Goal: Task Accomplishment & Management: Use online tool/utility

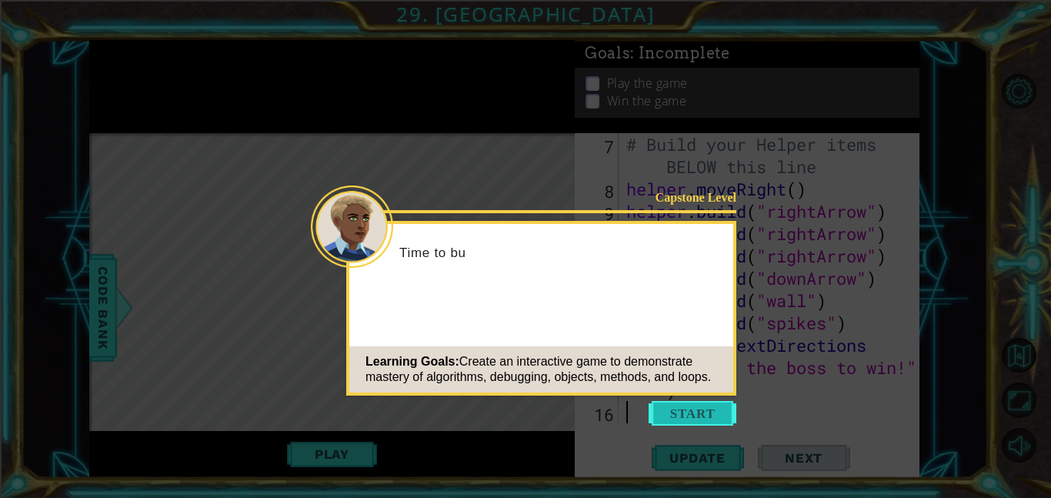
scroll to position [179, 0]
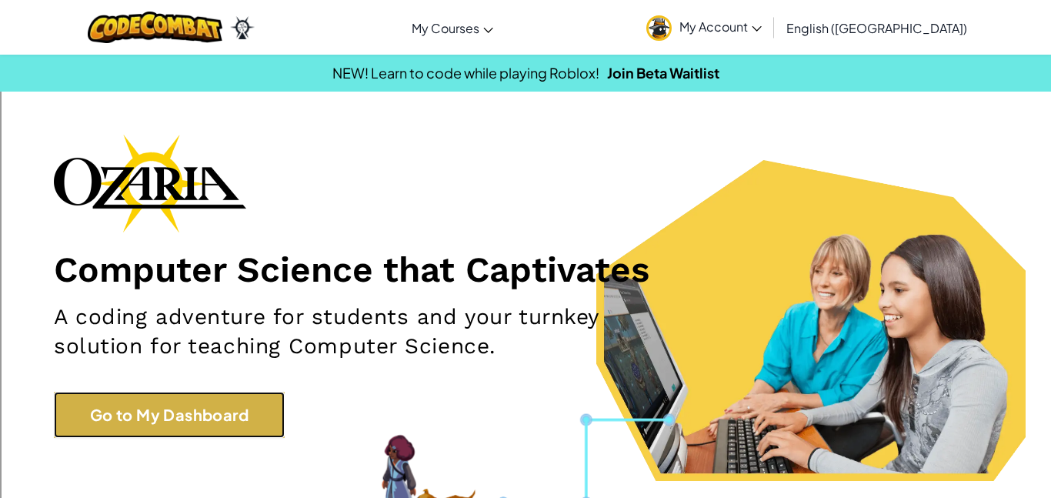
click at [216, 419] on link "Go to My Dashboard" at bounding box center [169, 415] width 231 height 46
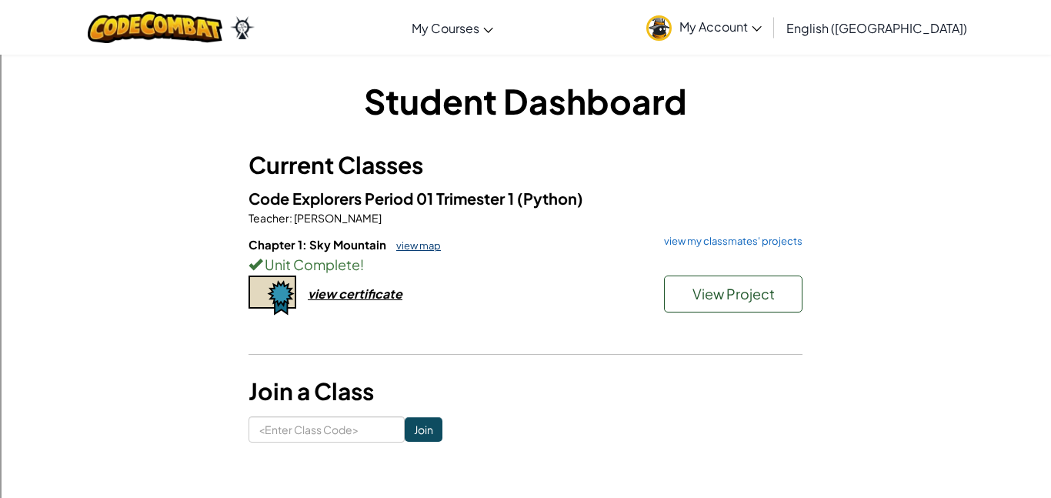
click at [419, 242] on link "view map" at bounding box center [415, 245] width 52 height 12
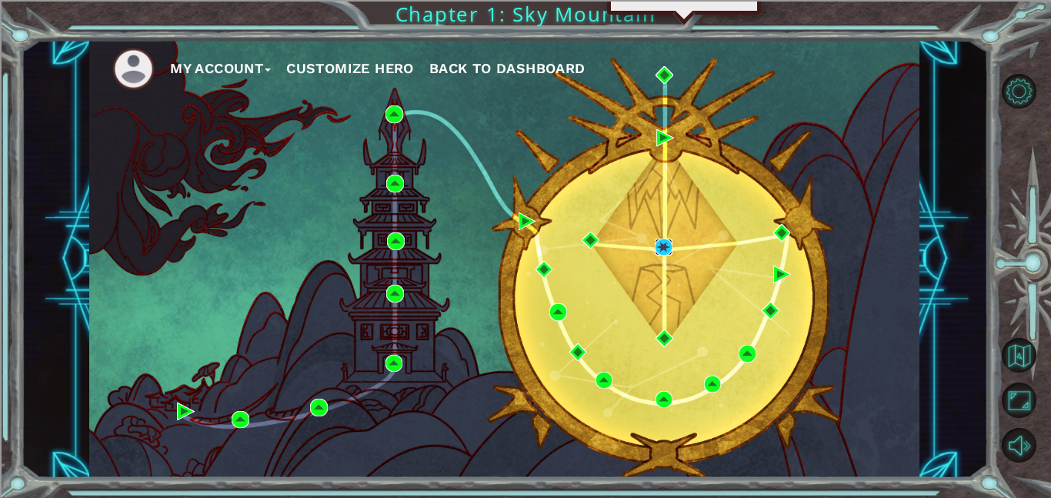
click at [657, 245] on img at bounding box center [664, 248] width 18 height 18
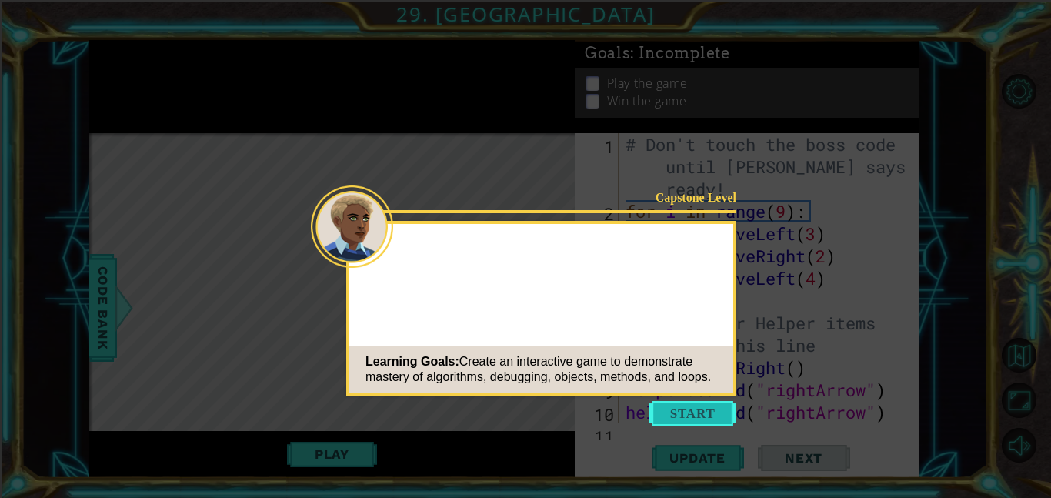
click at [706, 419] on button "Start" at bounding box center [693, 413] width 88 height 25
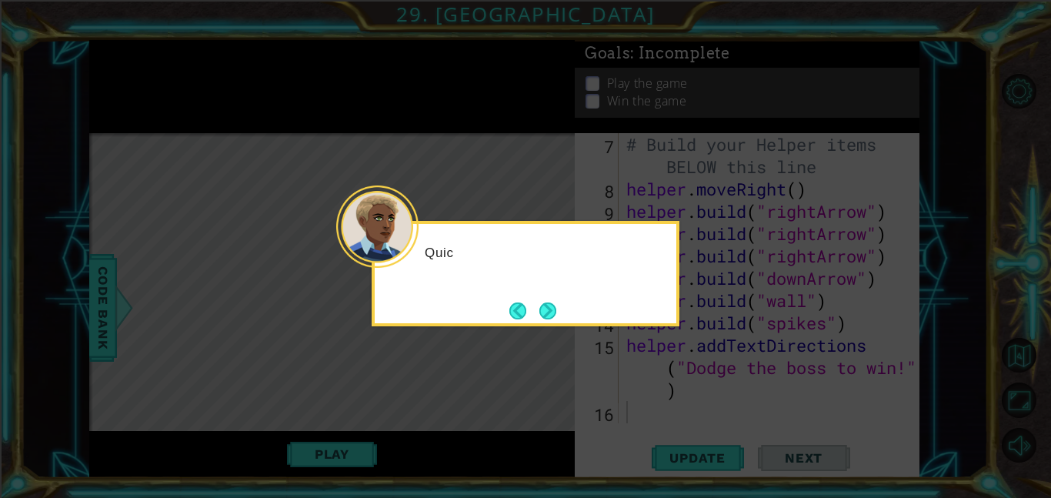
scroll to position [179, 0]
click at [552, 312] on button "Next" at bounding box center [548, 311] width 18 height 18
click at [552, 312] on button "Next" at bounding box center [547, 310] width 19 height 19
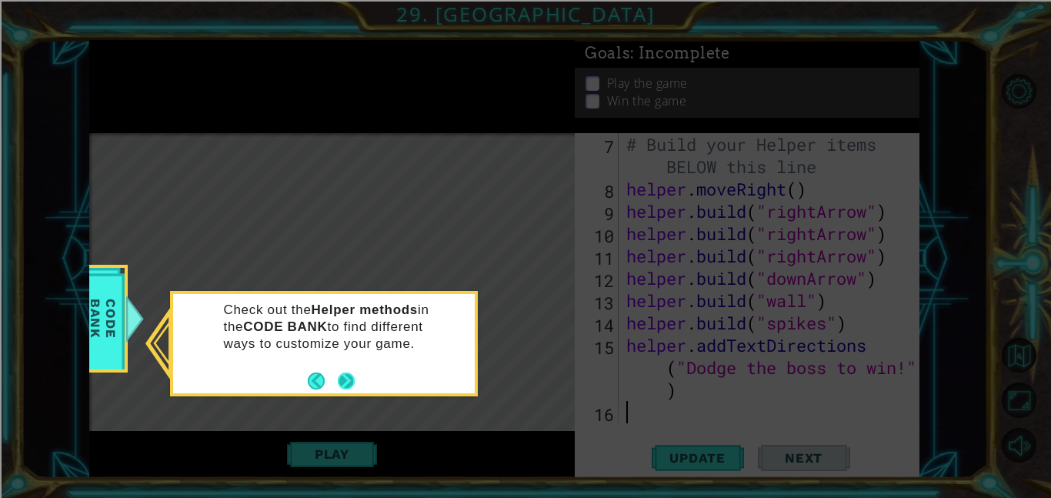
click at [352, 378] on button "Next" at bounding box center [347, 381] width 18 height 18
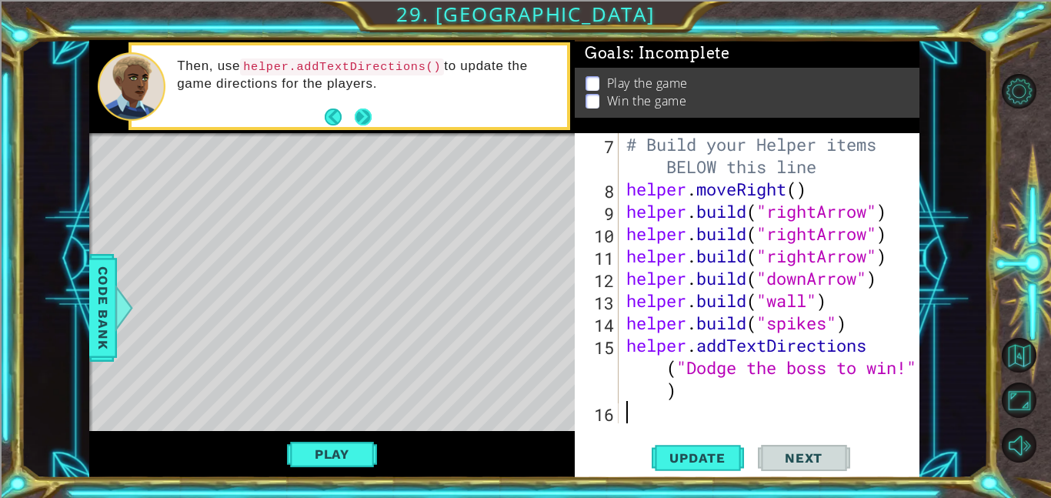
click at [369, 121] on button "Next" at bounding box center [363, 117] width 18 height 18
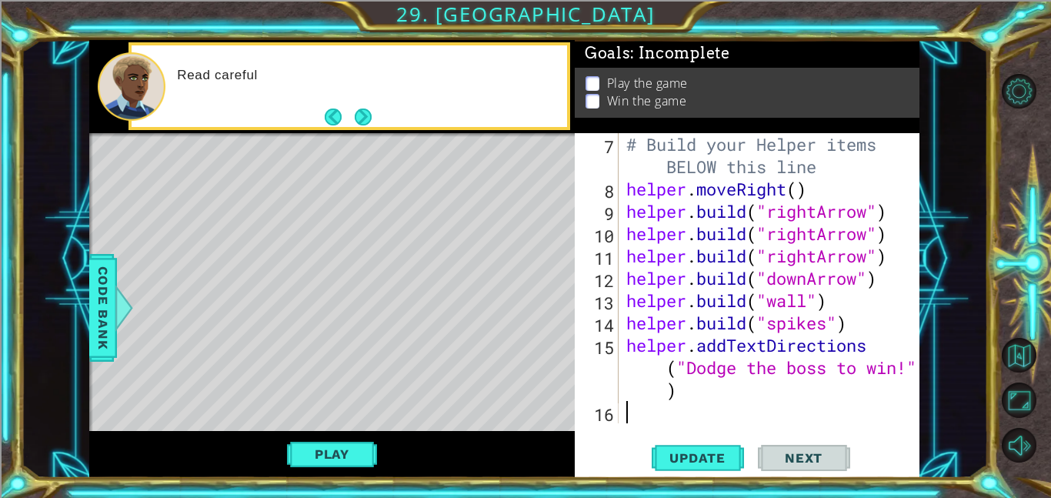
click at [369, 121] on button "Next" at bounding box center [363, 117] width 18 height 18
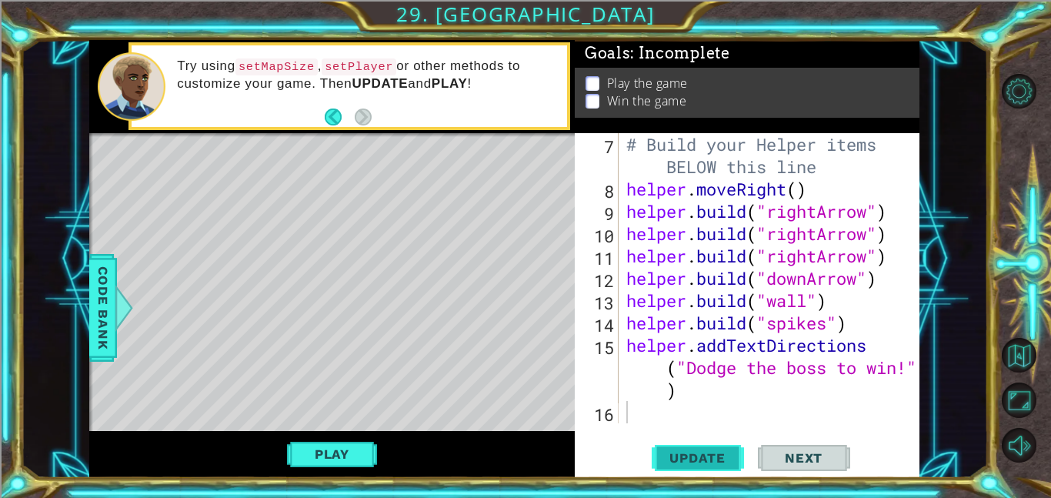
click at [716, 469] on button "Update" at bounding box center [698, 457] width 92 height 35
click at [324, 460] on button "Play" at bounding box center [332, 453] width 90 height 29
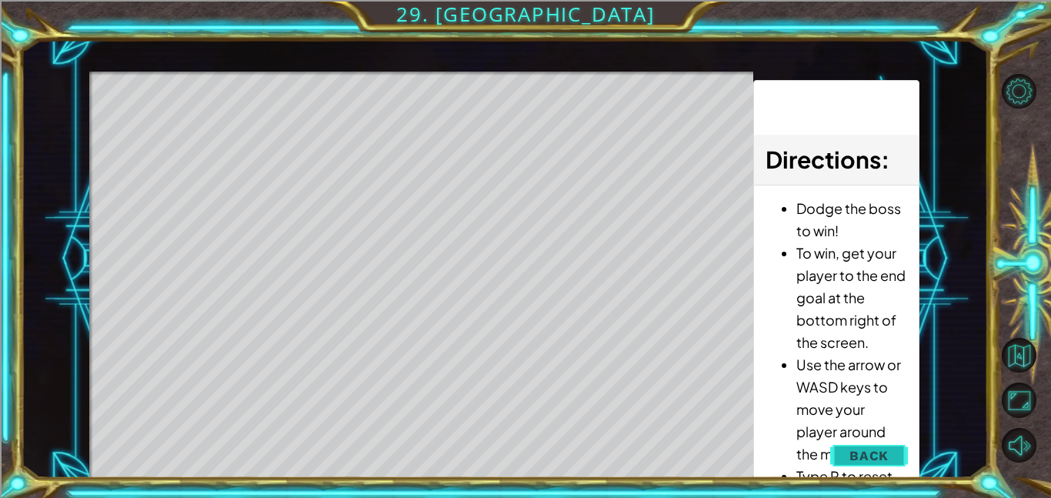
click at [903, 459] on button "Back" at bounding box center [869, 455] width 78 height 31
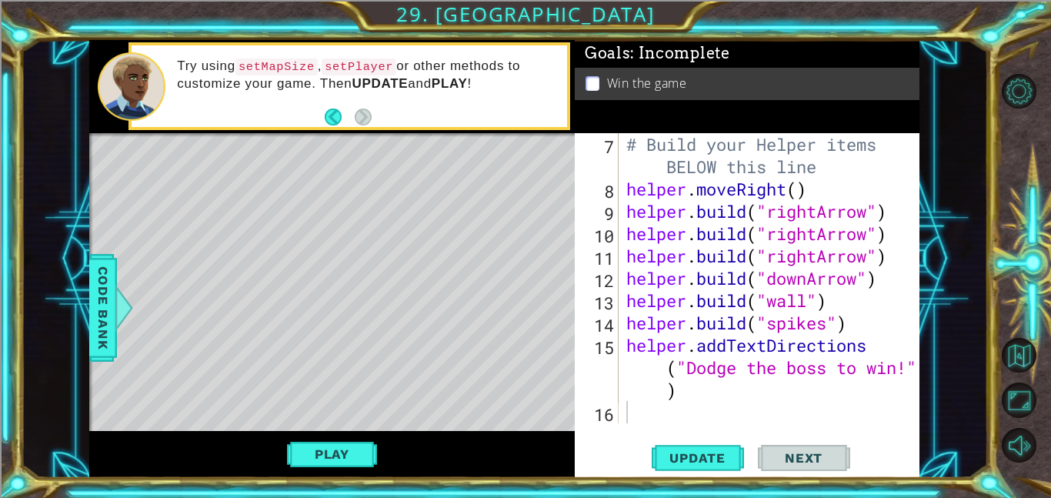
type textarea "# Build your Helper items BELOW this line"
click at [863, 168] on div "# Build your Helper items BELOW this line helper . moveRight ( ) helper . build…" at bounding box center [773, 311] width 301 height 357
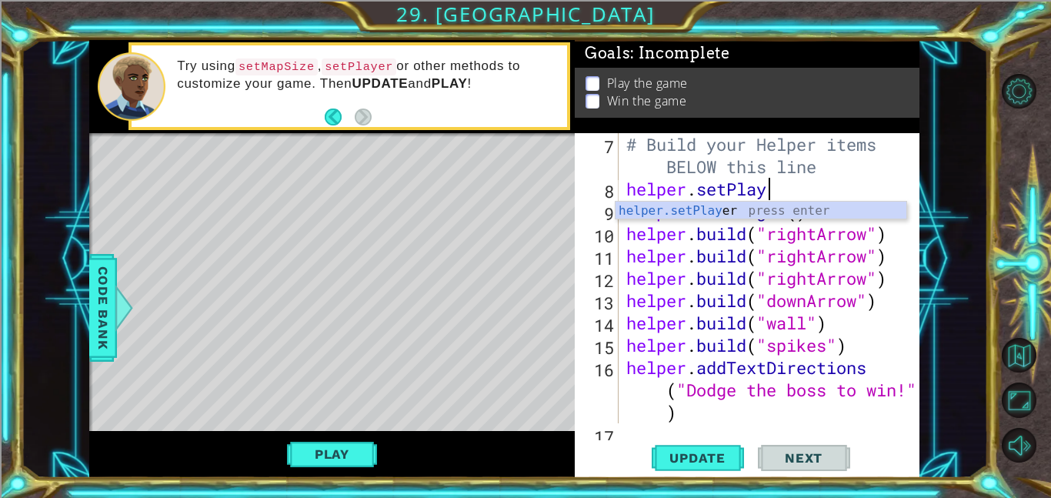
scroll to position [0, 6]
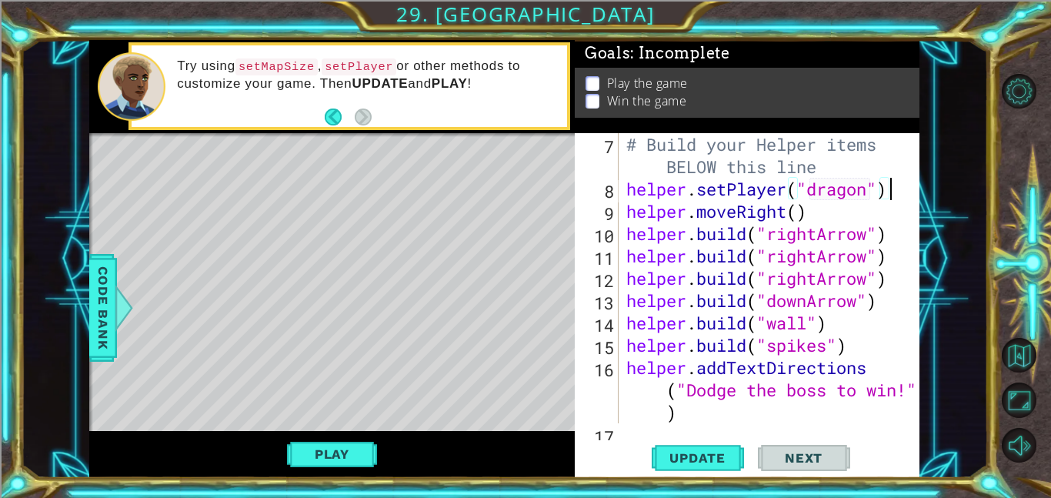
click at [807, 225] on div "# Build your Helper items BELOW this line helper . setPlayer ( "dragon" ) helpe…" at bounding box center [773, 311] width 301 height 357
click at [810, 217] on div "# Build your Helper items BELOW this line helper . setPlayer ( "dragon" ) helpe…" at bounding box center [773, 311] width 301 height 357
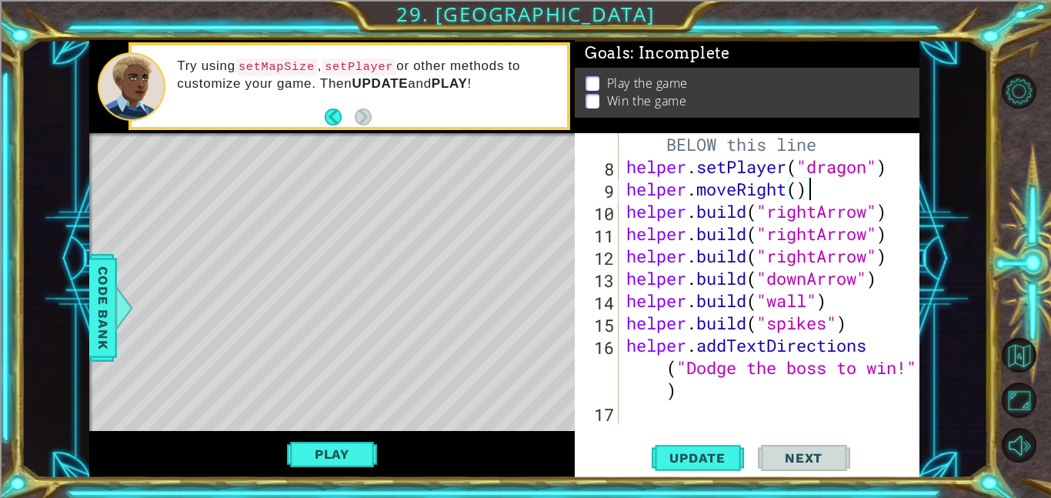
click at [689, 395] on div "# Build your Helper items BELOW this line helper . setPlayer ( "dragon" ) helpe…" at bounding box center [773, 289] width 301 height 357
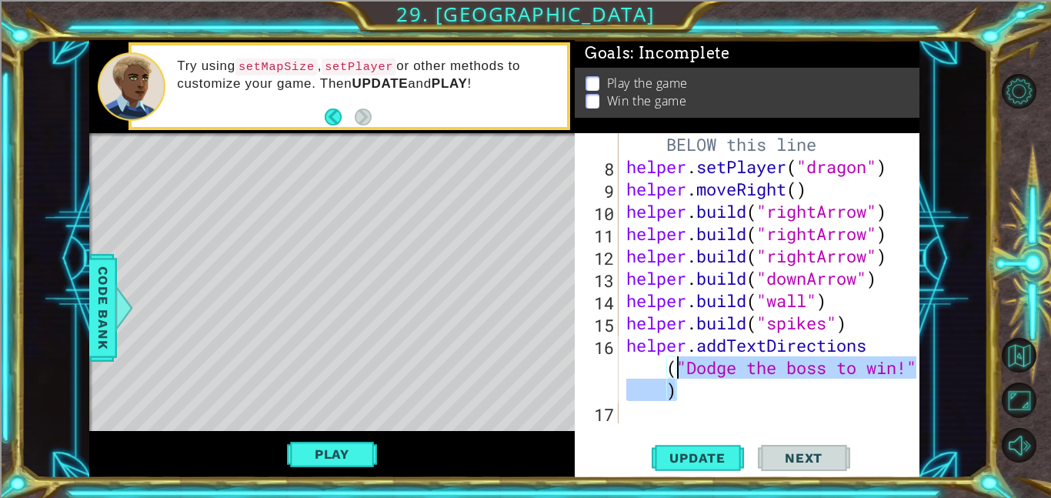
drag, startPoint x: 692, startPoint y: 388, endPoint x: 679, endPoint y: 373, distance: 19.1
click at [679, 373] on div "# Build your Helper items BELOW this line helper . setPlayer ( "dragon" ) helpe…" at bounding box center [773, 289] width 301 height 357
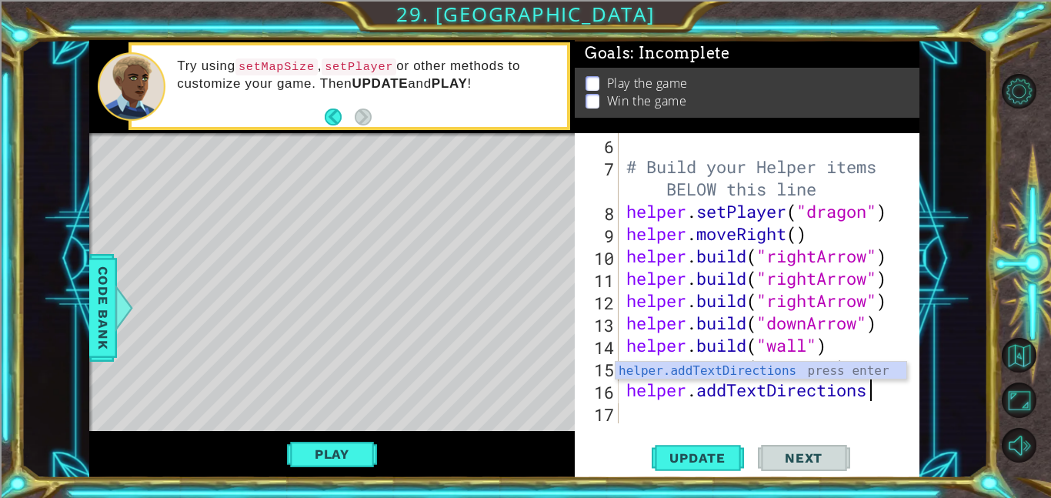
scroll to position [0, 0]
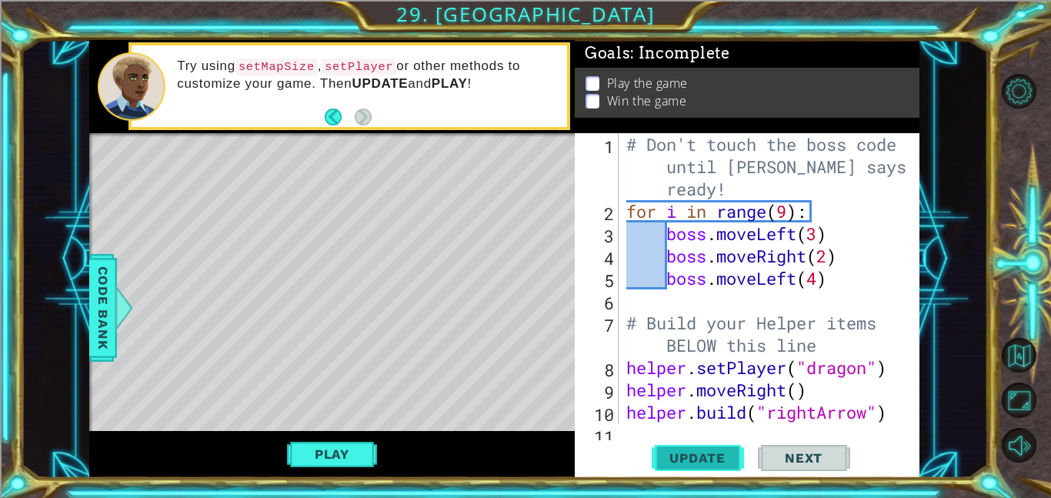
click at [708, 445] on button "Update" at bounding box center [698, 457] width 92 height 35
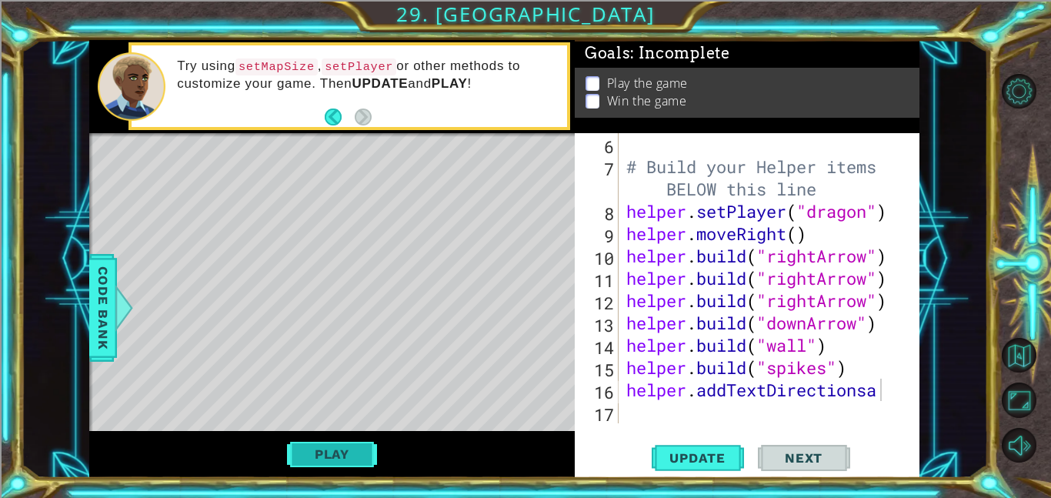
click at [334, 458] on button "Play" at bounding box center [332, 453] width 90 height 29
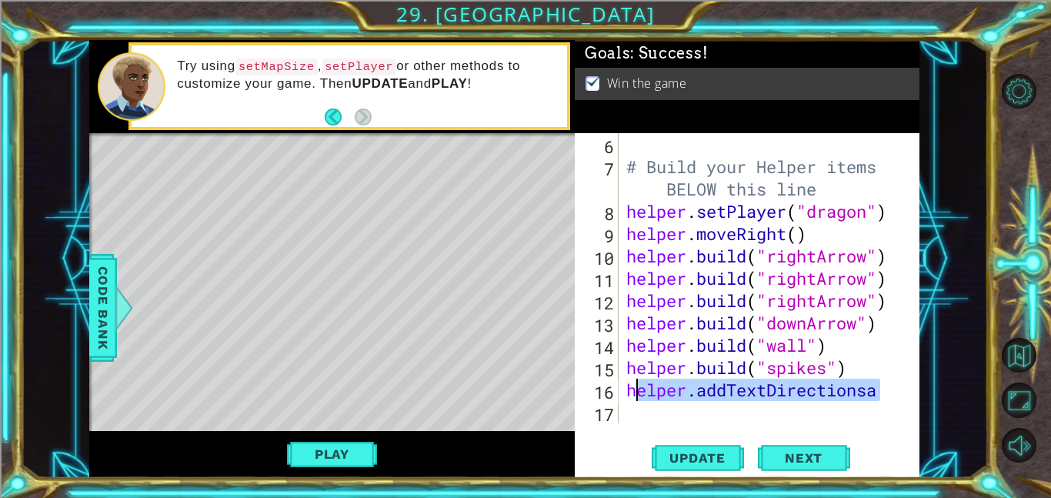
drag, startPoint x: 890, startPoint y: 387, endPoint x: 637, endPoint y: 399, distance: 253.4
click at [637, 399] on div "# Build your Helper items BELOW this line helper . setPlayer ( "dragon" ) helpe…" at bounding box center [773, 300] width 301 height 335
type textarea "h"
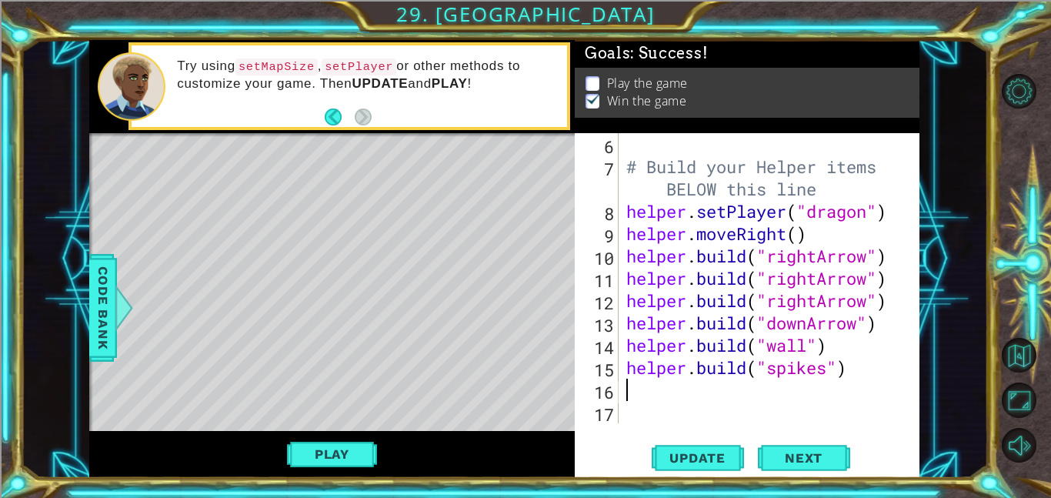
type textarea "[DOMAIN_NAME]("spikes")"
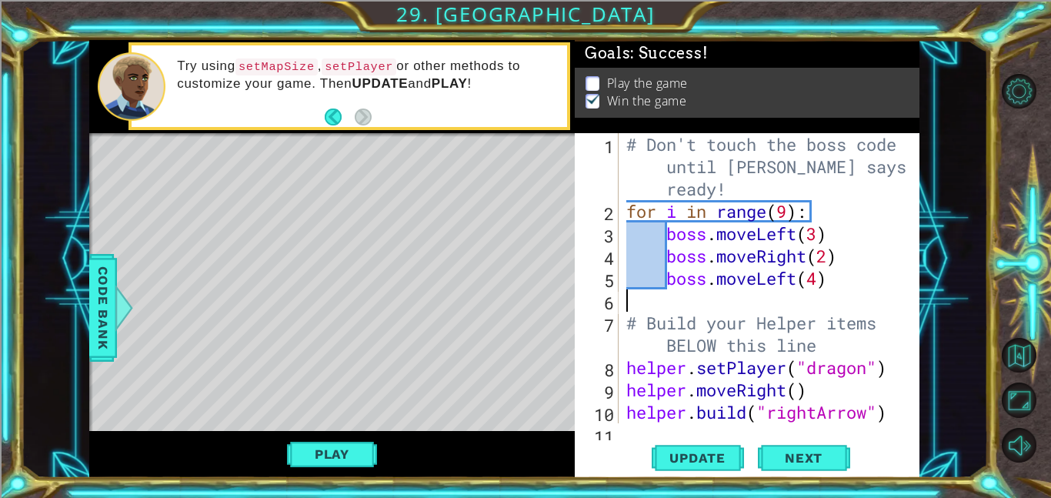
click at [757, 292] on div "# Don't touch the boss code until [PERSON_NAME] says you're ready! for i in ran…" at bounding box center [773, 322] width 301 height 379
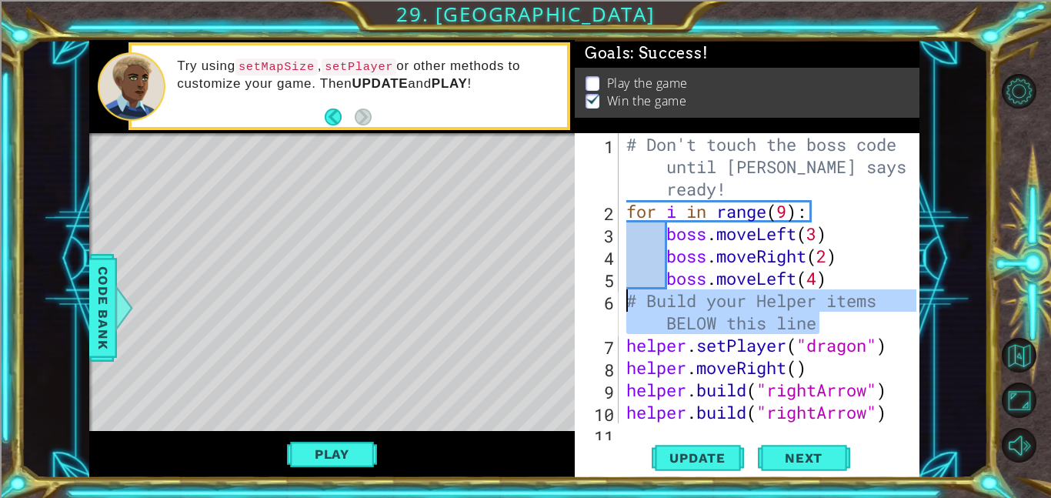
drag, startPoint x: 823, startPoint y: 320, endPoint x: 627, endPoint y: 302, distance: 196.3
click at [627, 302] on div "# Don't touch the boss code until [PERSON_NAME] says you're ready! for i in ran…" at bounding box center [773, 322] width 301 height 379
type textarea "# Build your Helper items BELOW this line"
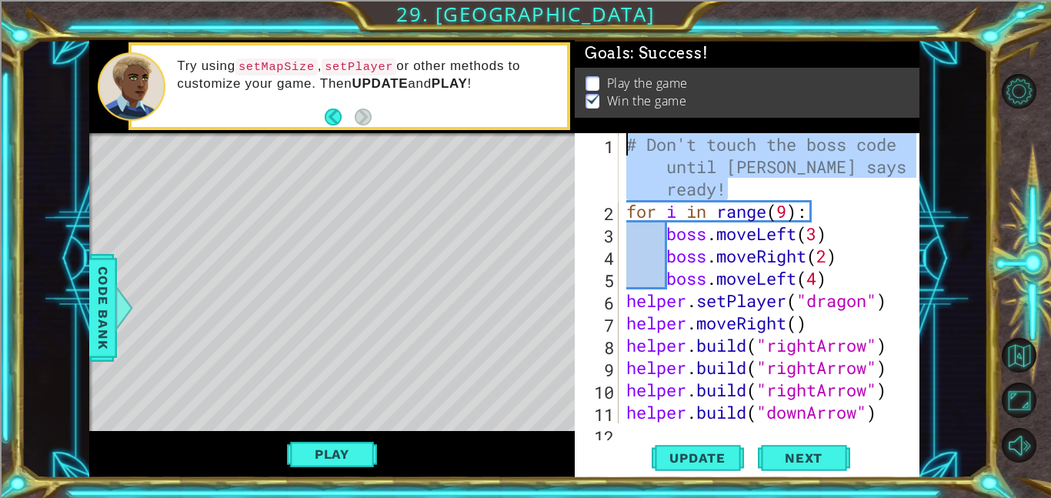
drag, startPoint x: 847, startPoint y: 179, endPoint x: 632, endPoint y: 132, distance: 219.9
click at [632, 132] on div "Goals : Success! Play the game Win the game boss.moveLeft(4) 1 2 3 4 5 6 7 8 9 …" at bounding box center [747, 259] width 345 height 438
type textarea "# Don't touch the boss code until [PERSON_NAME] says you're ready!"
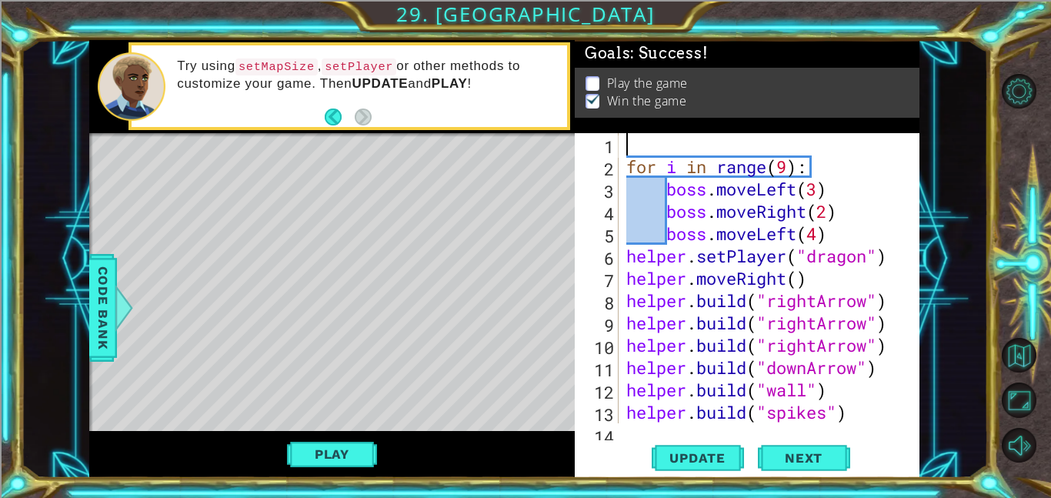
click at [637, 173] on div "for i in range ( 9 ) : boss . moveLeft ( 3 ) boss . moveRight ( 2 ) boss . move…" at bounding box center [773, 300] width 301 height 335
type textarea "for i in range(9):"
click at [624, 170] on div "for i in range ( 9 ) : boss . moveLeft ( 3 ) boss . moveRight ( 2 ) boss . move…" at bounding box center [773, 300] width 301 height 335
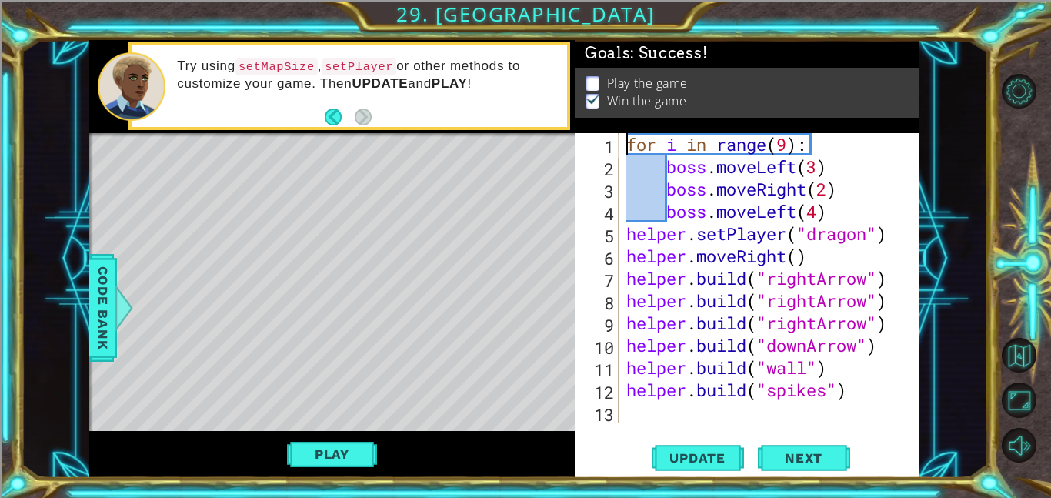
click at [646, 420] on div "for i in range ( 9 ) : boss . moveLeft ( 3 ) boss . moveRight ( 2 ) boss . move…" at bounding box center [773, 300] width 301 height 335
click at [863, 213] on div "for i in range ( 9 ) : boss . moveLeft ( 3 ) boss . moveRight ( 2 ) boss . move…" at bounding box center [773, 300] width 301 height 335
type textarea "boss.moveLeft(4)"
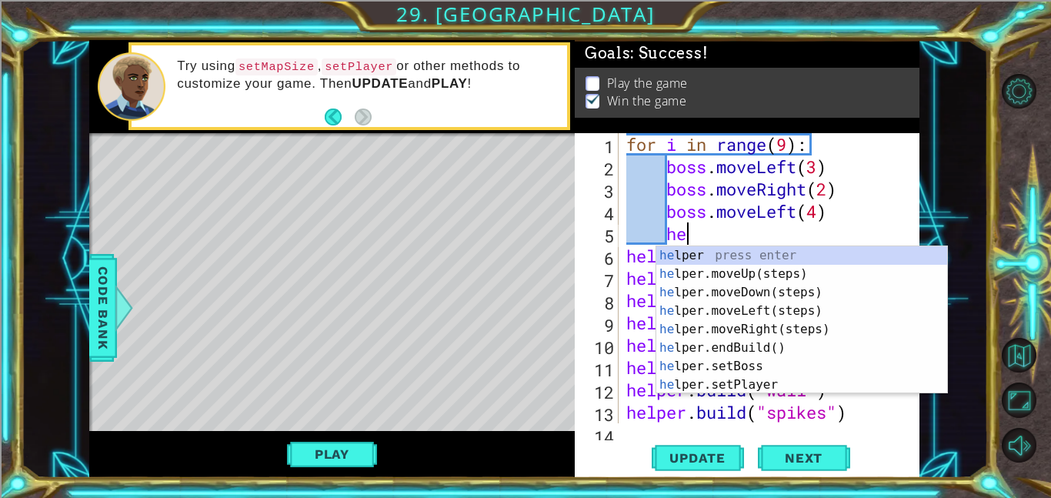
type textarea "h"
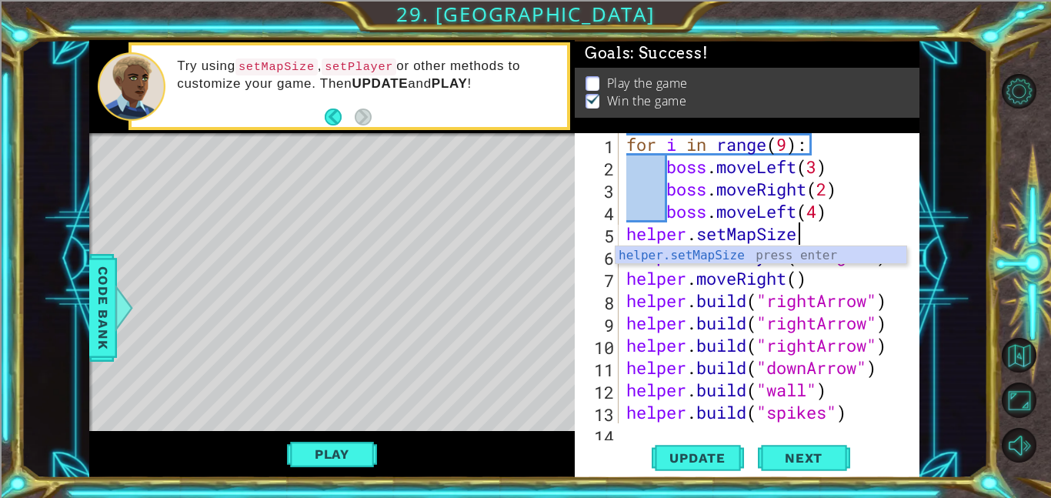
scroll to position [0, 7]
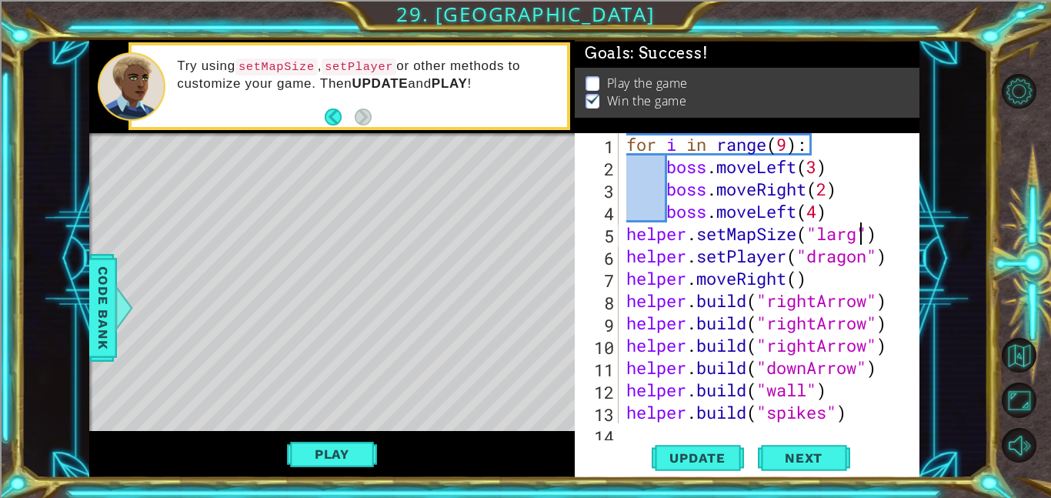
type textarea "helper.setMapSize("large")"
click at [719, 458] on span "Update" at bounding box center [697, 457] width 87 height 15
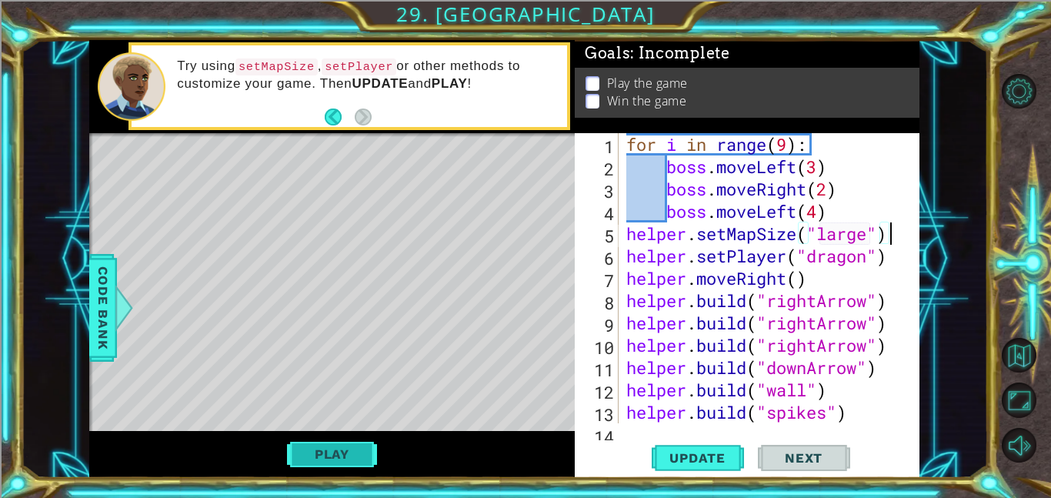
click at [345, 445] on button "Play" at bounding box center [332, 453] width 90 height 29
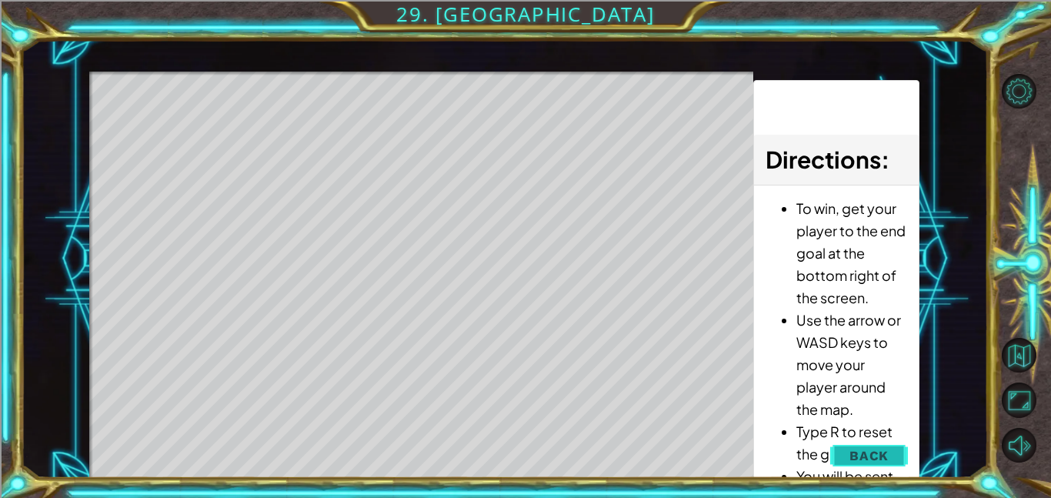
click at [863, 457] on span "Back" at bounding box center [868, 455] width 39 height 15
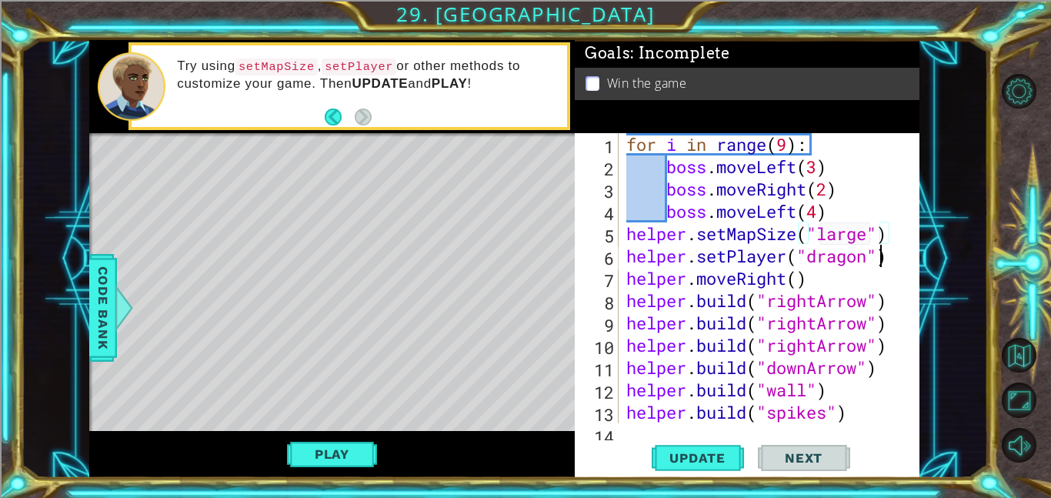
click at [876, 249] on div "for i in range ( 9 ) : boss . moveLeft ( 3 ) boss . moveRight ( 2 ) boss . move…" at bounding box center [773, 300] width 301 height 335
click at [623, 141] on div "for i in range ( 9 ) : boss . moveLeft ( 3 ) boss . moveRight ( 2 ) boss . move…" at bounding box center [773, 300] width 301 height 335
type textarea "for i in range(9):"
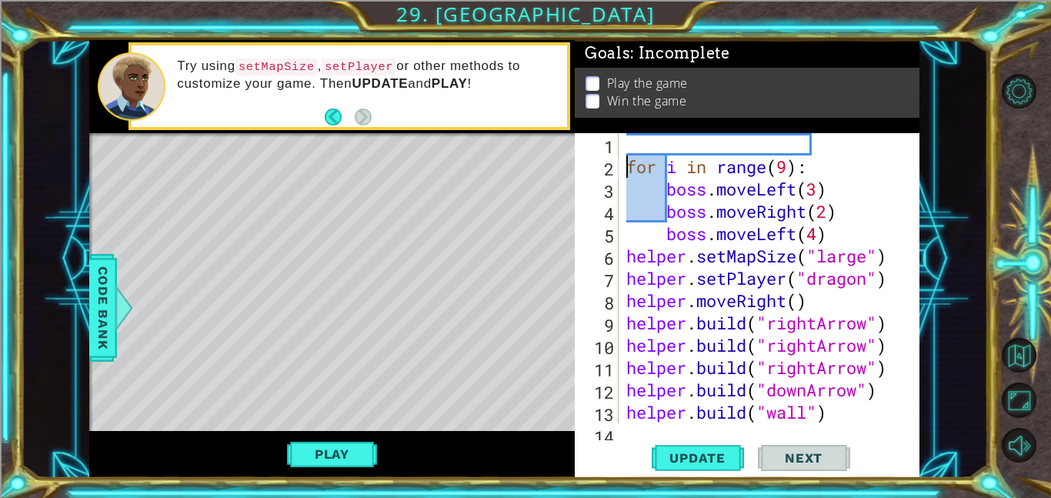
click at [647, 149] on div "for i in range ( 9 ) : boss . moveLeft ( 3 ) boss . moveRight ( 2 ) boss . move…" at bounding box center [773, 300] width 301 height 335
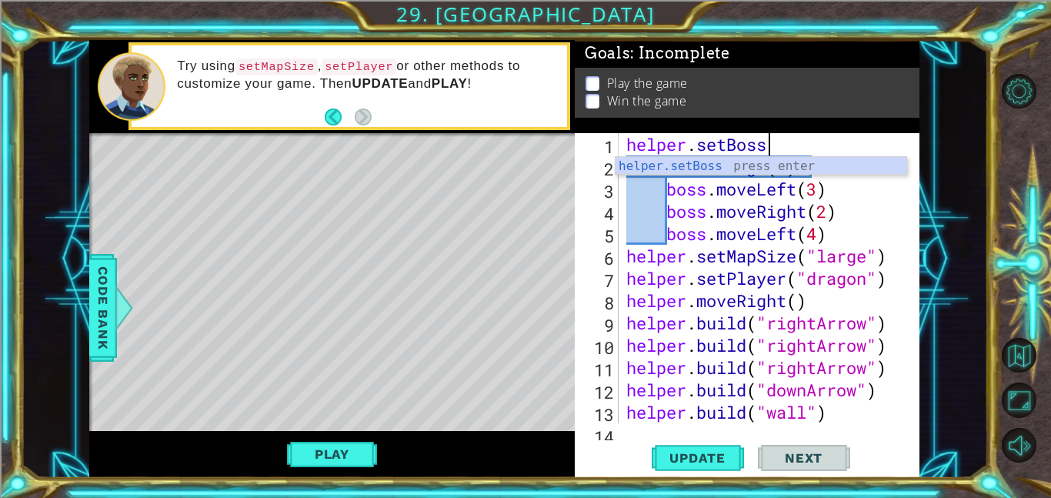
scroll to position [0, 5]
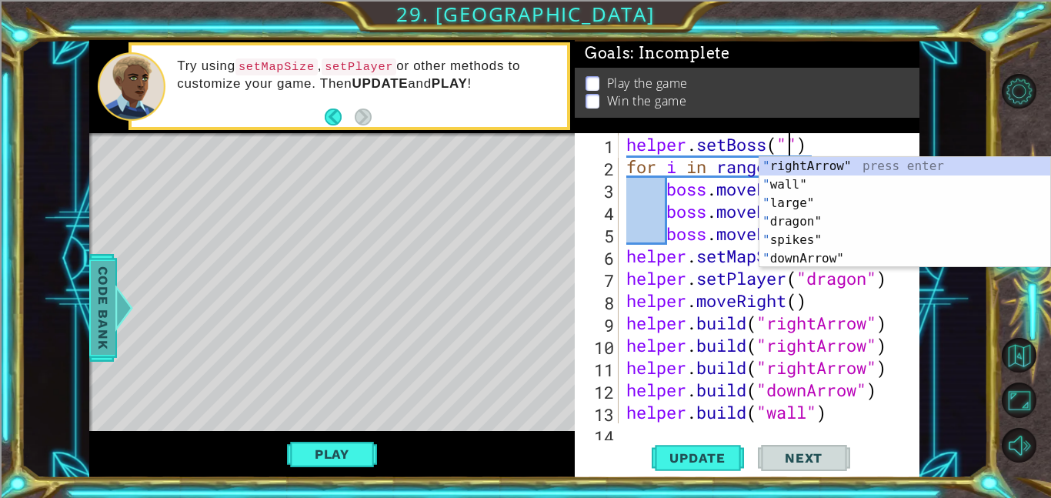
click at [121, 289] on div at bounding box center [124, 308] width 19 height 46
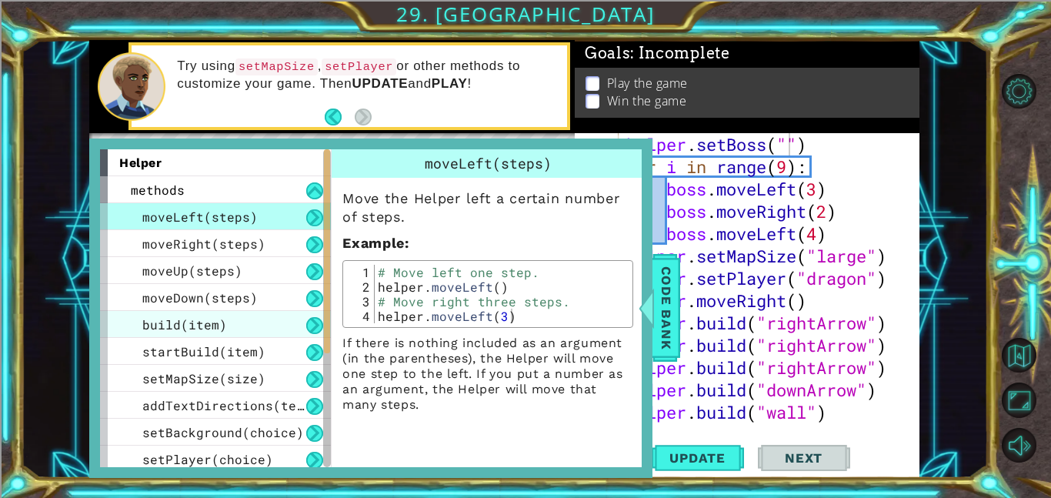
scroll to position [220, 0]
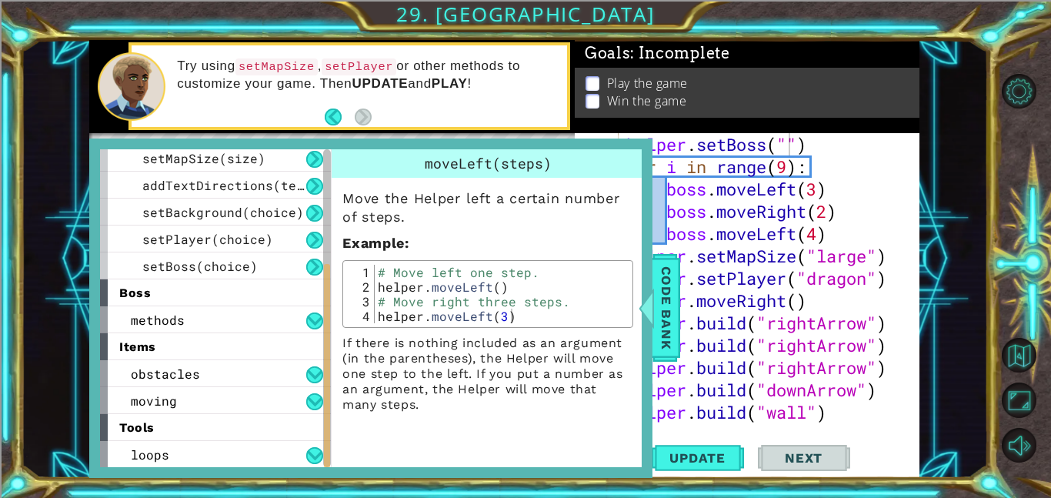
click at [189, 312] on div "methods" at bounding box center [215, 319] width 231 height 27
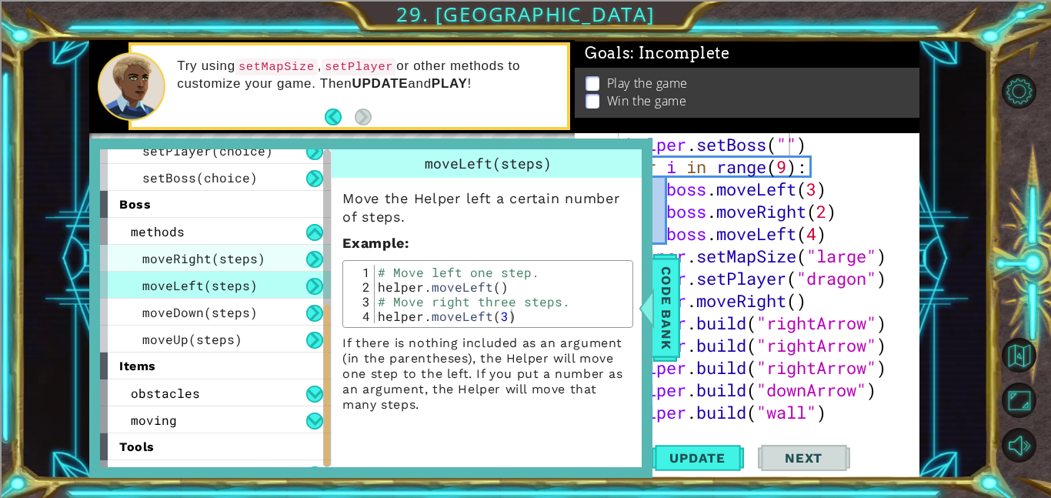
scroll to position [328, 0]
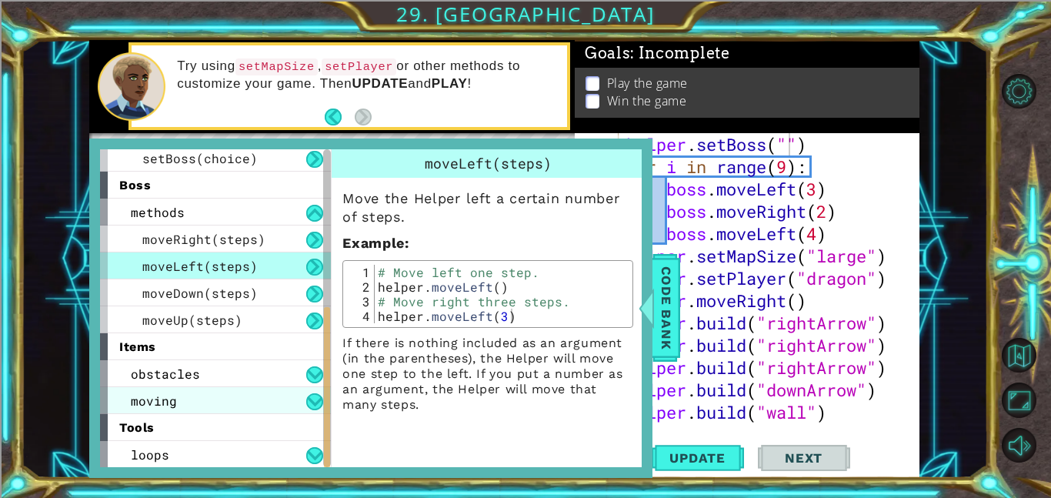
click at [207, 406] on div "moving" at bounding box center [215, 400] width 231 height 27
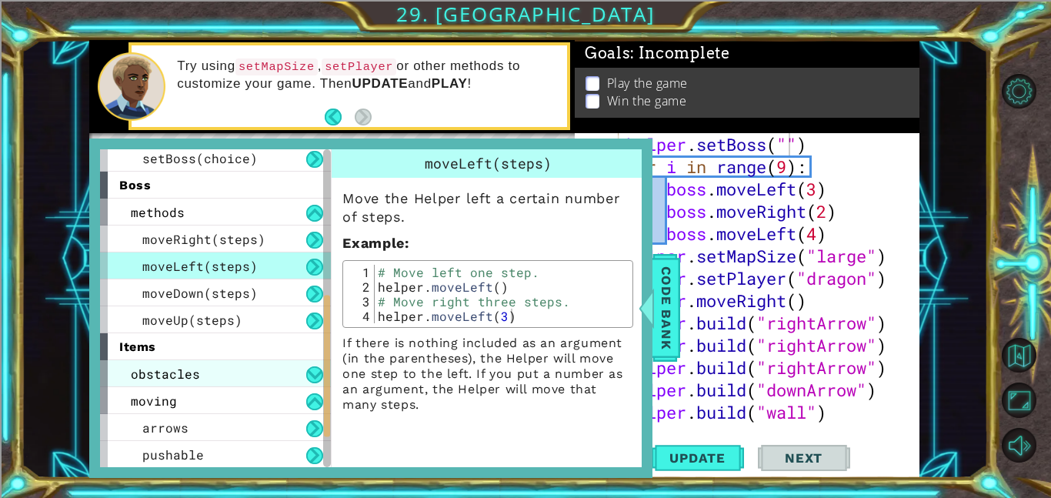
click at [210, 380] on div "obstacles" at bounding box center [215, 373] width 231 height 27
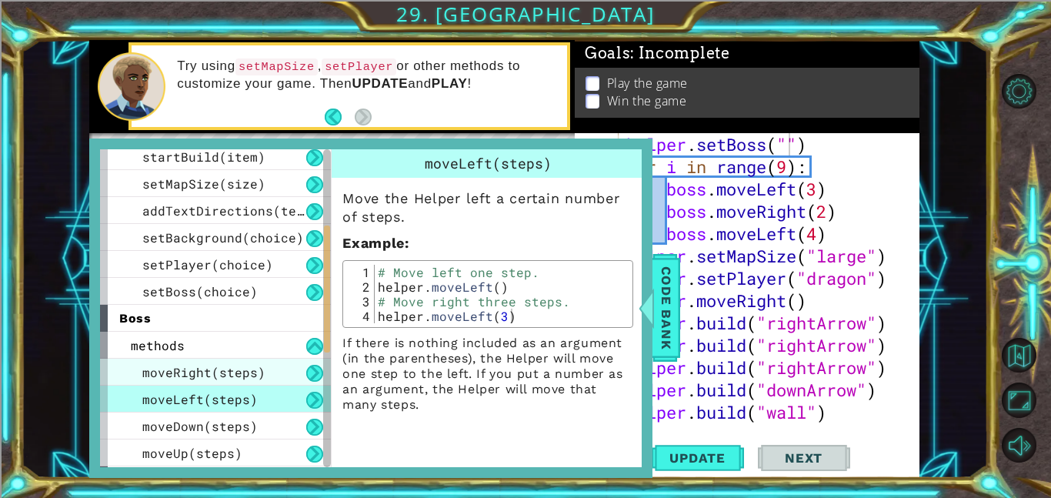
scroll to position [489, 0]
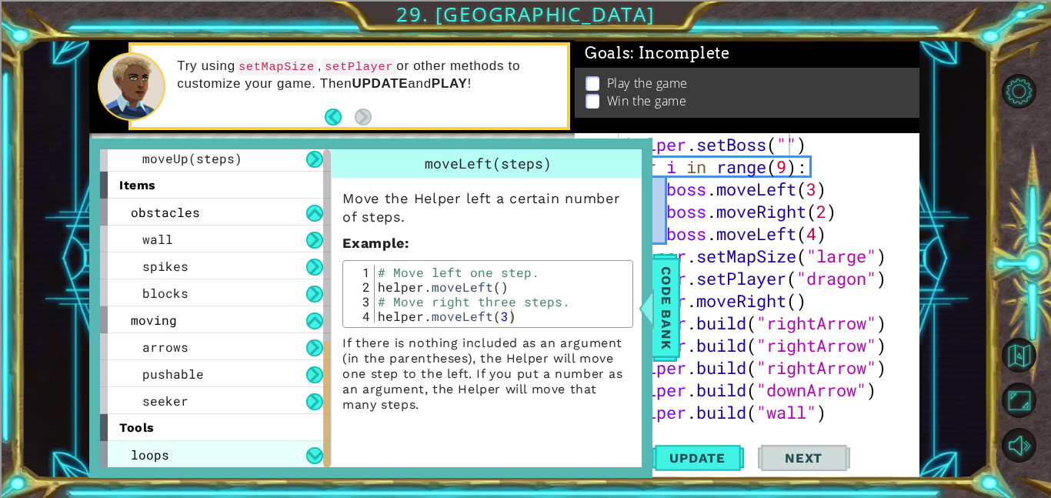
click at [168, 465] on div "loops" at bounding box center [215, 454] width 231 height 27
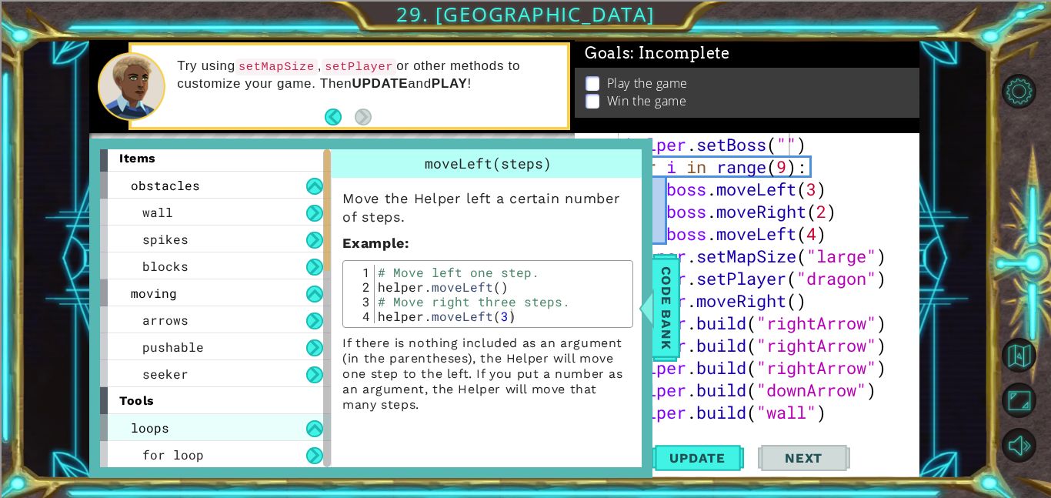
scroll to position [0, 0]
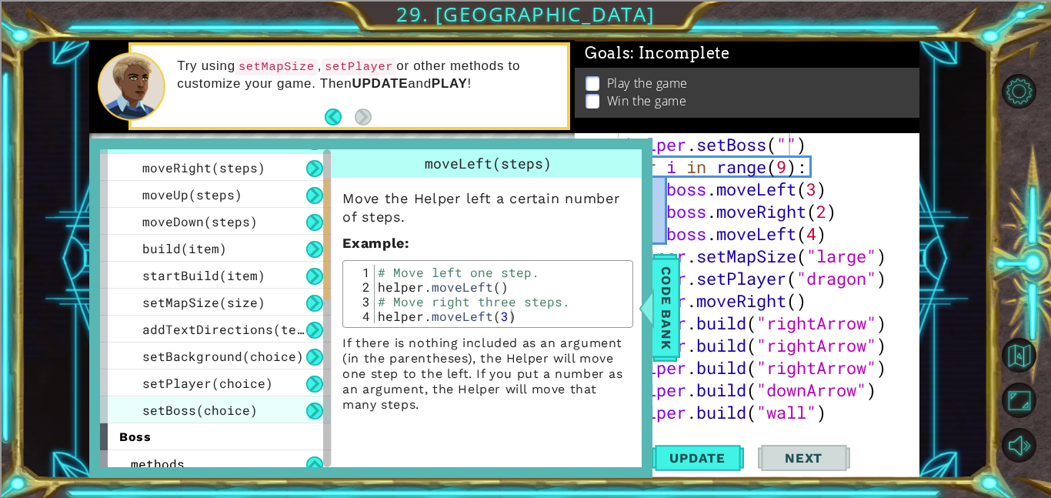
click at [188, 416] on span "setBoss(choice)" at bounding box center [199, 410] width 115 height 16
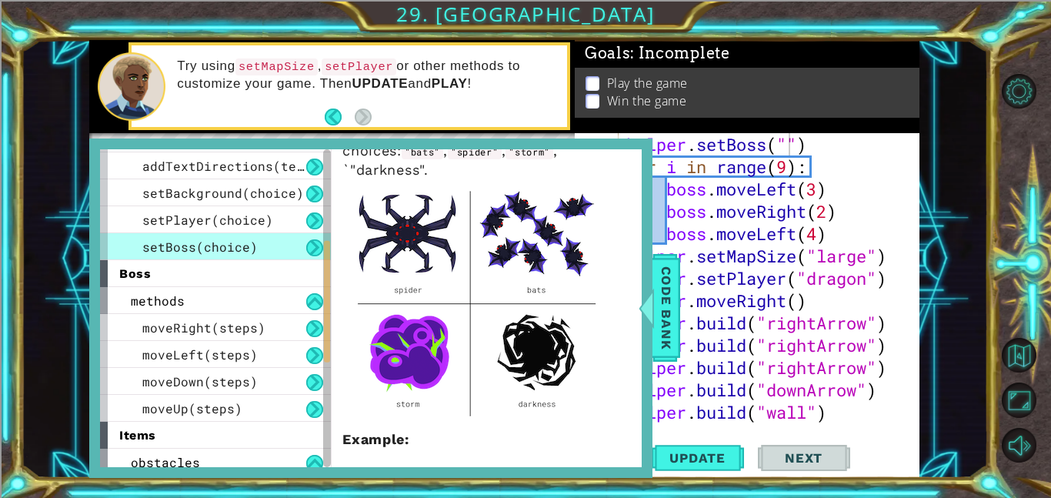
scroll to position [105, 0]
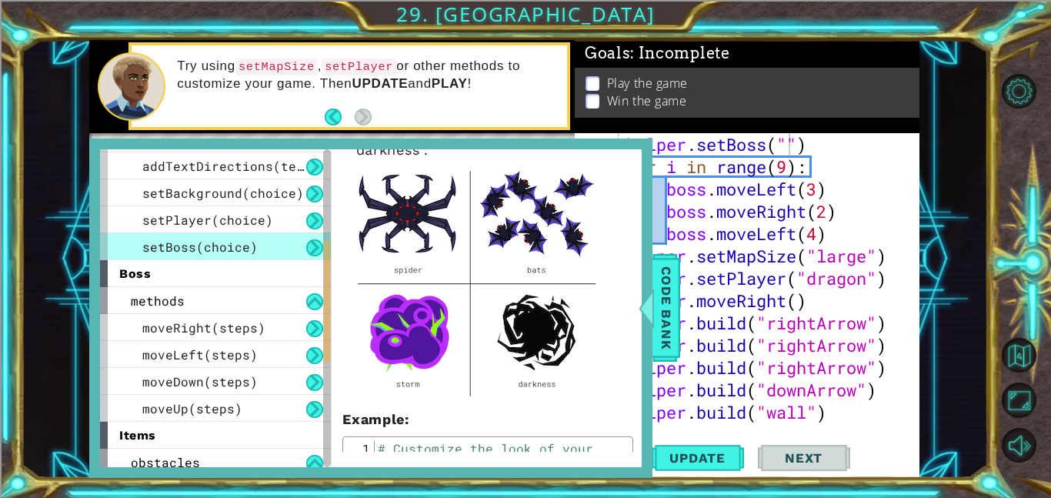
click at [807, 265] on div "helper . setBoss ( "" ) for i in range ( 9 ) : boss . moveLeft ( 3 ) boss . mov…" at bounding box center [773, 300] width 301 height 335
click at [654, 331] on span "Code Bank" at bounding box center [666, 308] width 25 height 94
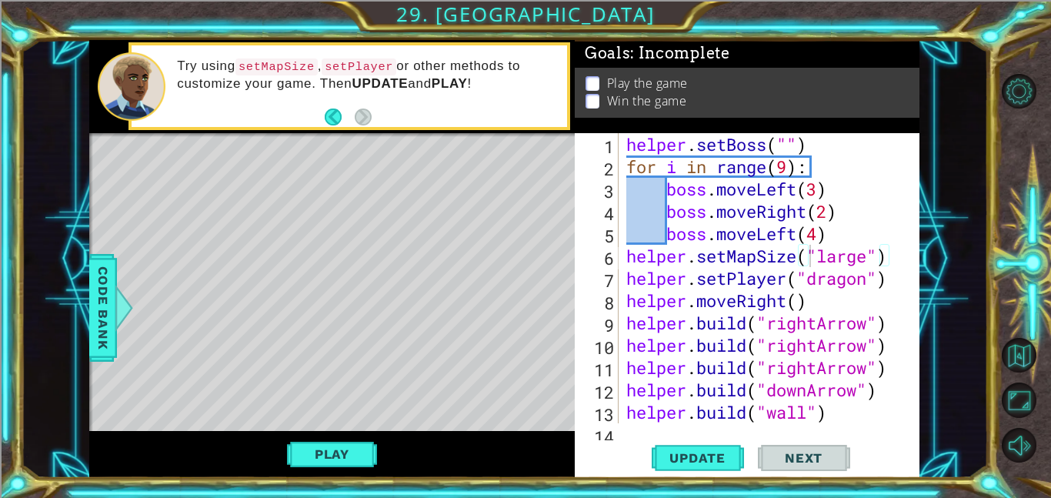
click at [797, 162] on div "helper . setBoss ( "" ) for i in range ( 9 ) : boss . moveLeft ( 3 ) boss . mov…" at bounding box center [773, 300] width 301 height 335
click at [789, 152] on div "helper . setBoss ( "" ) for i in range ( 9 ) : boss . moveLeft ( 3 ) boss . mov…" at bounding box center [773, 300] width 301 height 335
type textarea "helper.setBoss("storm")"
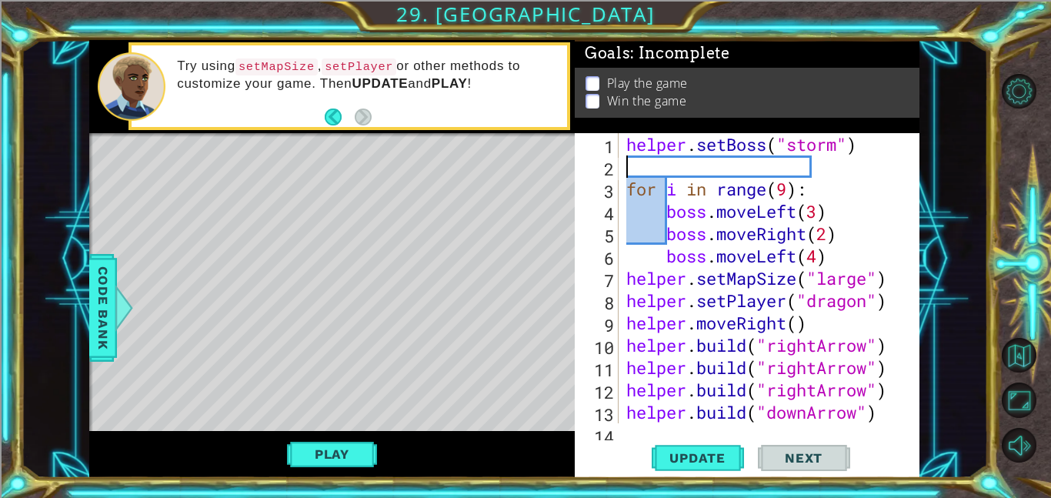
scroll to position [0, 0]
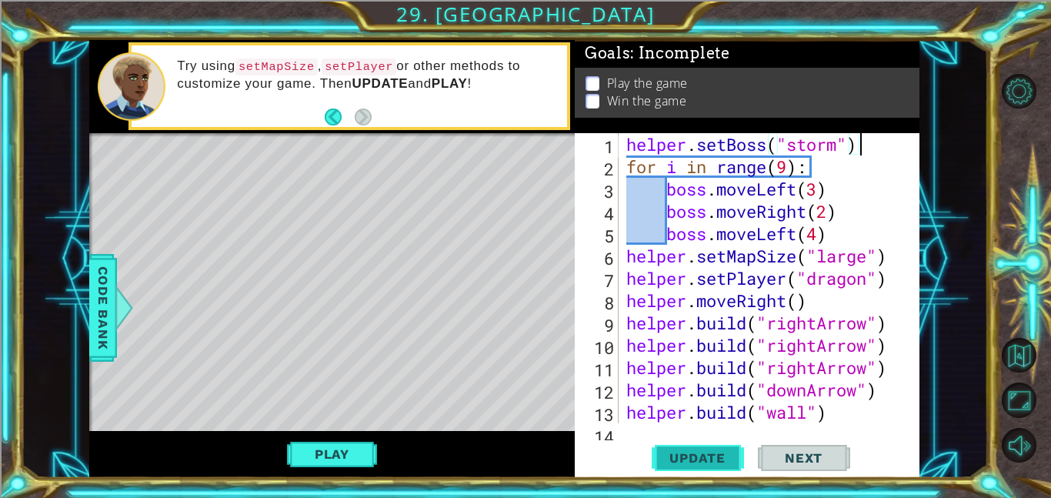
click at [684, 453] on span "Update" at bounding box center [697, 457] width 87 height 15
click at [828, 191] on div "helper . setBoss ( "storm" ) for i in range ( 9 ) : boss . moveLeft ( 3 ) boss …" at bounding box center [773, 300] width 301 height 335
click at [786, 171] on div "helper . setBoss ( "storm" ) for i in range ( 9 ) : boss . moveLeft ( 3 ) boss …" at bounding box center [773, 300] width 301 height 335
click at [823, 193] on div "helper . setBoss ( "storm" ) for i in range ( 10 ) : boss . moveLeft ( 3 ) boss…" at bounding box center [773, 300] width 301 height 335
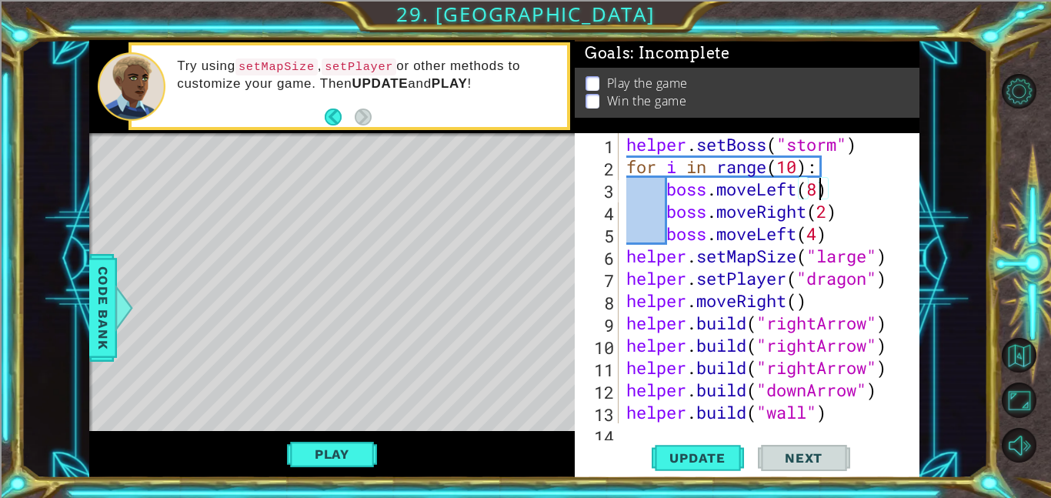
scroll to position [0, 8]
click at [828, 212] on div "helper . setBoss ( "storm" ) for i in range ( 10 ) : boss . moveLeft ( 8 ) boss…" at bounding box center [773, 300] width 301 height 335
click at [816, 188] on div "helper . setBoss ( "storm" ) for i in range ( 10 ) : boss . moveLeft ( 8 ) boss…" at bounding box center [773, 300] width 301 height 335
click at [832, 213] on div "helper . setBoss ( "storm" ) for i in range ( 10 ) : boss . moveLeft ( 1 ) boss…" at bounding box center [773, 300] width 301 height 335
click at [818, 239] on div "helper . setBoss ( "storm" ) for i in range ( 10 ) : boss . moveLeft ( 1 ) boss…" at bounding box center [773, 300] width 301 height 335
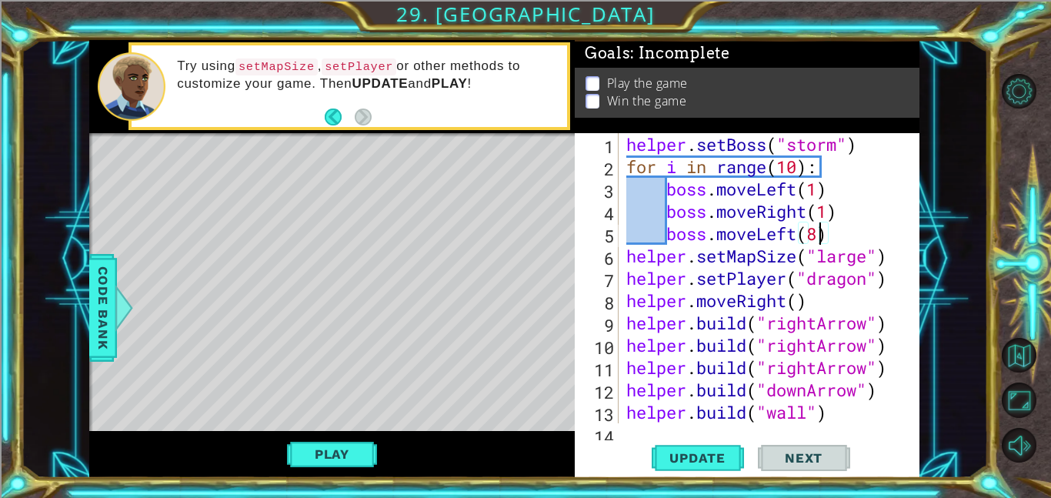
click at [816, 181] on div "helper . setBoss ( "storm" ) for i in range ( 10 ) : boss . moveLeft ( 1 ) boss…" at bounding box center [773, 300] width 301 height 335
click at [824, 212] on div "helper . setBoss ( "storm" ) for i in range ( 10 ) : boss . moveLeft ( 8 ) boss…" at bounding box center [773, 300] width 301 height 335
drag, startPoint x: 849, startPoint y: 213, endPoint x: 754, endPoint y: 212, distance: 95.4
click at [754, 212] on div "helper . setBoss ( "storm" ) for i in range ( 10 ) : boss . moveLeft ( 8 ) boss…" at bounding box center [773, 300] width 301 height 335
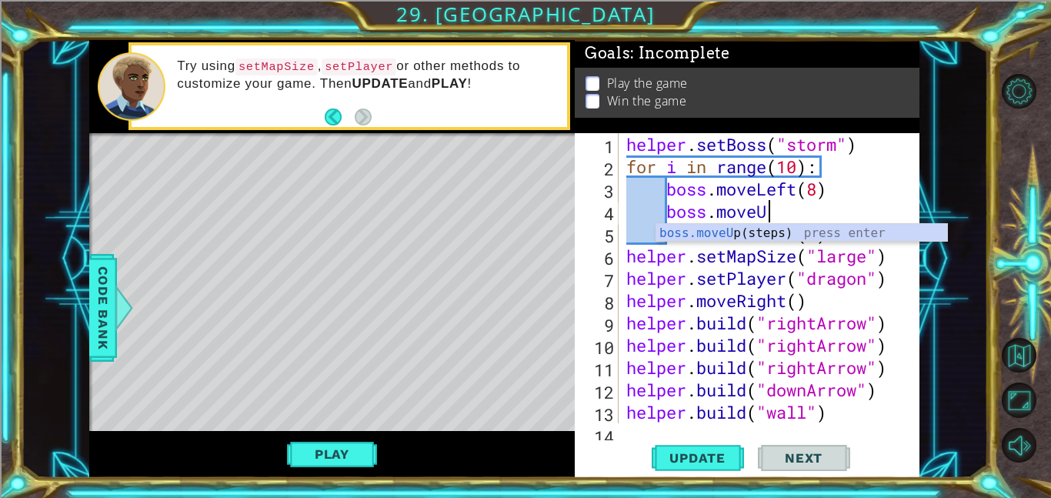
type textarea "boss.moveUp"
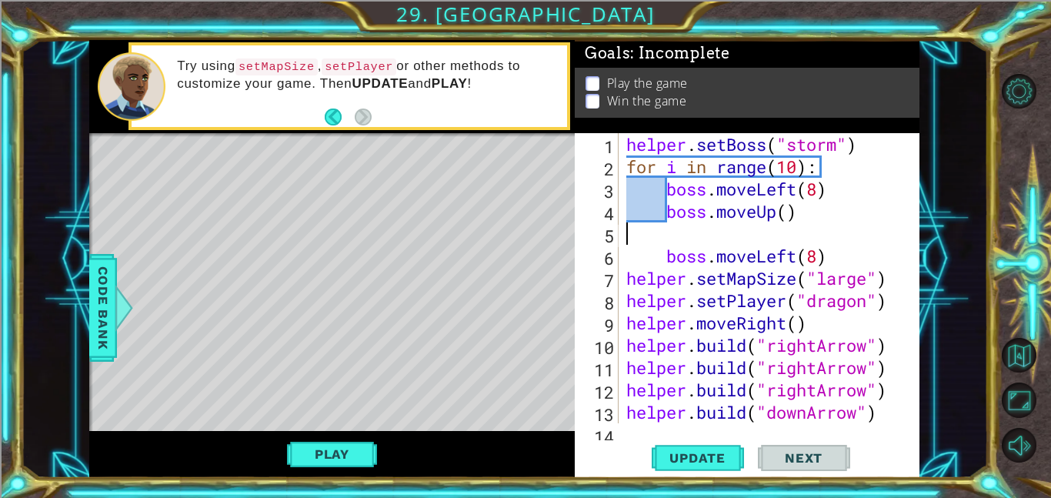
scroll to position [0, 0]
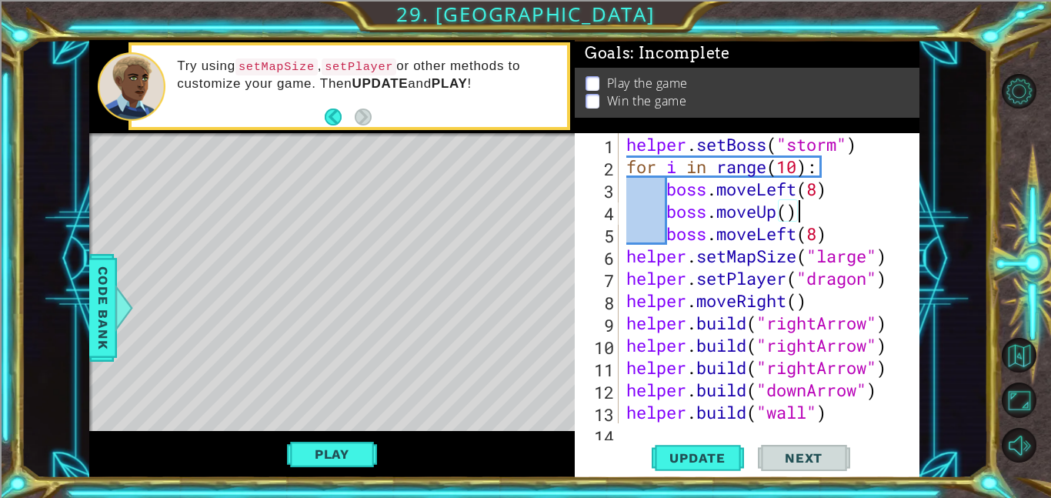
click at [789, 215] on div "helper . setBoss ( "storm" ) for i in range ( 10 ) : boss . moveLeft ( 8 ) boss…" at bounding box center [773, 300] width 301 height 335
click at [702, 450] on span "Update" at bounding box center [697, 457] width 87 height 15
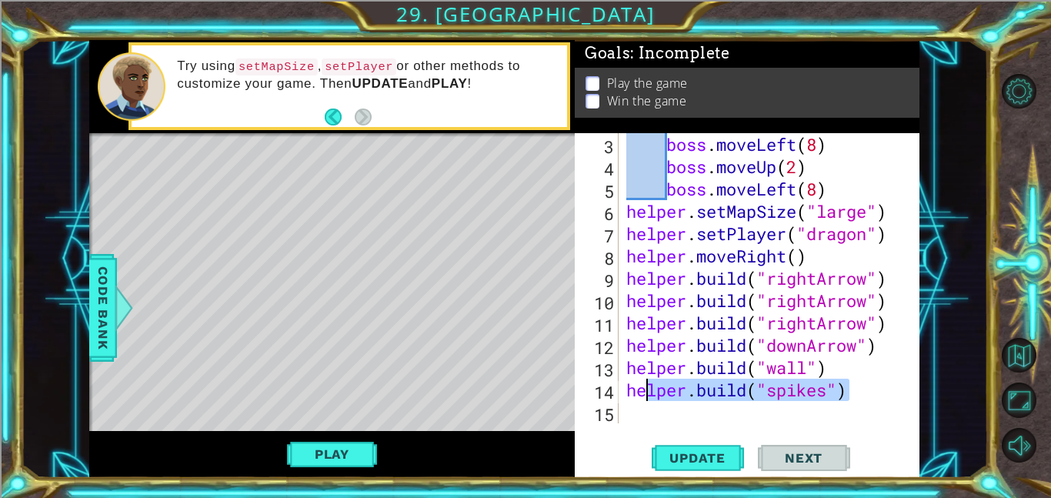
drag, startPoint x: 899, startPoint y: 384, endPoint x: 631, endPoint y: 387, distance: 267.8
click at [631, 387] on div "boss . moveLeft ( 8 ) boss . moveUp ( 2 ) boss . moveLeft ( 8 ) helper . setMap…" at bounding box center [773, 300] width 301 height 335
type textarea "[DOMAIN_NAME]("spikes")"
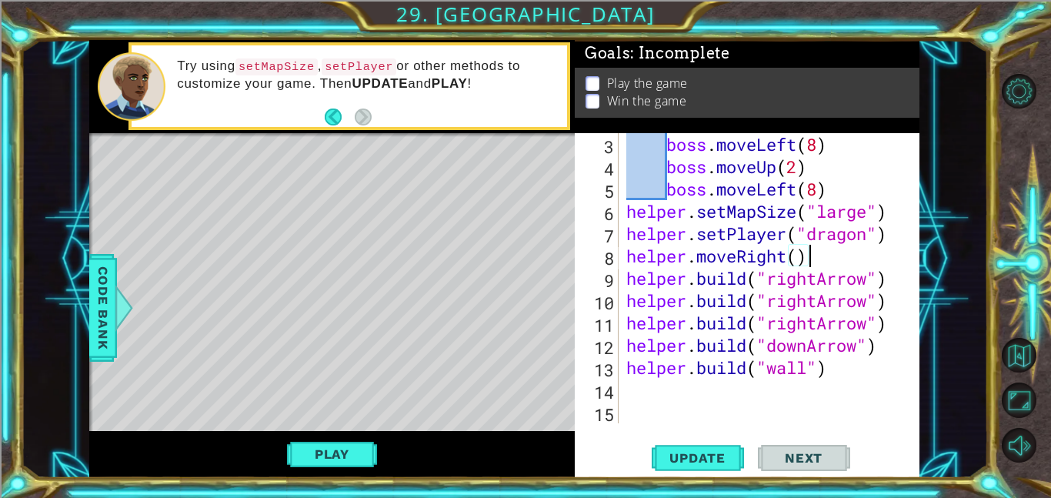
click at [826, 265] on div "boss . moveLeft ( 8 ) boss . moveUp ( 2 ) boss . moveLeft ( 8 ) helper . setMap…" at bounding box center [773, 300] width 301 height 335
click at [825, 265] on div "boss . moveLeft ( 8 ) boss . moveUp ( 2 ) boss . moveLeft ( 8 ) helper . setMap…" at bounding box center [769, 278] width 293 height 290
click at [896, 284] on div "boss . moveLeft ( 8 ) boss . moveUp ( 2 ) boss . moveLeft ( 8 ) helper . setMap…" at bounding box center [773, 300] width 301 height 335
type textarea "[DOMAIN_NAME]("rightArrow")"
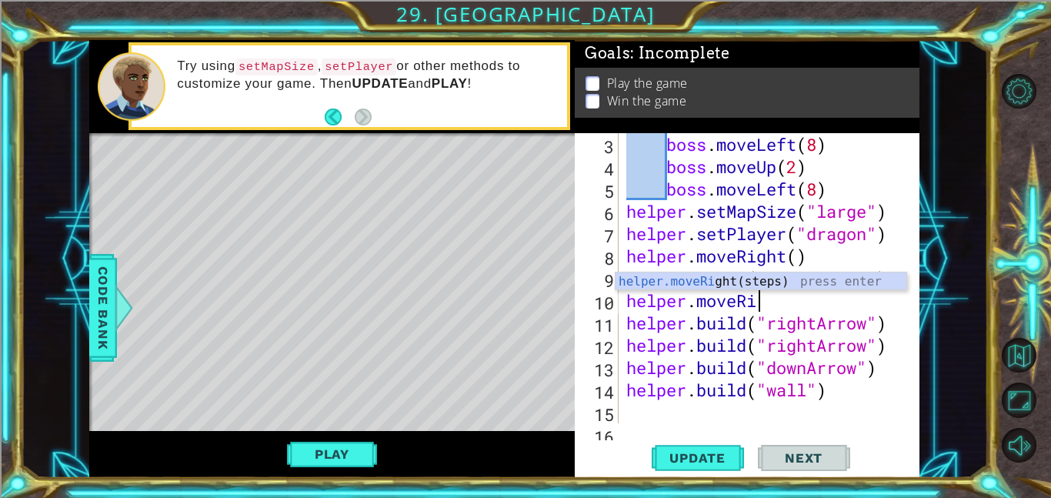
scroll to position [0, 6]
type textarea "helper.moveRight"
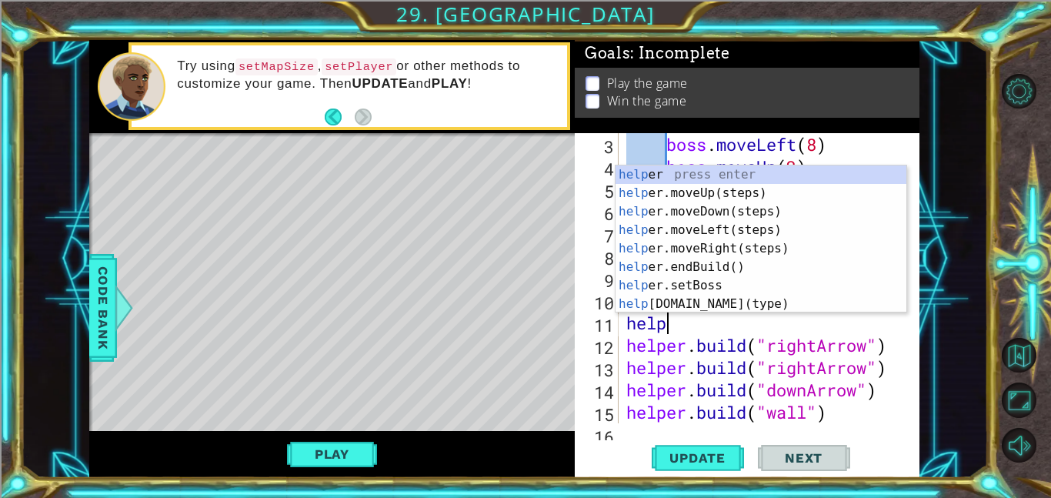
scroll to position [0, 1]
type textarea "h"
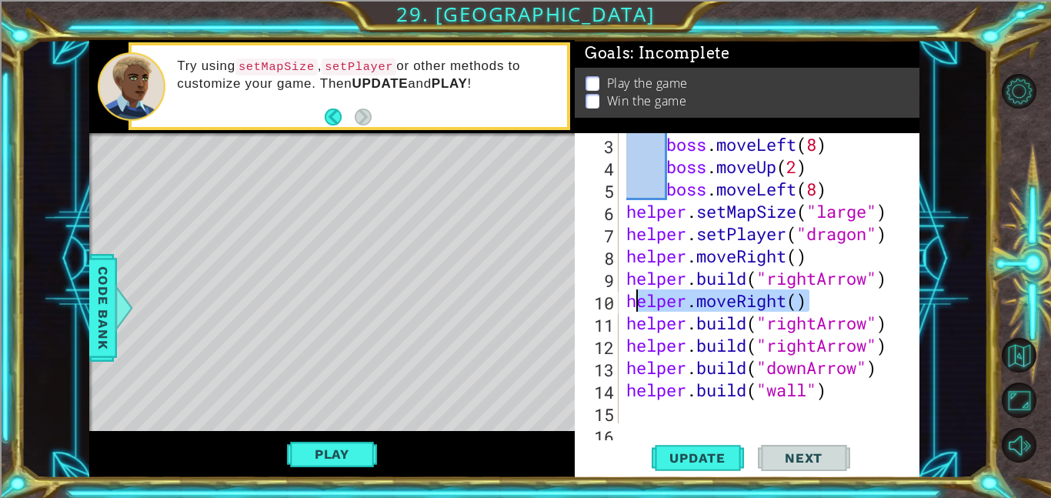
drag, startPoint x: 816, startPoint y: 300, endPoint x: 629, endPoint y: 302, distance: 186.2
click at [629, 302] on div "boss . moveLeft ( 8 ) boss . moveUp ( 2 ) boss . moveLeft ( 8 ) helper . setMap…" at bounding box center [773, 300] width 301 height 335
click at [922, 353] on div "1 ההההההההההההההההההההההההההההההההההההההההההההההההההההההההההההההההההההההההההההה…" at bounding box center [504, 259] width 967 height 438
click at [906, 341] on div at bounding box center [908, 266] width 15 height 357
type textarea "[DOMAIN_NAME]("rightArrow")"
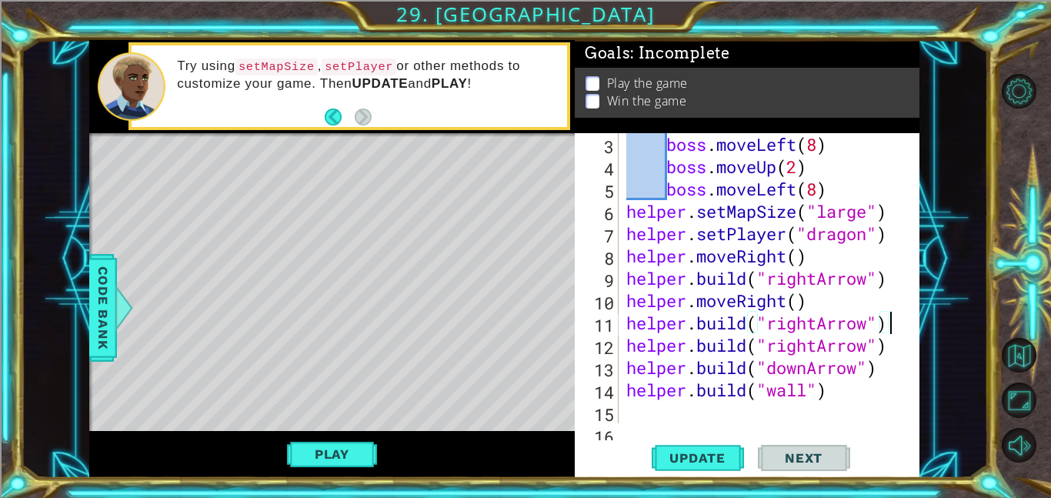
click at [899, 328] on div "boss . moveLeft ( 8 ) boss . moveUp ( 2 ) boss . moveLeft ( 8 ) helper . setMap…" at bounding box center [773, 300] width 301 height 335
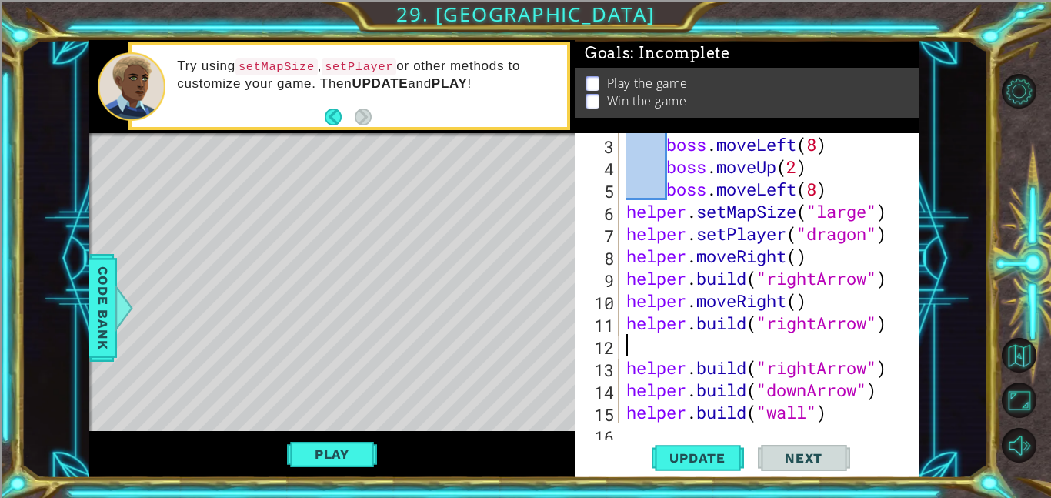
paste textarea "helper.moveRight()"
type textarea "[DOMAIN_NAME]("rightArrow")"
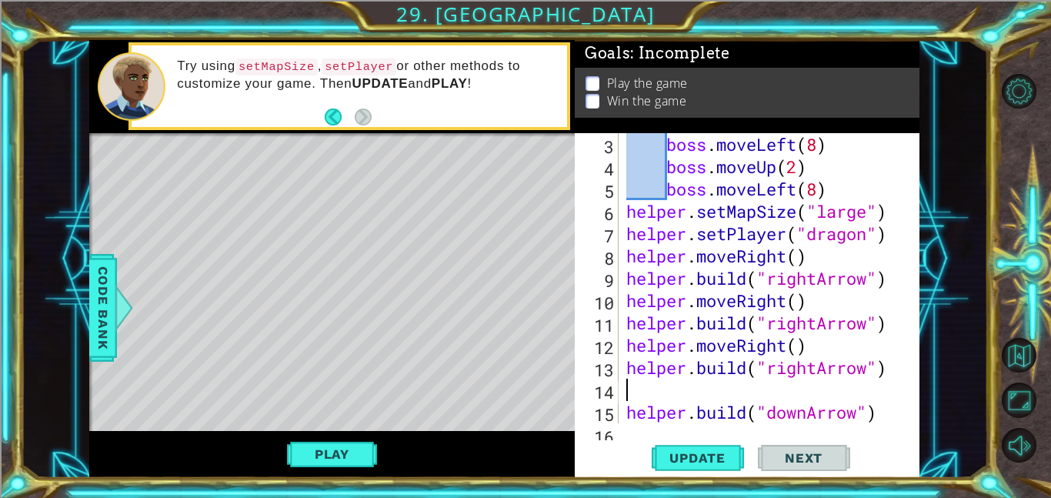
paste textarea "helper.moveRight()"
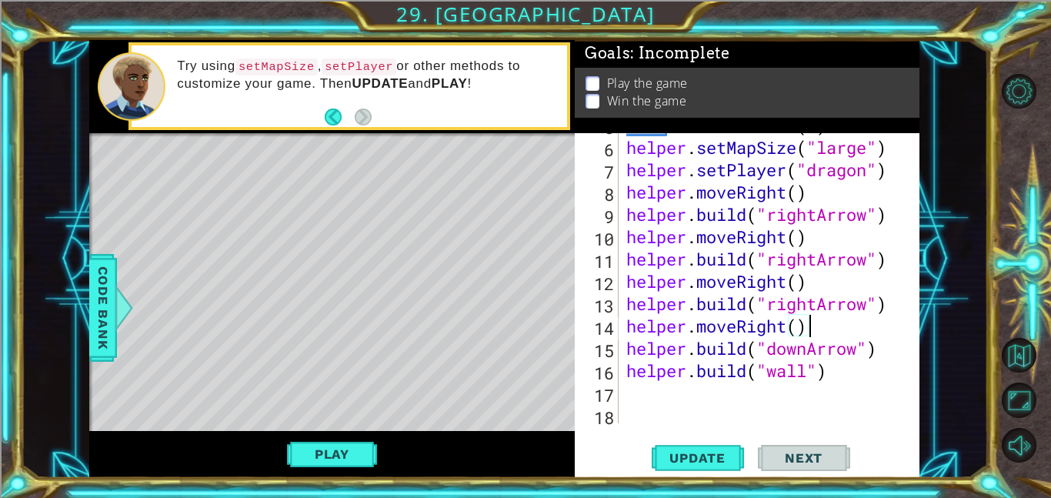
scroll to position [108, 0]
click at [880, 345] on div "boss . moveLeft ( 8 ) helper . setMapSize ( "large" ) helper . setPlayer ( "dra…" at bounding box center [773, 281] width 301 height 335
type textarea "[DOMAIN_NAME]("downArrow")"
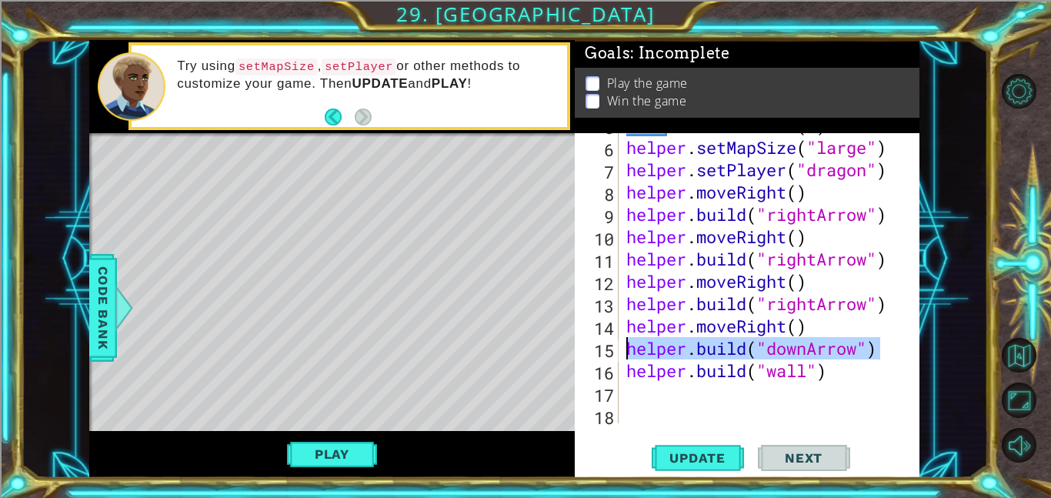
drag, startPoint x: 880, startPoint y: 349, endPoint x: 588, endPoint y: 348, distance: 292.4
click at [588, 348] on div "[DOMAIN_NAME]("downArrow") 5 6 7 8 9 10 11 12 13 14 15 16 17 18 boss . moveLeft…" at bounding box center [746, 278] width 342 height 290
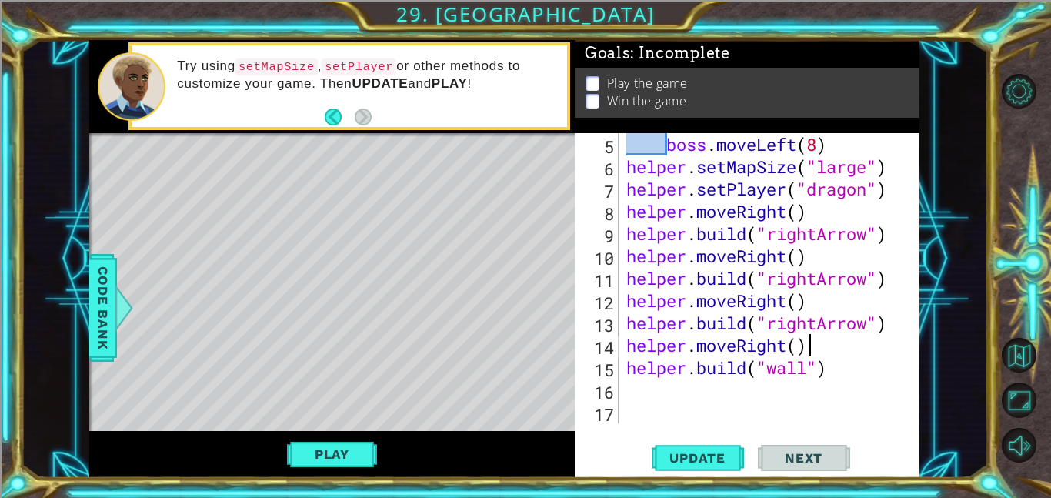
scroll to position [89, 0]
click at [855, 372] on div "boss . moveLeft ( 8 ) helper . setMapSize ( "large" ) helper . setPlayer ( "dra…" at bounding box center [773, 300] width 301 height 335
type textarea "[DOMAIN_NAME]("wall")"
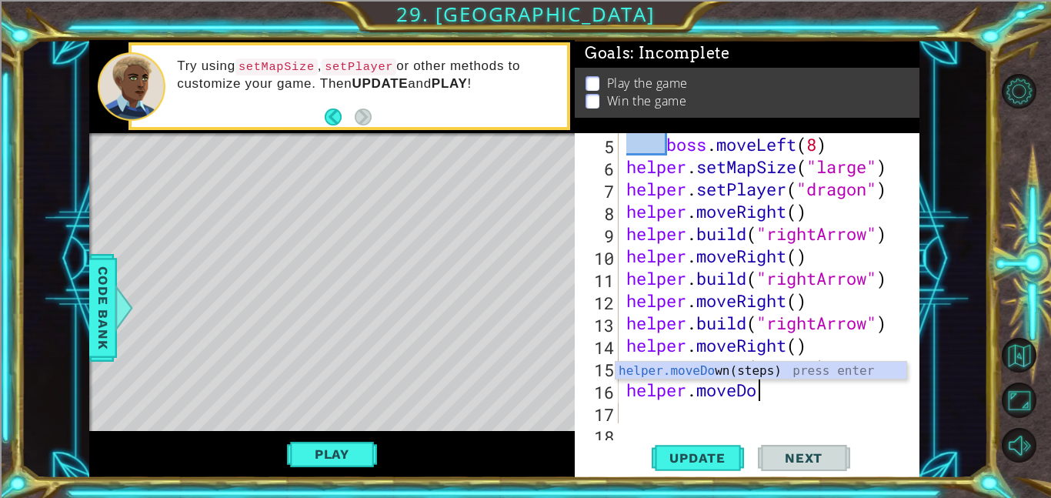
type textarea "helper.moveDown"
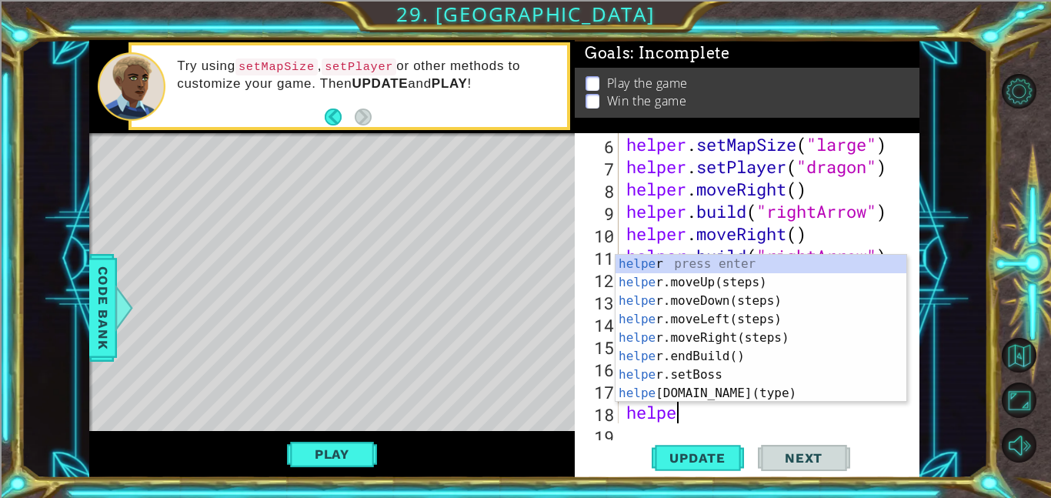
scroll to position [0, 1]
type textarea "h"
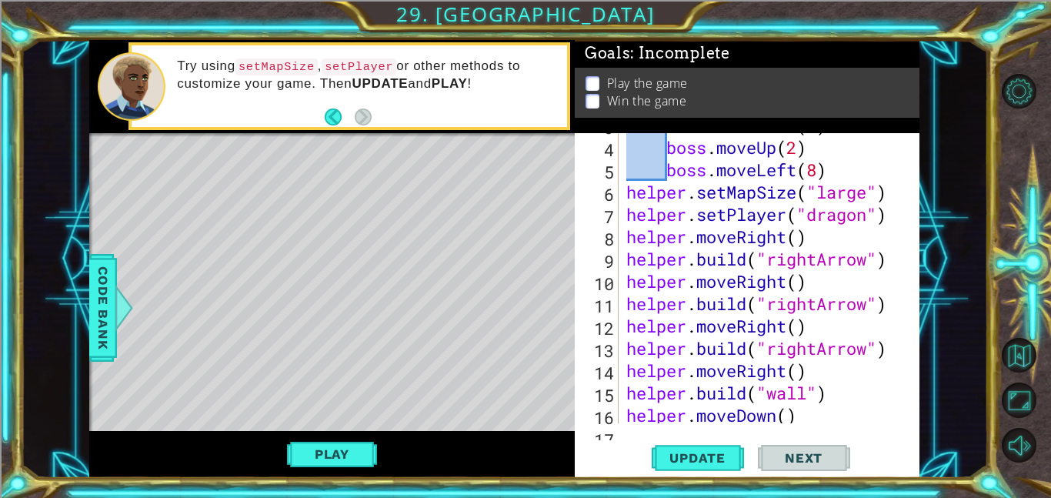
scroll to position [0, 0]
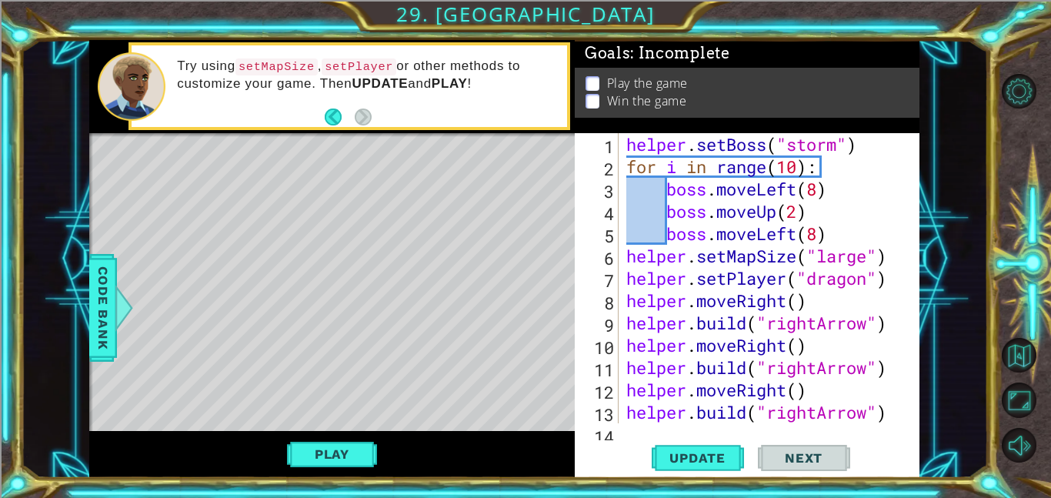
click at [889, 281] on div "helper . setBoss ( "storm" ) for i in range ( 10 ) : boss . moveLeft ( 8 ) boss…" at bounding box center [773, 300] width 301 height 335
type textarea "helper.setPlayer("dragon")"
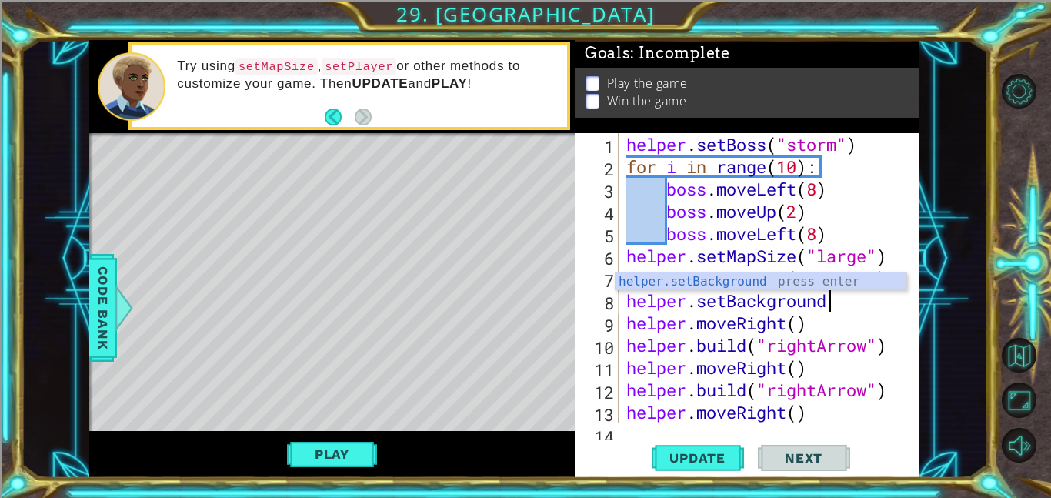
scroll to position [0, 8]
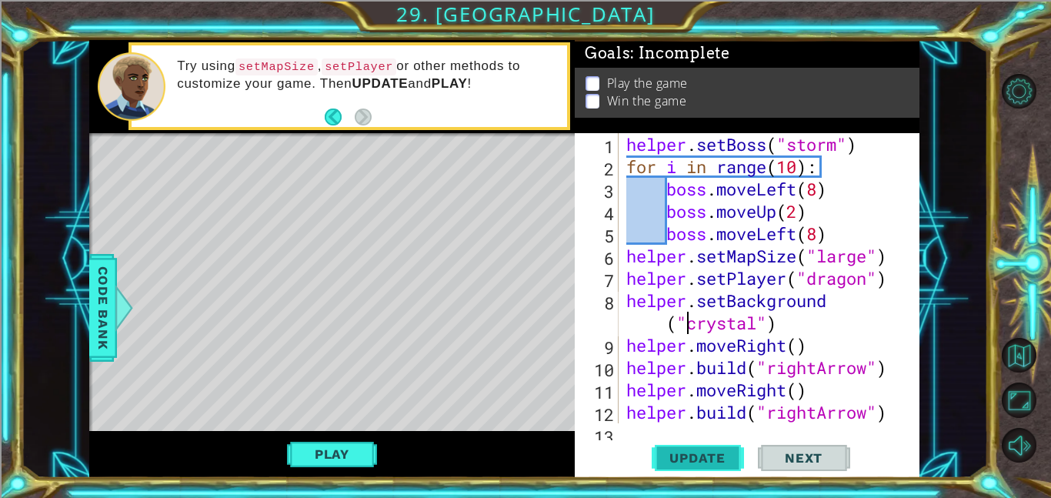
type textarea "helper.setBackground("crystal")"
click at [716, 462] on span "Update" at bounding box center [697, 457] width 87 height 15
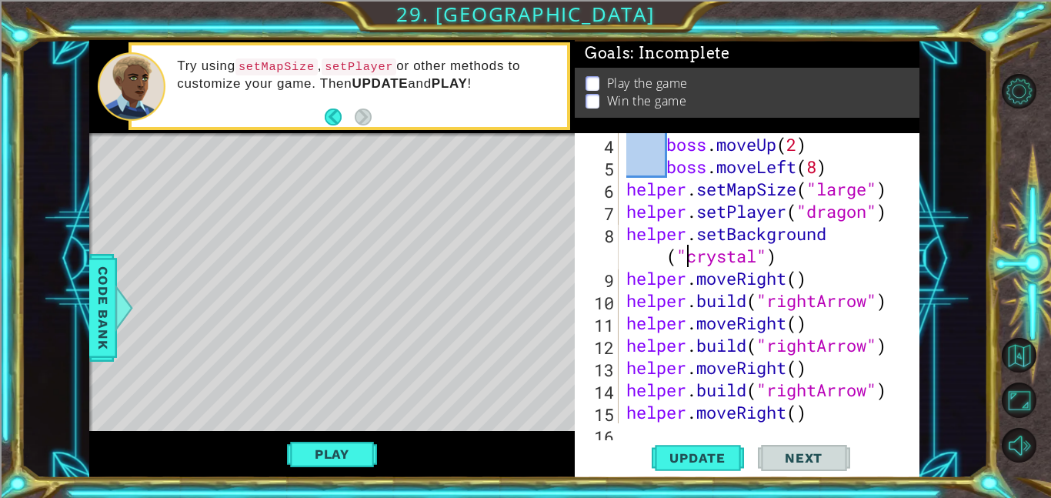
scroll to position [201, 0]
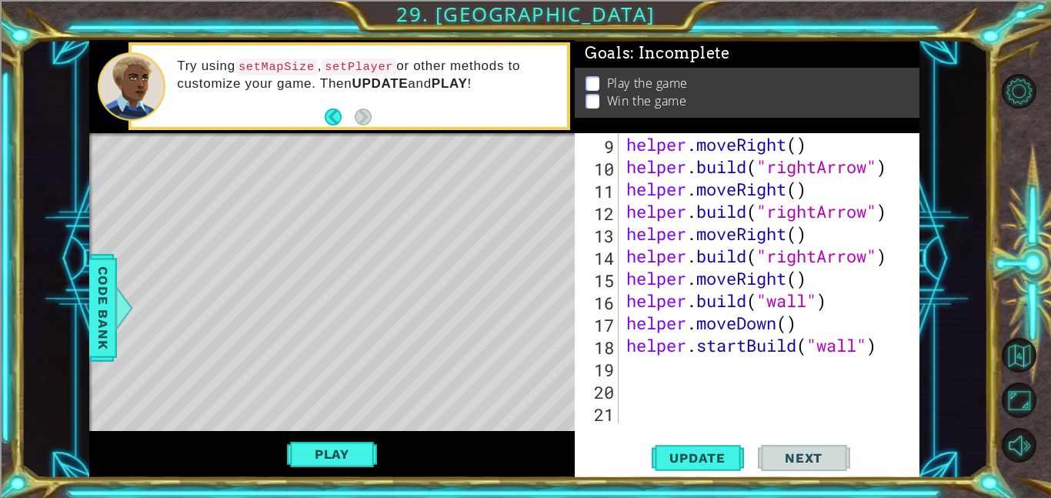
click at [806, 380] on div "helper . moveRight ( ) helper . build ( "rightArrow" ) helper . moveRight ( ) h…" at bounding box center [773, 300] width 301 height 335
type textarea "]"
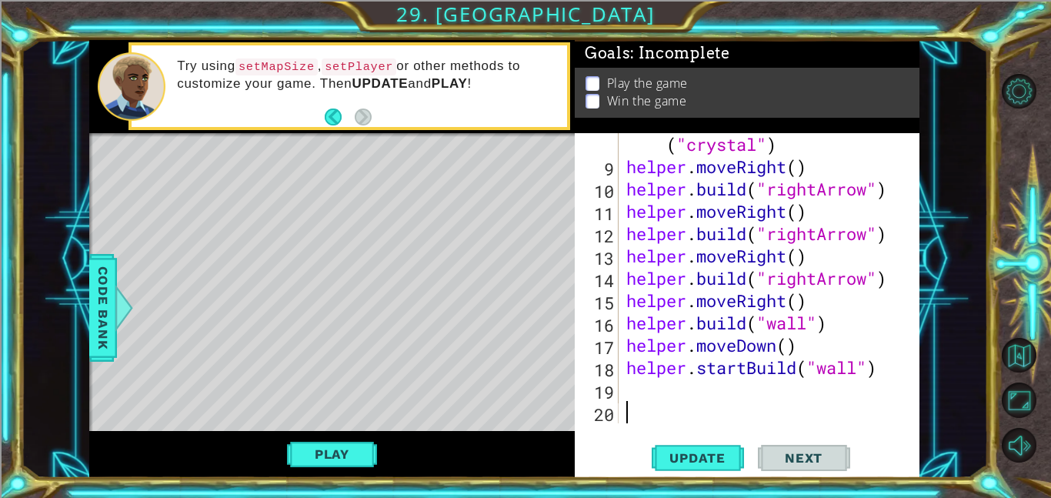
scroll to position [156, 0]
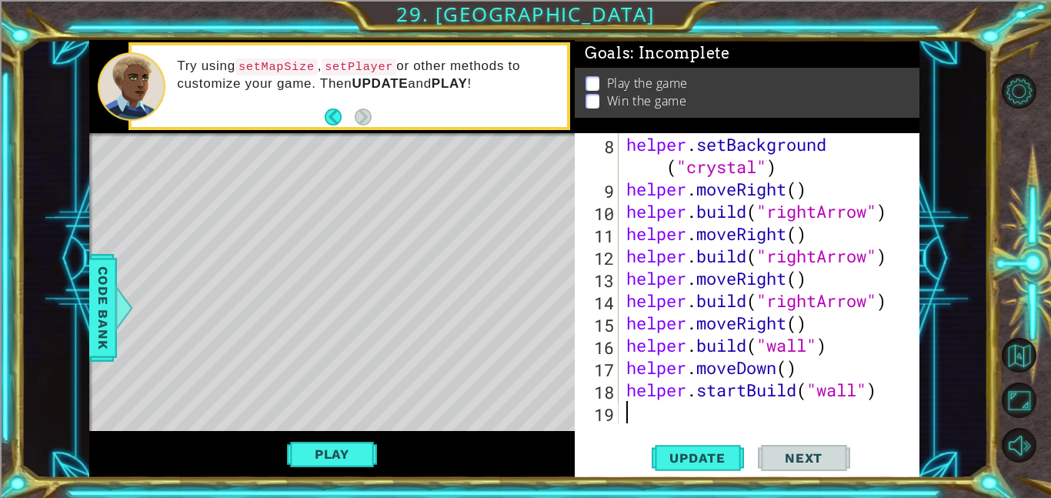
click at [807, 384] on div "helper . setBackground ( "crystal" ) helper . moveRight ( ) helper . build ( "r…" at bounding box center [773, 311] width 301 height 357
type textarea "helper.startBuild("wall")"
click at [885, 390] on div "helper . setBackground ( "crystal" ) helper . moveRight ( ) helper . build ( "r…" at bounding box center [773, 311] width 301 height 357
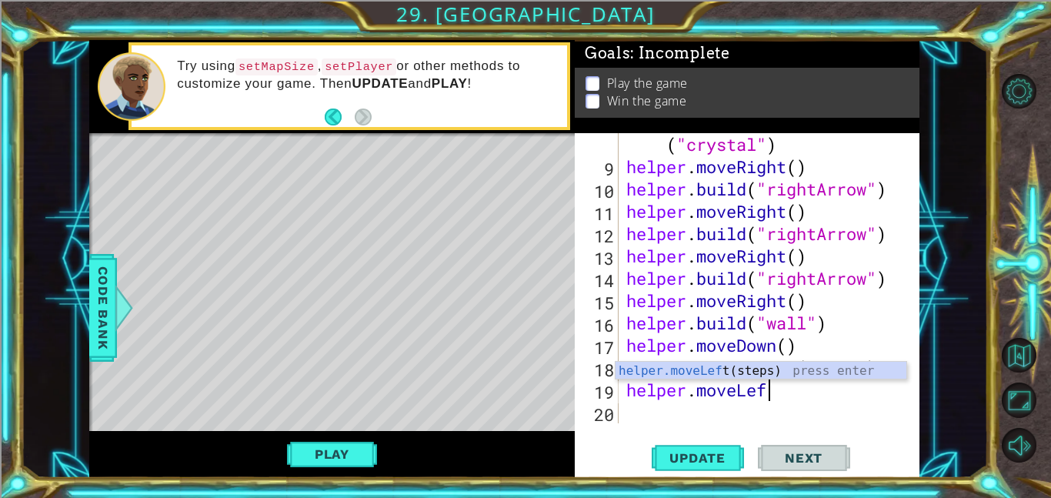
type textarea "helper.moveLeft"
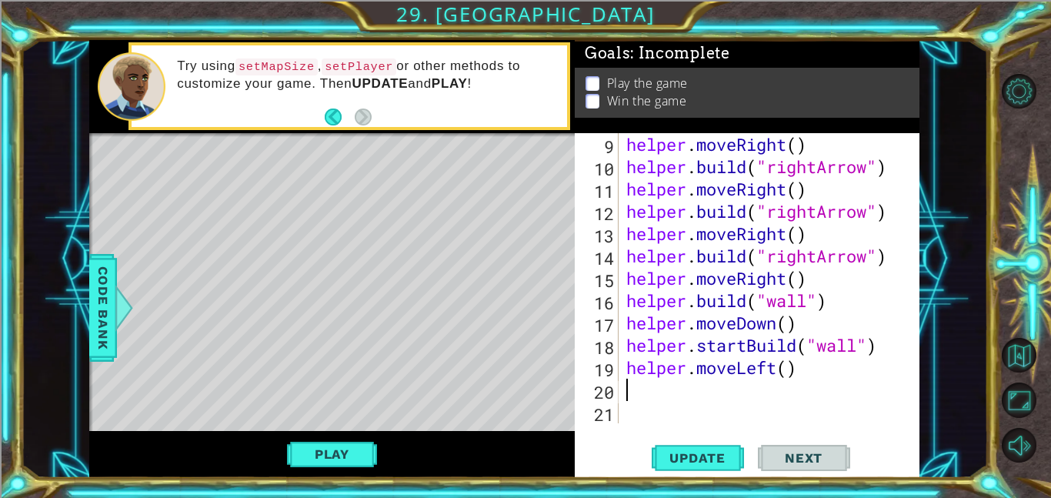
scroll to position [0, 0]
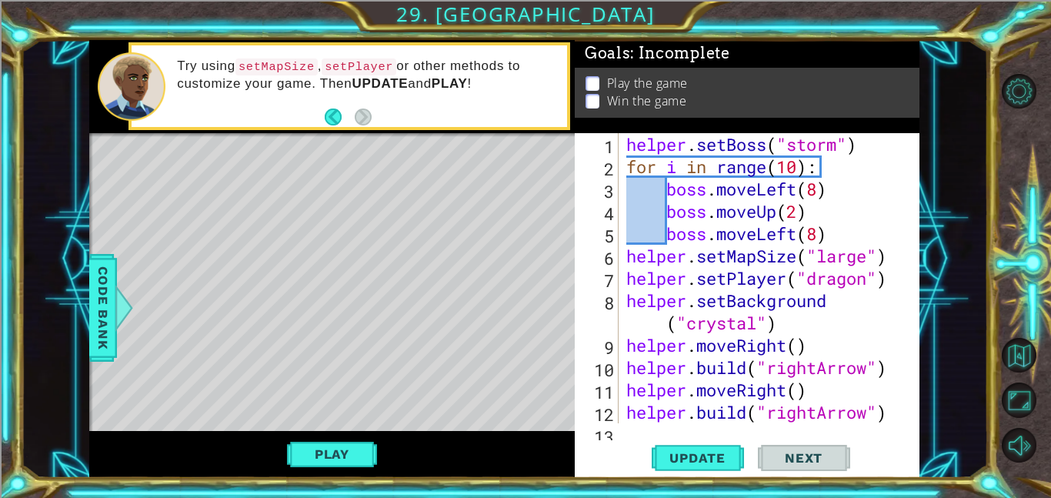
type textarea "helper.moveLeft()\"
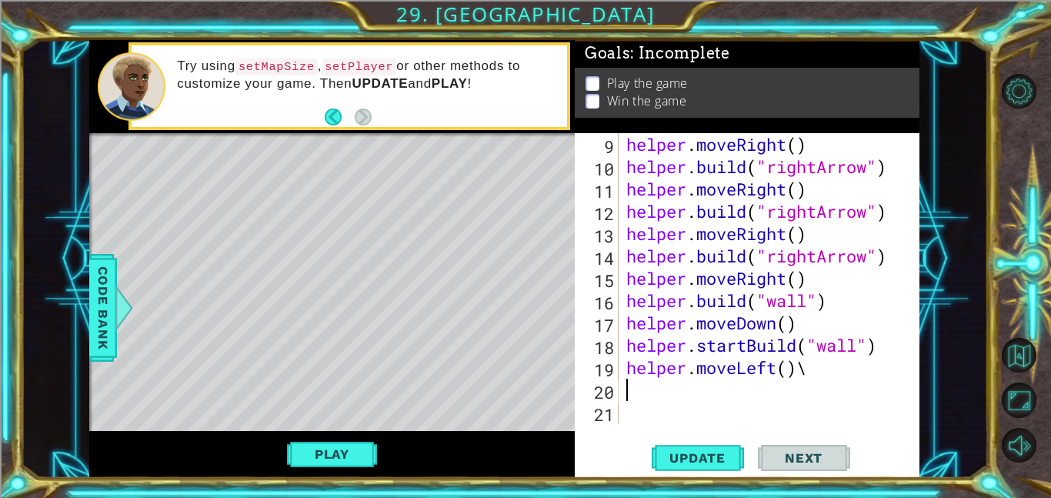
click at [807, 372] on div "helper . moveRight ( ) helper . build ( "rightArrow" ) helper . moveRight ( ) h…" at bounding box center [773, 300] width 301 height 335
type textarea "helper.moveLeft()"
click at [651, 410] on div "helper . moveRight ( ) helper . build ( "rightArrow" ) helper . moveRight ( ) h…" at bounding box center [773, 300] width 301 height 335
type textarea "[DOMAIN_NAME]("downArrow")"
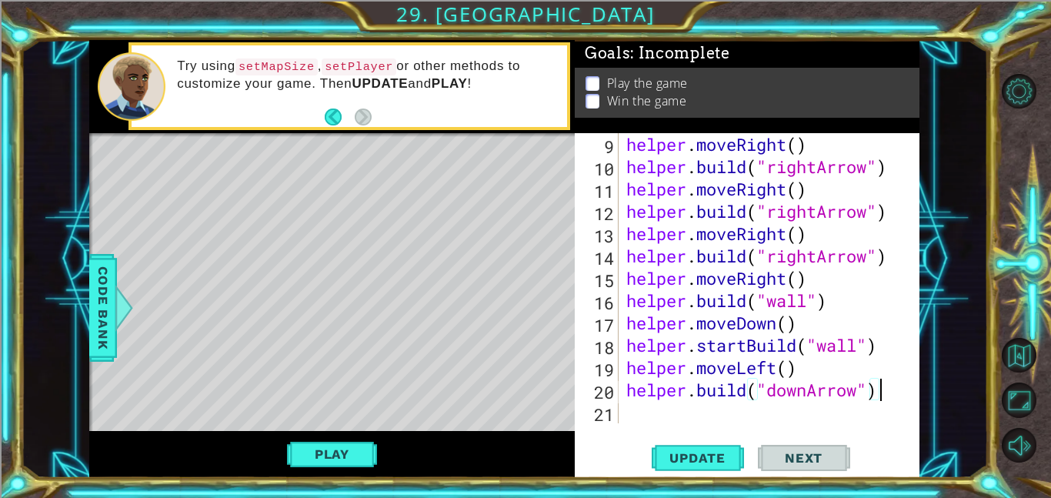
click at [663, 423] on div "[DOMAIN_NAME]("downArrow") 9 10 11 12 13 14 15 16 17 18 19 20 21 helper . moveR…" at bounding box center [747, 305] width 345 height 345
click at [635, 415] on div "helper . moveRight ( ) helper . build ( "rightArrow" ) helper . moveRight ( ) h…" at bounding box center [773, 300] width 301 height 335
click at [683, 449] on button "Update" at bounding box center [698, 457] width 92 height 35
click at [334, 448] on button "Play" at bounding box center [332, 453] width 90 height 29
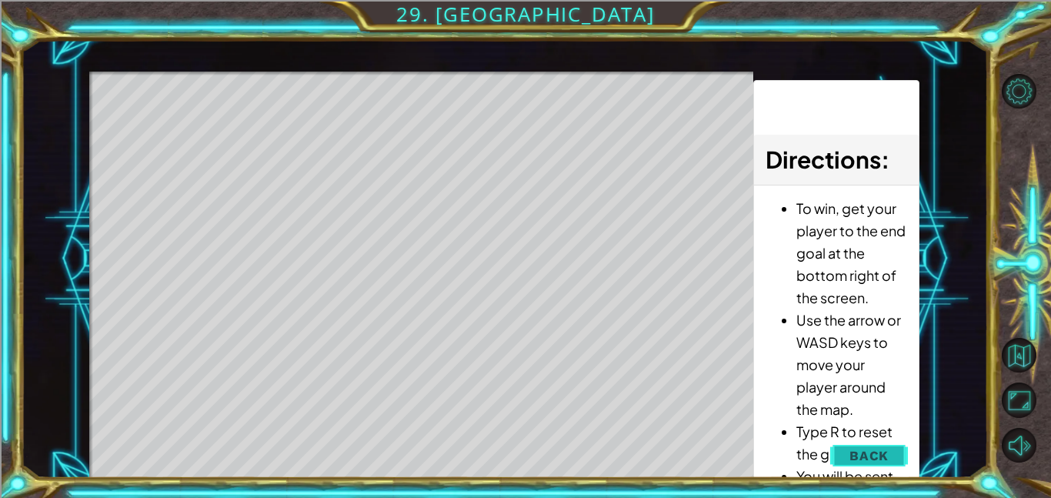
click at [837, 460] on button "Back" at bounding box center [869, 455] width 78 height 31
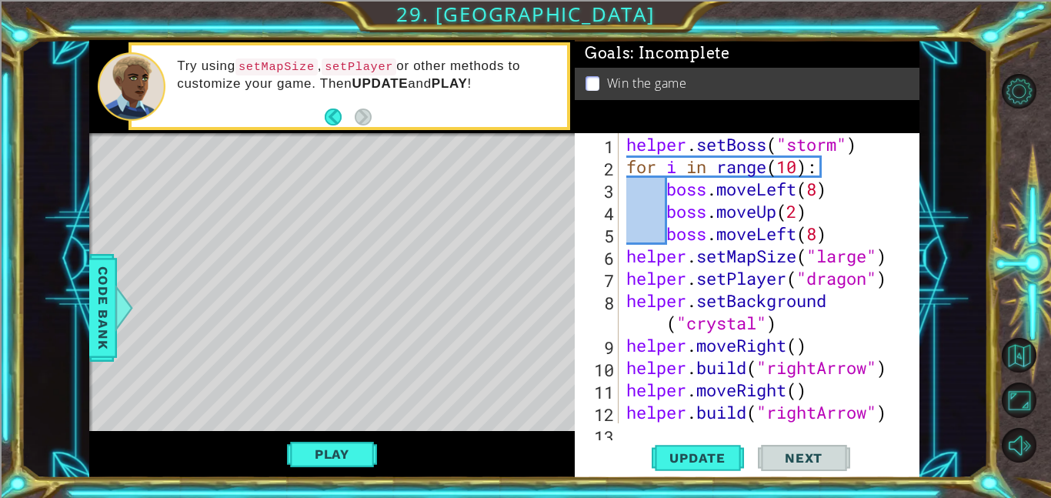
type textarea "boss.moveLeft(8)"
click at [823, 227] on div "helper . setBoss ( "storm" ) for i in range ( 10 ) : boss . moveLeft ( 8 ) boss…" at bounding box center [773, 300] width 301 height 335
drag, startPoint x: 836, startPoint y: 229, endPoint x: 633, endPoint y: 242, distance: 202.8
click at [633, 242] on div "helper . setBoss ( "storm" ) for i in range ( 10 ) : boss . moveLeft ( 8 ) boss…" at bounding box center [773, 300] width 301 height 335
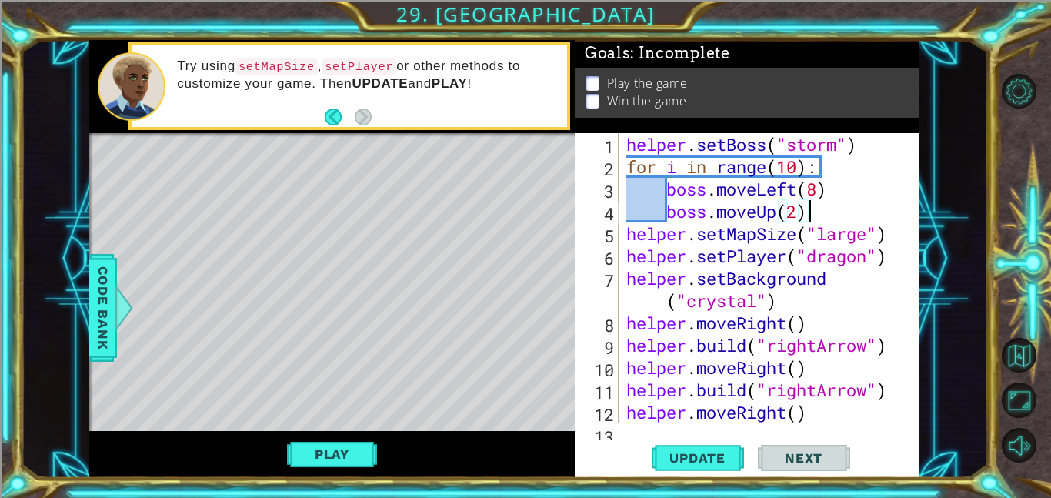
click at [825, 186] on div "helper . setBoss ( "storm" ) for i in range ( 10 ) : boss . moveLeft ( 8 ) boss…" at bounding box center [773, 300] width 301 height 335
click at [819, 188] on div "helper . setBoss ( "storm" ) for i in range ( 10 ) : boss . moveLeft ( 8 ) boss…" at bounding box center [773, 300] width 301 height 335
type textarea "[DOMAIN_NAME]("wall")"
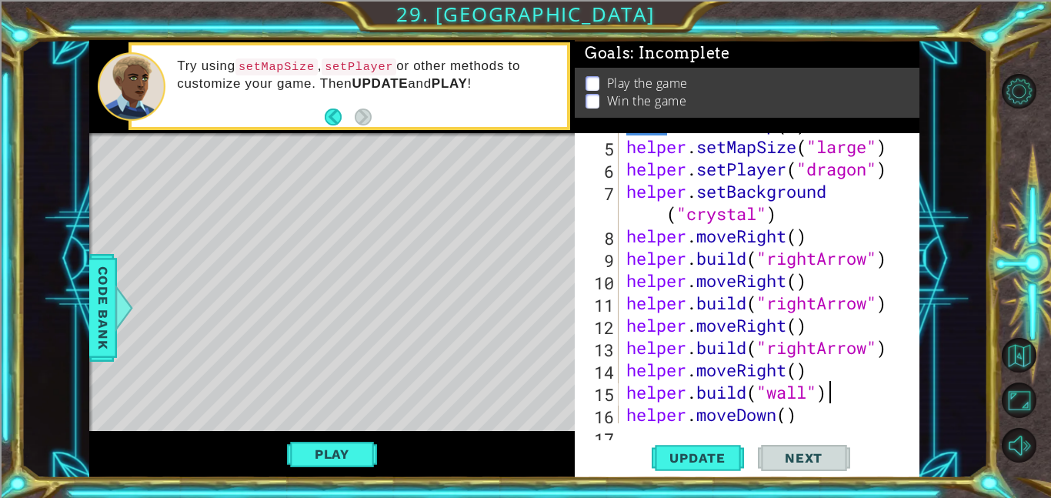
scroll to position [88, 0]
click at [799, 423] on div "[DOMAIN_NAME]("wall") 4 5 6 7 8 9 10 11 12 13 14 15 16 17 boss . moveUp ( 2 ) h…" at bounding box center [747, 305] width 345 height 345
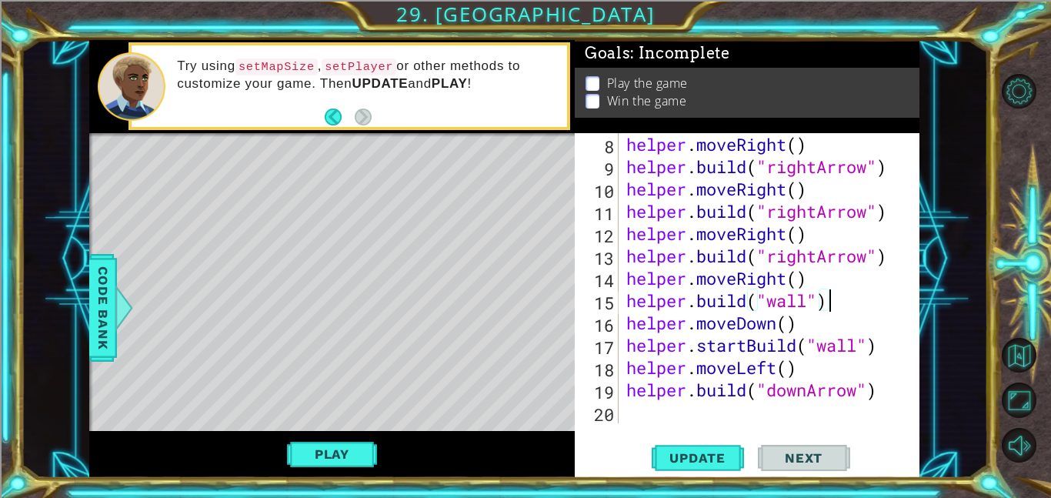
click at [782, 404] on div "helper . moveRight ( ) helper . build ( "rightArrow" ) helper . moveRight ( ) h…" at bounding box center [773, 300] width 301 height 335
click at [708, 466] on button "Update" at bounding box center [698, 457] width 92 height 35
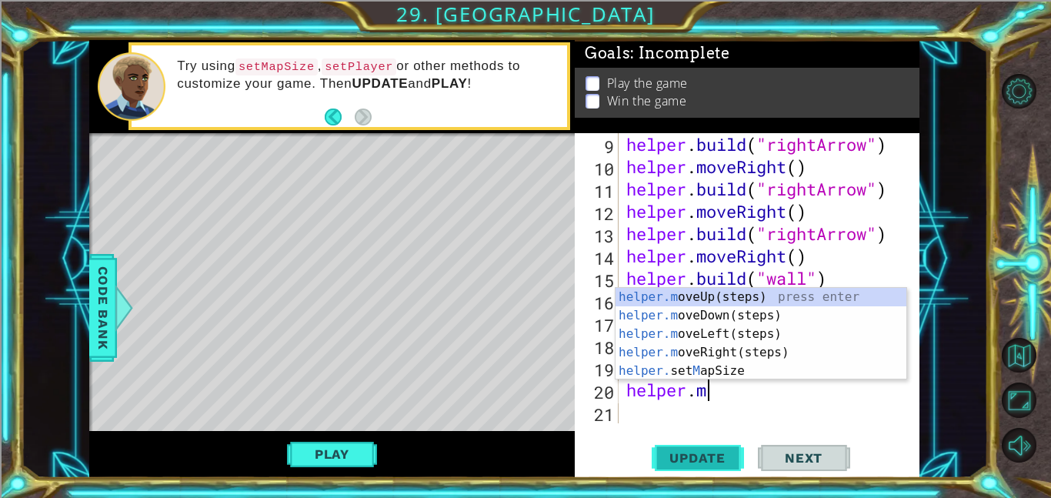
scroll to position [0, 4]
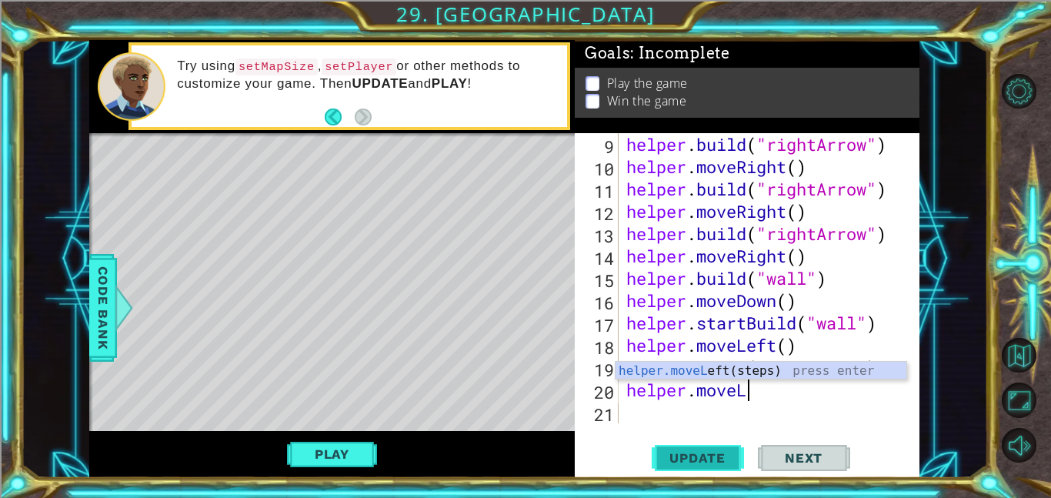
type textarea "helper.moveLeft"
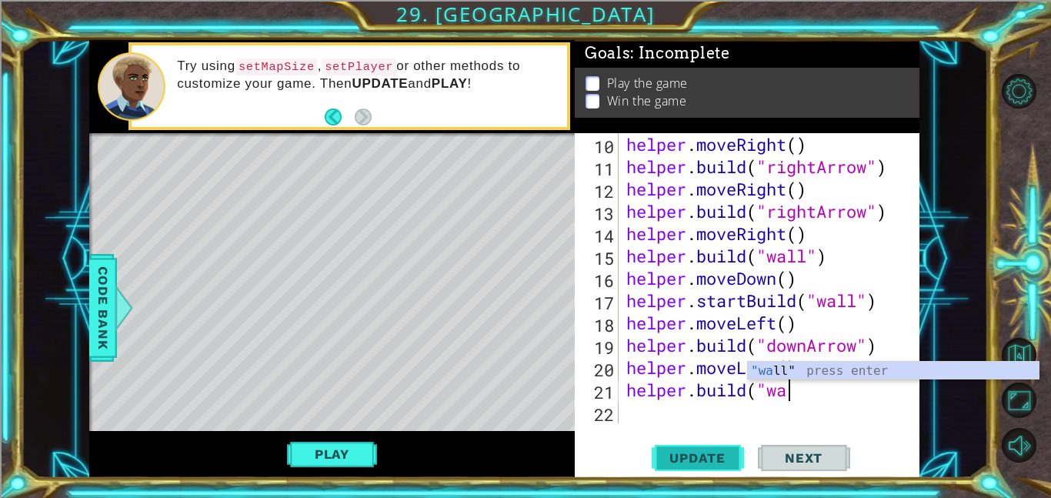
scroll to position [0, 7]
type textarea "[DOMAIN_NAME]("wall")"
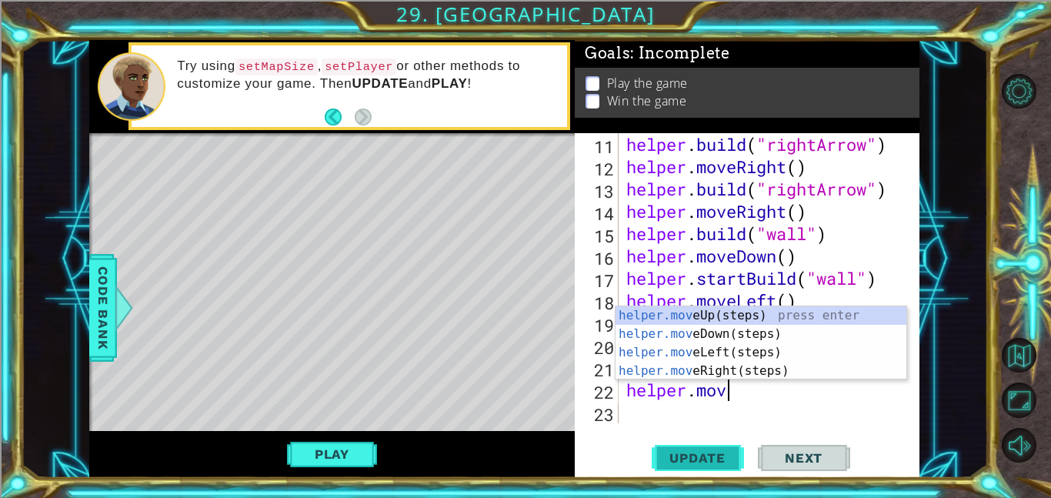
scroll to position [0, 4]
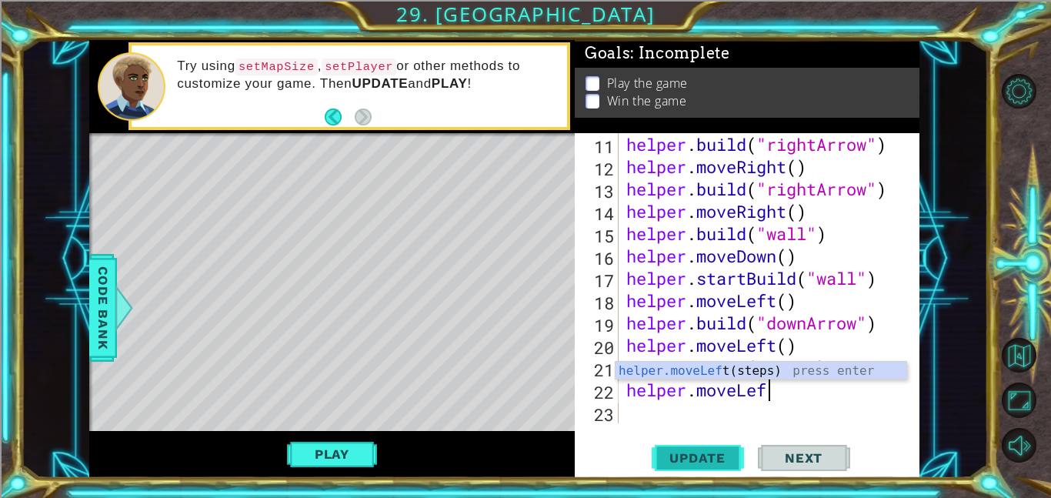
type textarea "helper.moveLeft"
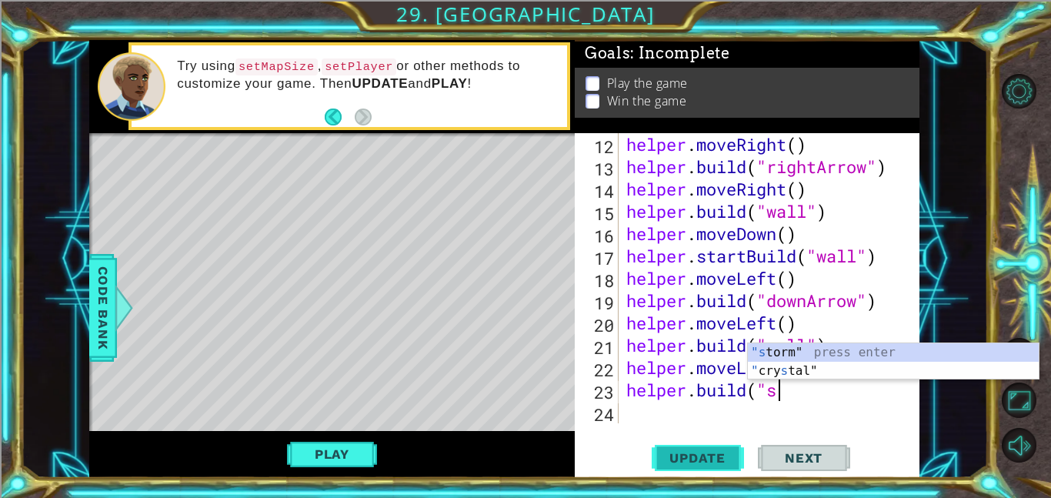
scroll to position [0, 6]
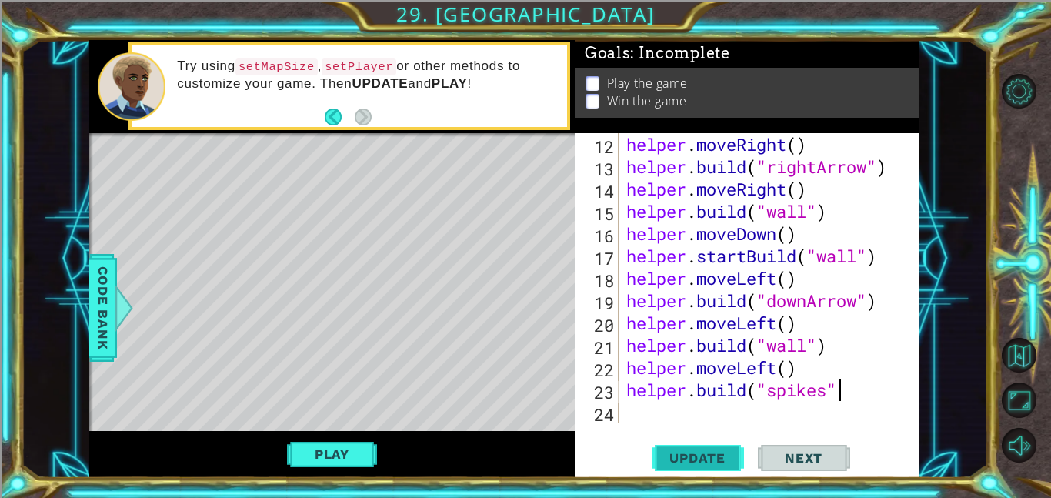
type textarea "[DOMAIN_NAME]("spikes")"
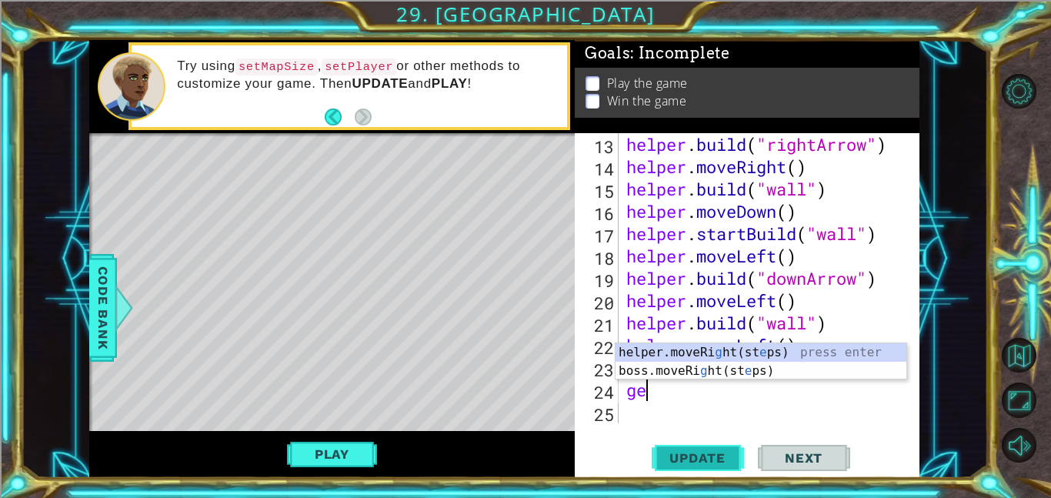
type textarea "g"
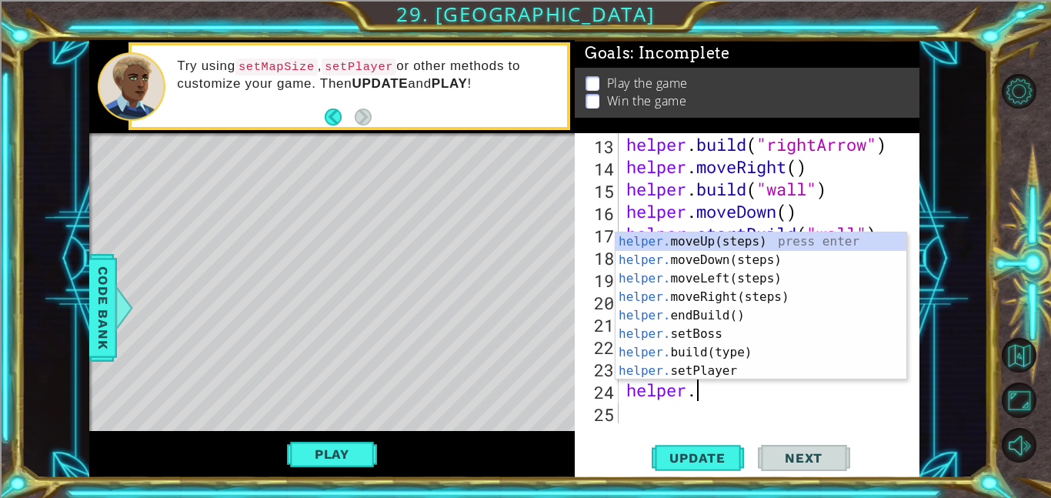
scroll to position [0, 2]
type textarea "helper."
click at [719, 450] on span "Update" at bounding box center [697, 457] width 87 height 15
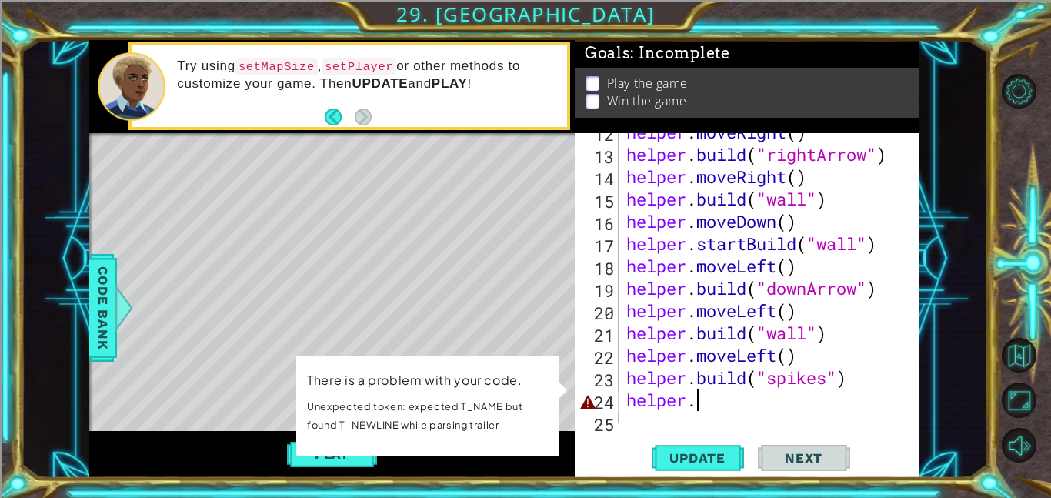
scroll to position [282, 0]
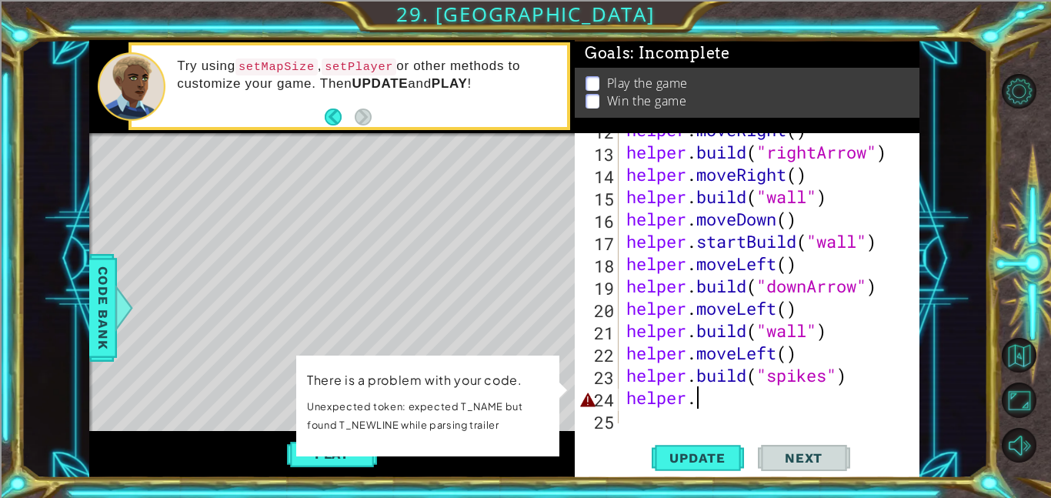
click at [731, 412] on div "helper . moveRight ( ) helper . build ( "rightArrow" ) helper . moveRight ( ) h…" at bounding box center [773, 285] width 301 height 335
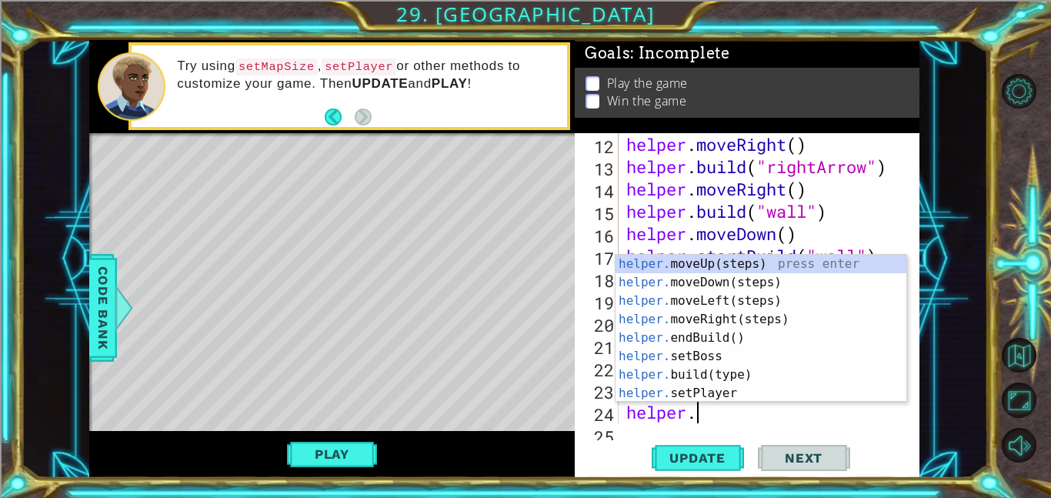
scroll to position [290, 0]
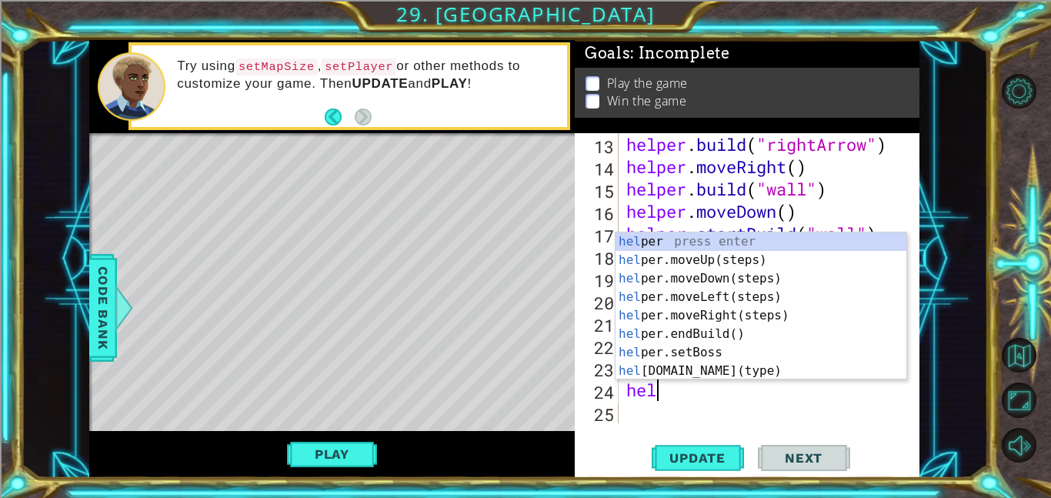
type textarea "h"
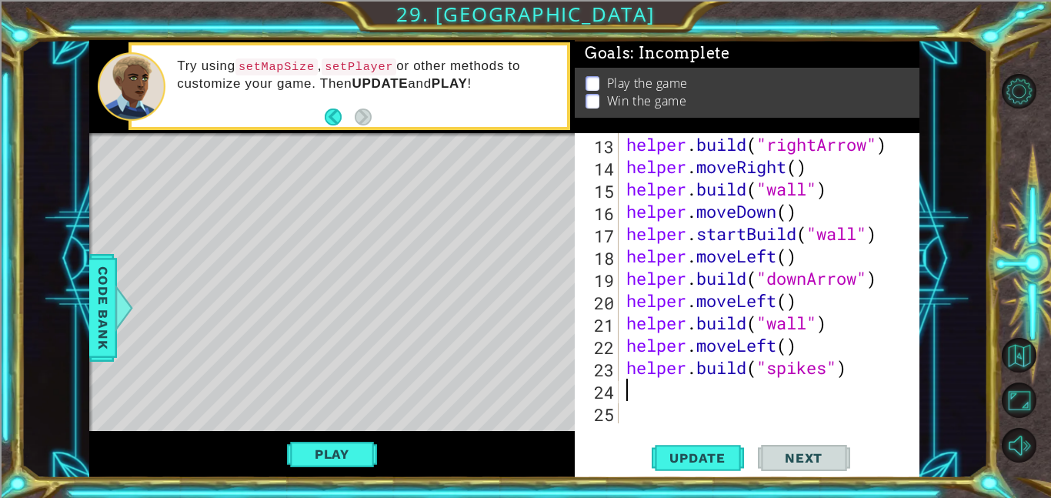
scroll to position [268, 0]
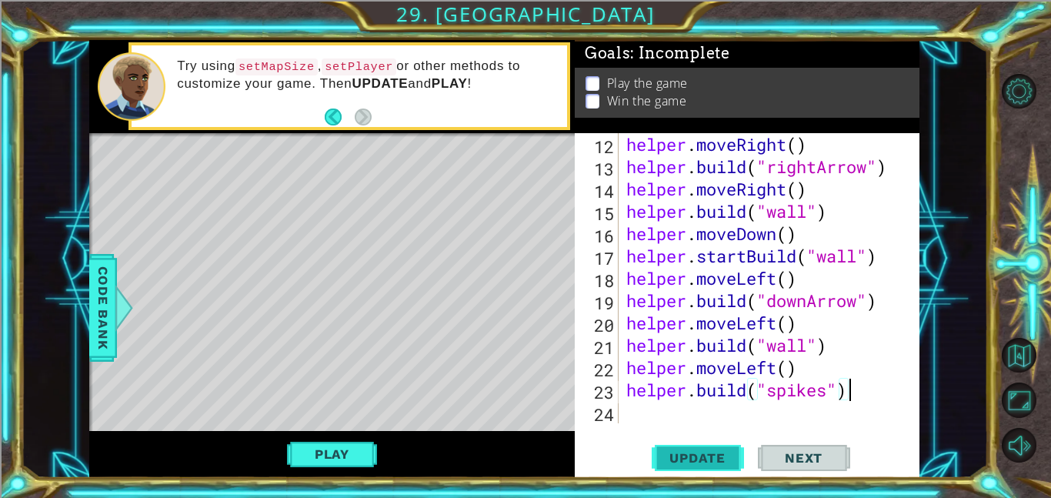
click at [709, 448] on button "Update" at bounding box center [698, 457] width 92 height 35
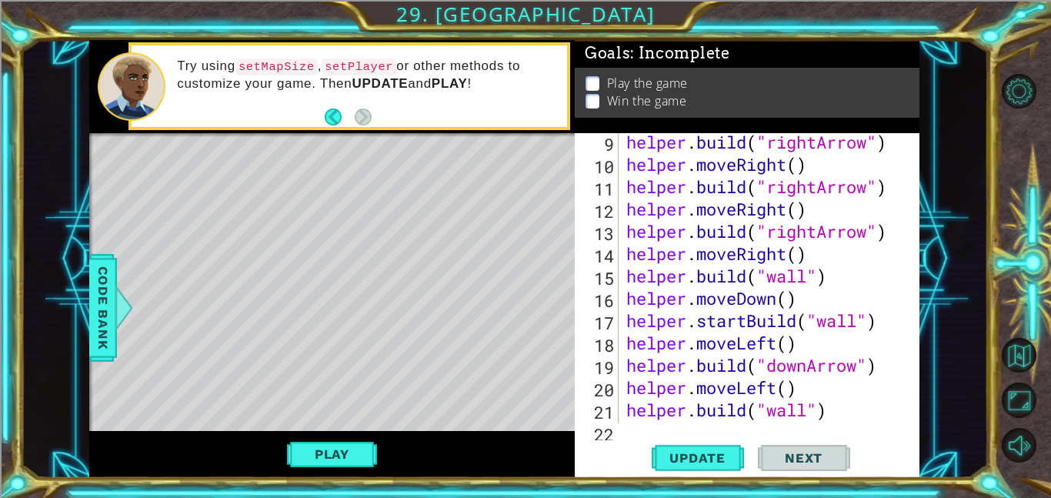
scroll to position [205, 0]
click at [749, 322] on div "helper . build ( "rightArrow" ) helper . moveRight ( ) helper . build ( "rightA…" at bounding box center [773, 297] width 301 height 335
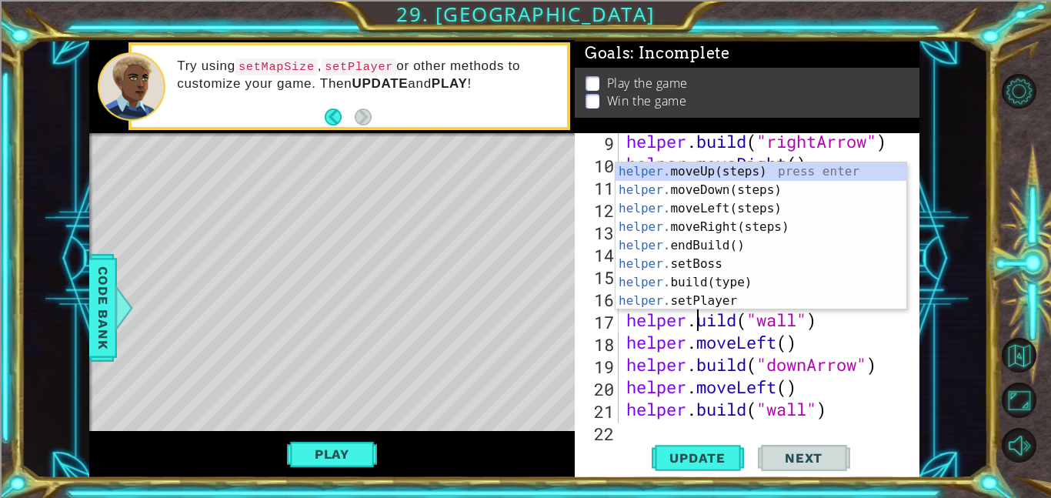
type textarea "[DOMAIN_NAME]("wall")"
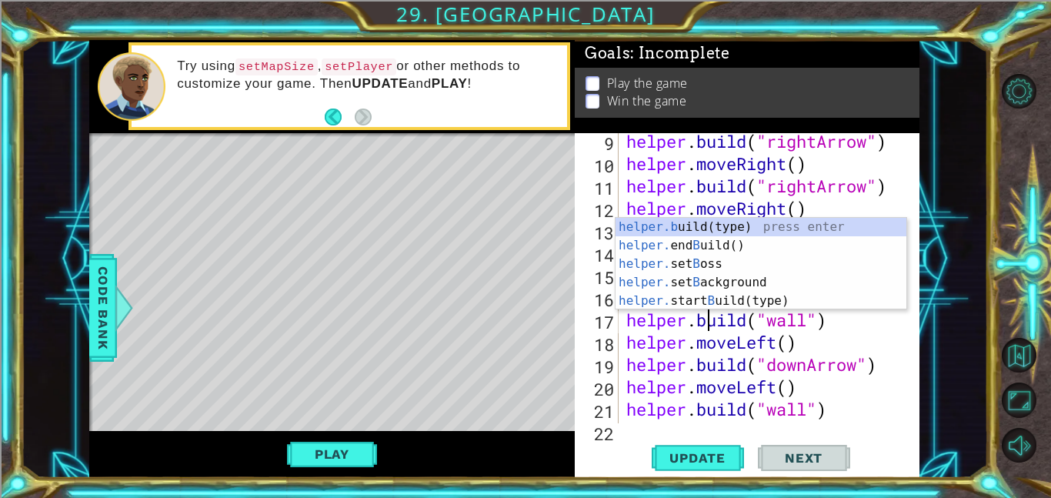
scroll to position [268, 0]
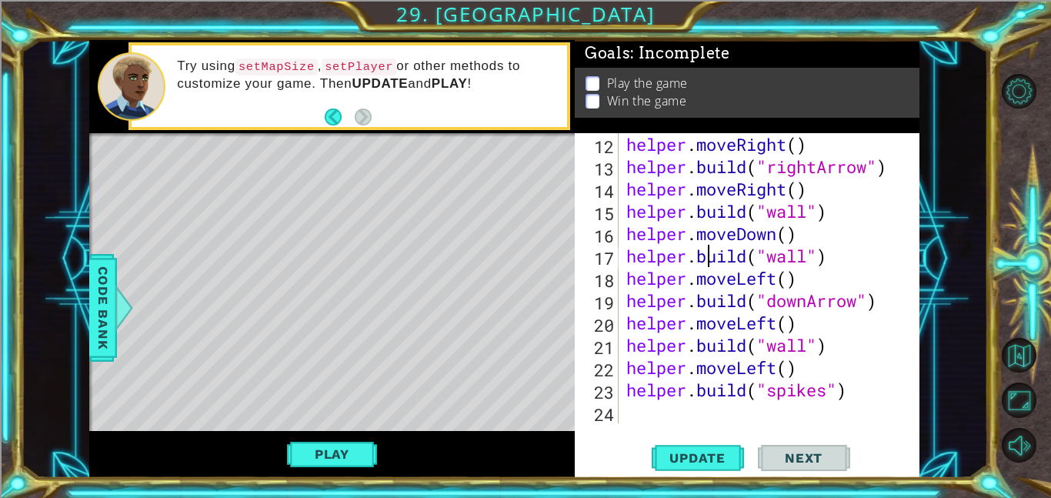
click at [721, 419] on div "helper . moveRight ( ) helper . build ( "rightArrow" ) helper . moveRight ( ) h…" at bounding box center [773, 300] width 301 height 335
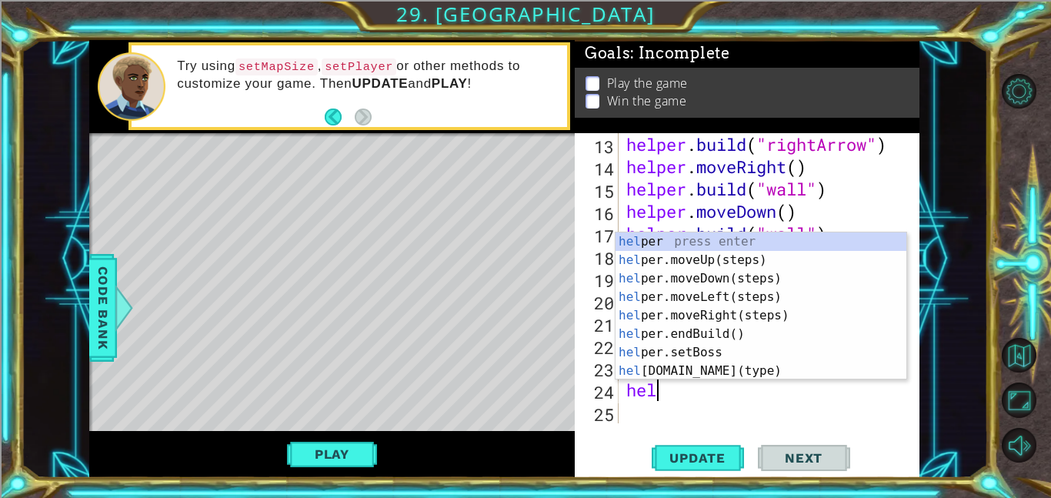
scroll to position [290, 0]
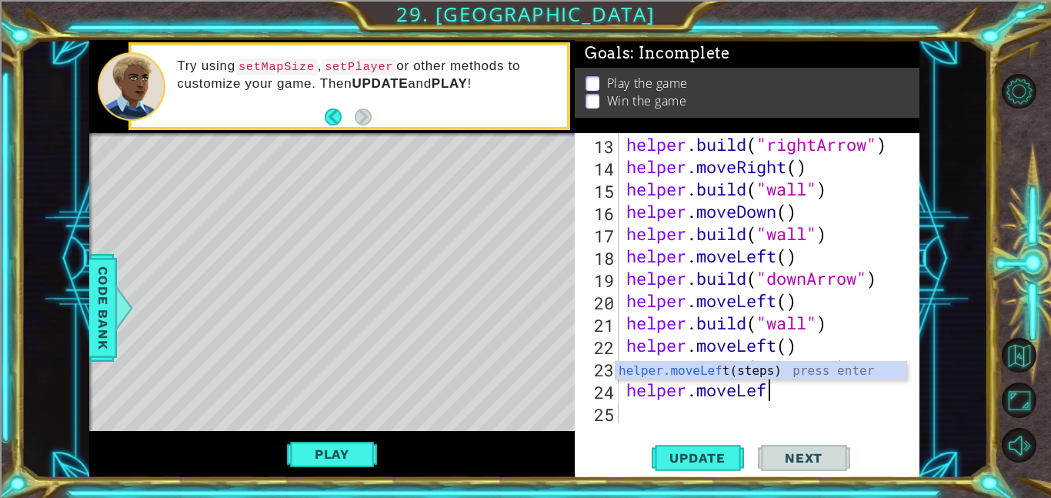
type textarea "helper.moveLeft"
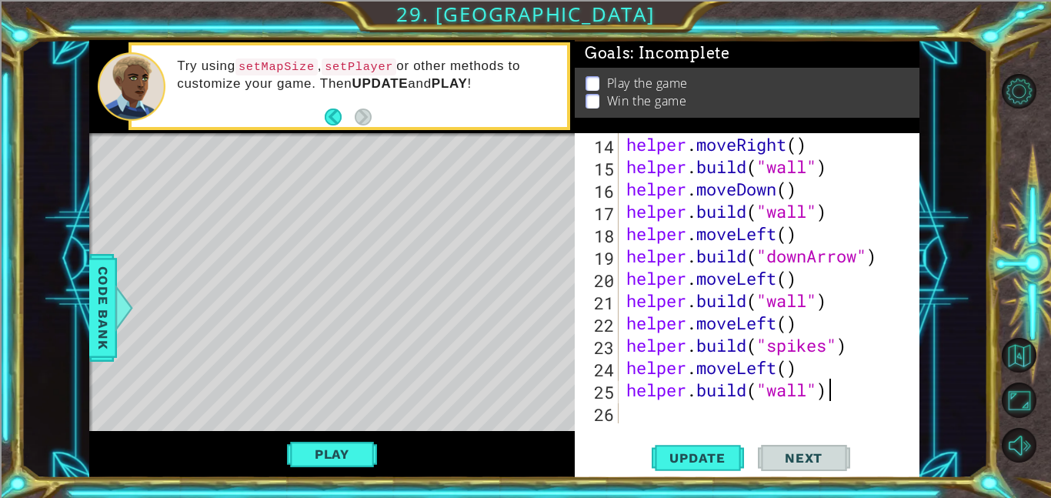
scroll to position [0, 8]
type textarea "[DOMAIN_NAME]("wall")"
click at [717, 463] on span "Update" at bounding box center [697, 457] width 87 height 15
click at [675, 417] on div "helper . moveRight ( ) helper . build ( "wall" ) helper . moveDown ( ) helper .…" at bounding box center [773, 300] width 301 height 335
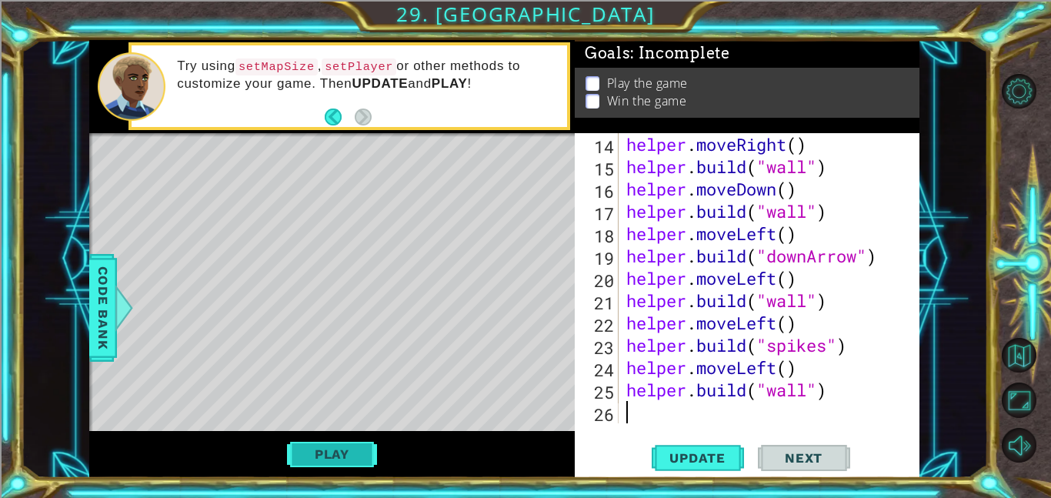
click at [368, 452] on button "Play" at bounding box center [332, 453] width 90 height 29
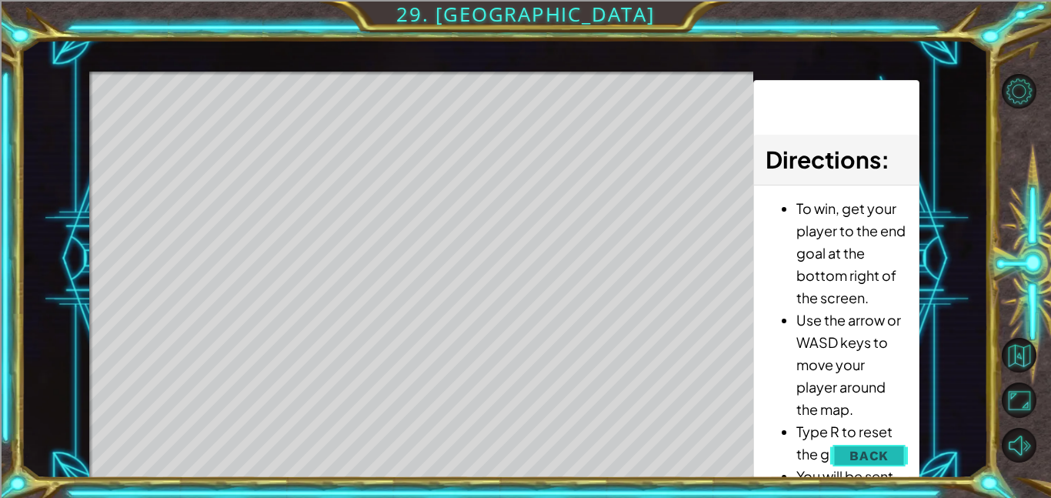
click at [859, 446] on button "Back" at bounding box center [869, 455] width 78 height 31
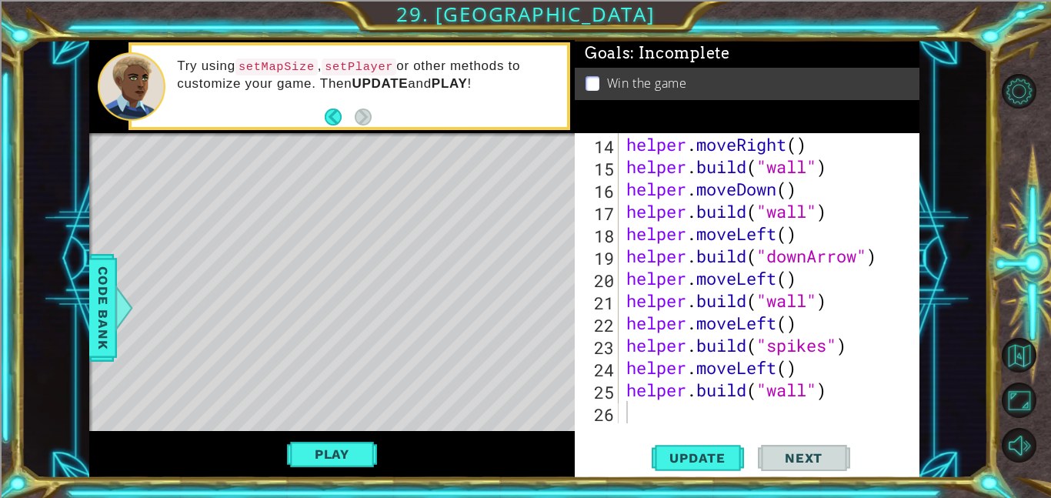
click at [772, 423] on div "14 15 16 17 18 19 20 21 22 23 24 25 26 helper . moveRight ( ) helper . build ( …" at bounding box center [747, 305] width 345 height 345
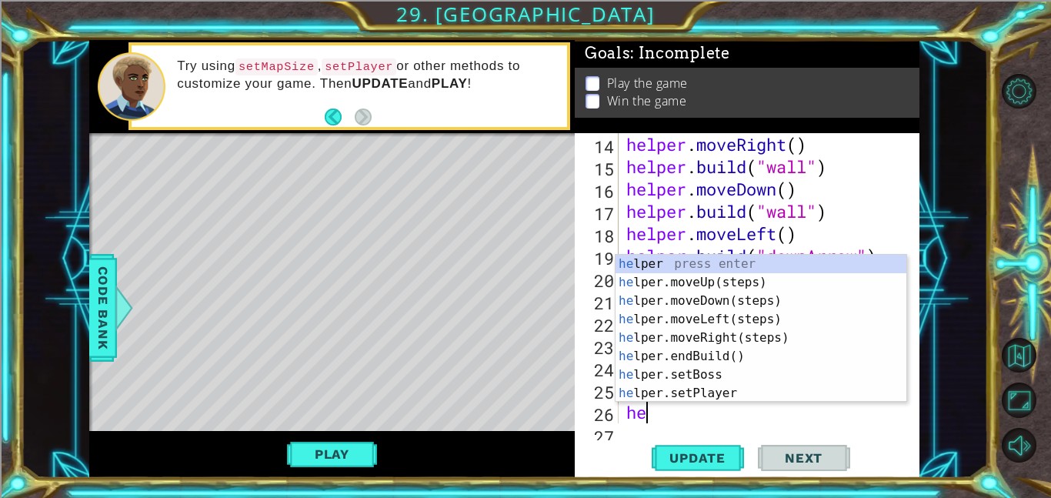
scroll to position [335, 0]
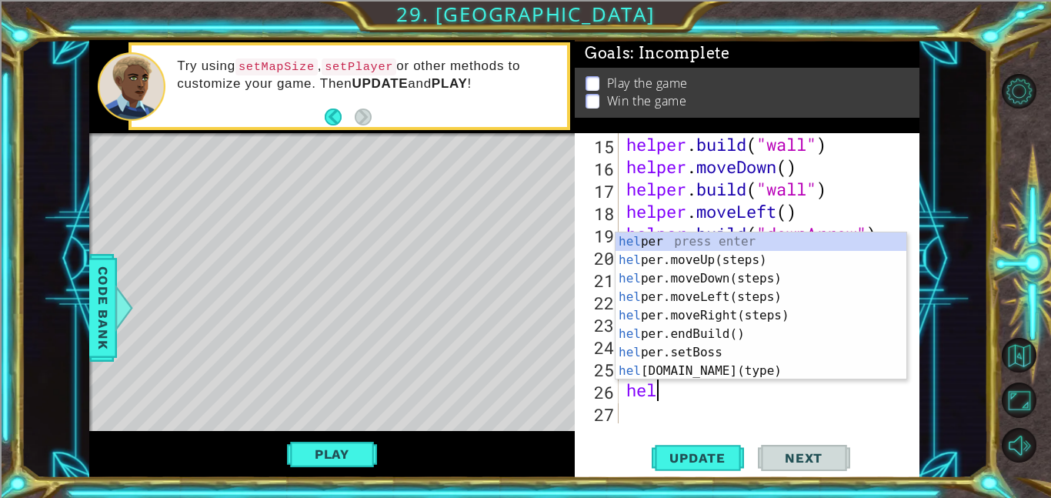
type textarea "h"
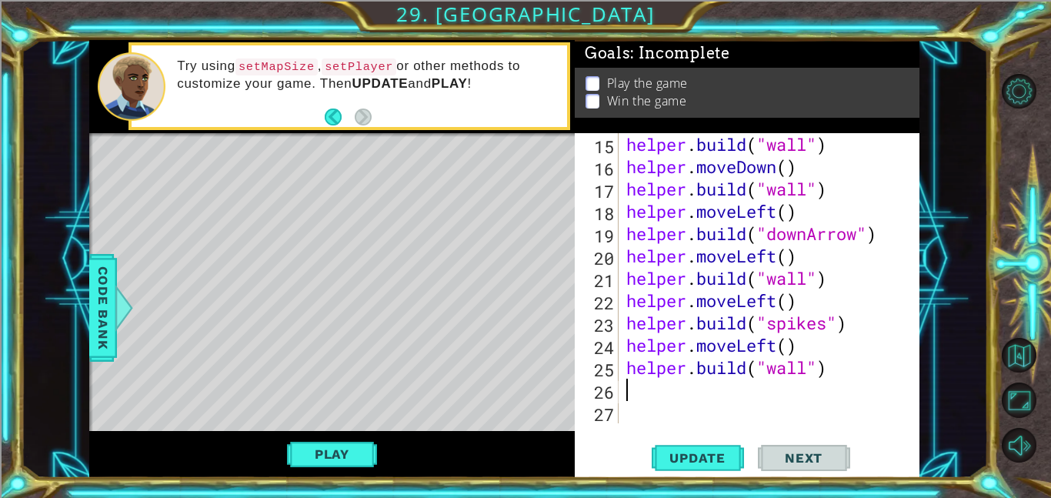
type textarea "[DOMAIN_NAME]("wall")"
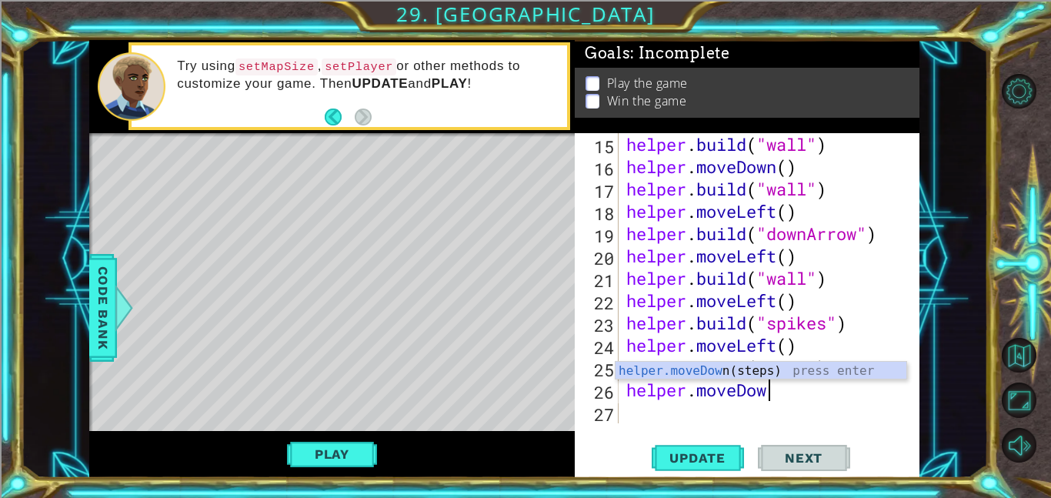
scroll to position [0, 6]
type textarea "helper.moveDown"
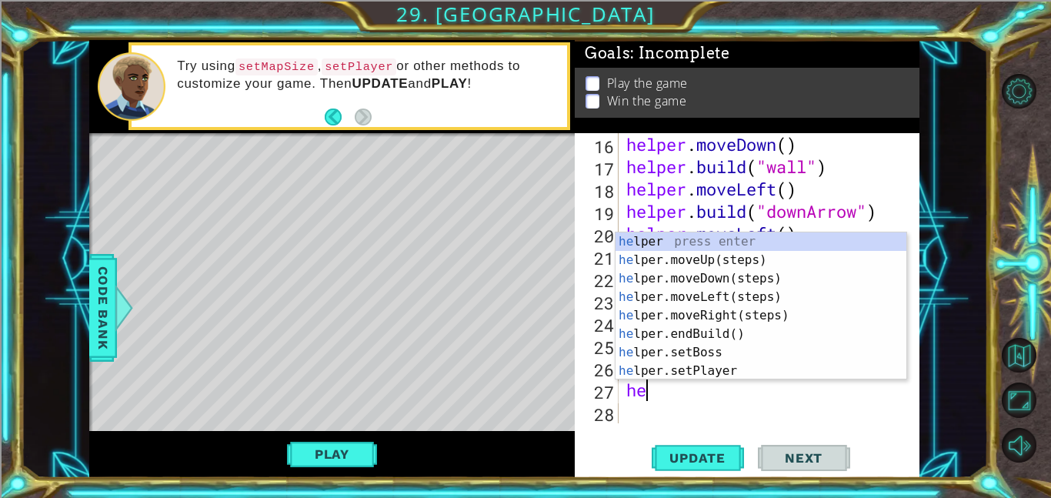
scroll to position [0, 0]
type textarea "h"
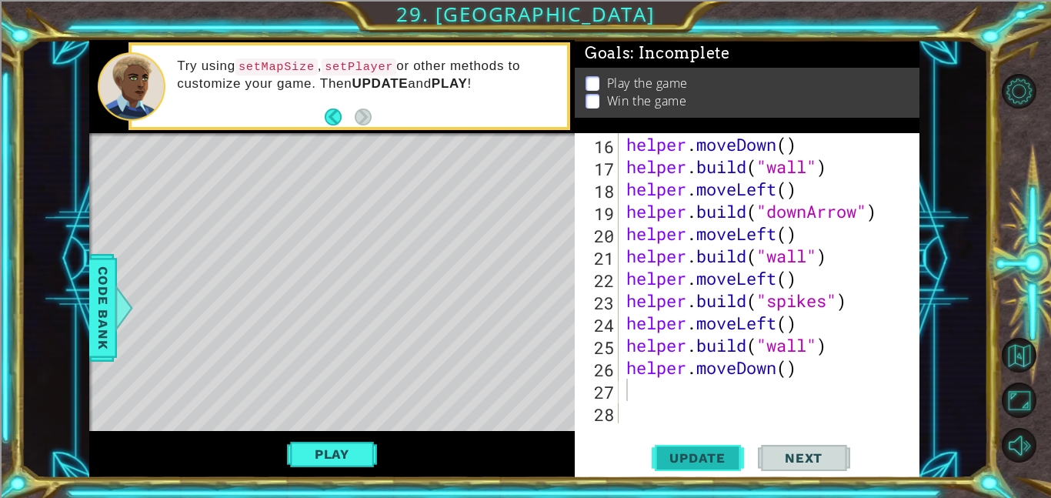
click at [710, 445] on button "Update" at bounding box center [698, 457] width 92 height 35
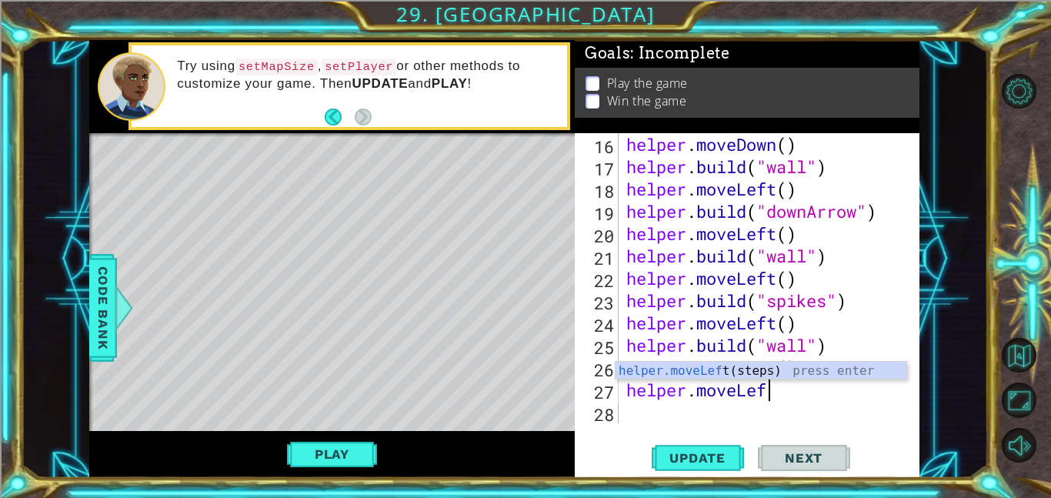
type textarea "helper.moveLeft"
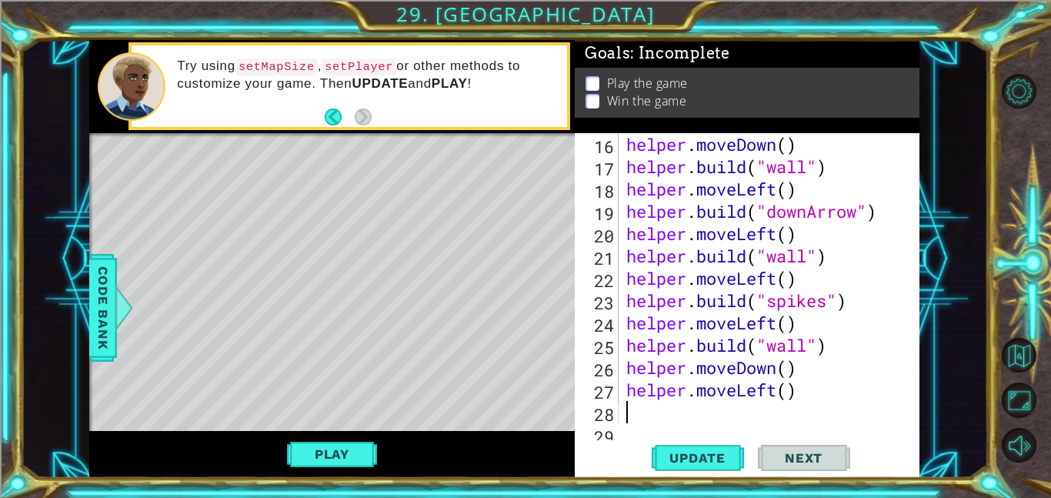
scroll to position [379, 0]
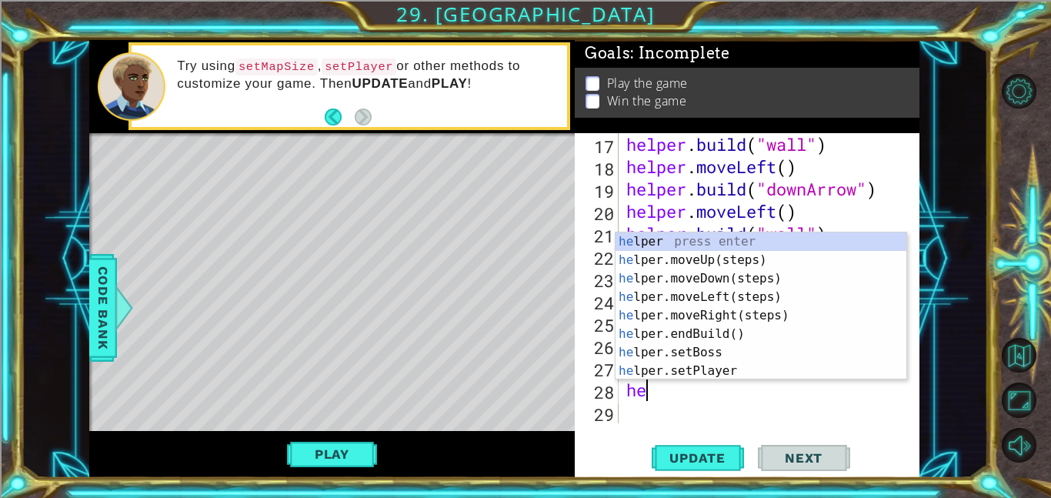
type textarea "h"
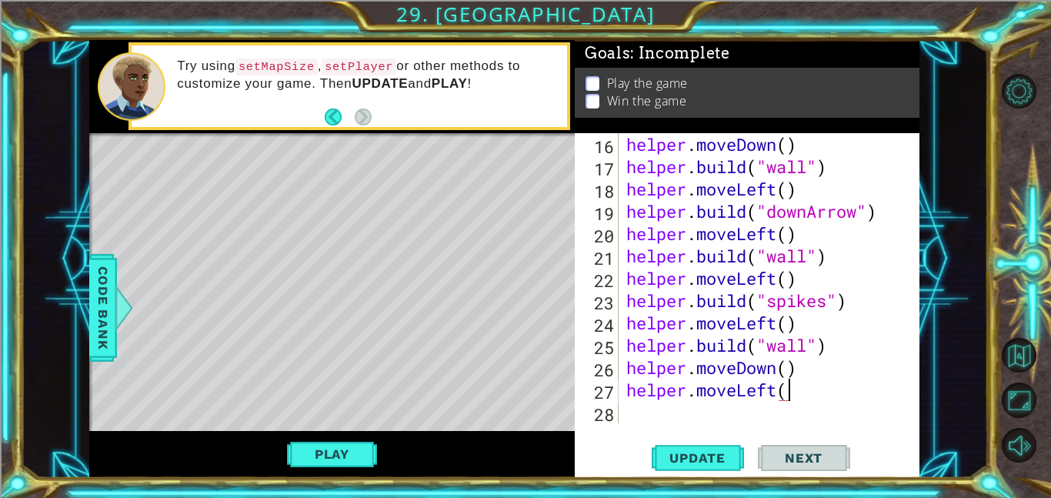
scroll to position [0, 7]
type textarea "helper.moveLeft(3)"
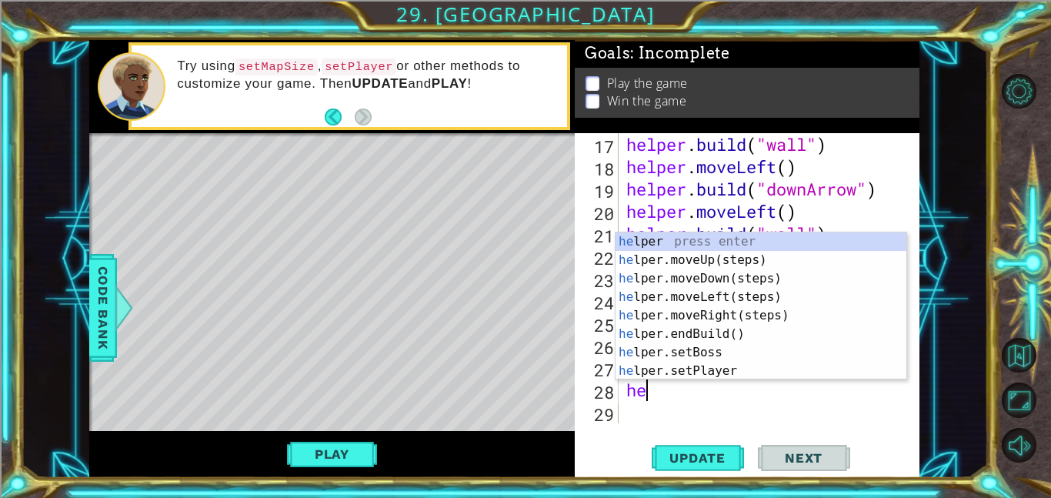
scroll to position [0, 0]
type textarea "h"
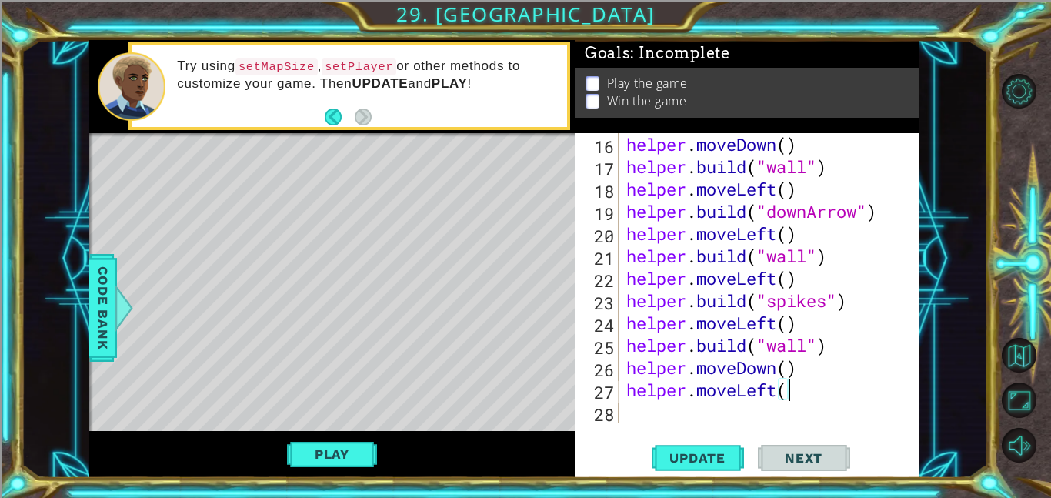
scroll to position [357, 0]
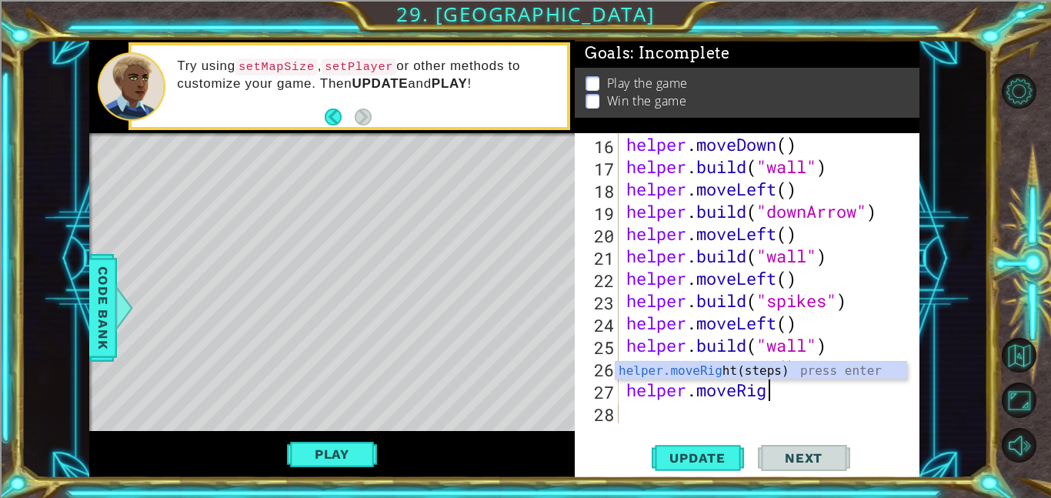
type textarea "helper.moveRight"
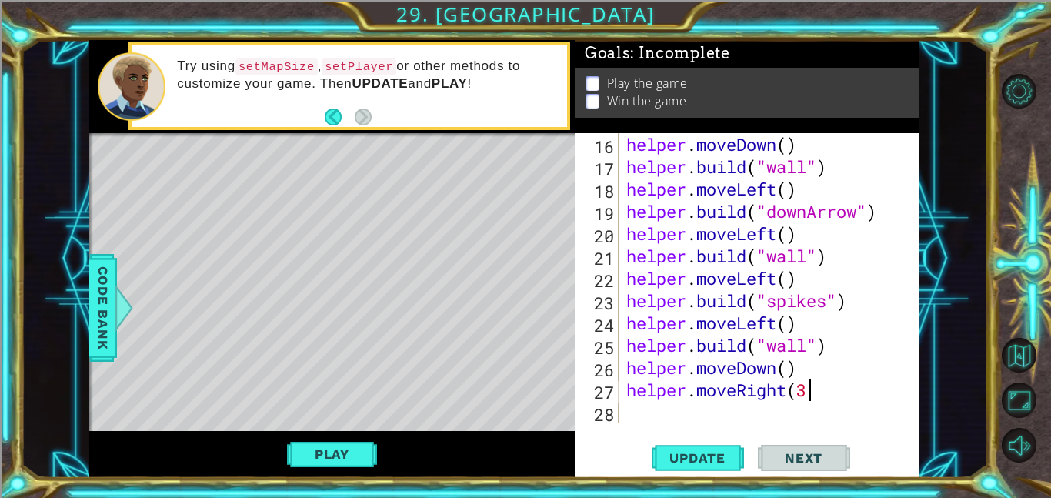
type textarea "helper.moveRight(3)"
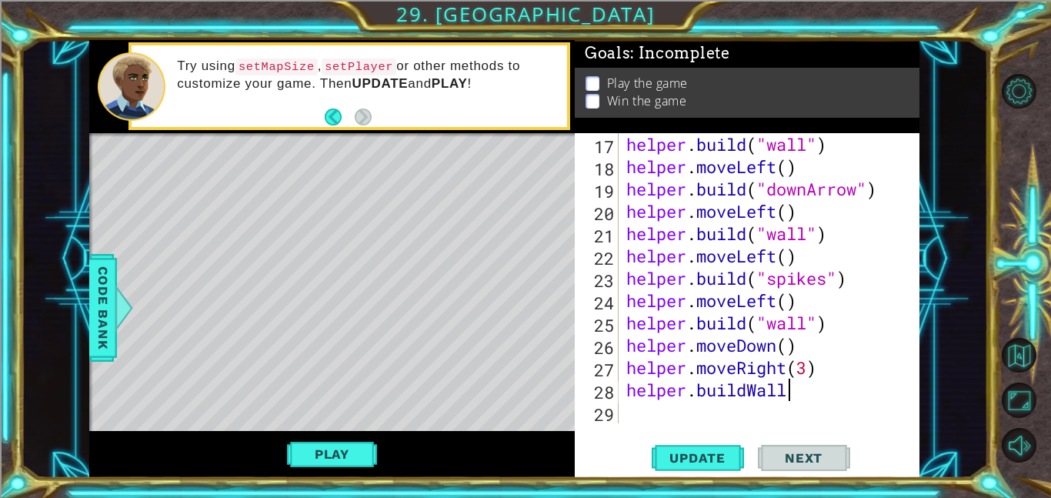
click at [802, 377] on div "helper . build ( "wall" ) helper . moveLeft ( ) helper . build ( "downArrow" ) …" at bounding box center [773, 300] width 301 height 335
click at [801, 386] on div "helper . build ( "wall" ) helper . moveLeft ( ) helper . build ( "downArrow" ) …" at bounding box center [773, 300] width 301 height 335
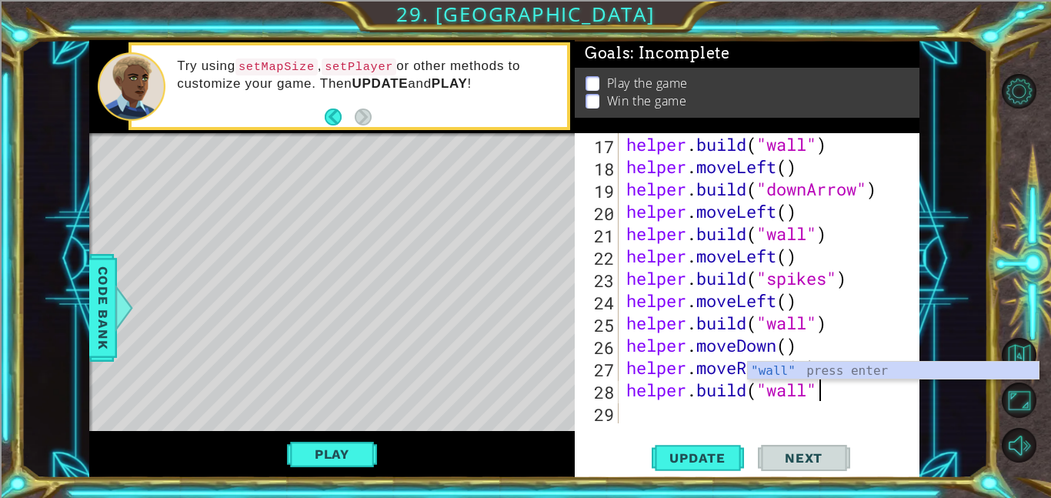
type textarea "[DOMAIN_NAME]("wall")"
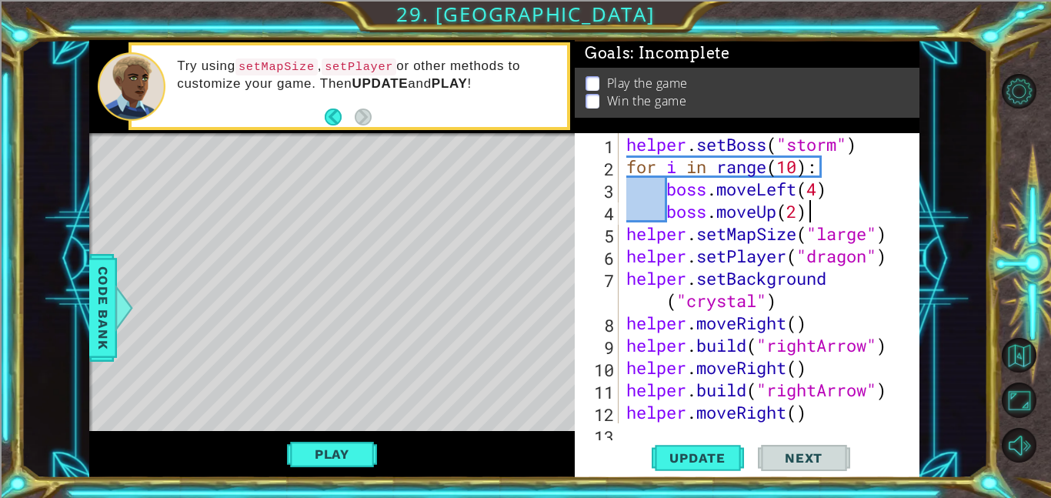
click at [819, 205] on div "helper . setBoss ( "storm" ) for i in range ( 10 ) : boss . moveLeft ( 4 ) boss…" at bounding box center [773, 300] width 301 height 335
type textarea "boss.moveUp(2)"
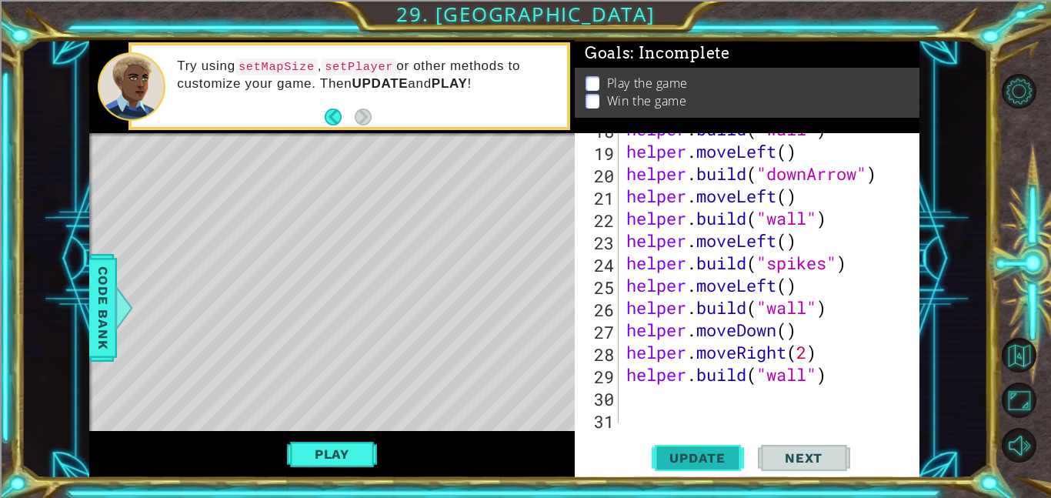
type textarea "boss.moveRight(3)"
click at [680, 455] on span "Update" at bounding box center [697, 457] width 87 height 15
click at [296, 462] on button "Play" at bounding box center [332, 453] width 90 height 29
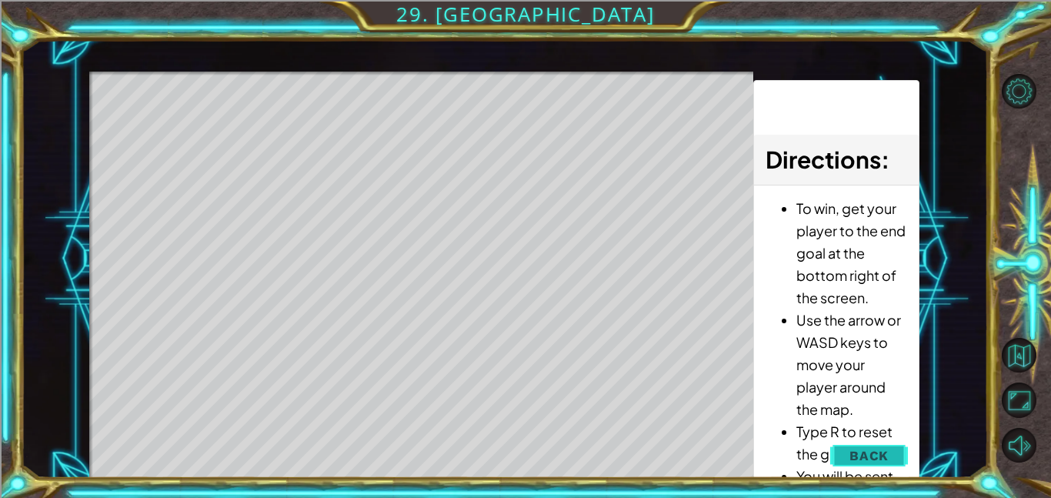
click at [867, 457] on span "Back" at bounding box center [868, 455] width 39 height 15
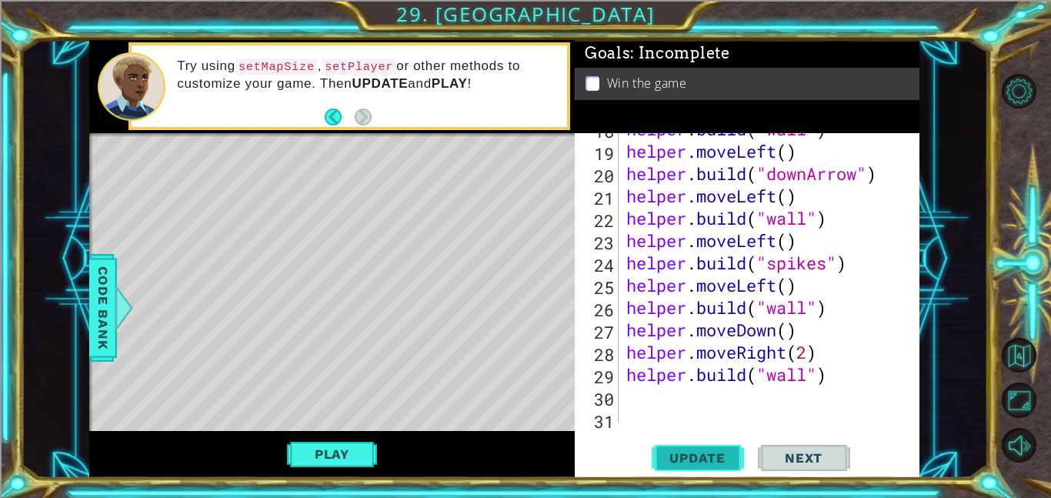
click at [696, 452] on span "Update" at bounding box center [697, 457] width 87 height 15
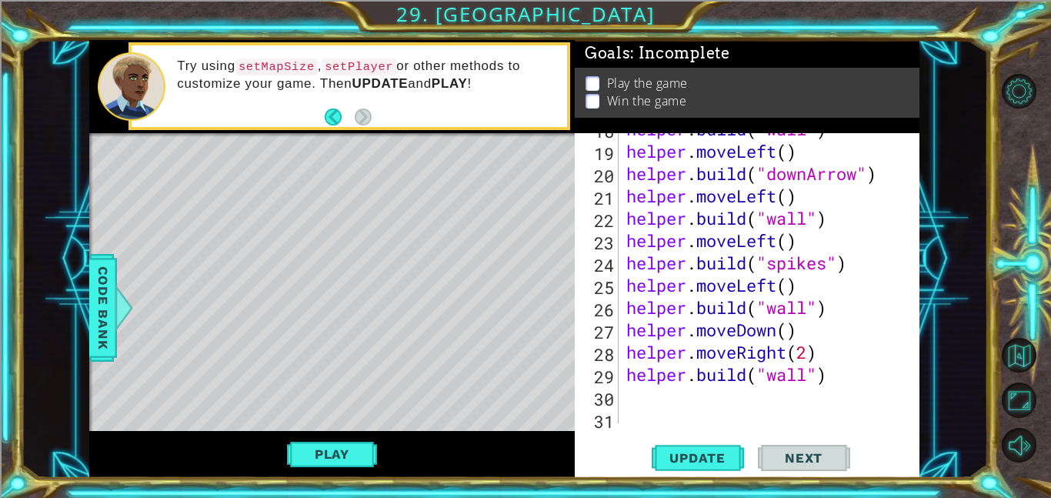
click at [651, 405] on div "helper . build ( "wall" ) helper . moveLeft ( ) helper . build ( "downArrow" ) …" at bounding box center [773, 285] width 301 height 335
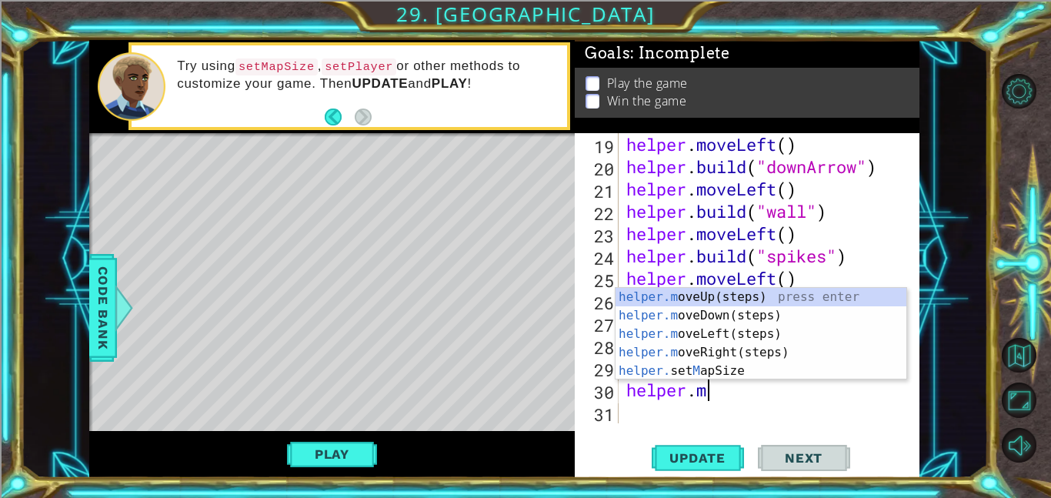
scroll to position [0, 4]
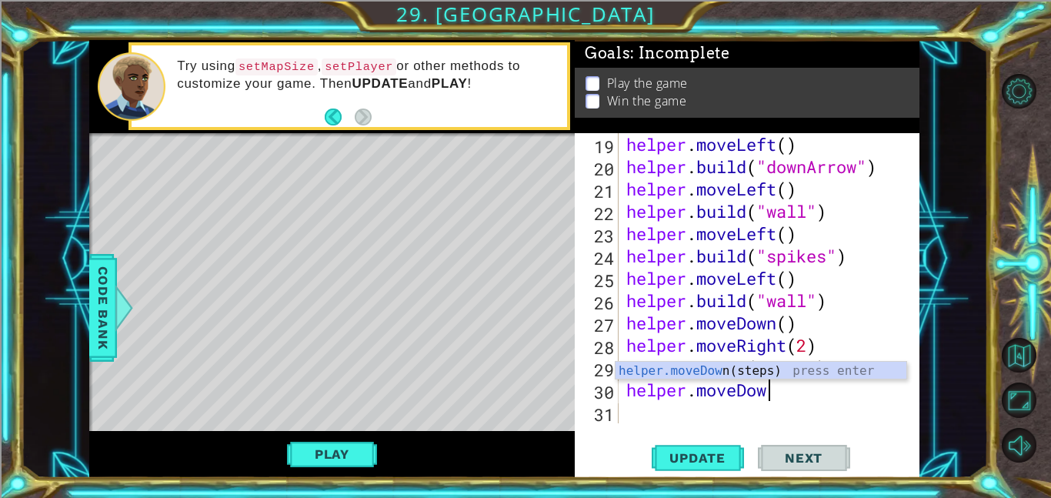
type textarea "helper.moveDown"
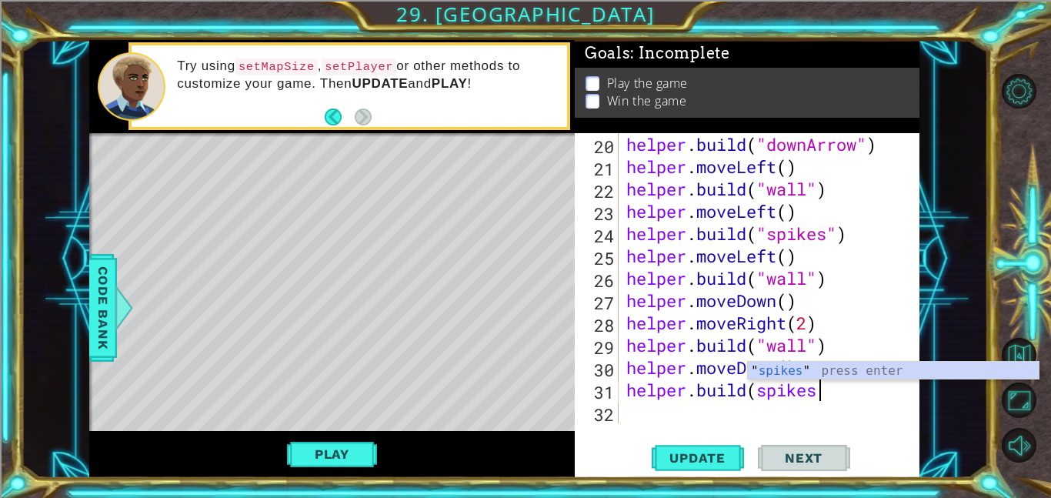
scroll to position [0, 8]
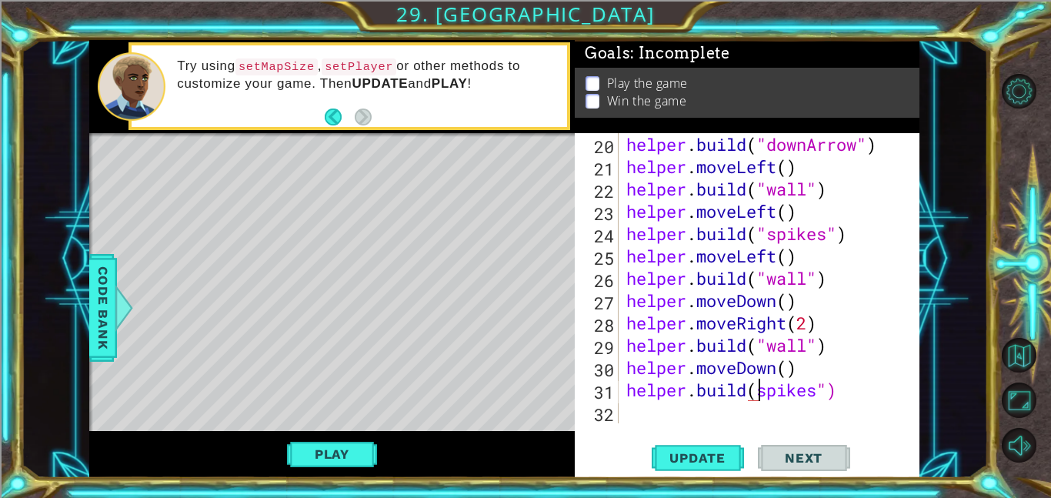
type textarea "[DOMAIN_NAME]("spikes")"
click at [859, 393] on div "helper . build ( "downArrow" ) helper . moveLeft ( ) helper . build ( "wall" ) …" at bounding box center [773, 300] width 301 height 335
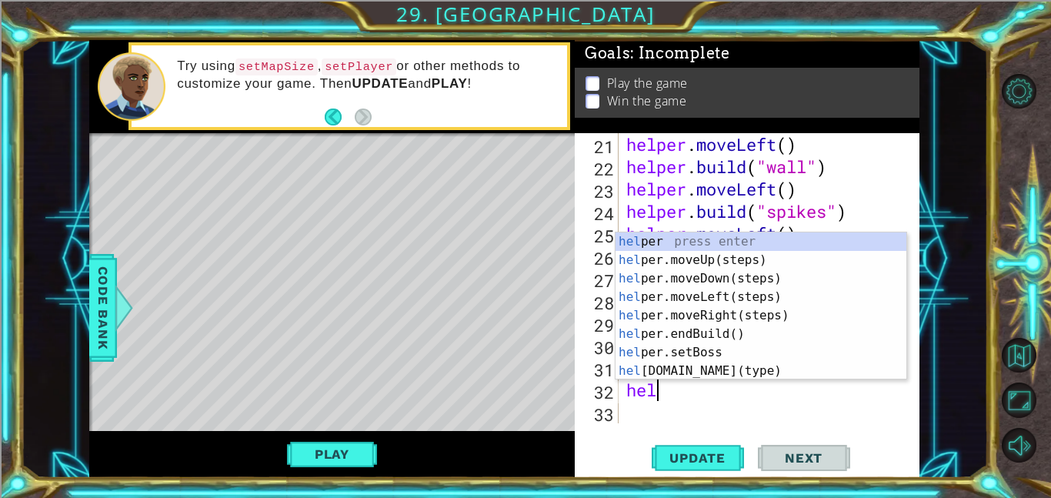
type textarea "h"
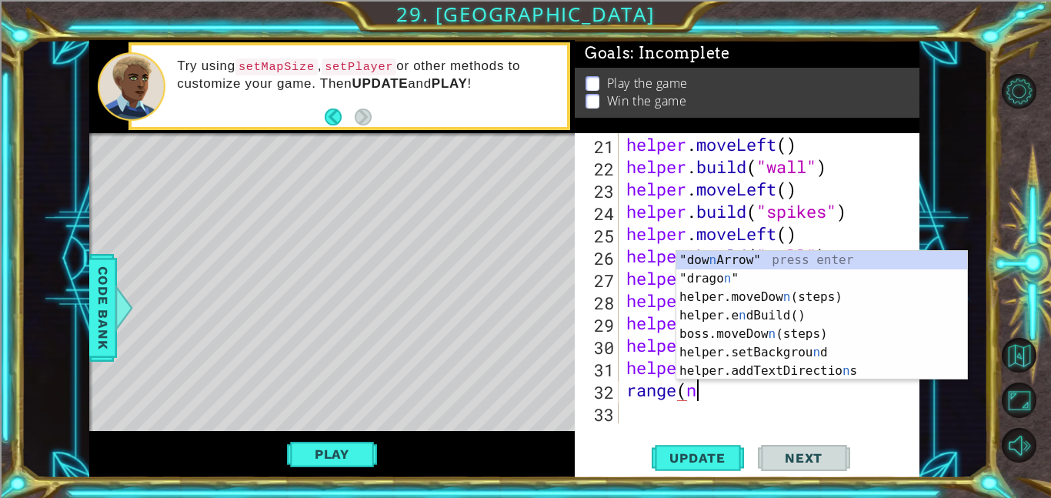
scroll to position [0, 2]
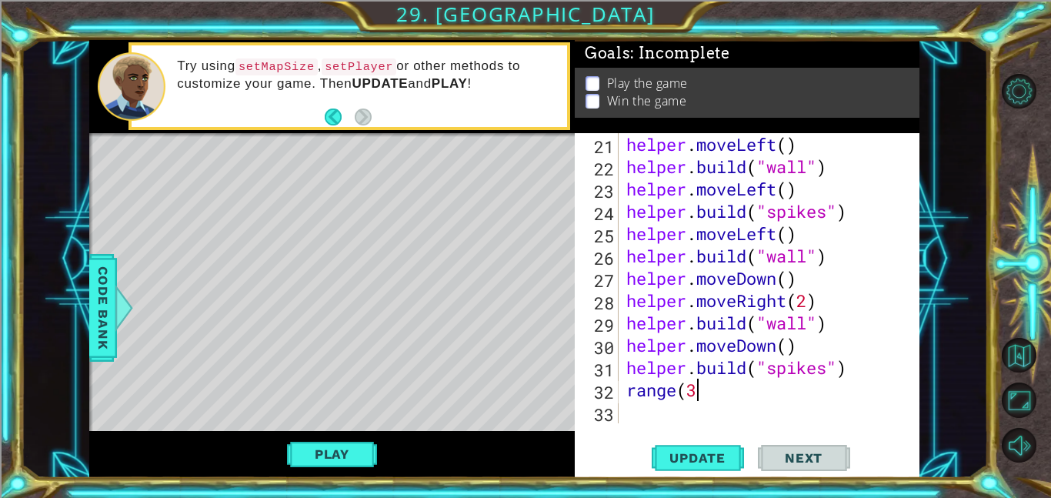
type textarea "range(3)"
type textarea "r"
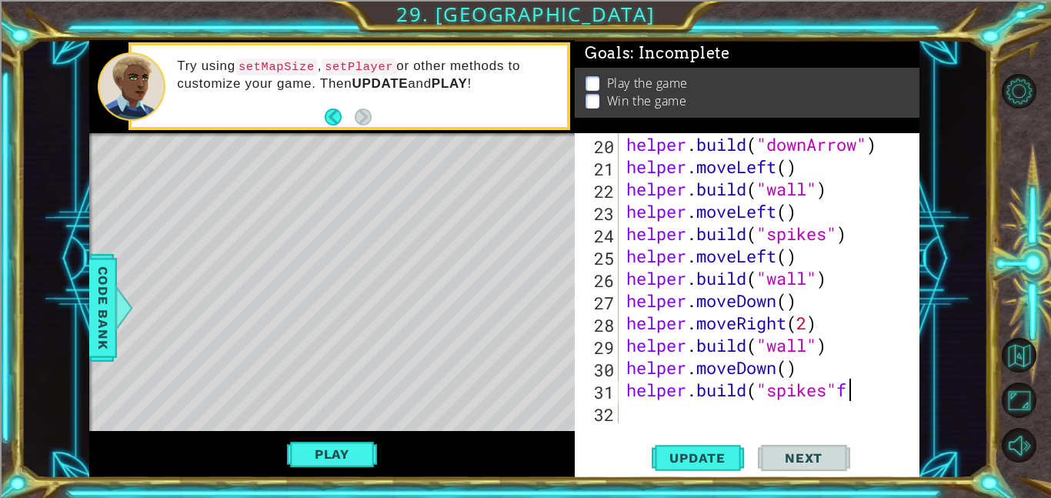
scroll to position [0, 9]
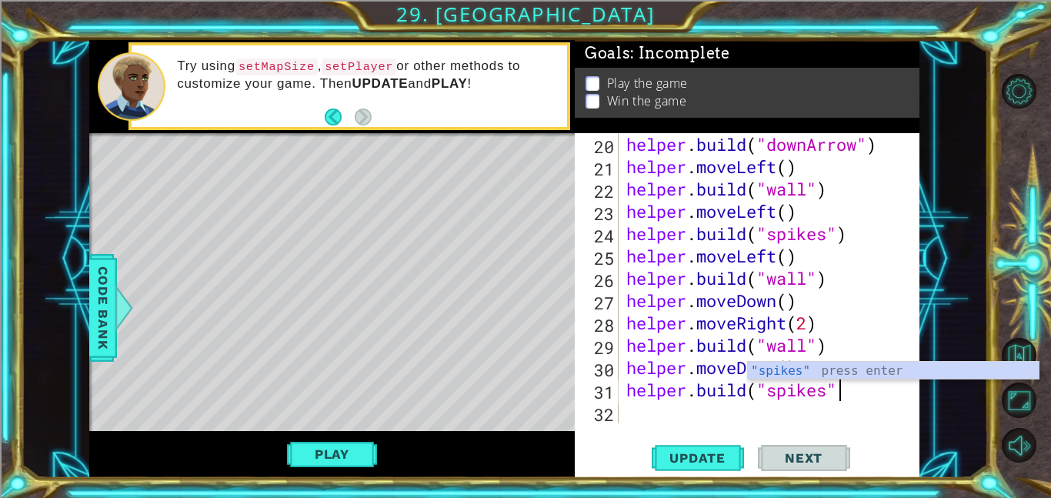
type textarea "[DOMAIN_NAME]("spikes")"
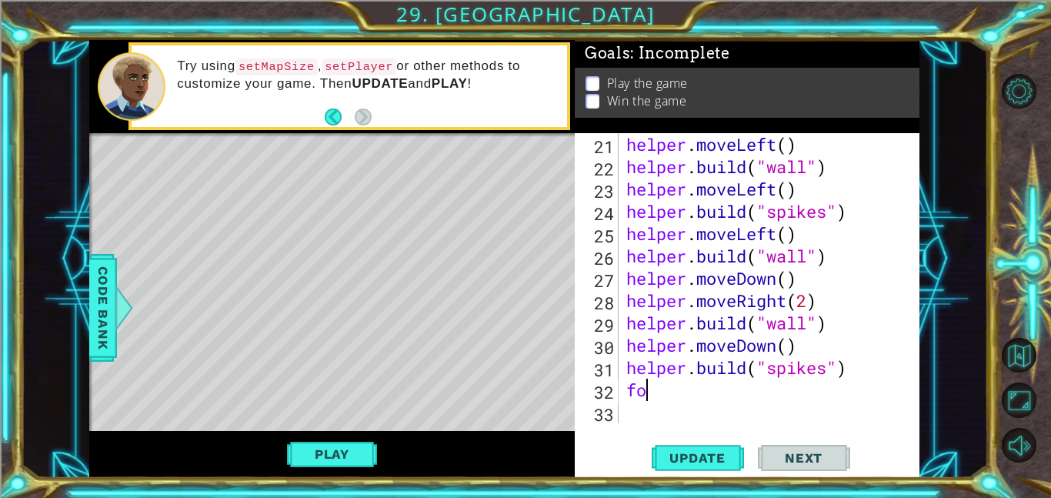
scroll to position [469, 0]
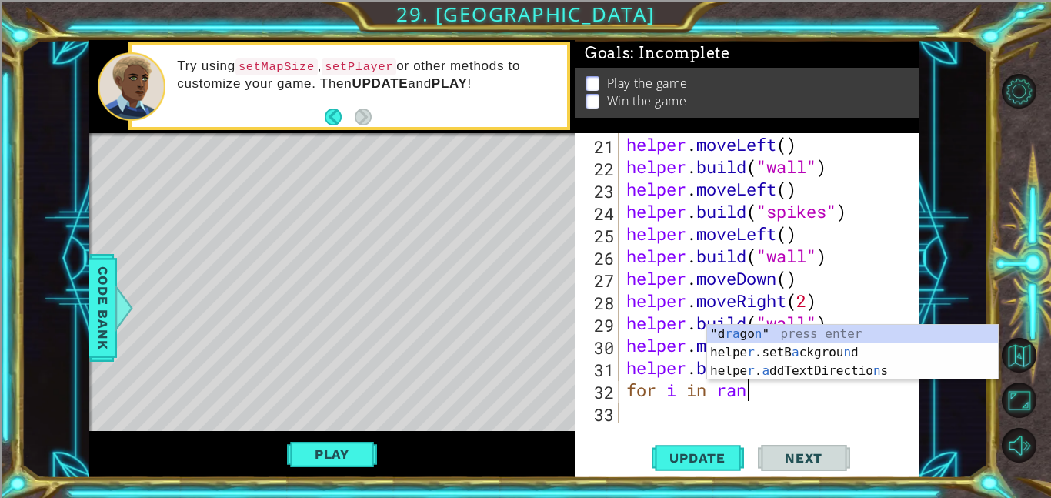
type textarea "for i in range"
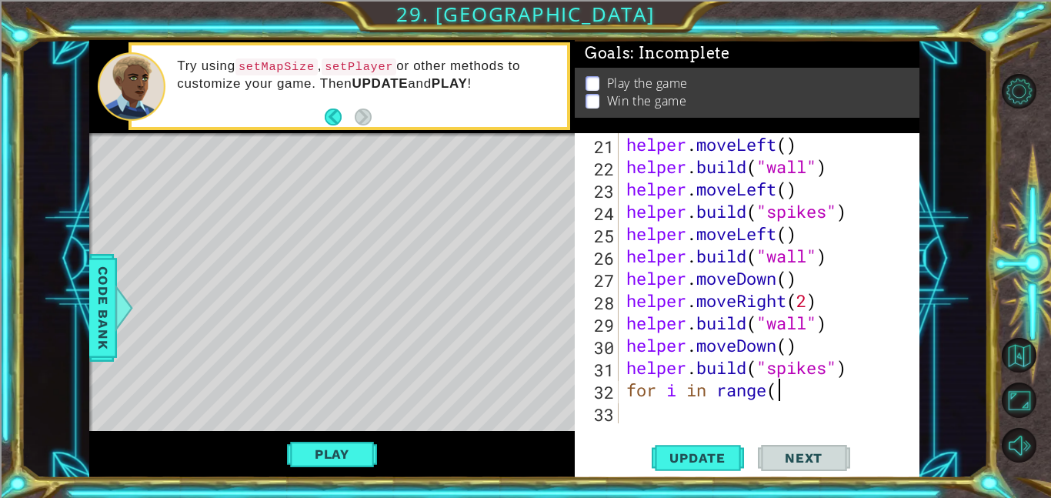
scroll to position [0, 6]
type textarea "for i in range(3)"
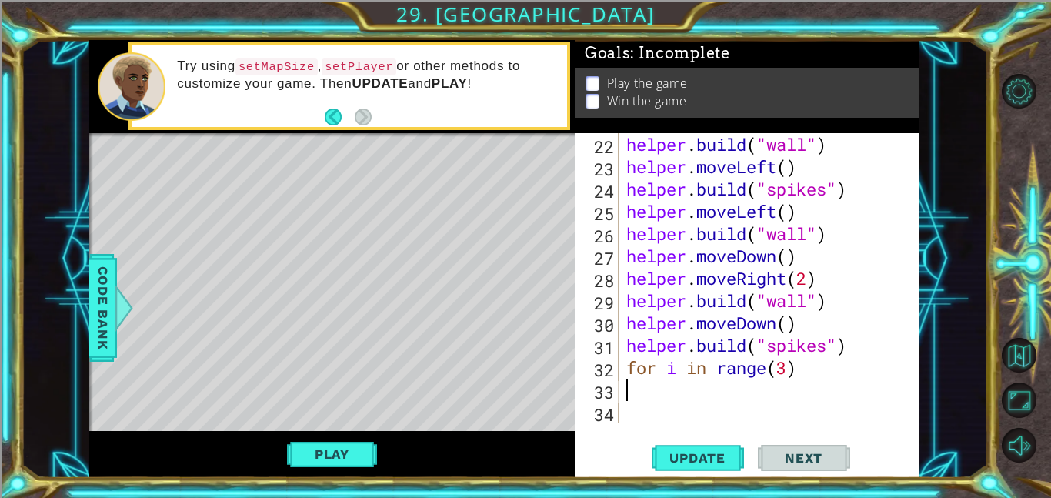
type textarea "for i in range(3)"
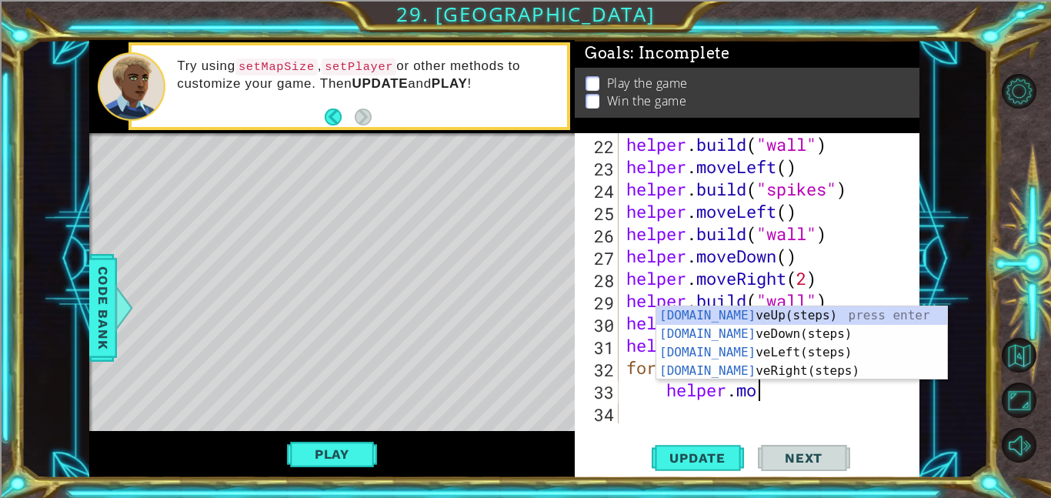
scroll to position [0, 6]
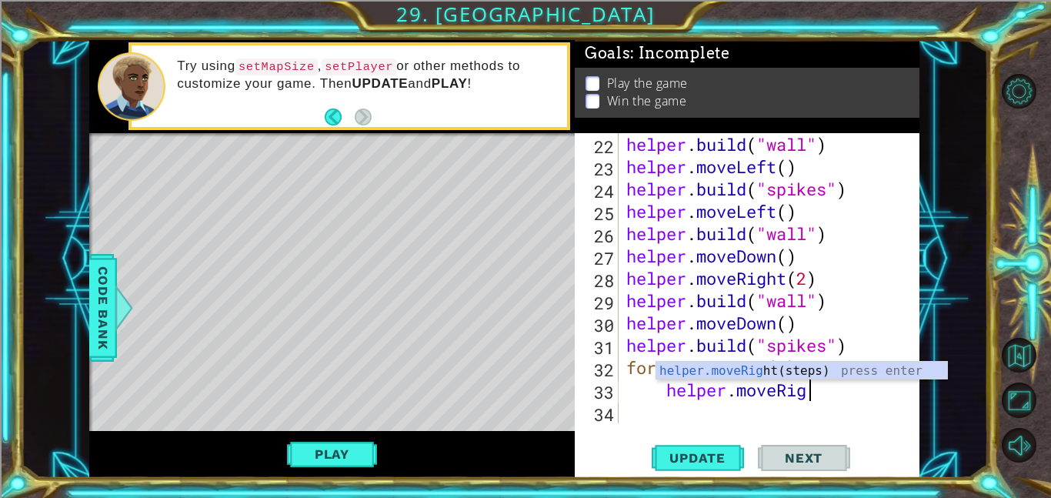
type textarea "helper.moveRight"
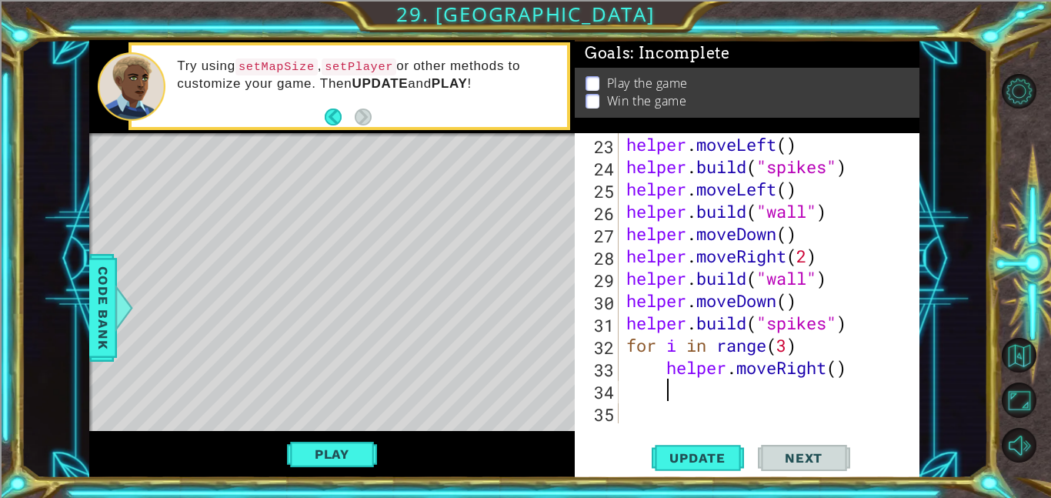
scroll to position [0, 1]
click at [671, 428] on div "[DOMAIN_NAME]("wall") 23 24 25 26 27 28 29 30 31 32 33 34 35 helper . moveLeft …" at bounding box center [747, 305] width 345 height 345
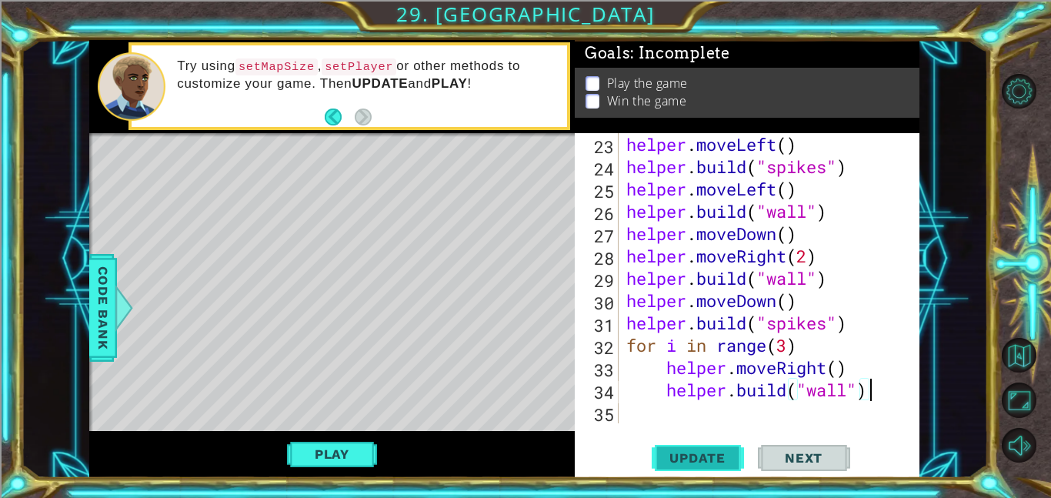
click at [674, 442] on button "Update" at bounding box center [698, 457] width 92 height 35
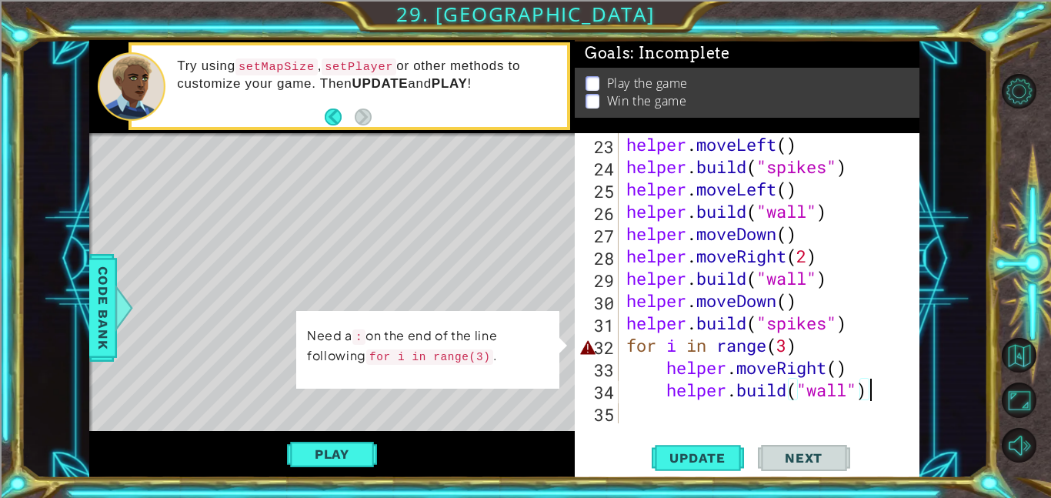
click at [818, 362] on div "helper . moveLeft ( ) helper . build ( "spikes" ) helper . moveLeft ( ) helper …" at bounding box center [773, 300] width 301 height 335
click at [809, 352] on div "helper . moveLeft ( ) helper . build ( "spikes" ) helper . moveLeft ( ) helper …" at bounding box center [773, 300] width 301 height 335
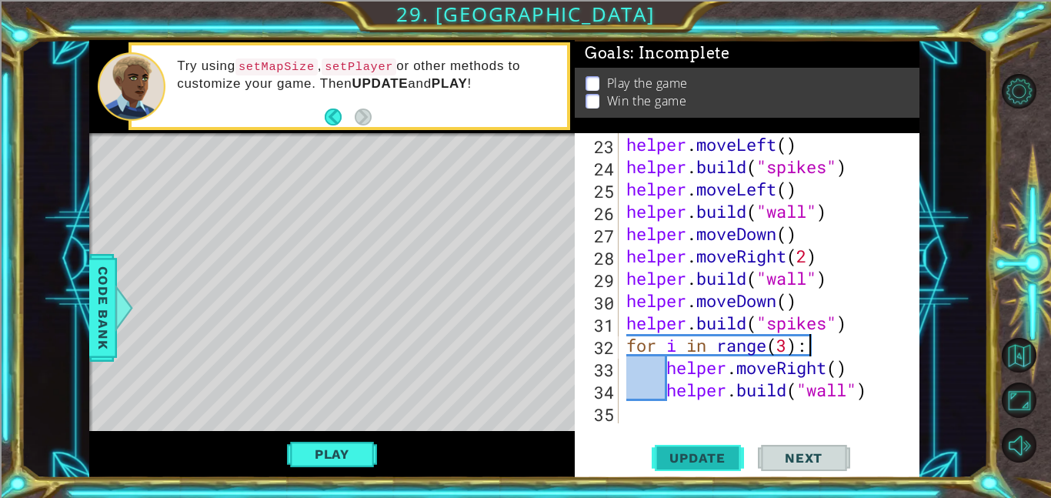
type textarea "for i in range(3):"
click at [716, 466] on button "Update" at bounding box center [698, 457] width 92 height 35
click at [319, 450] on button "Play" at bounding box center [332, 453] width 90 height 29
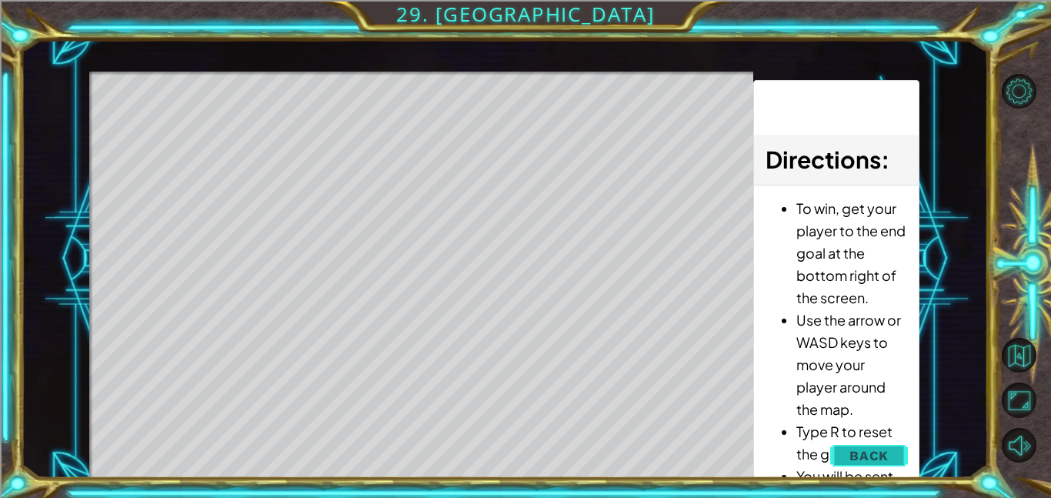
click at [866, 454] on span "Back" at bounding box center [868, 455] width 39 height 15
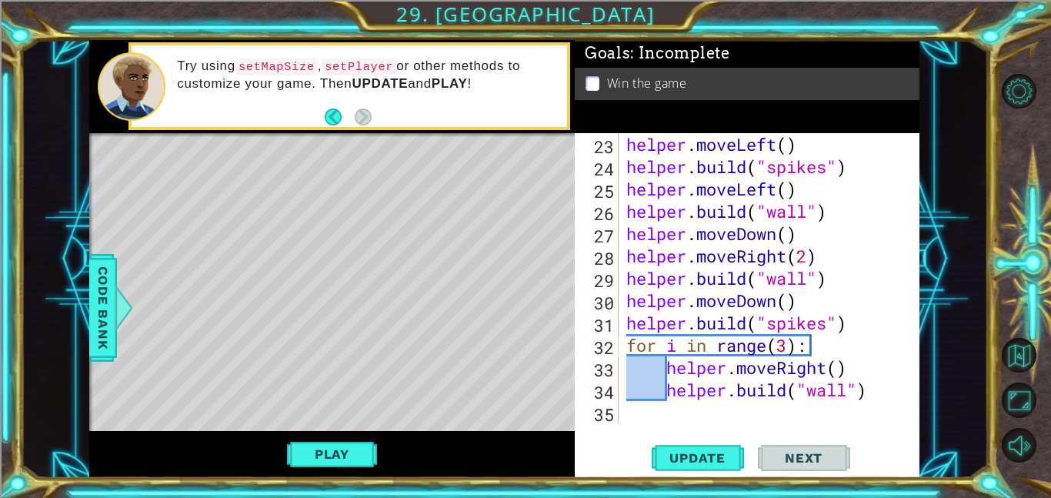
click at [786, 407] on div "helper . moveLeft ( ) helper . build ( "spikes" ) helper . moveLeft ( ) helper …" at bounding box center [773, 300] width 301 height 335
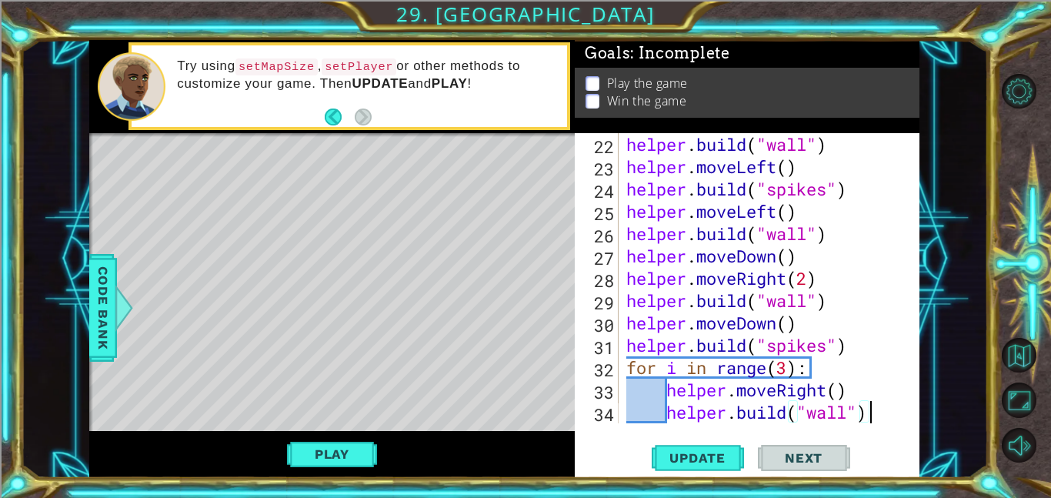
scroll to position [513, 0]
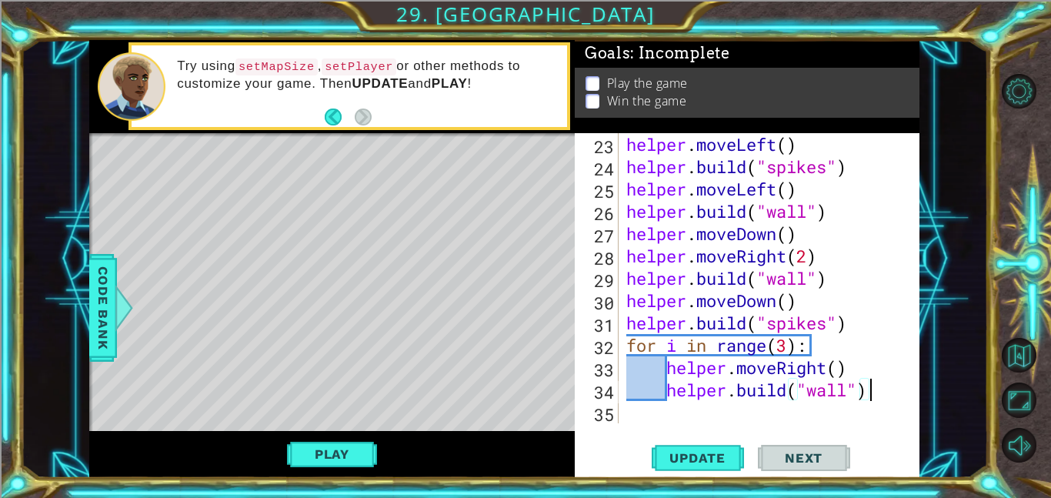
click at [793, 342] on div "helper . moveLeft ( ) helper . build ( "spikes" ) helper . moveLeft ( ) helper …" at bounding box center [773, 300] width 301 height 335
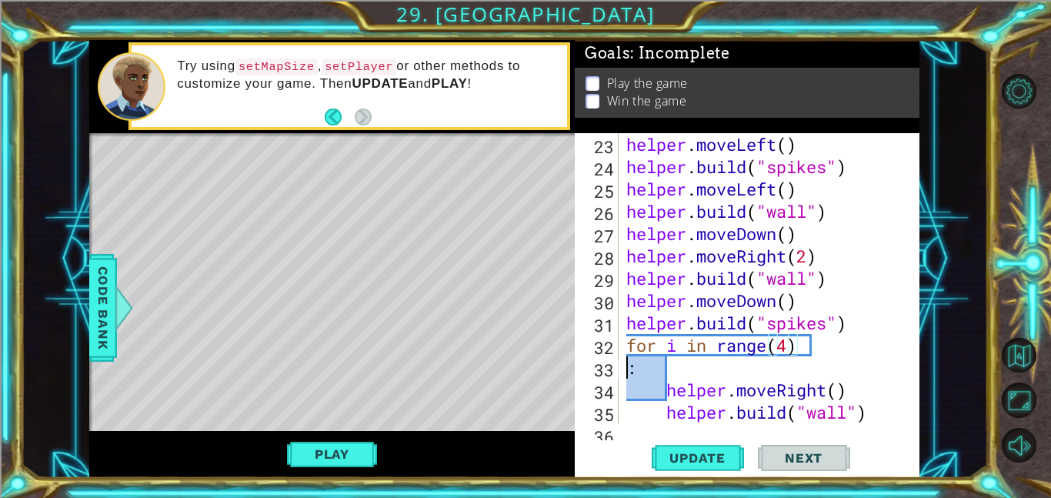
scroll to position [0, 0]
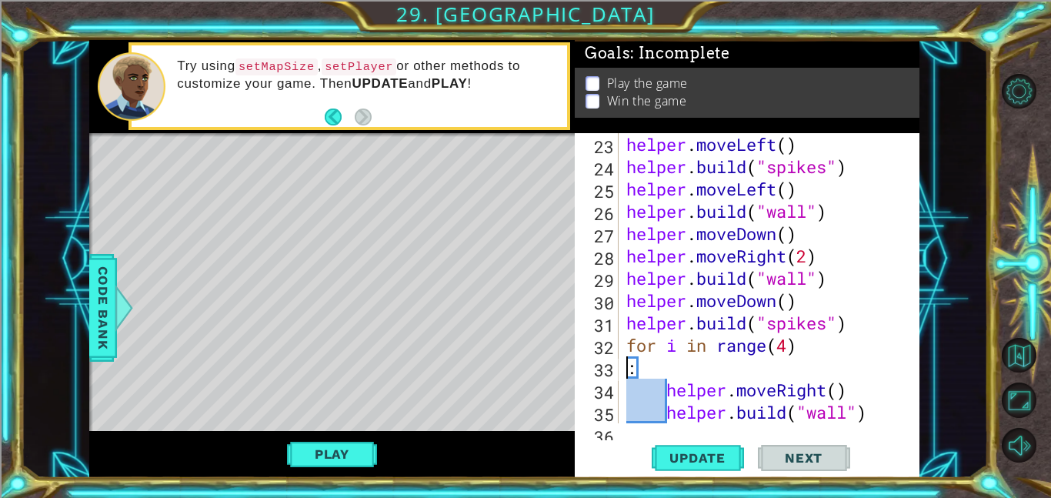
type textarea "for i in range(4):"
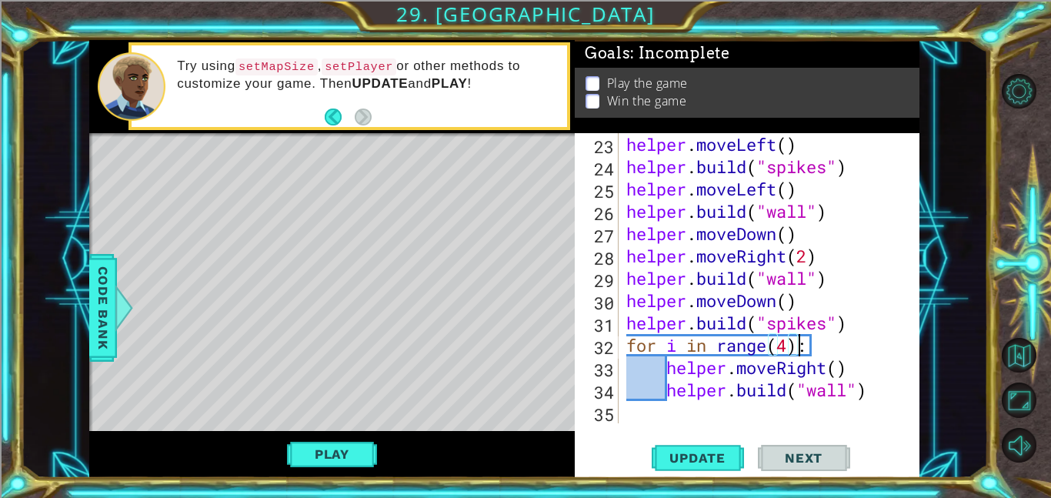
click at [772, 412] on div "helper . moveLeft ( ) helper . build ( "spikes" ) helper . moveLeft ( ) helper …" at bounding box center [773, 300] width 301 height 335
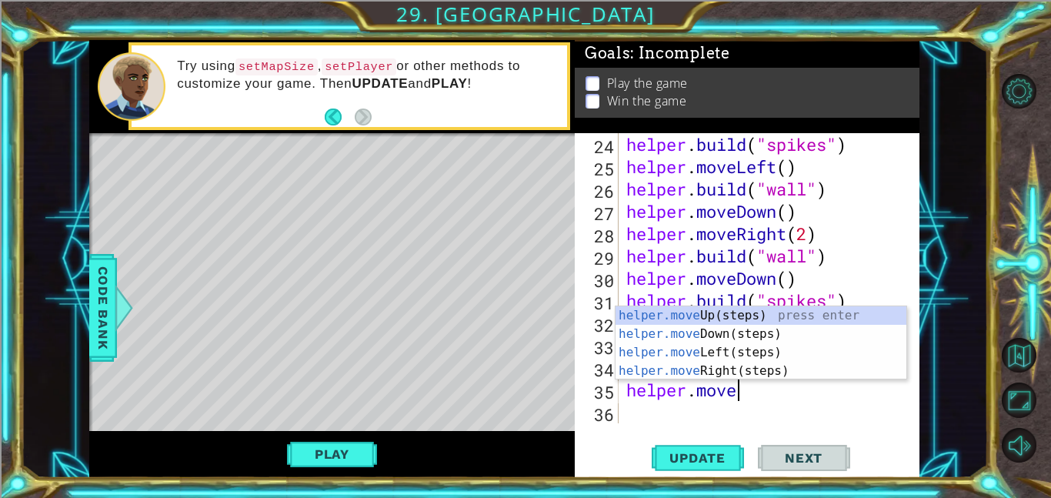
scroll to position [0, 5]
type textarea "helper.moveUp"
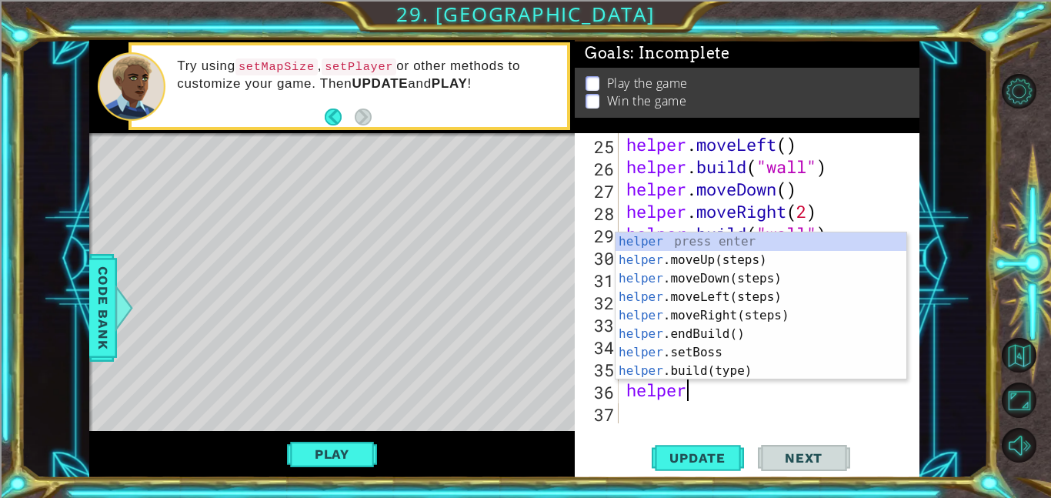
scroll to position [0, 1]
type textarea "h"
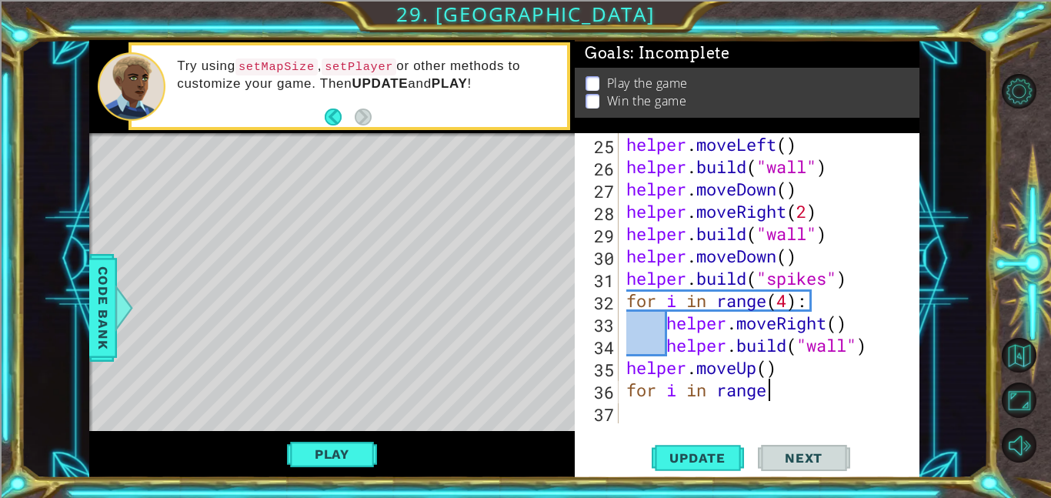
scroll to position [0, 6]
type textarea "for i in range(4)"
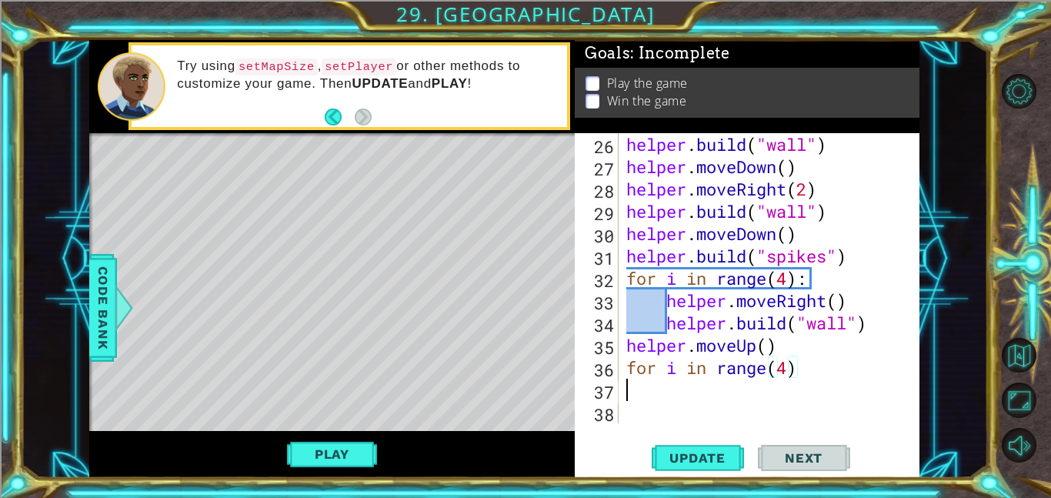
scroll to position [580, 0]
click at [801, 372] on div "helper . build ( "wall" ) helper . moveDown ( ) helper . moveRight ( 2 ) helper…" at bounding box center [773, 300] width 301 height 335
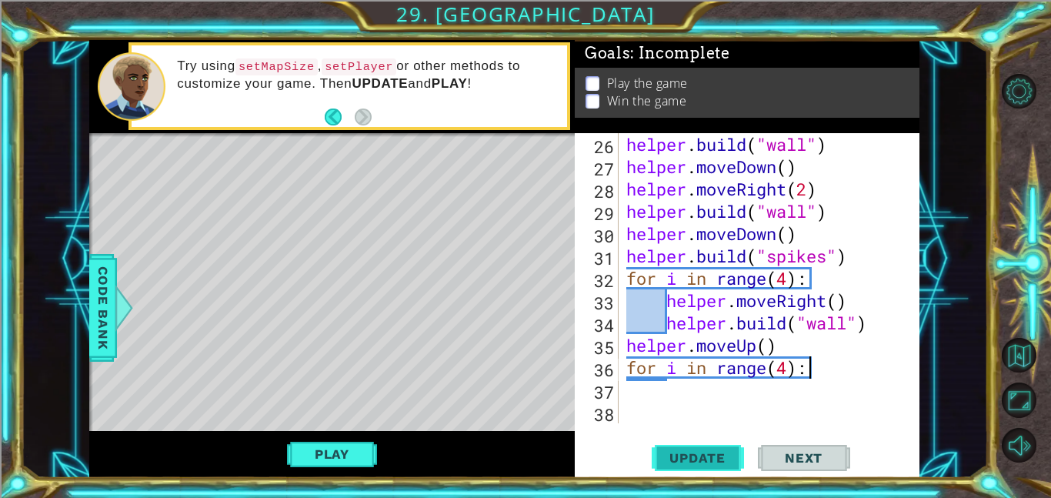
type textarea "for i in range(4):"
click at [687, 455] on span "Update" at bounding box center [697, 457] width 87 height 15
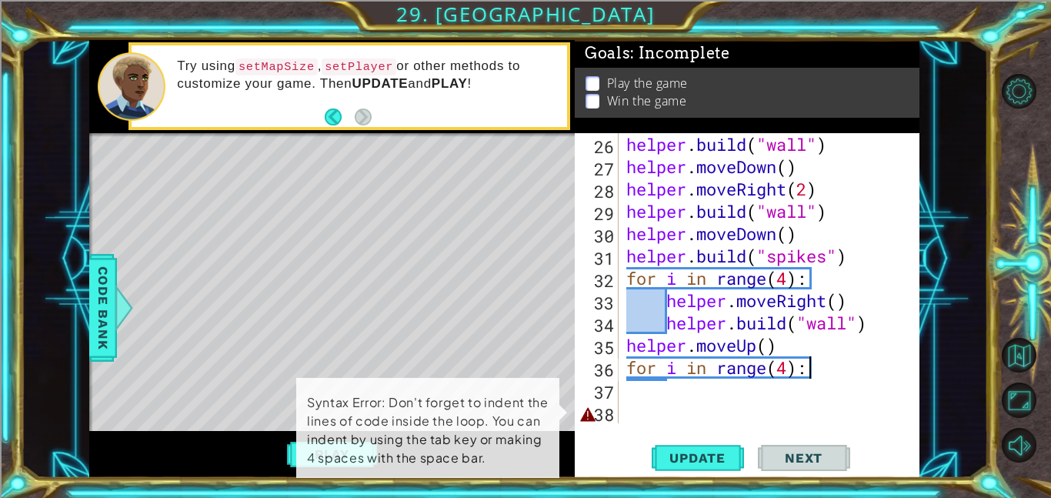
click at [715, 412] on div "helper . build ( "wall" ) helper . moveDown ( ) helper . moveRight ( 2 ) helper…" at bounding box center [773, 300] width 301 height 335
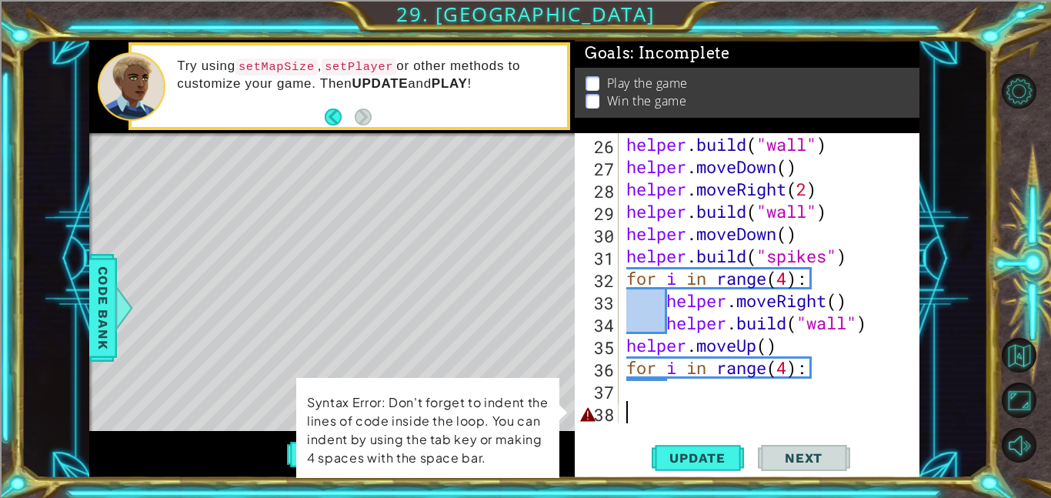
scroll to position [0, 0]
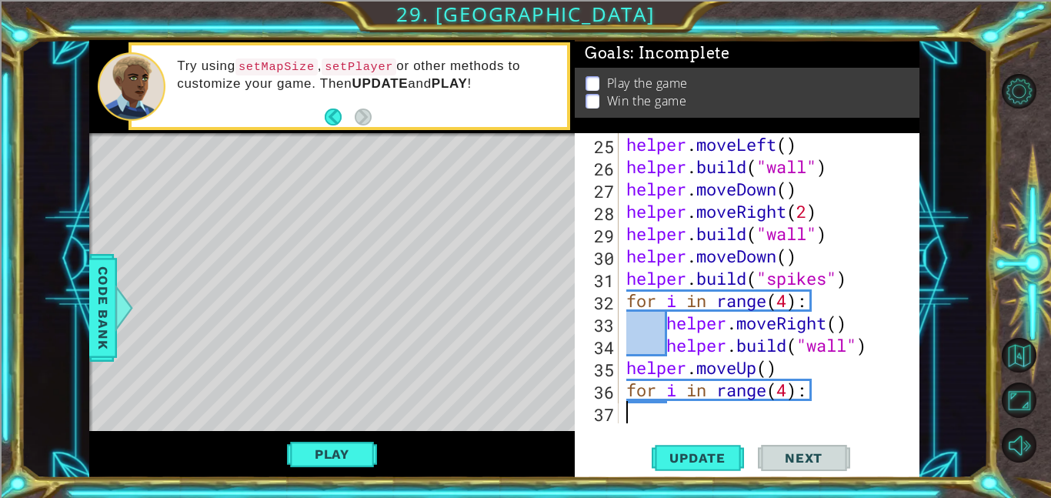
type textarea "for i in range(4):"
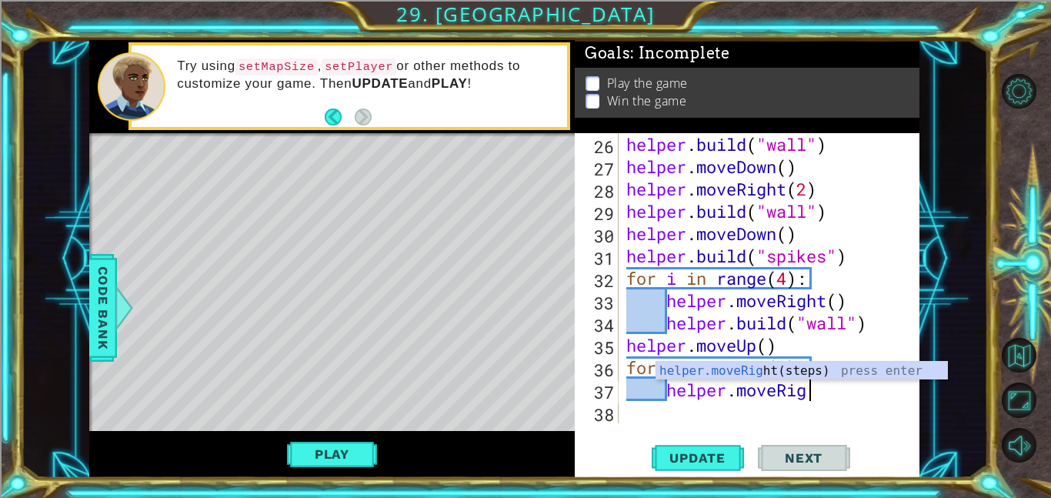
type textarea "helper.moveRight"
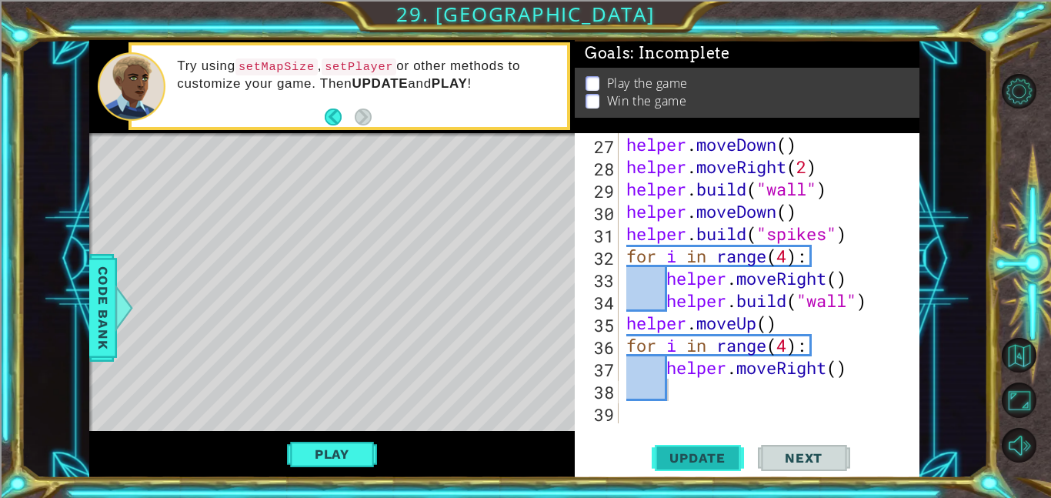
click at [726, 465] on button "Update" at bounding box center [698, 457] width 92 height 35
click at [357, 458] on button "Play" at bounding box center [332, 453] width 90 height 29
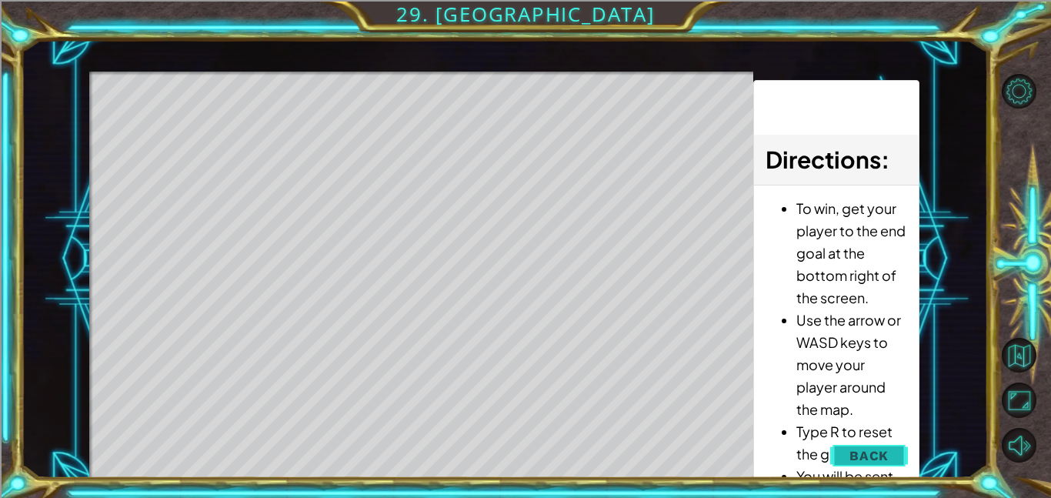
click at [900, 449] on button "Back" at bounding box center [869, 455] width 78 height 31
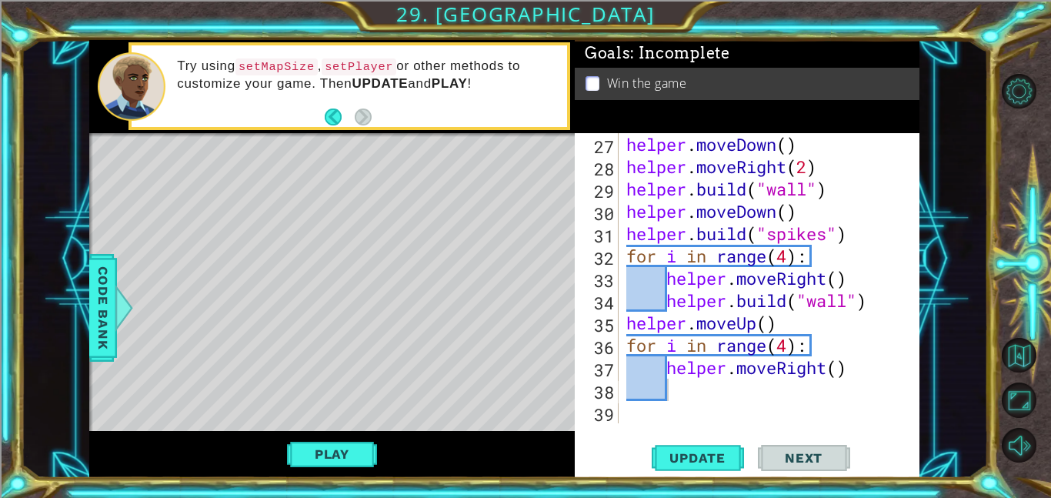
click at [807, 399] on div "helper . moveDown ( ) helper . moveRight ( 2 ) helper . build ( "wall" ) helper…" at bounding box center [773, 300] width 301 height 335
click at [847, 379] on div "helper . moveDown ( ) helper . moveRight ( 2 ) helper . build ( "wall" ) helper…" at bounding box center [773, 300] width 301 height 335
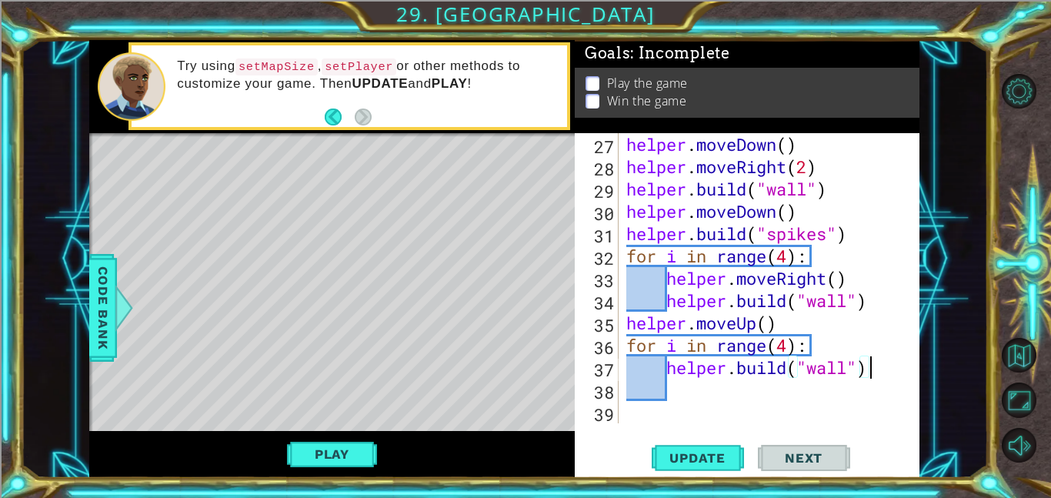
scroll to position [0, 10]
type textarea "[DOMAIN_NAME]("wall")"
click at [702, 462] on span "Update" at bounding box center [697, 457] width 87 height 15
click at [727, 389] on div "helper . moveDown ( ) helper . moveRight ( 2 ) helper . build ( "wall" ) helper…" at bounding box center [773, 300] width 301 height 335
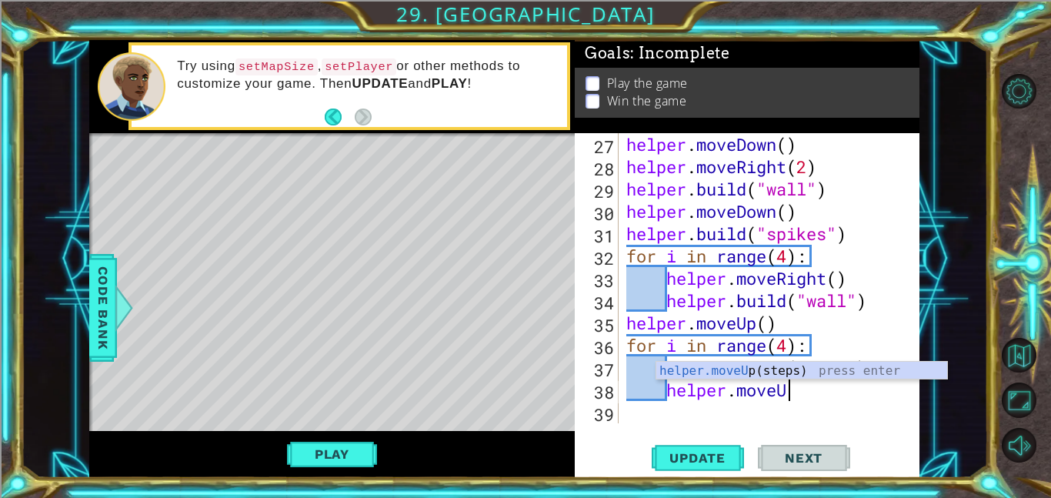
type textarea "helper.moveUp"
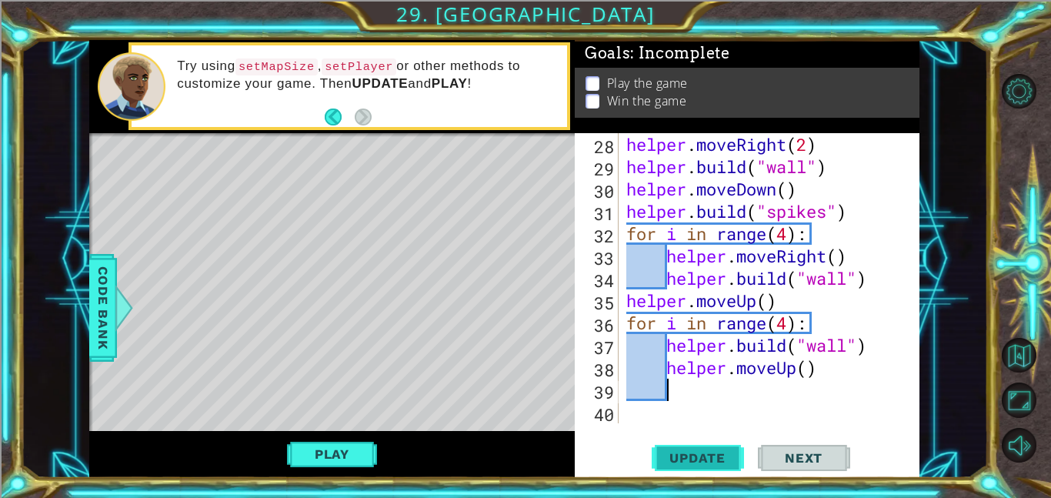
click at [712, 460] on span "Update" at bounding box center [697, 457] width 87 height 15
click at [790, 331] on div "helper . moveRight ( 2 ) helper . build ( "wall" ) helper . moveDown ( ) helper…" at bounding box center [773, 300] width 301 height 335
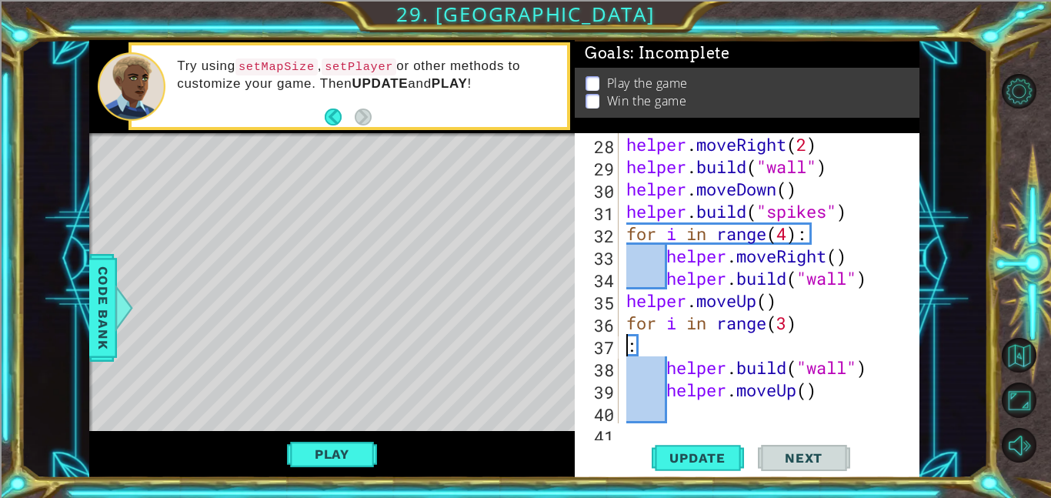
scroll to position [0, 0]
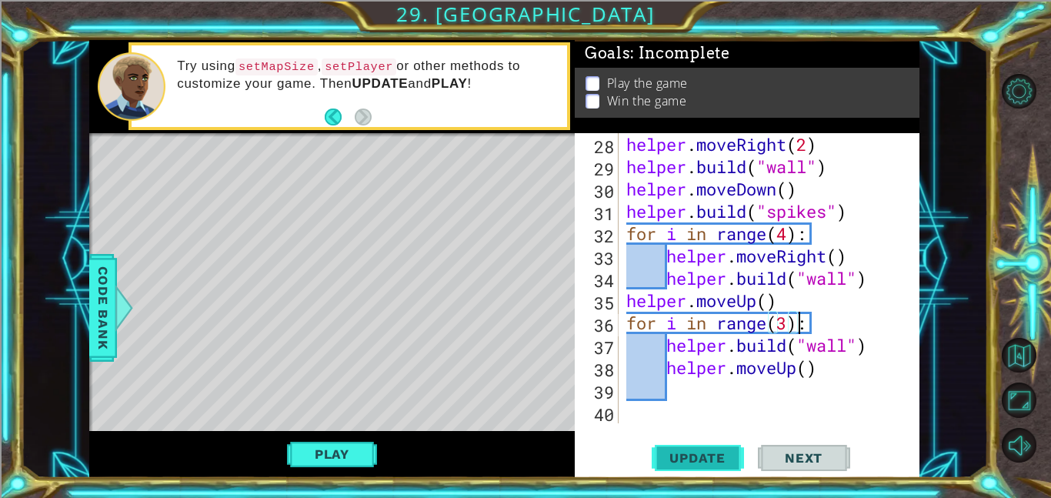
type textarea "for i in range(3):"
click at [712, 445] on button "Update" at bounding box center [698, 457] width 92 height 35
click at [742, 405] on div "helper . moveRight ( 2 ) helper . build ( "wall" ) helper . moveDown ( ) helper…" at bounding box center [773, 300] width 301 height 335
click at [739, 404] on div "helper . moveRight ( 2 ) helper . build ( "wall" ) helper . moveDown ( ) helper…" at bounding box center [773, 300] width 301 height 335
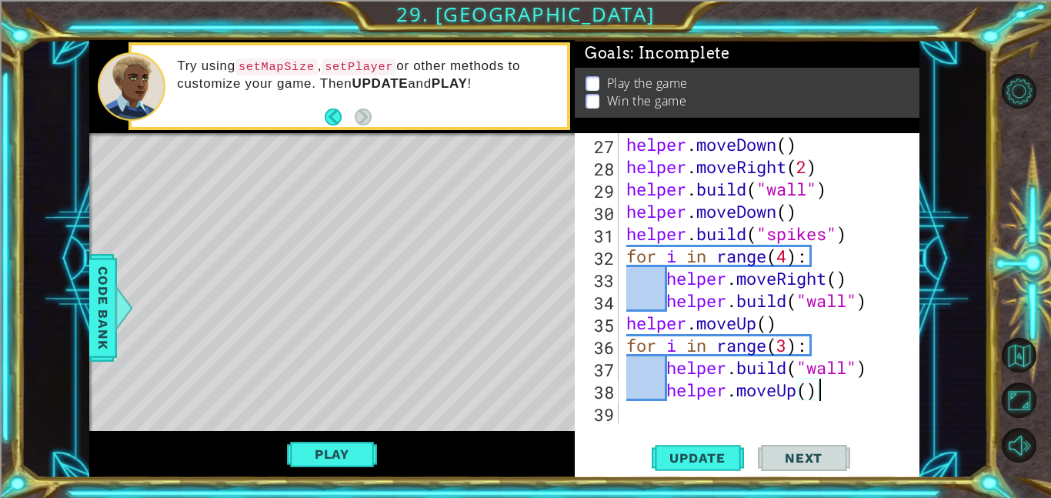
scroll to position [602, 0]
click at [676, 466] on button "Update" at bounding box center [698, 457] width 92 height 35
drag, startPoint x: 790, startPoint y: 333, endPoint x: 624, endPoint y: 330, distance: 166.2
click at [624, 330] on div "helper . moveDown ( ) helper . moveRight ( 2 ) helper . build ( "wall" ) helper…" at bounding box center [773, 300] width 301 height 335
type textarea "helper.moveUp()"
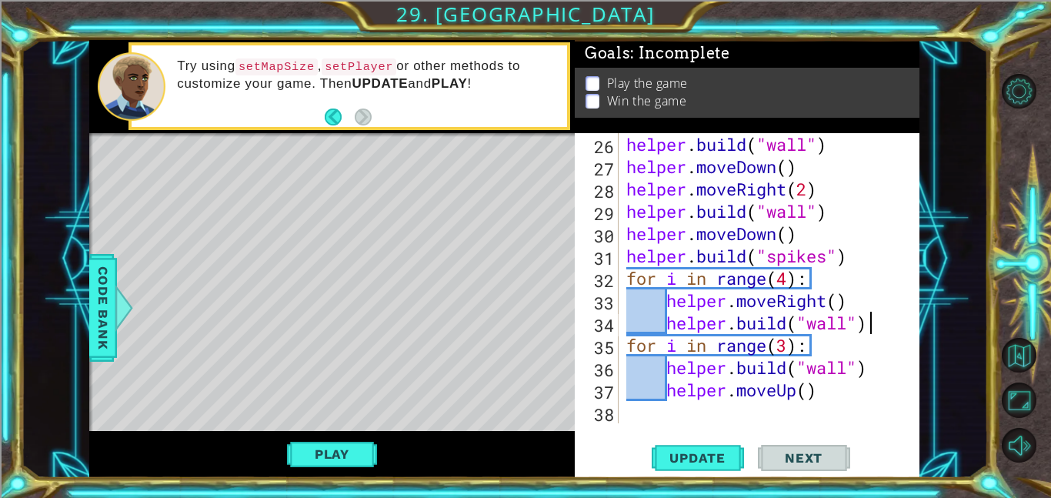
scroll to position [580, 0]
click at [682, 472] on button "Update" at bounding box center [698, 457] width 92 height 35
click at [878, 388] on div "helper . build ( "wall" ) helper . moveDown ( ) helper . moveRight ( 2 ) helper…" at bounding box center [773, 300] width 301 height 335
type textarea "helper.moveUp()"
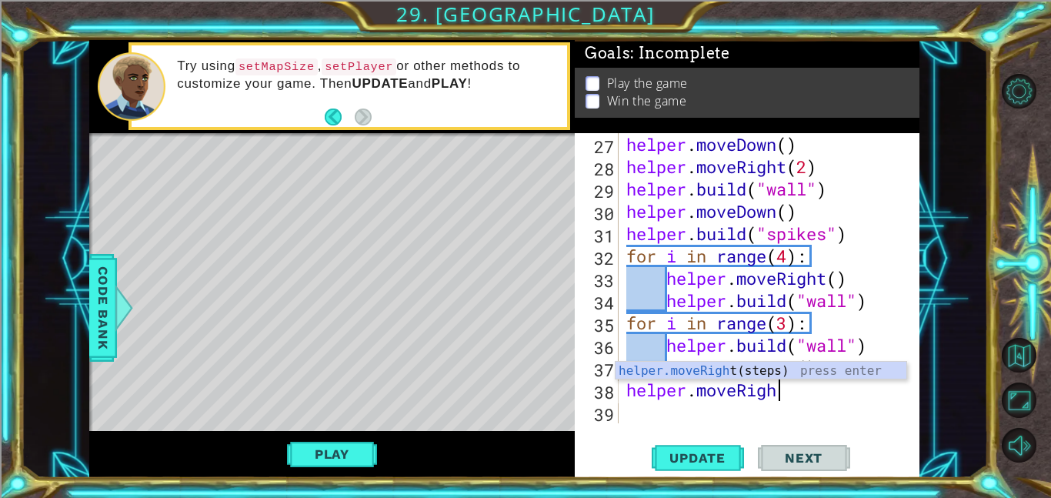
scroll to position [0, 6]
type textarea "helper.moveRight"
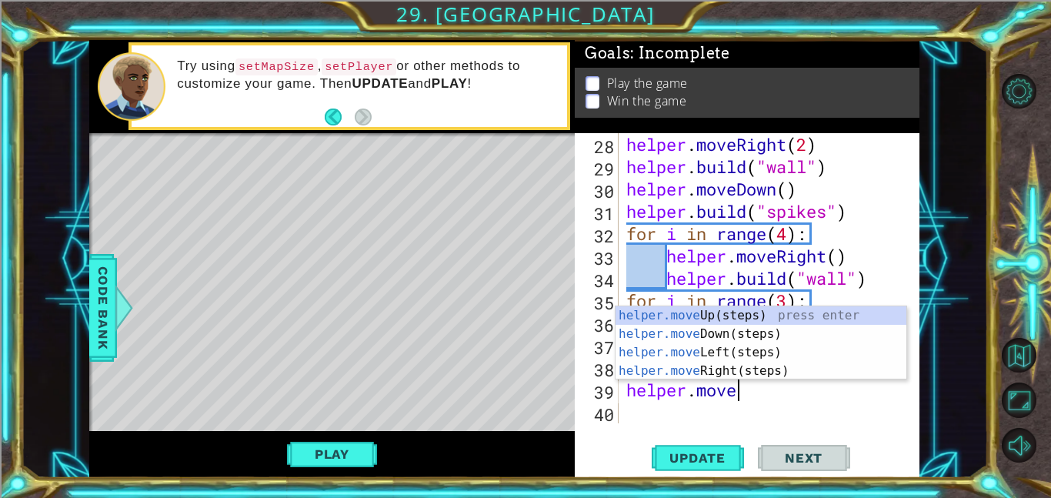
scroll to position [0, 4]
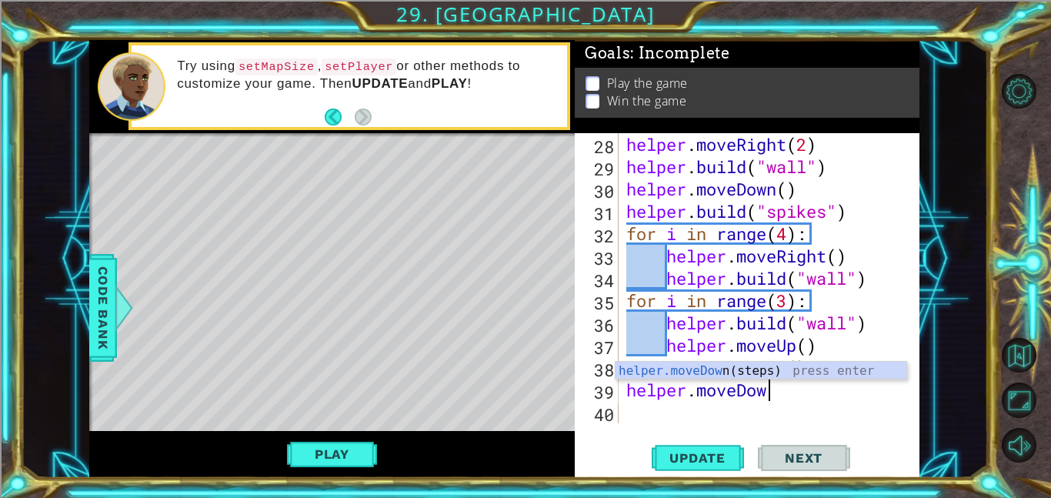
type textarea "helper.moveDown"
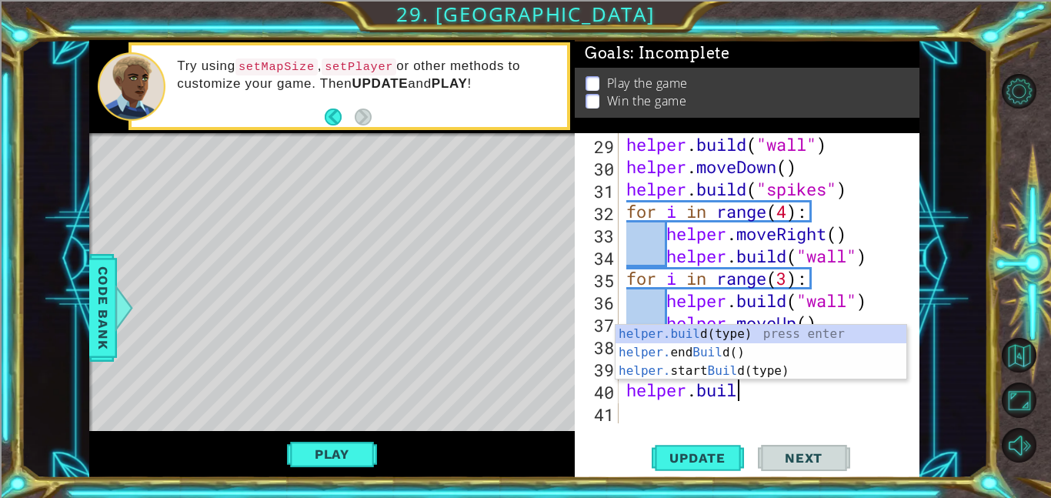
scroll to position [0, 5]
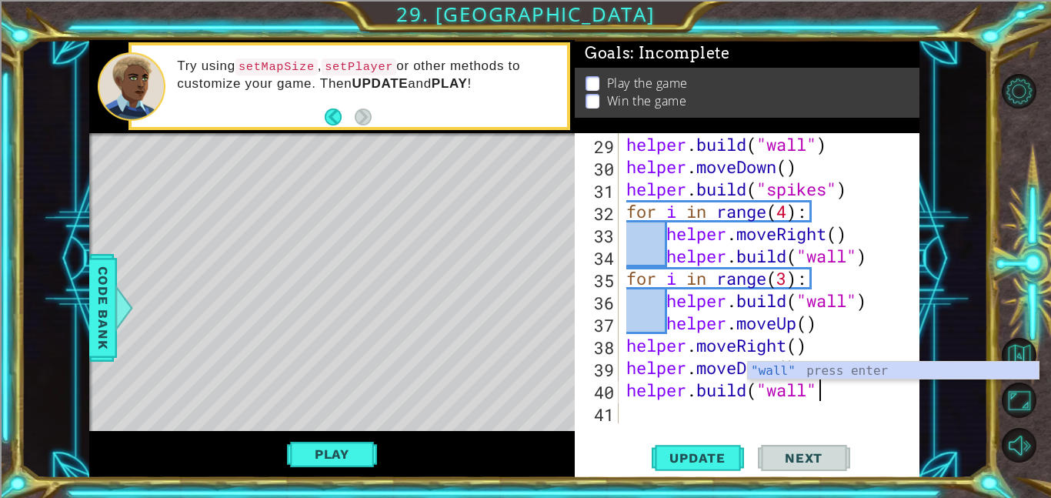
type textarea "[DOMAIN_NAME]("wall")"
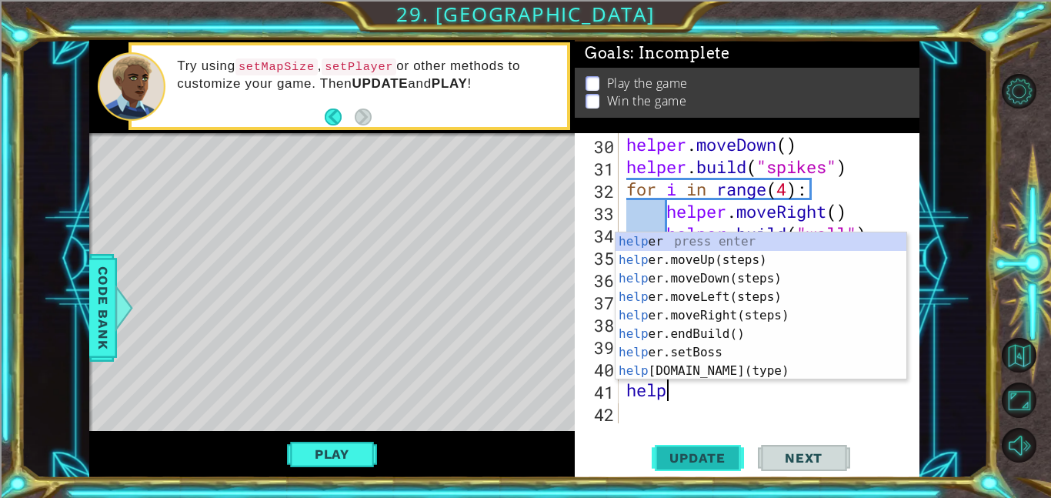
scroll to position [0, 1]
type textarea "h"
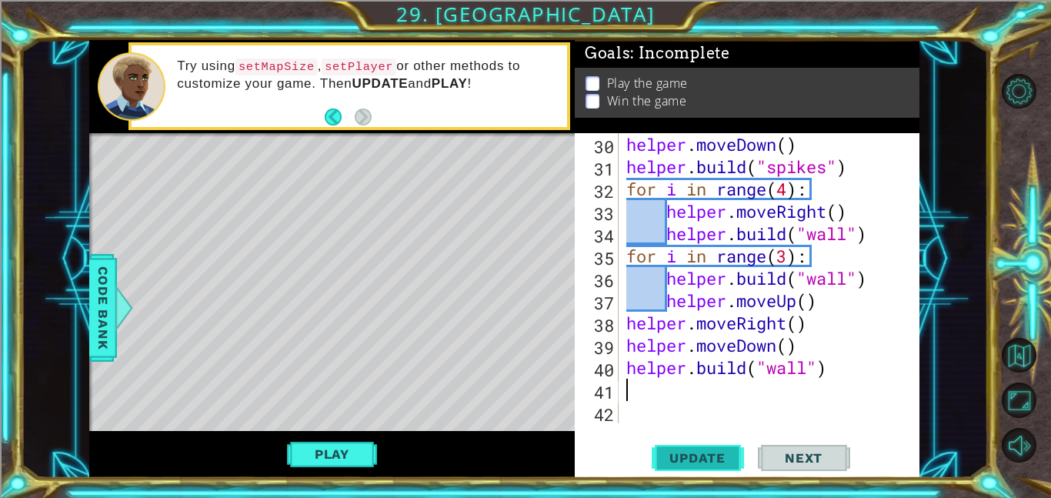
scroll to position [647, 0]
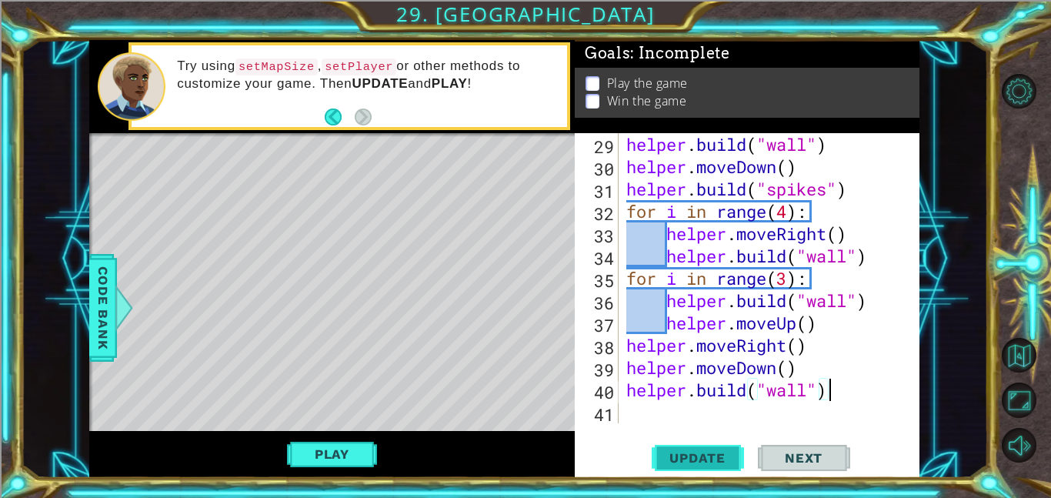
type textarea "[DOMAIN_NAME]("wall")"
click at [692, 450] on span "Update" at bounding box center [697, 457] width 87 height 15
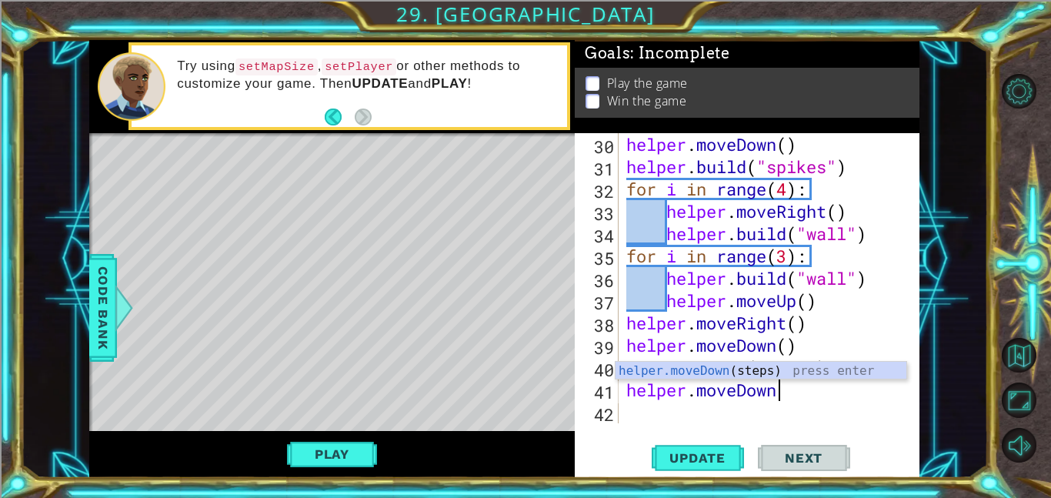
scroll to position [0, 7]
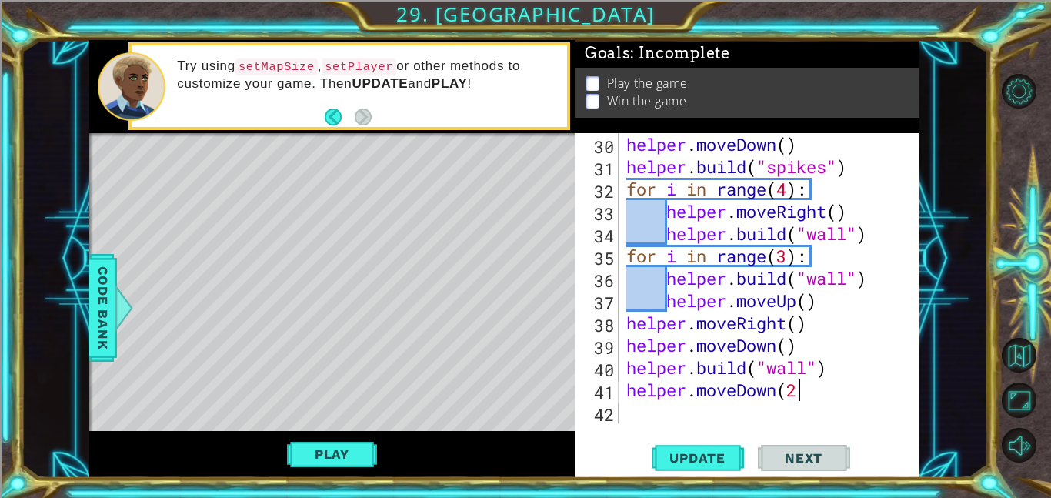
type textarea "helper.moveDown(2)"
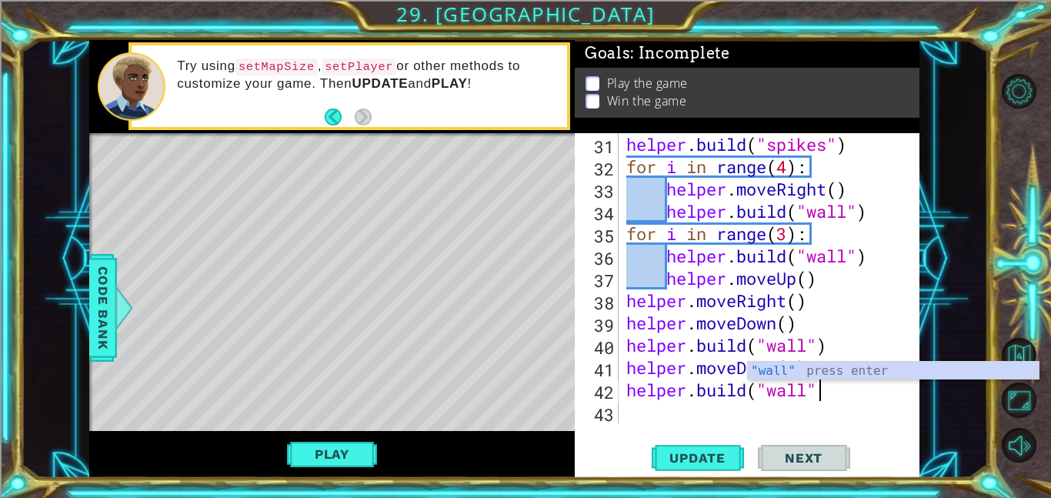
type textarea "[DOMAIN_NAME]("wall")"
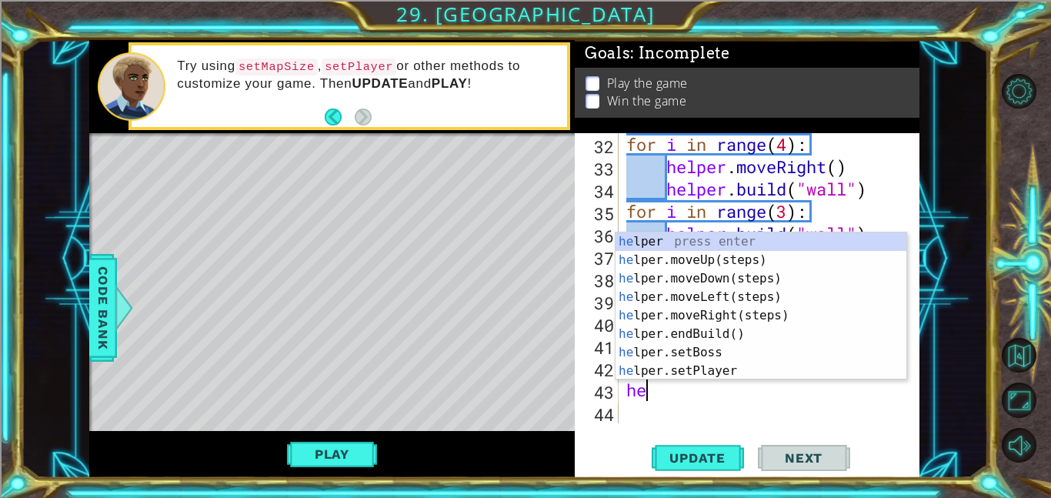
scroll to position [0, 0]
type textarea "h"
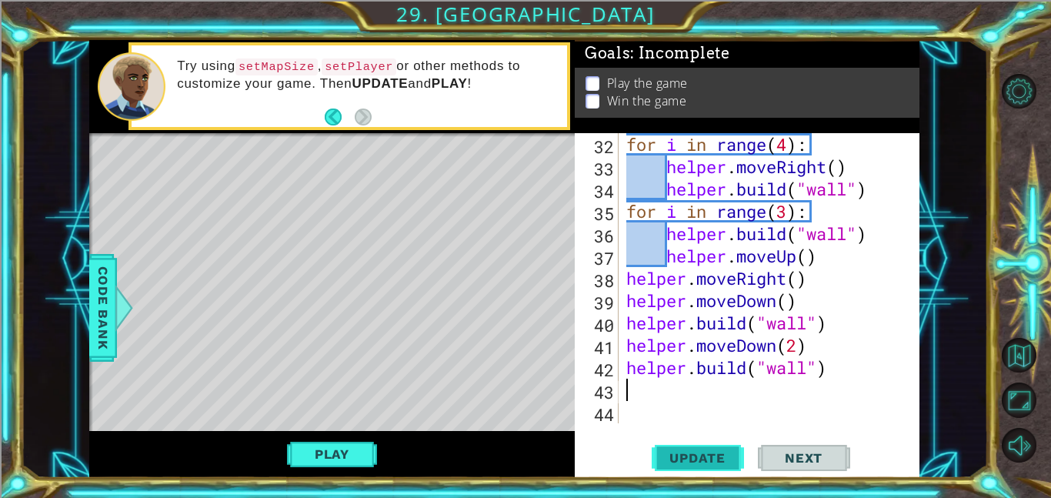
click at [719, 446] on button "Update" at bounding box center [698, 457] width 92 height 35
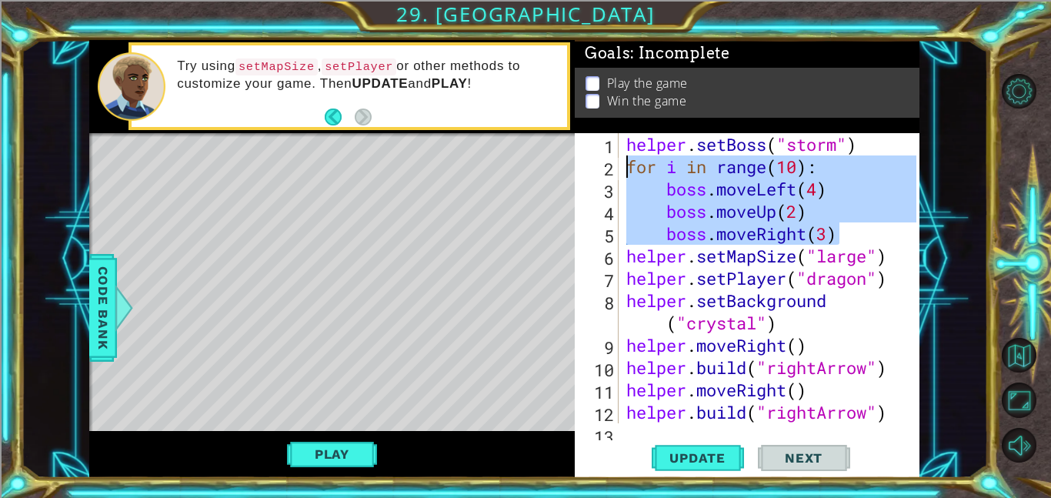
drag, startPoint x: 848, startPoint y: 226, endPoint x: 602, endPoint y: 168, distance: 253.1
click at [602, 168] on div "1 2 3 4 5 6 7 8 9 10 11 12 13 helper . setBoss ( "storm" ) for i in range ( 10 …" at bounding box center [746, 278] width 342 height 290
type textarea "for i in range(10): boss.moveLeft(4)"
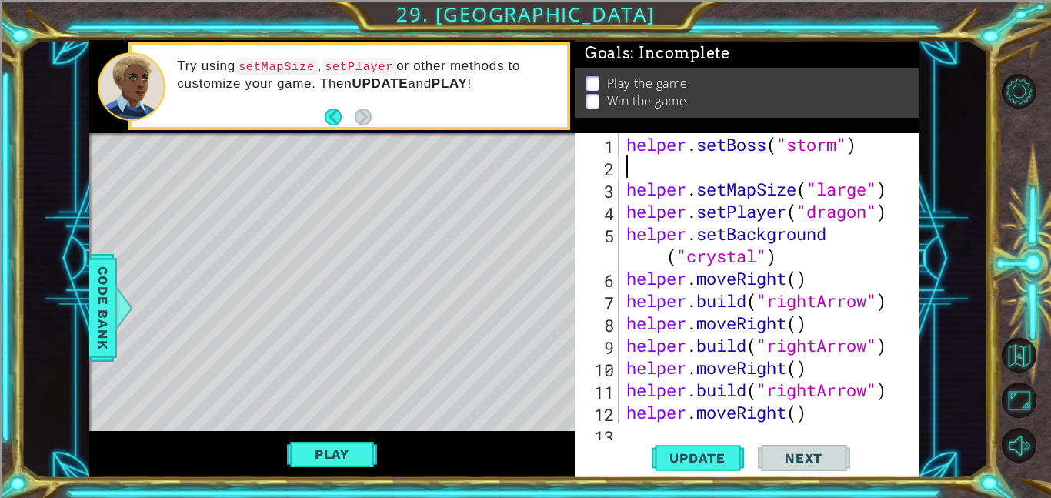
type textarea "helper.setBoss("storm")"
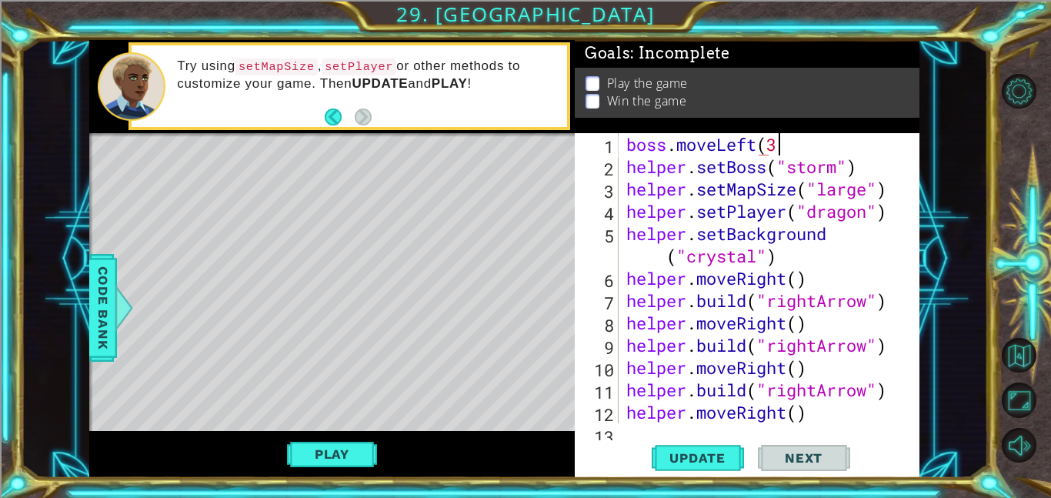
scroll to position [0, 6]
type textarea "boss.moveLeft(3)"
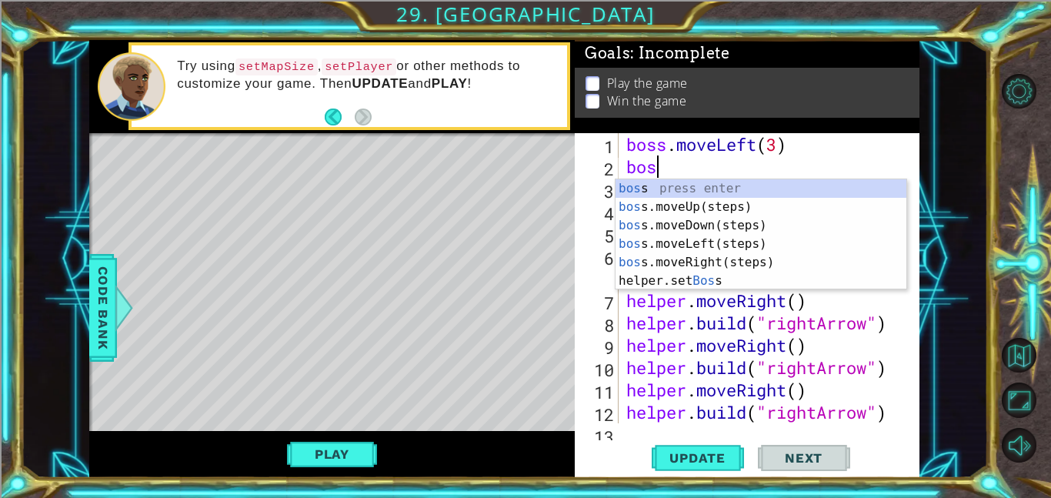
scroll to position [0, 0]
type textarea "b"
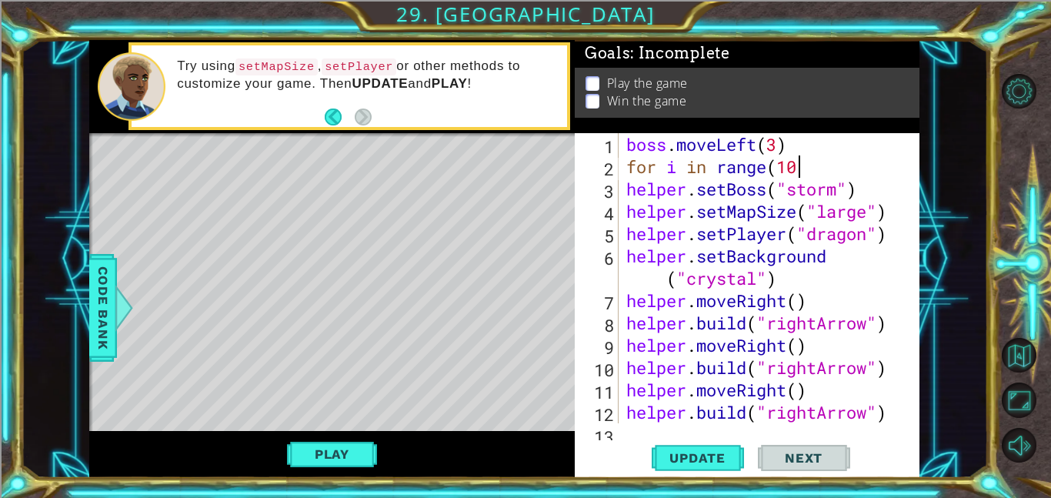
scroll to position [0, 7]
type textarea "for i in range(10)"
type textarea "for i in range(1000):"
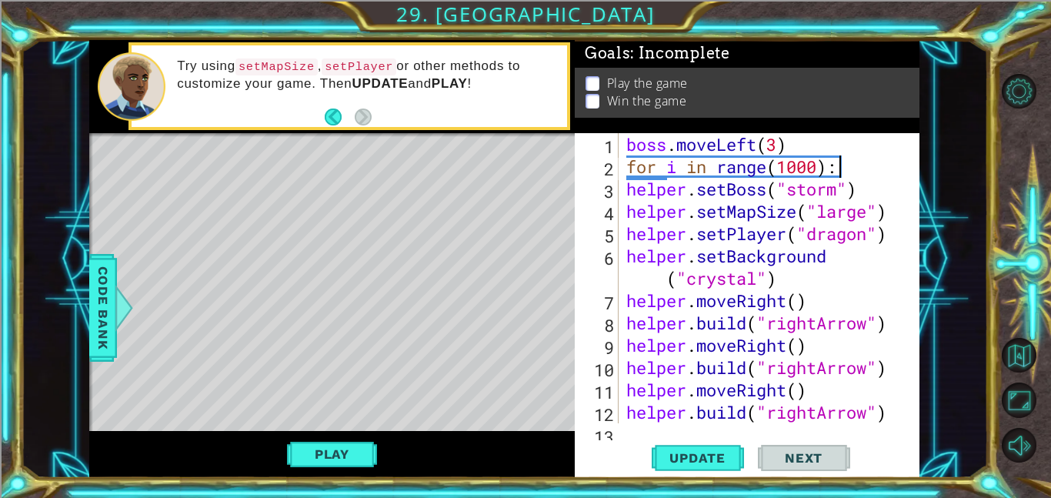
scroll to position [0, 1]
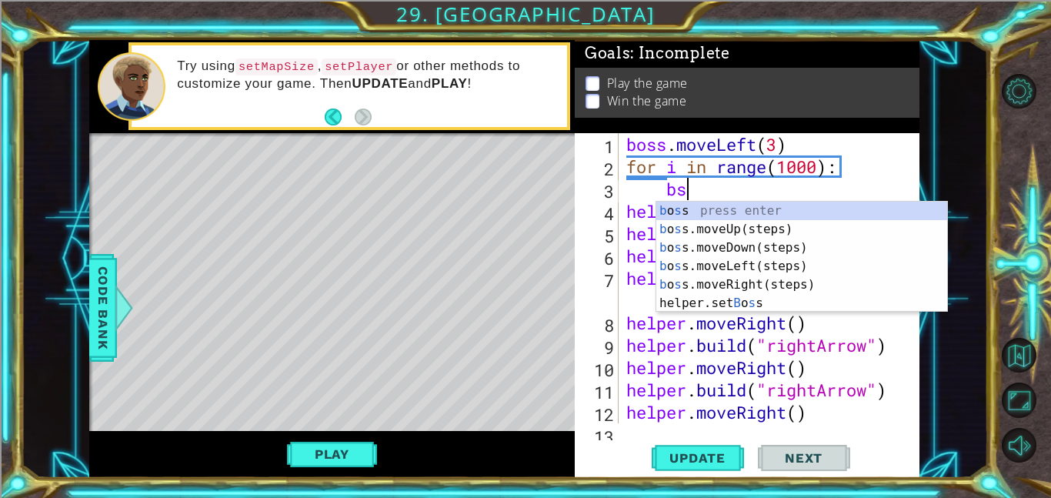
type textarea "b"
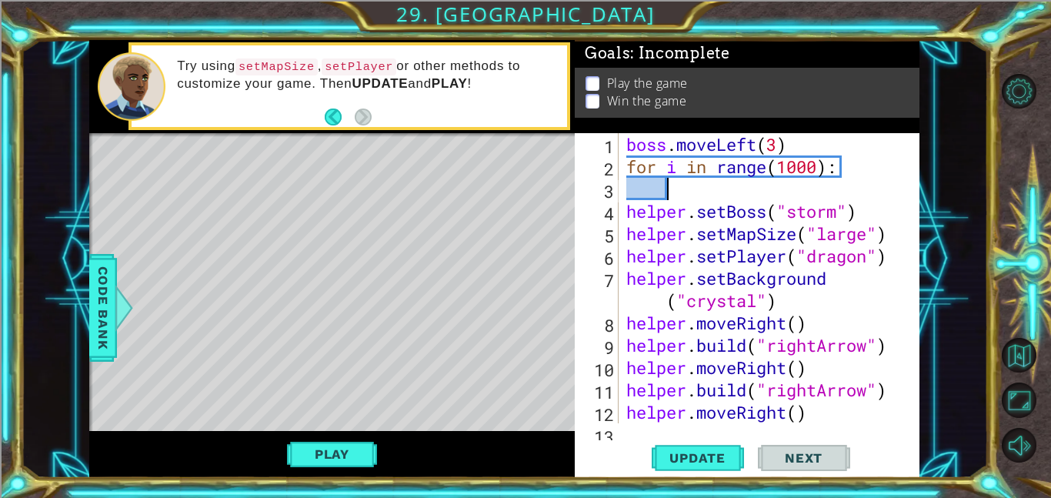
type textarea "o"
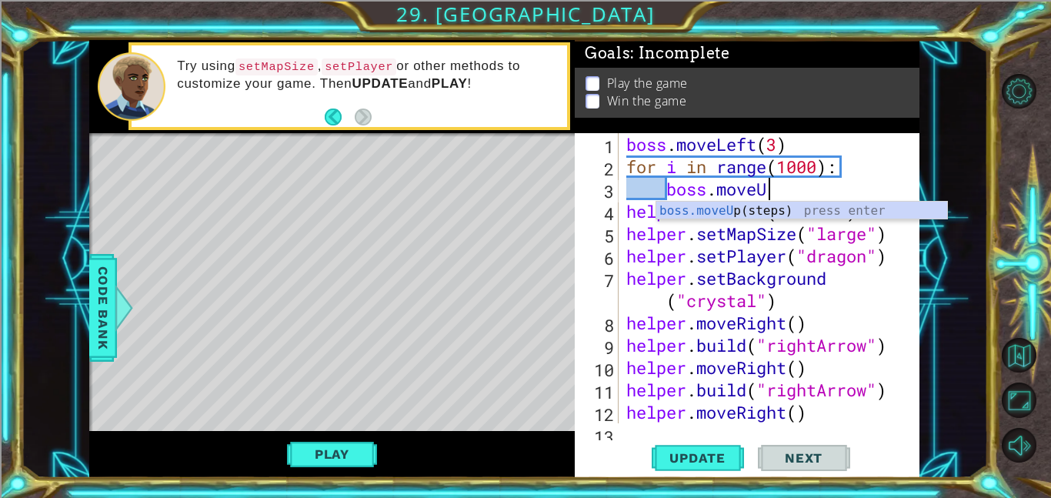
scroll to position [0, 6]
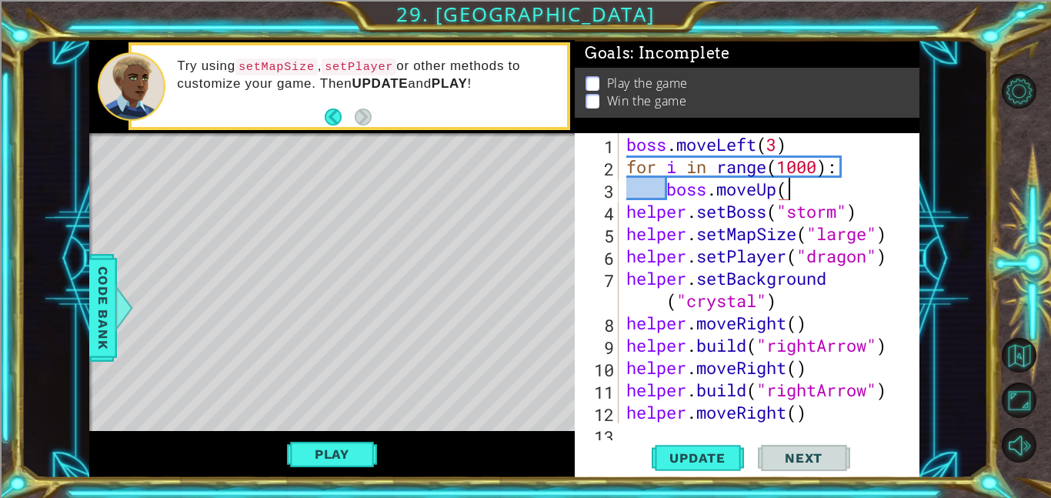
type textarea "boss.moveUp(6"
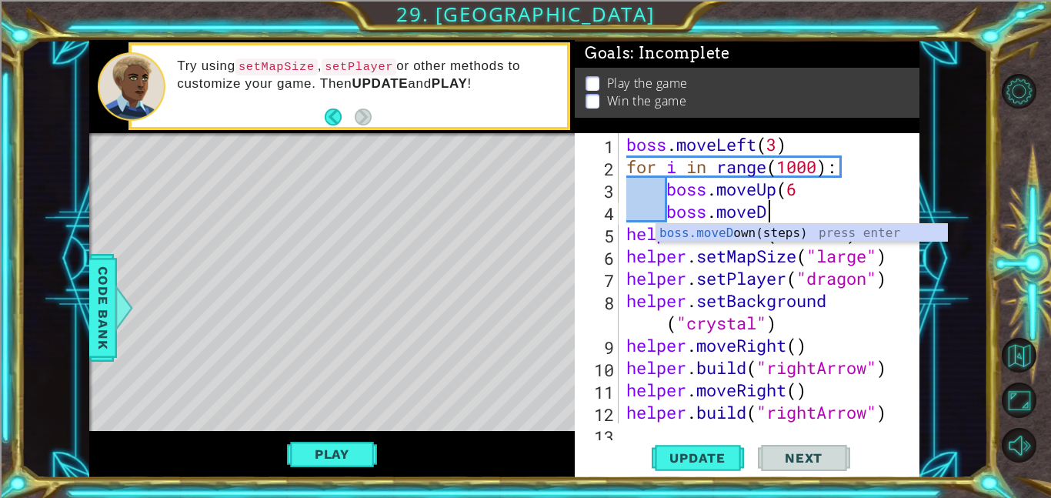
type textarea "boss.moveDown"
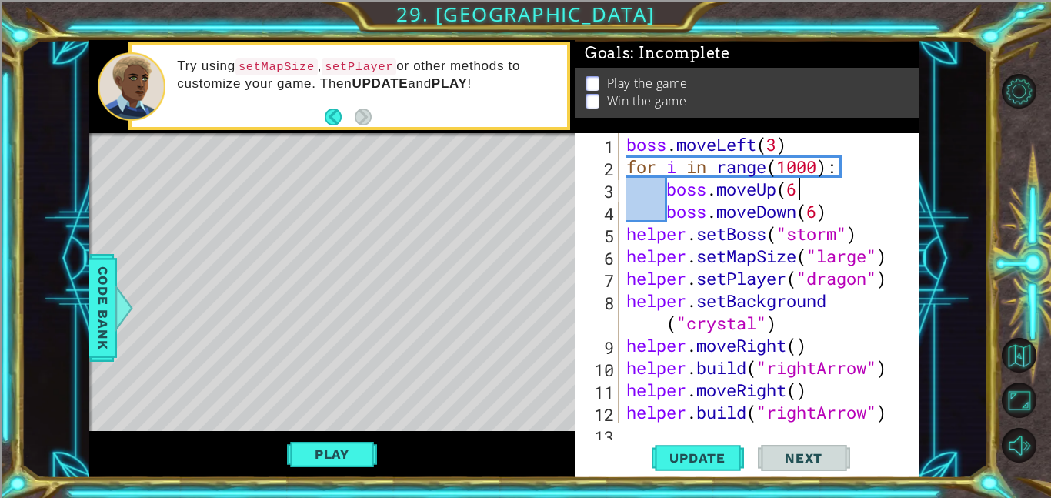
scroll to position [0, 7]
type textarea "boss.moveDown(4)"
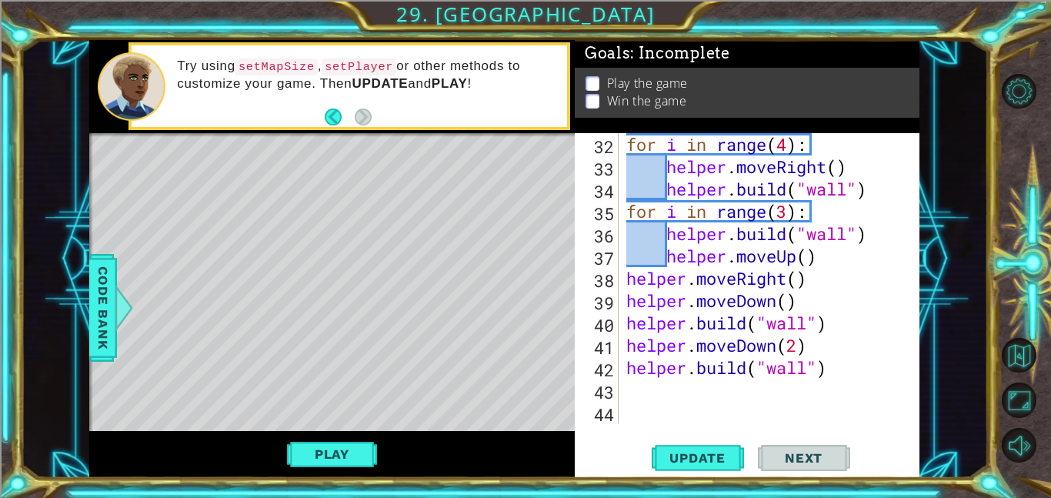
click at [795, 400] on div "for i in range ( 4 ) : helper . moveRight ( ) helper . build ( "wall" ) for i i…" at bounding box center [773, 300] width 301 height 335
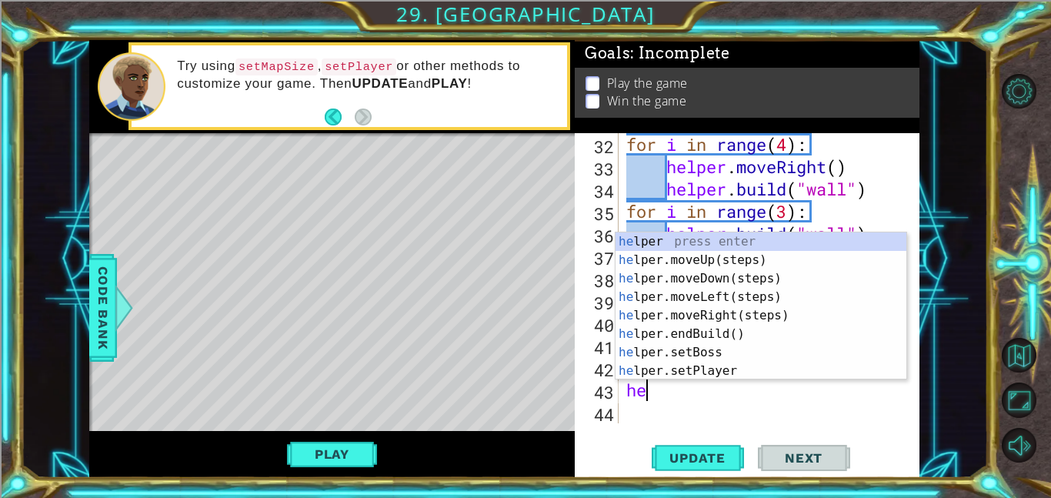
scroll to position [0, 0]
type textarea "h"
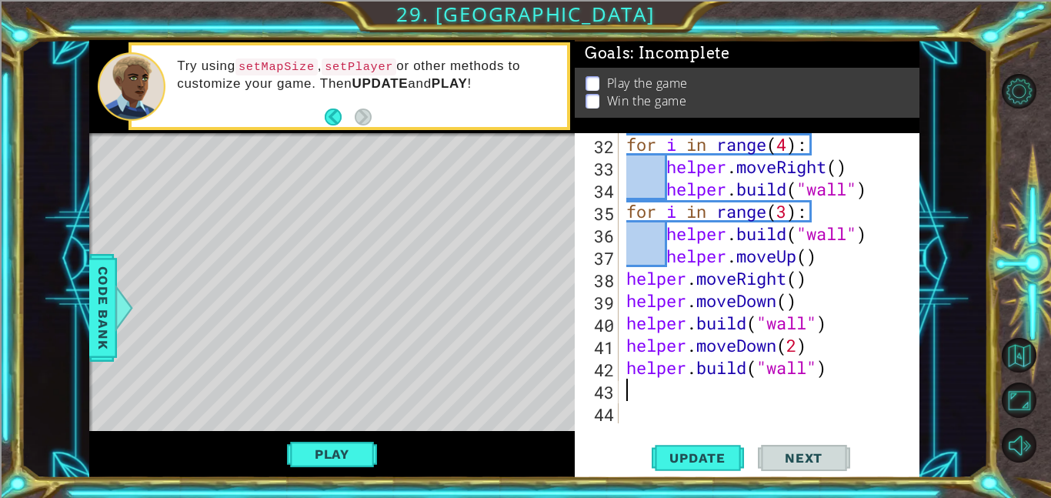
scroll to position [692, 0]
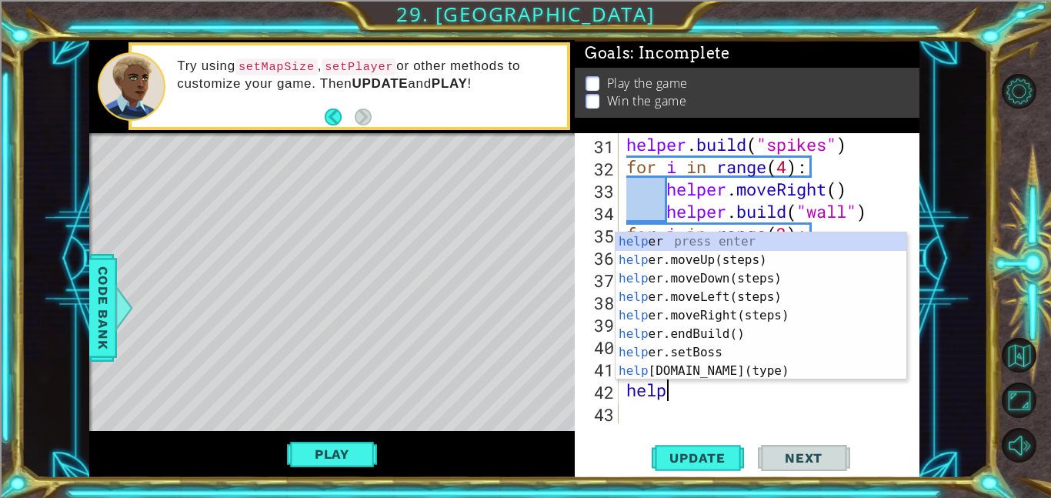
type textarea "h"
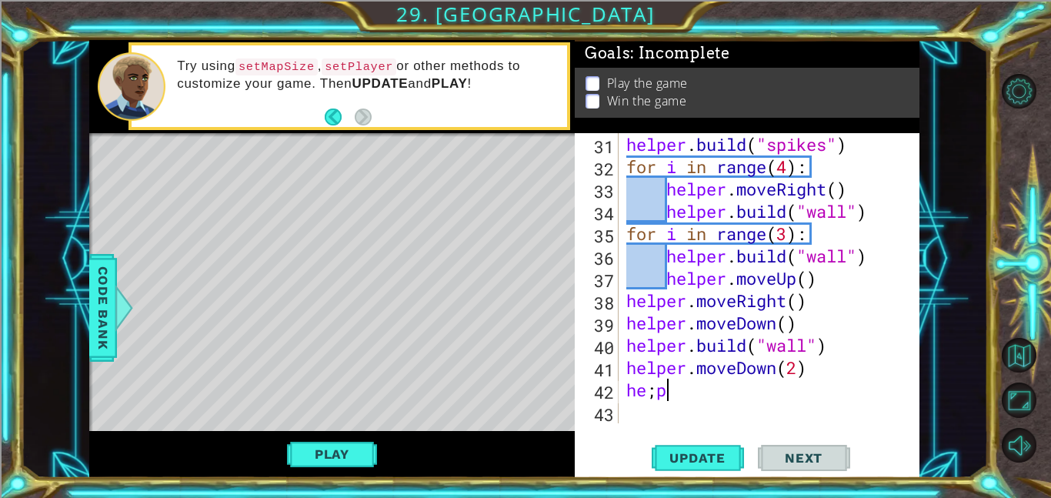
scroll to position [0, 0]
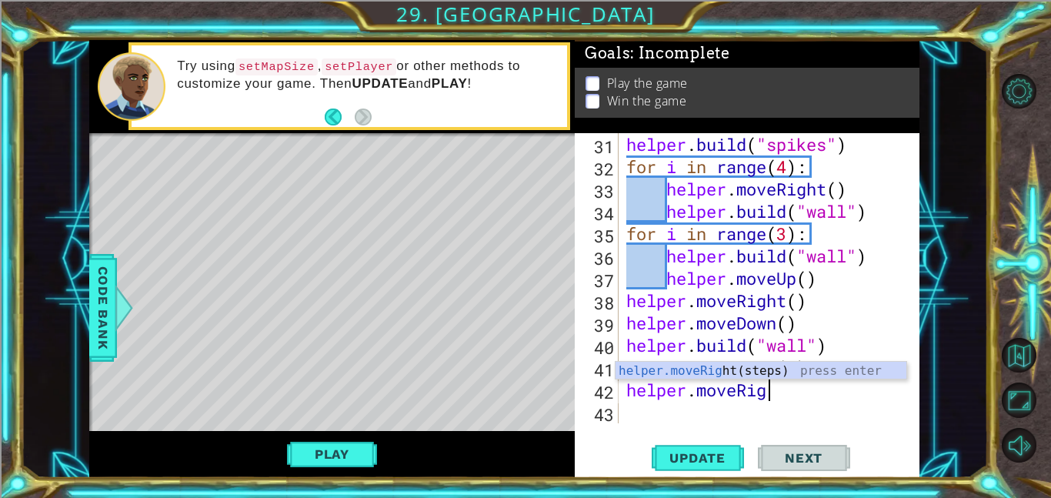
type textarea "helper.moveRight"
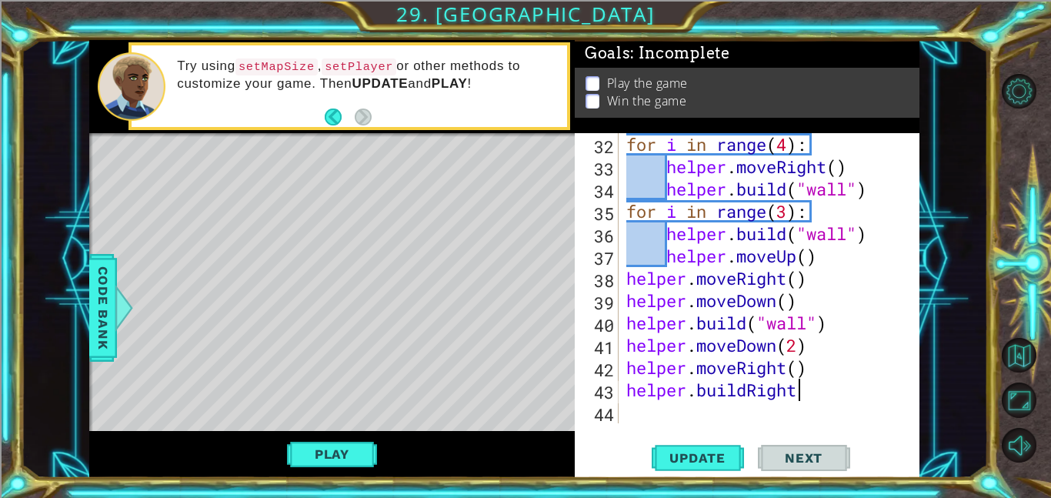
scroll to position [0, 7]
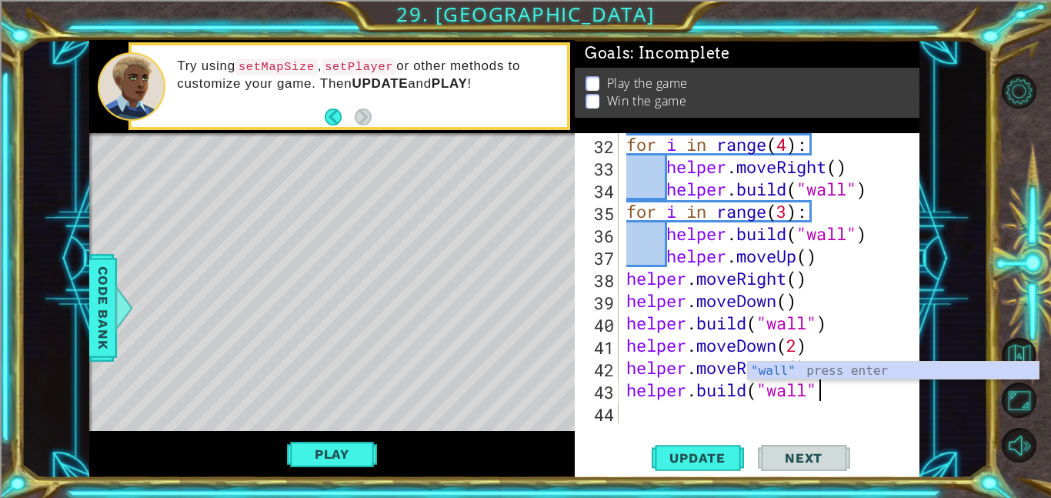
type textarea "[DOMAIN_NAME]("wall")"
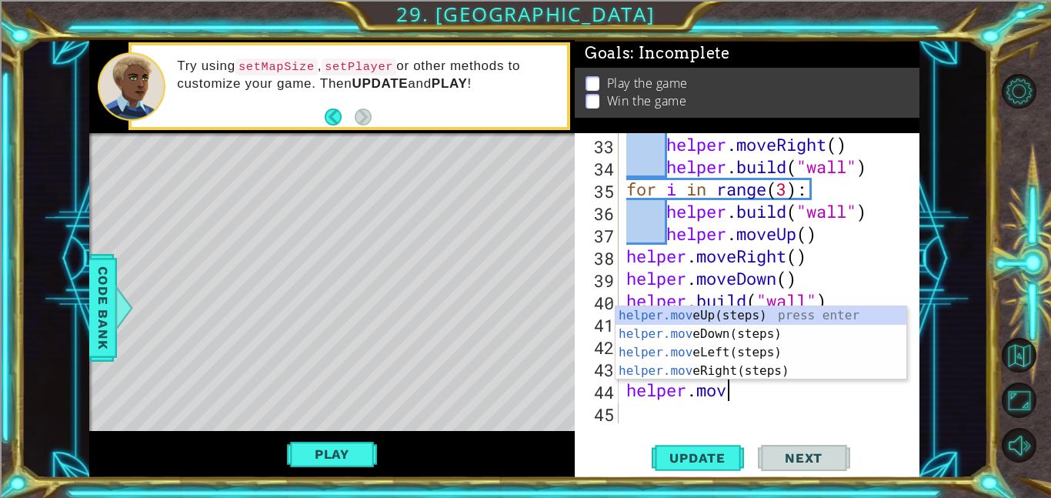
scroll to position [0, 4]
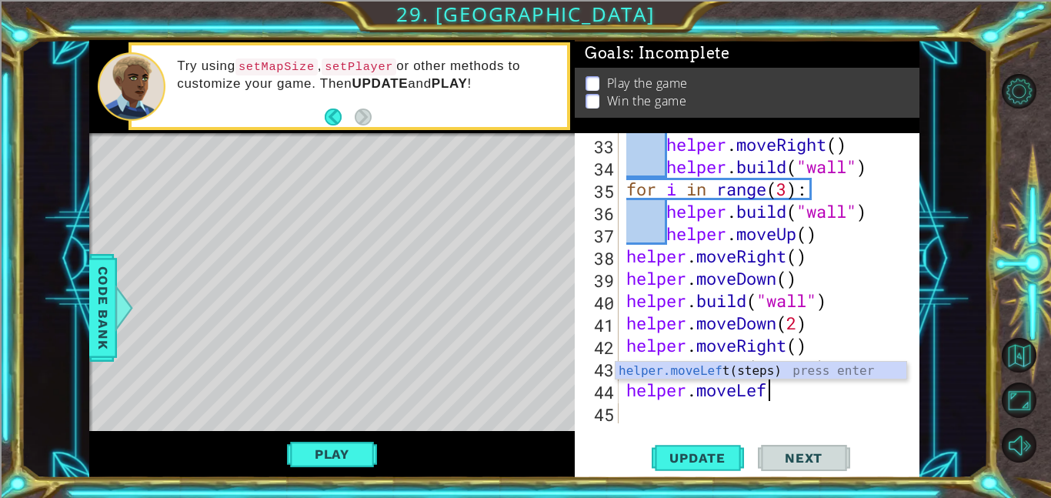
type textarea "helper.moveLeft"
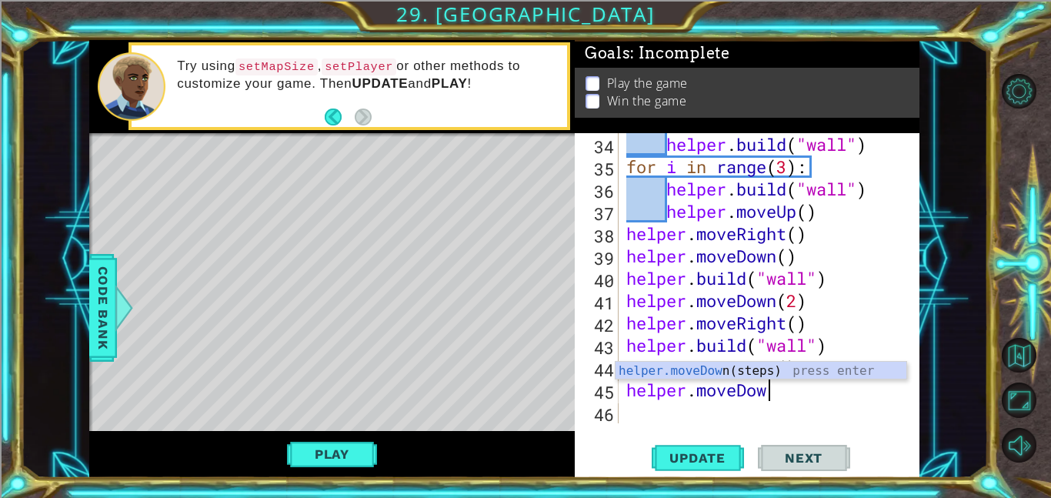
scroll to position [0, 5]
type textarea "helper.moveDown"
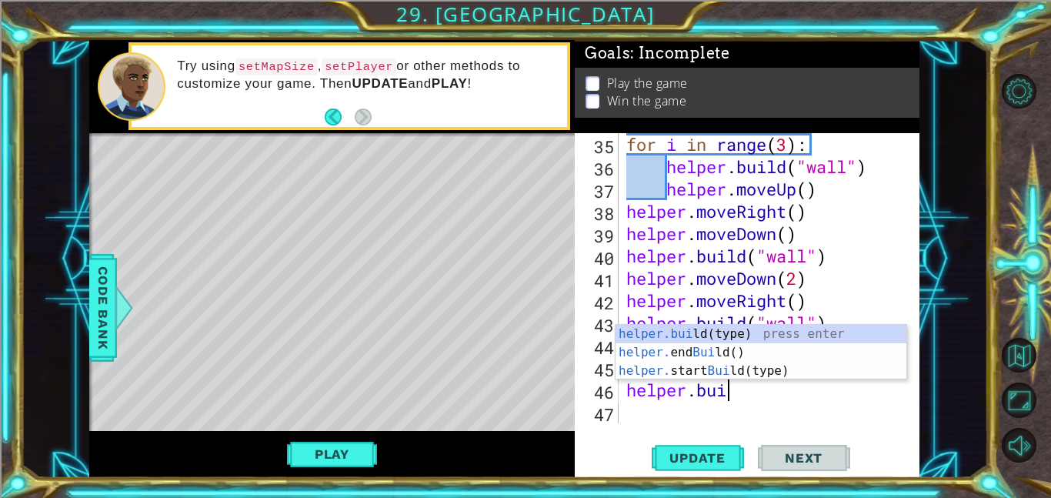
scroll to position [0, 5]
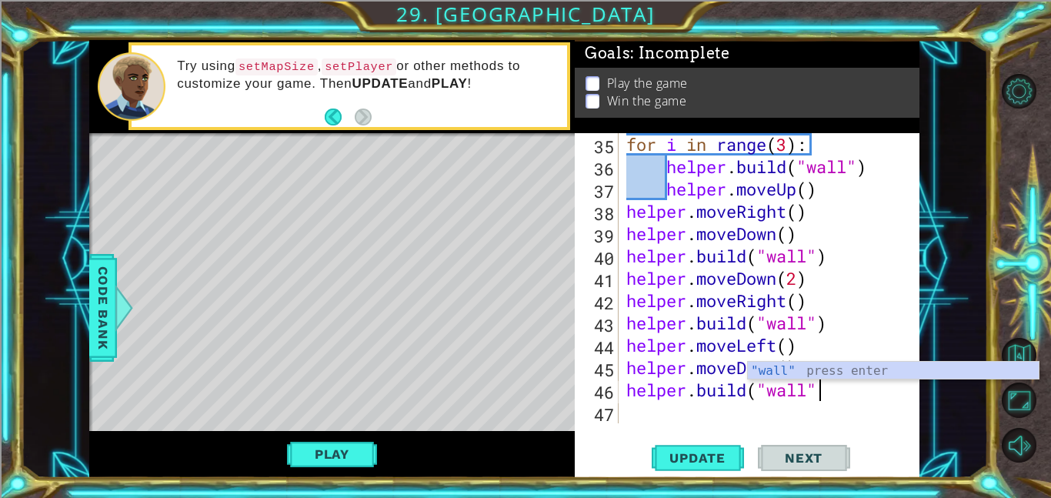
type textarea "[DOMAIN_NAME]("wall")"
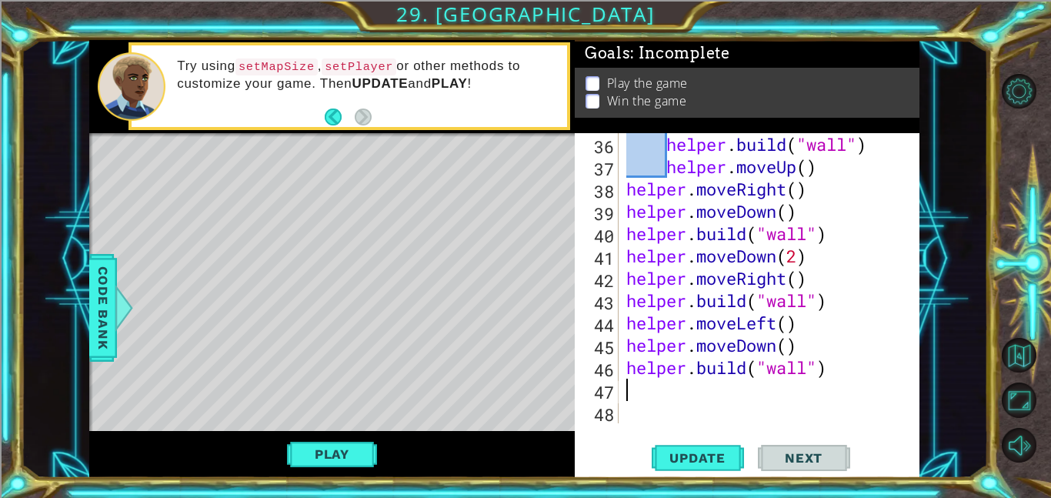
scroll to position [781, 0]
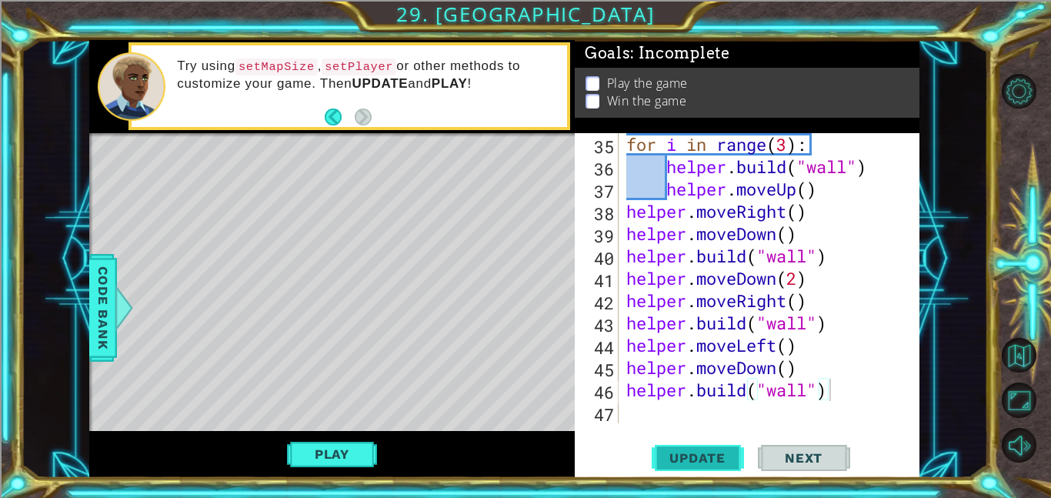
click at [672, 454] on span "Update" at bounding box center [697, 457] width 87 height 15
click at [788, 364] on div "for i in range ( 3 ) : helper . build ( "wall" ) helper . moveUp ( ) helper . m…" at bounding box center [773, 300] width 301 height 335
click at [831, 387] on div "for i in range ( 3 ) : helper . build ( "wall" ) helper . moveUp ( ) helper . m…" at bounding box center [773, 300] width 301 height 335
type textarea "[DOMAIN_NAME]("wall")"
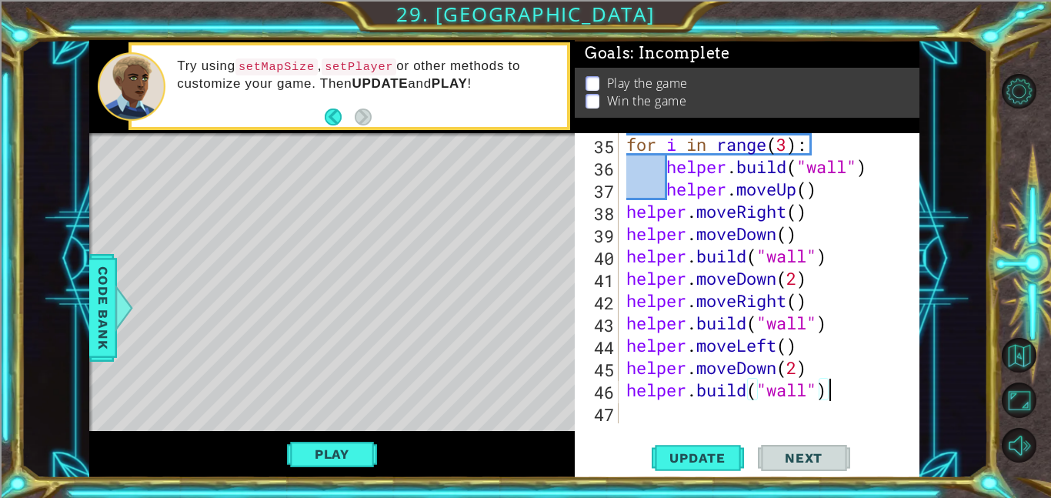
click at [793, 426] on div "[DOMAIN_NAME]("wall") 35 36 37 38 39 40 41 42 43 44 45 46 47 for i in range ( 3…" at bounding box center [747, 305] width 345 height 345
click at [789, 419] on div "for i in range ( 3 ) : helper . build ( "wall" ) helper . moveUp ( ) helper . m…" at bounding box center [773, 300] width 301 height 335
click at [686, 464] on span "Update" at bounding box center [697, 457] width 87 height 15
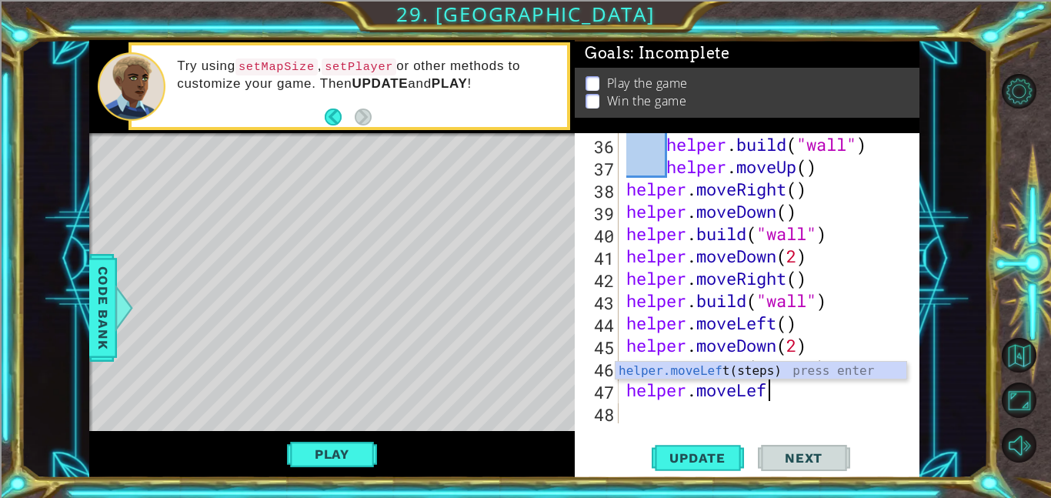
scroll to position [0, 5]
type textarea "helper.moveLeft"
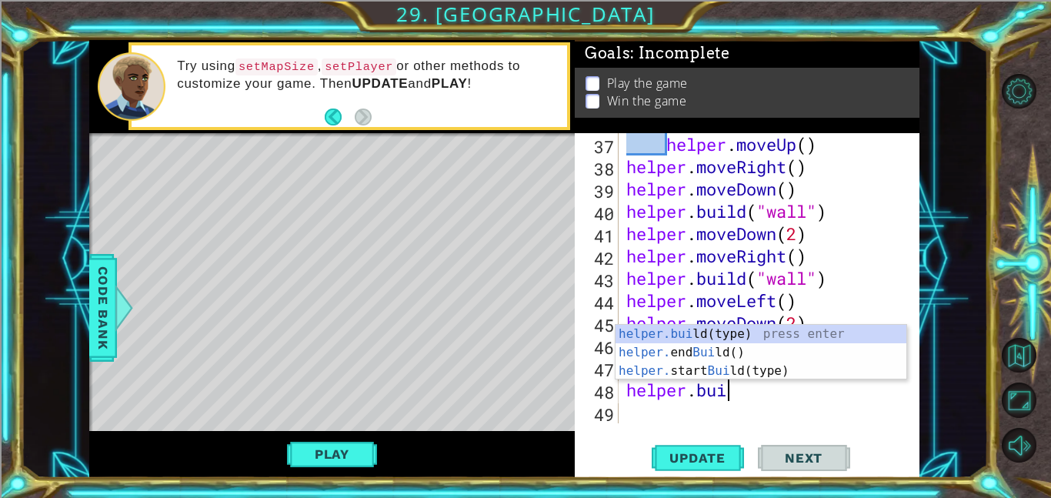
scroll to position [0, 5]
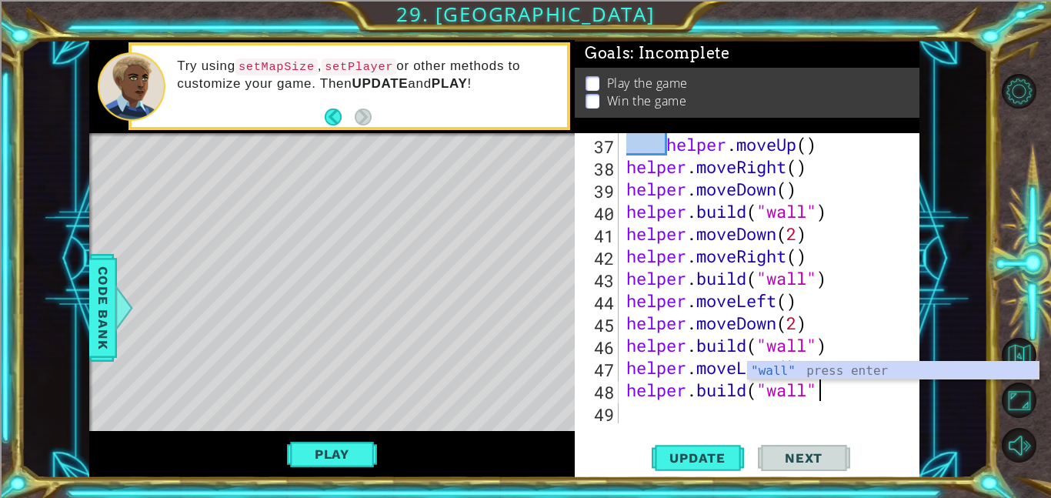
type textarea "[DOMAIN_NAME]("wall")"
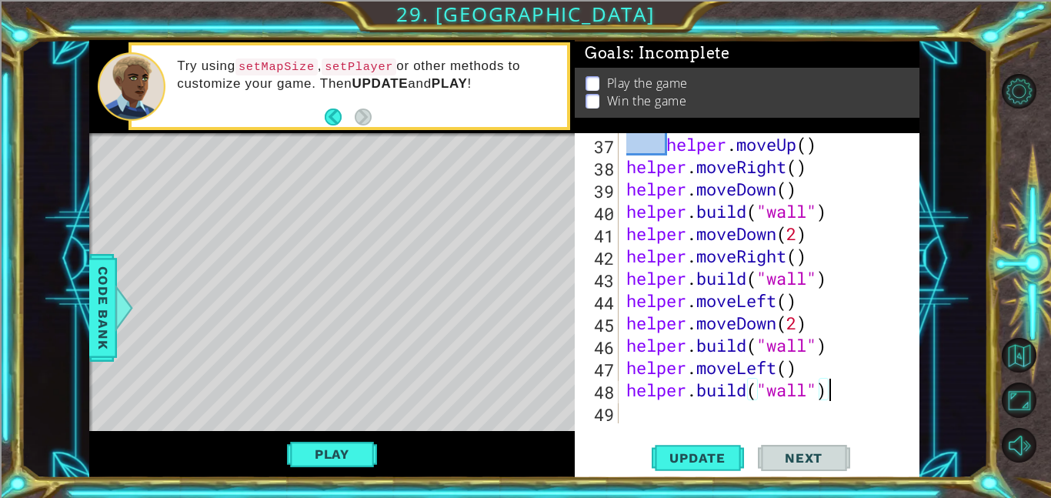
scroll to position [848, 0]
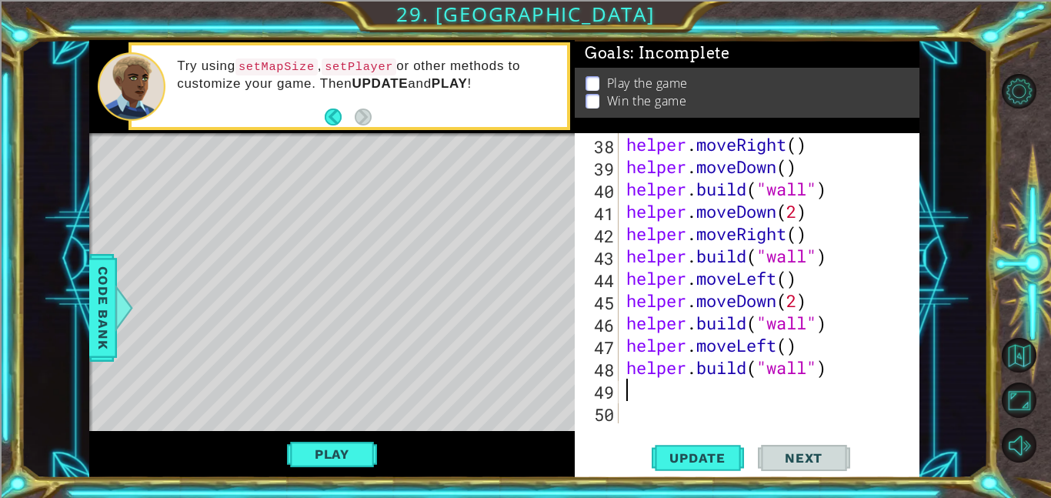
type textarea "e"
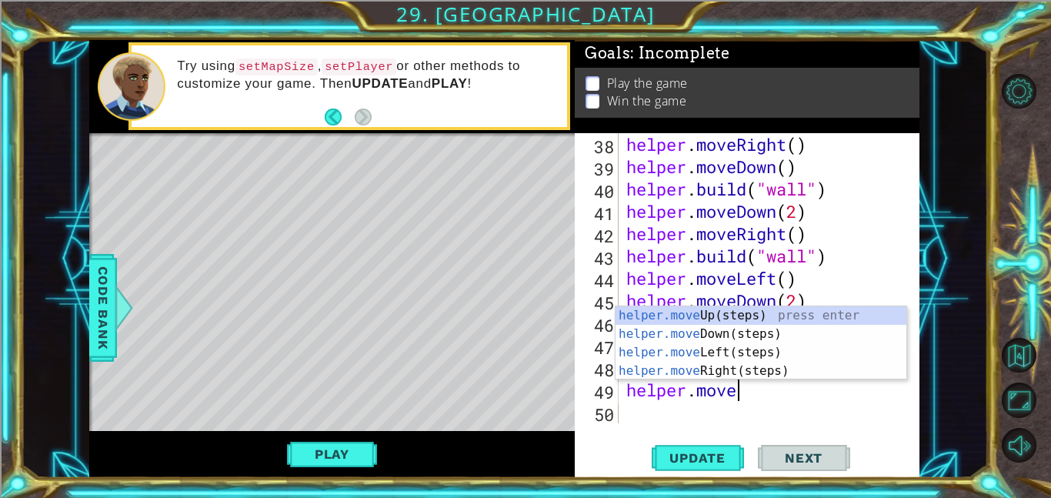
scroll to position [0, 5]
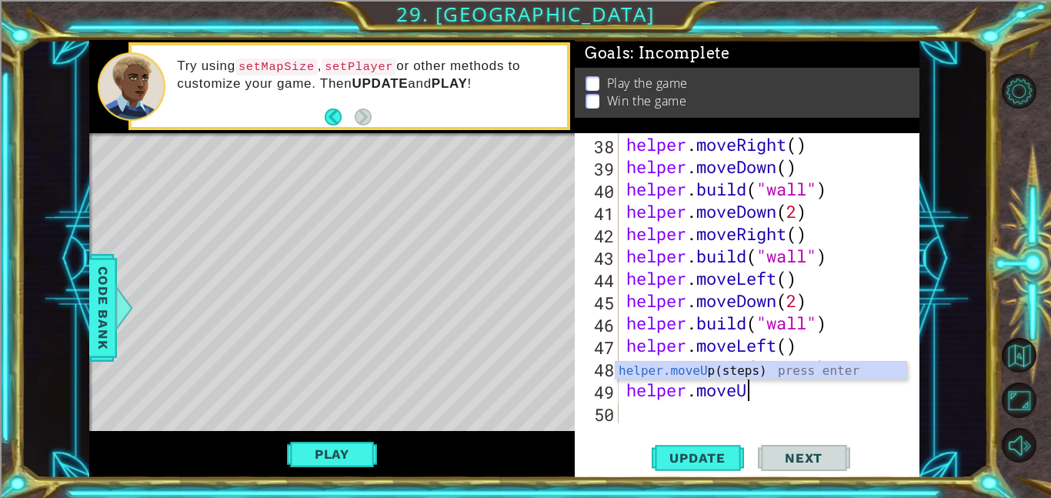
type textarea "helper.moveUp"
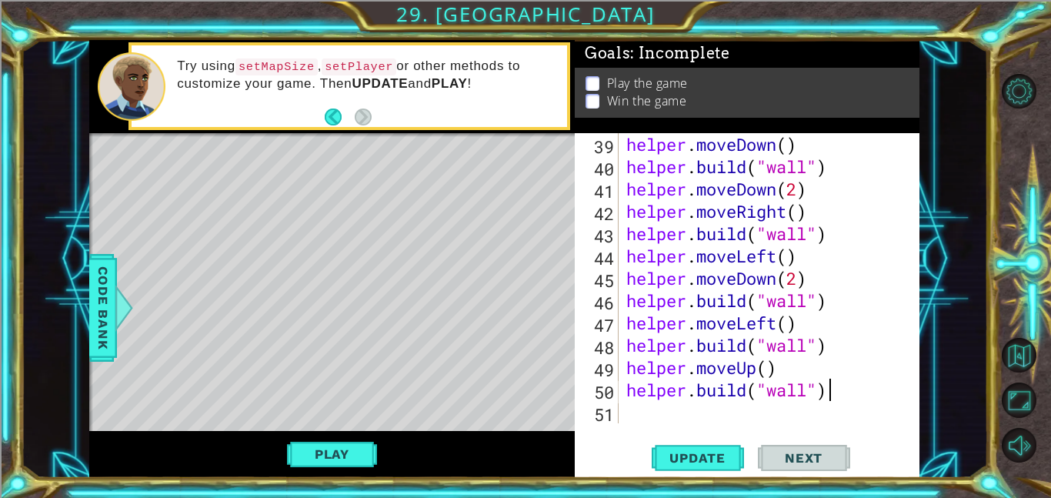
scroll to position [0, 8]
type textarea "[DOMAIN_NAME]("wall")"
click at [727, 456] on span "Update" at bounding box center [697, 457] width 87 height 15
click at [784, 403] on div "helper . moveDown ( ) helper . build ( "wall" ) helper . moveDown ( 2 ) helper …" at bounding box center [773, 300] width 301 height 335
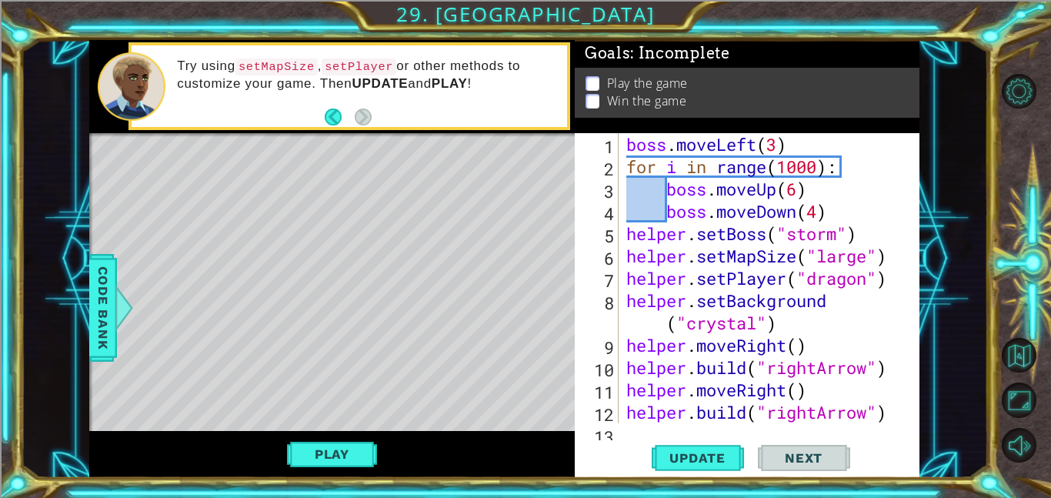
scroll to position [0, 0]
click at [859, 208] on div "boss . moveLeft ( 3 ) for i in range ( 1000 ) : boss . moveUp ( 6 ) boss . move…" at bounding box center [773, 300] width 301 height 335
click at [815, 168] on div "boss . moveLeft ( 3 ) for i in range ( 1000 ) : boss . moveUp ( 6 ) boss . move…" at bounding box center [773, 300] width 301 height 335
click at [672, 175] on div "boss . moveLeft ( 3 ) for i in range ( 5 ) : boss . moveUp ( 6 ) boss . moveDow…" at bounding box center [773, 300] width 301 height 335
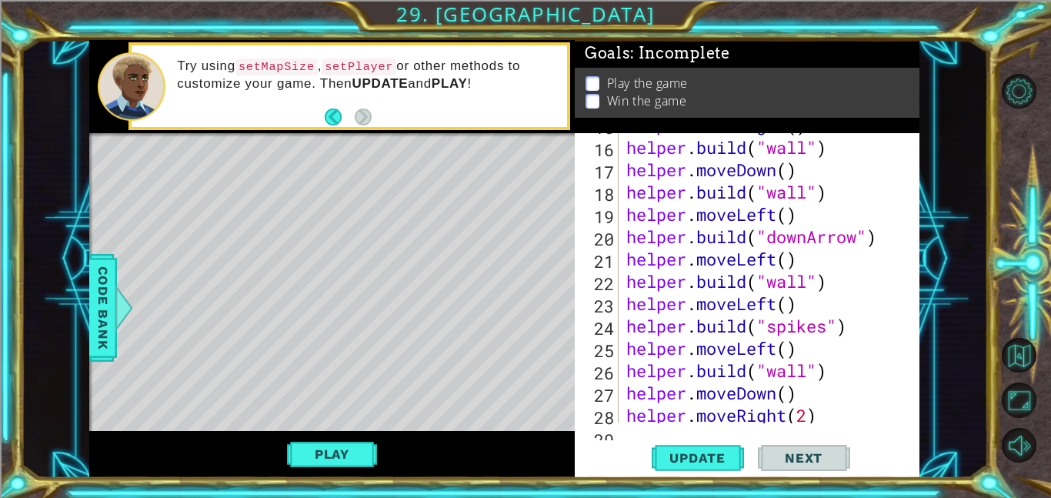
scroll to position [893, 0]
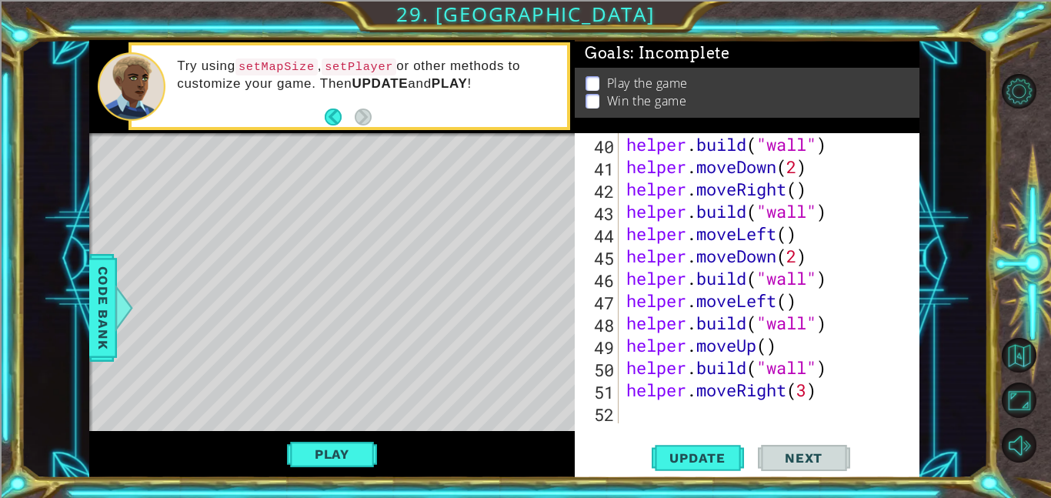
type textarea "for i in range(5):"
click at [802, 426] on div "for i in range(5): 40 41 42 43 44 45 46 47 48 49 50 51 52 helper . build ( "wal…" at bounding box center [747, 305] width 345 height 345
click at [793, 415] on div "helper . build ( "wall" ) helper . moveDown ( 2 ) helper . moveRight ( ) helper…" at bounding box center [773, 300] width 301 height 335
click at [670, 464] on span "Update" at bounding box center [697, 457] width 87 height 15
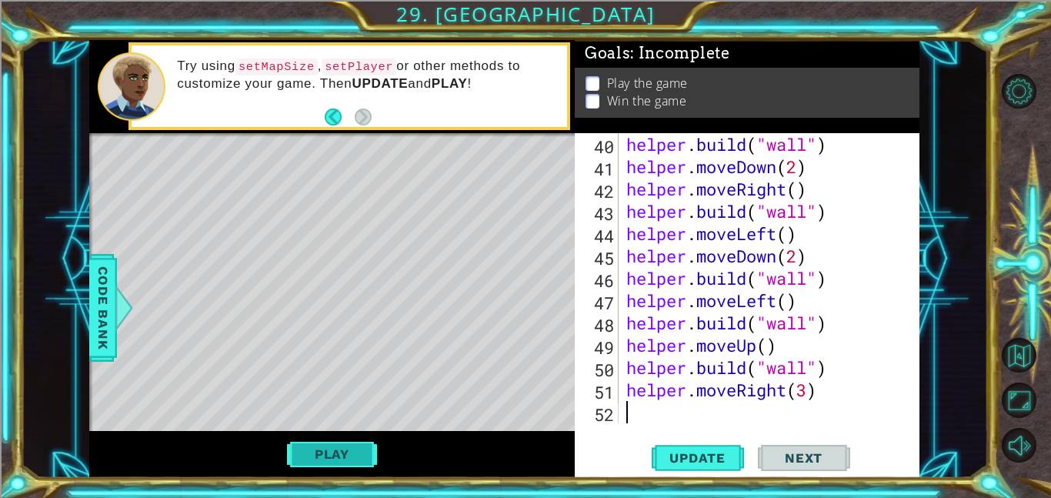
click at [342, 456] on button "Play" at bounding box center [332, 453] width 90 height 29
click at [342, 456] on div "helper methods moveLeft(steps) moveRight(steps) moveUp(steps) moveDown(steps) b…" at bounding box center [504, 259] width 830 height 438
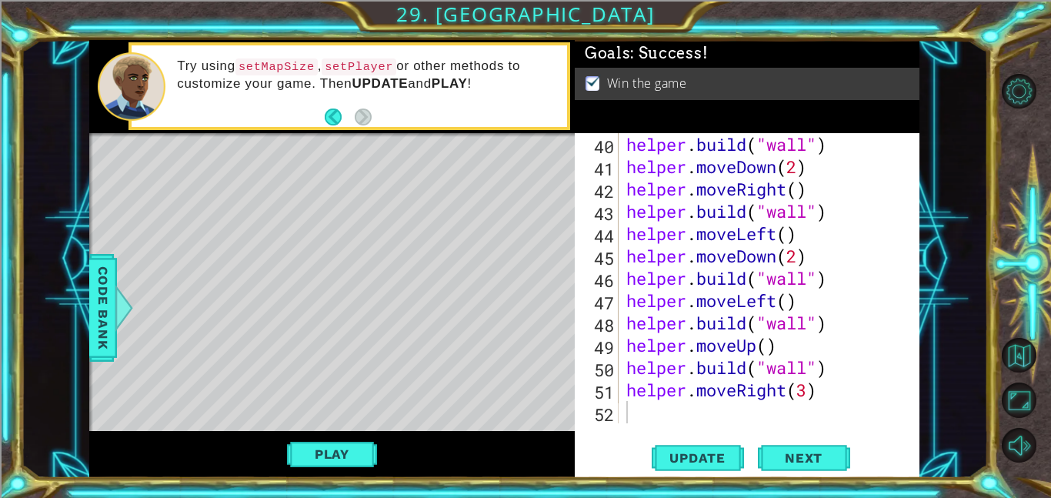
type textarea "helper.moveRight(3)"
click at [729, 395] on div "helper . build ( "wall" ) helper . moveDown ( 2 ) helper . moveRight ( ) helper…" at bounding box center [773, 300] width 301 height 335
click at [714, 432] on div "helper.moveRight(3) 40 41 42 43 44 45 46 47 48 49 50 51 52 helper . build ( "wa…" at bounding box center [747, 305] width 345 height 345
click at [688, 412] on div "helper . build ( "wall" ) helper . moveDown ( 2 ) helper . moveRight ( ) helper…" at bounding box center [773, 300] width 301 height 335
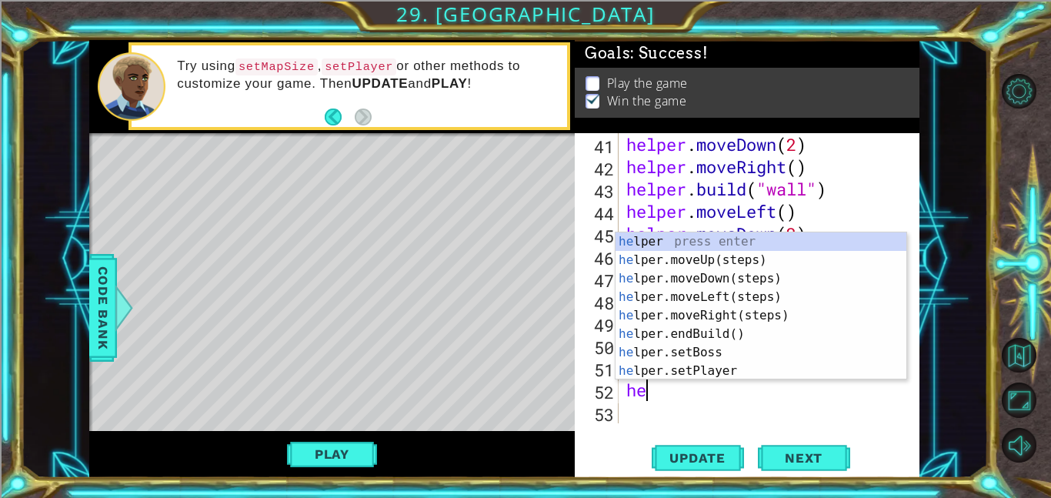
type textarea "h"
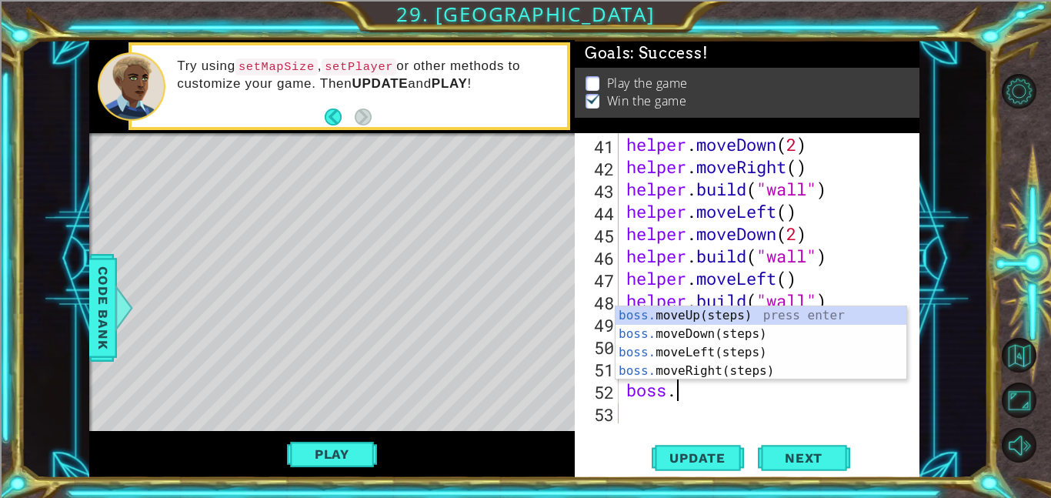
scroll to position [0, 1]
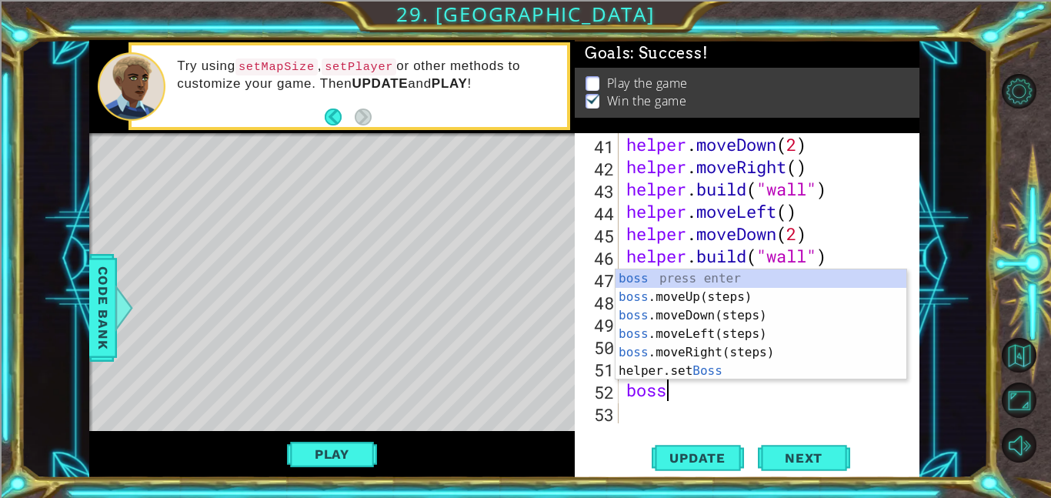
type textarea "b"
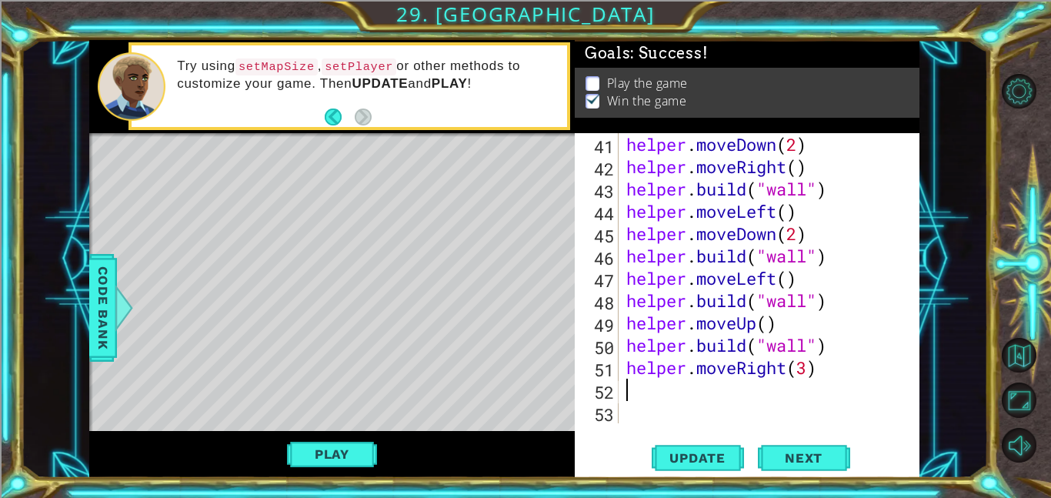
scroll to position [893, 0]
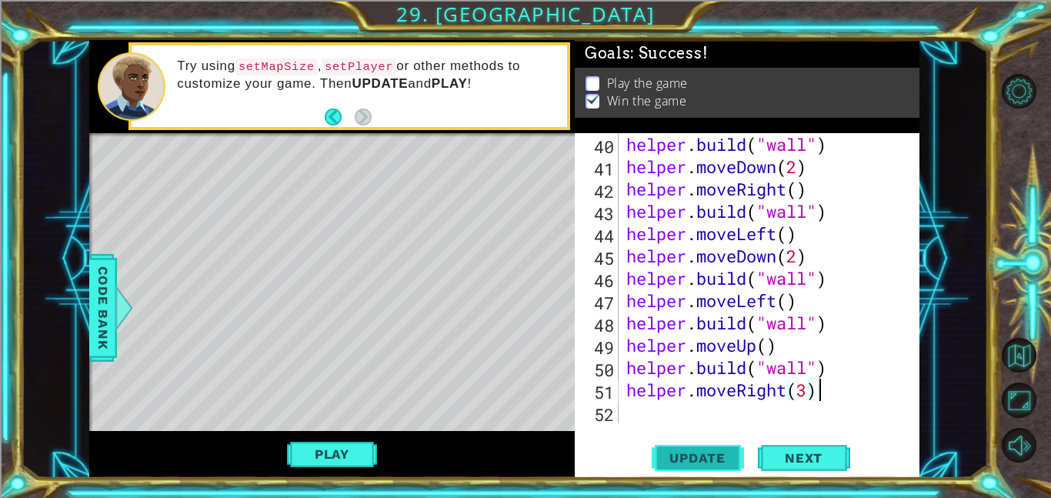
type textarea "helper.moveRight(3)"
click at [724, 454] on span "Update" at bounding box center [697, 457] width 87 height 15
click at [689, 413] on div "helper . build ( "wall" ) helper . moveDown ( 2 ) helper . moveRight ( ) helper…" at bounding box center [773, 300] width 301 height 335
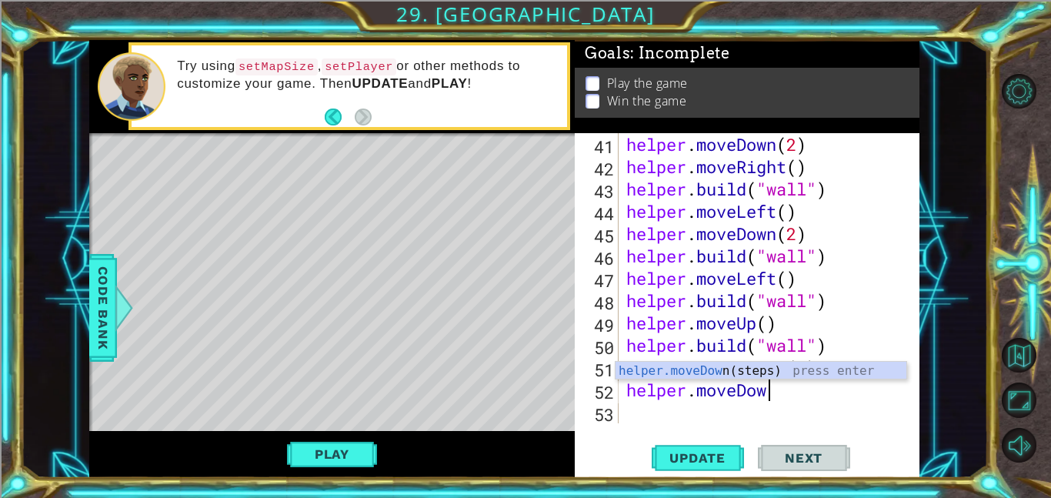
scroll to position [0, 6]
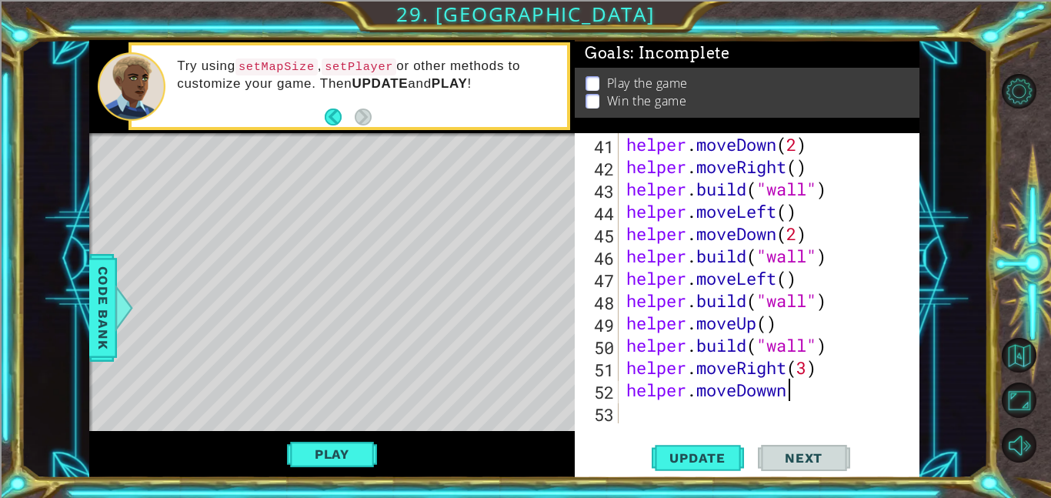
type textarea "helper.moveDown"
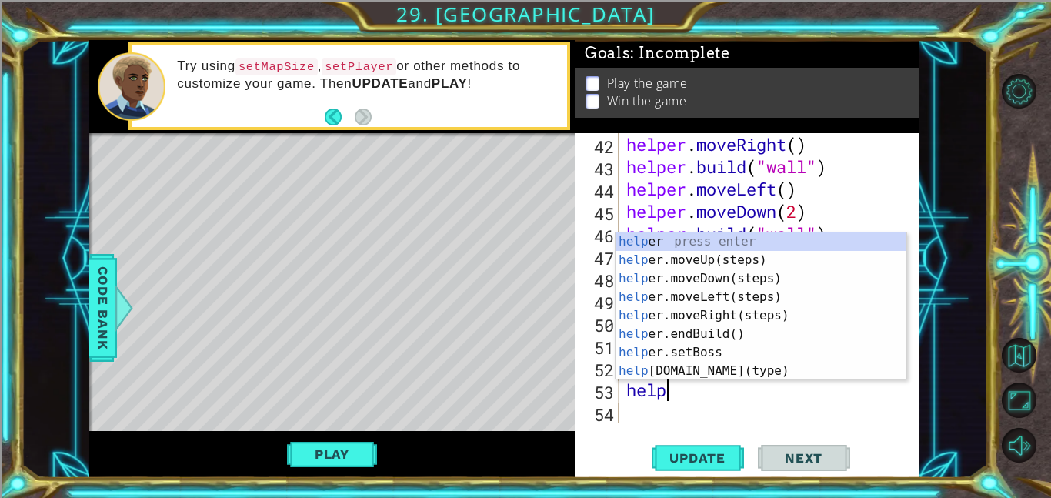
scroll to position [0, 1]
type textarea "h"
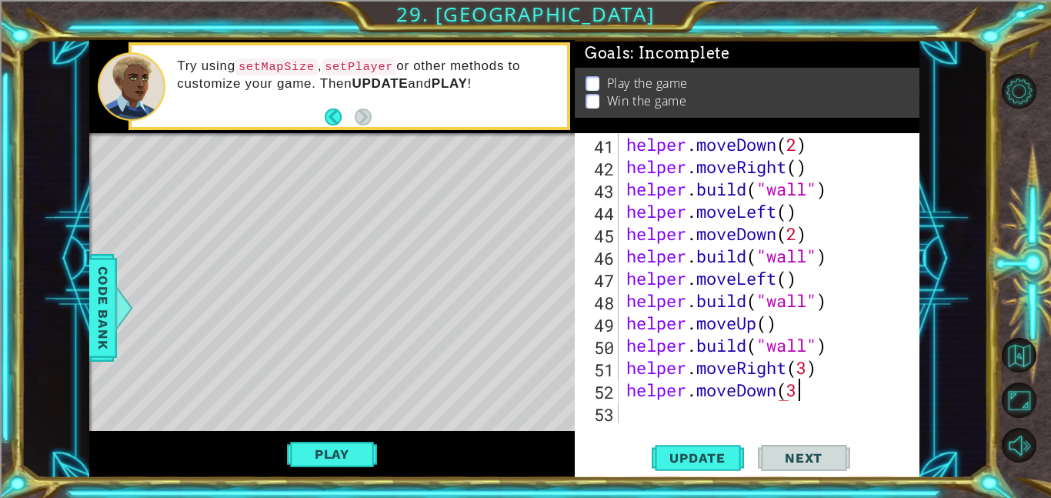
scroll to position [0, 7]
type textarea "helper.moveDown(3)"
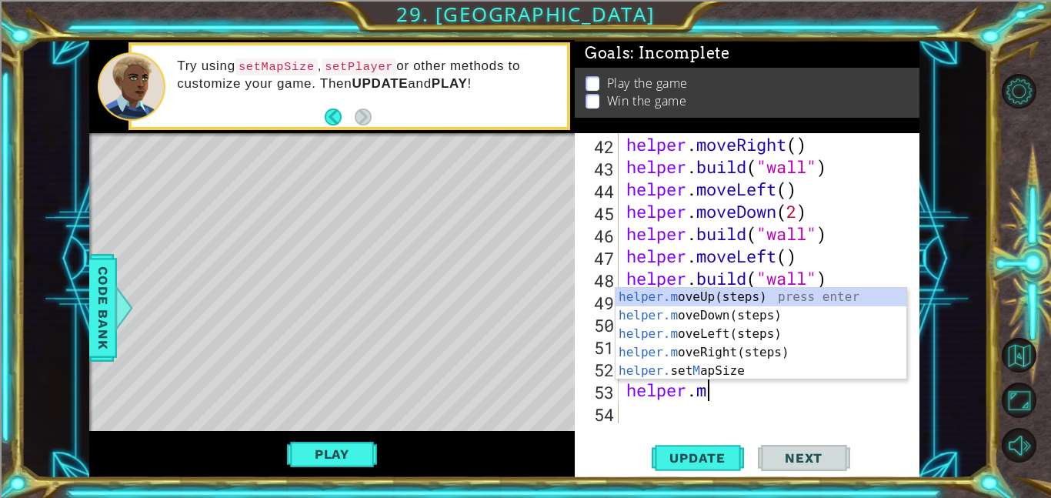
scroll to position [0, 4]
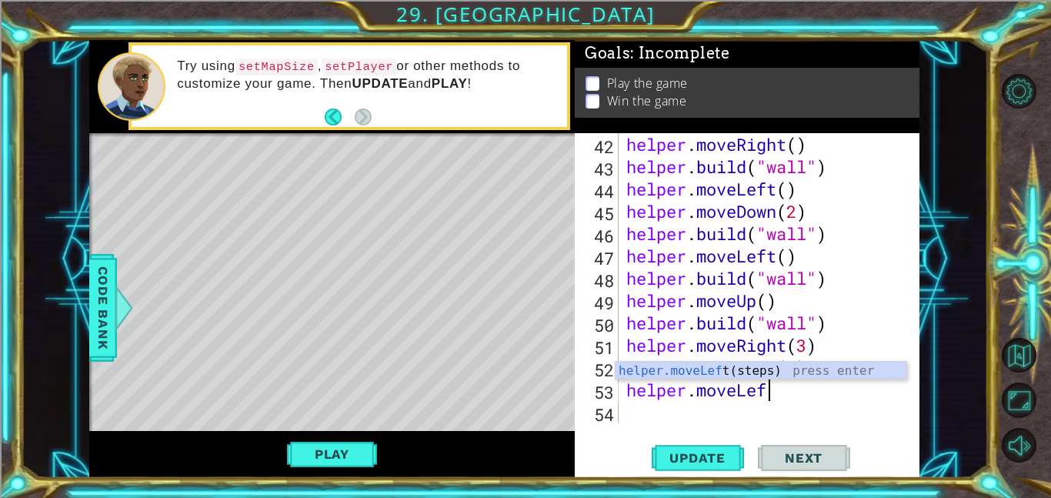
type textarea "helper.moveLeft"
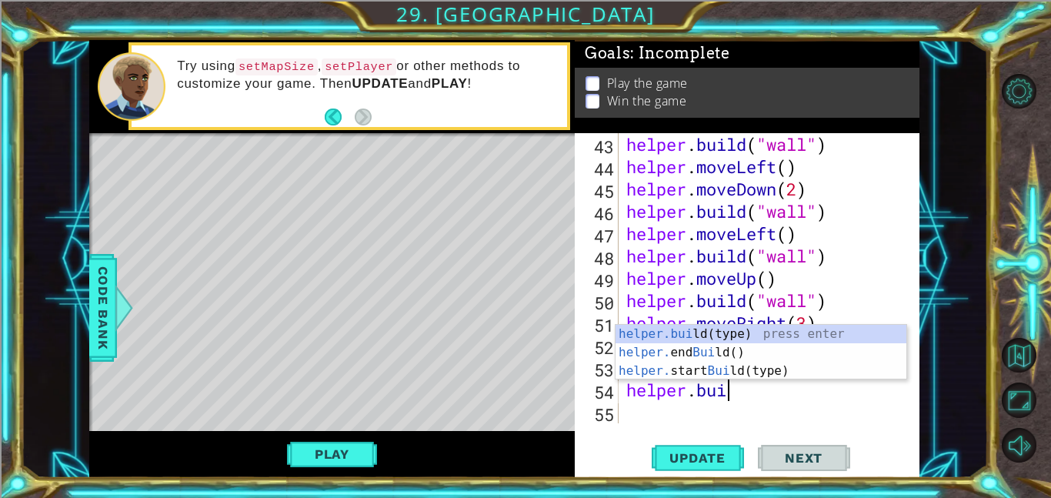
scroll to position [0, 5]
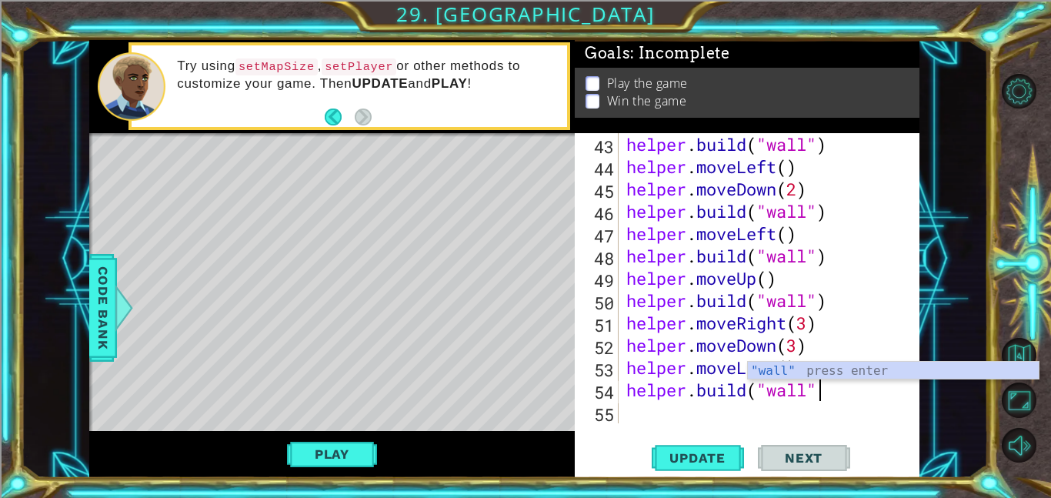
type textarea "[DOMAIN_NAME]("wall")"
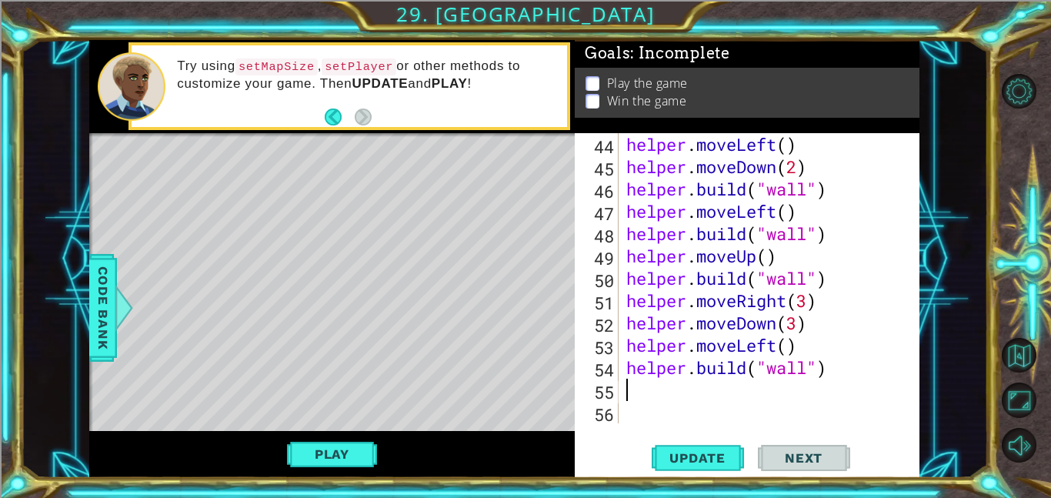
scroll to position [982, 0]
type textarea "e"
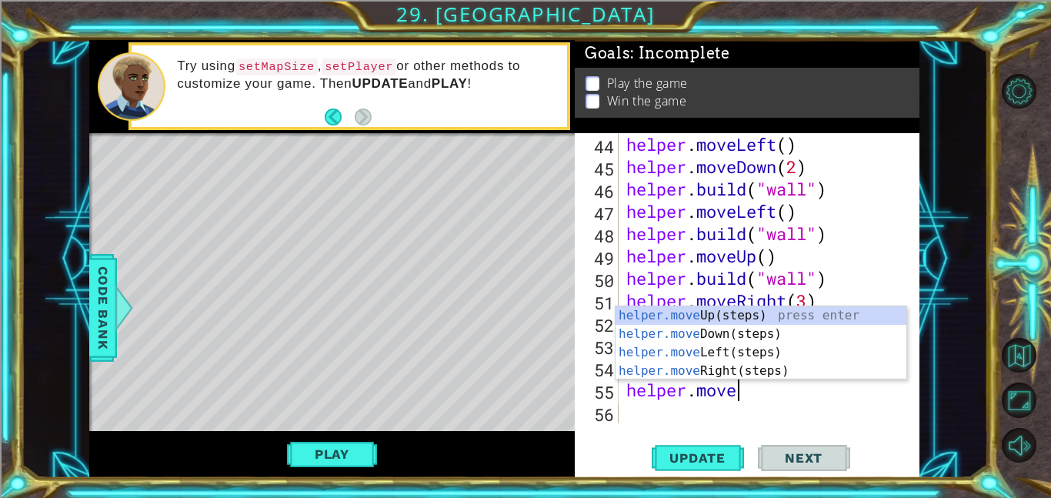
scroll to position [0, 5]
type textarea "helper.moveUp"
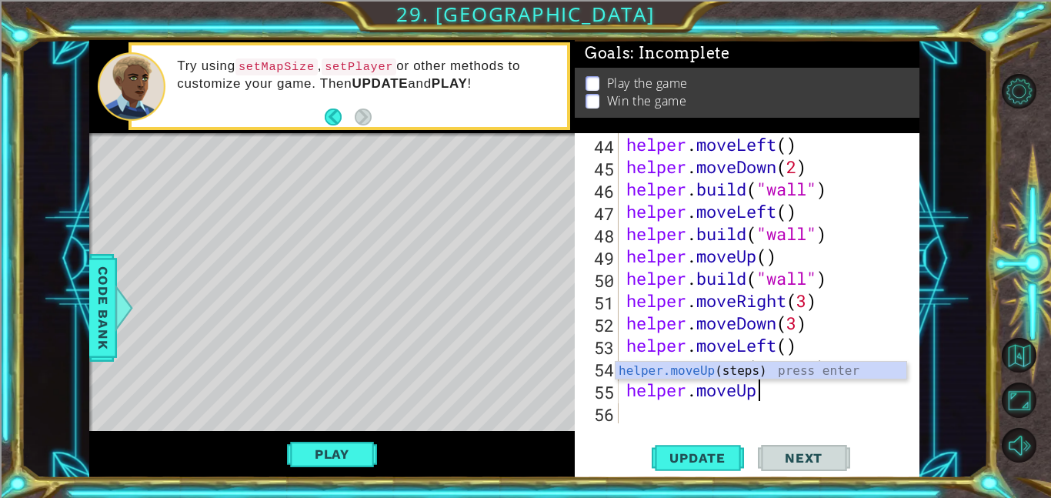
scroll to position [0, 0]
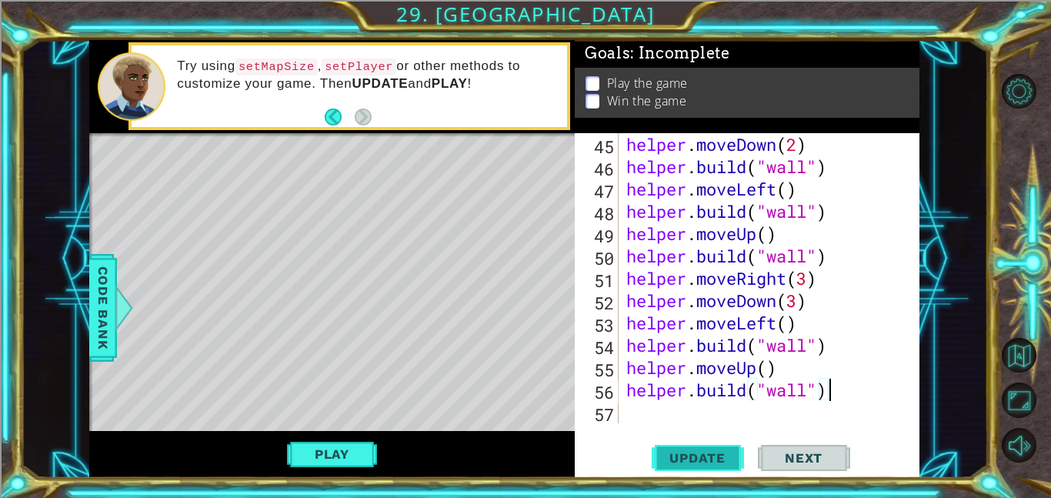
click at [683, 448] on button "Update" at bounding box center [698, 457] width 92 height 35
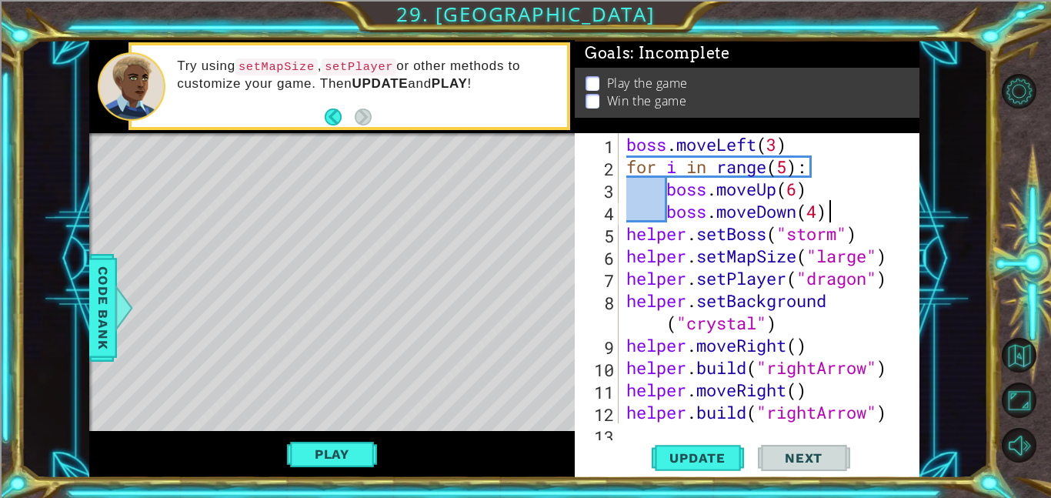
click at [850, 211] on div "boss . moveLeft ( 3 ) for i in range ( 5 ) : boss . moveUp ( 6 ) boss . moveDow…" at bounding box center [773, 300] width 301 height 335
type textarea "boss.moveDown(4)"
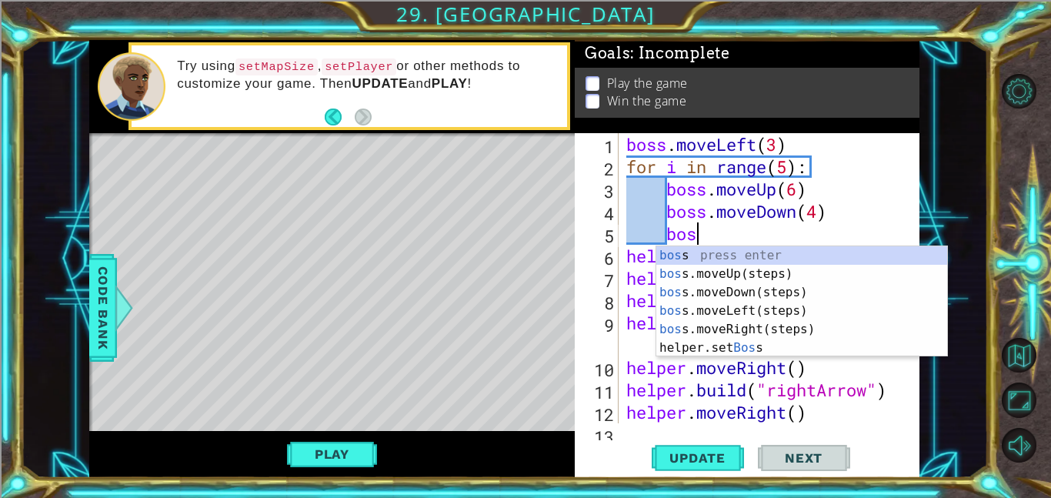
click at [825, 215] on div "boss . moveLeft ( 3 ) for i in range ( 5 ) : boss . moveUp ( 6 ) boss . moveDow…" at bounding box center [773, 300] width 301 height 335
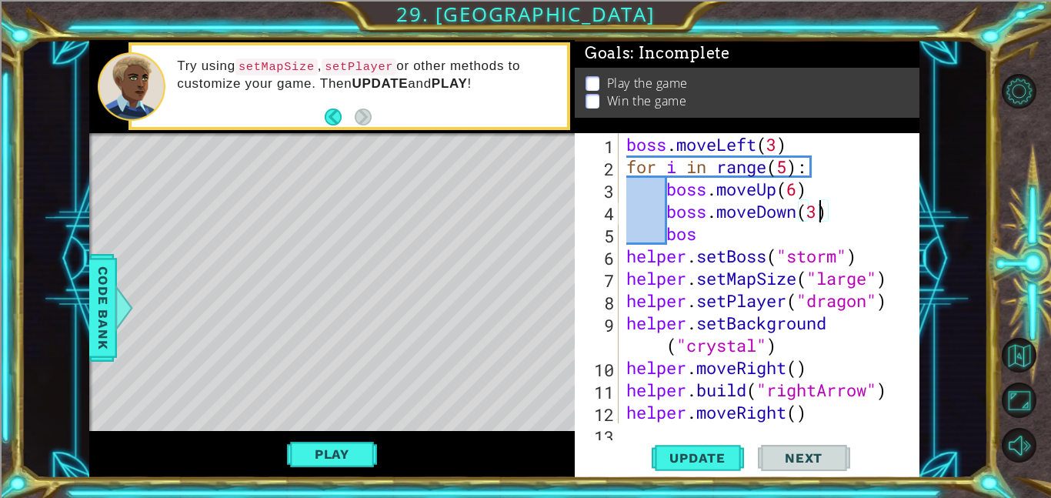
click at [790, 233] on div "boss . moveLeft ( 3 ) for i in range ( 5 ) : boss . moveUp ( 6 ) boss . moveDow…" at bounding box center [773, 300] width 301 height 335
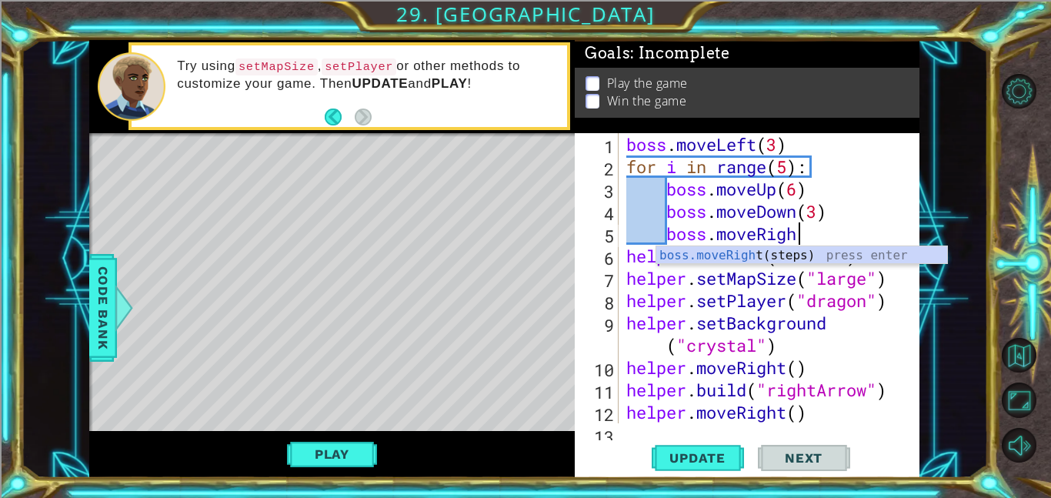
scroll to position [0, 7]
click at [790, 169] on div "boss . moveLeft ( 3 ) for i in range ( 5 ) : boss . moveUp ( 6 ) boss . moveDow…" at bounding box center [773, 300] width 301 height 335
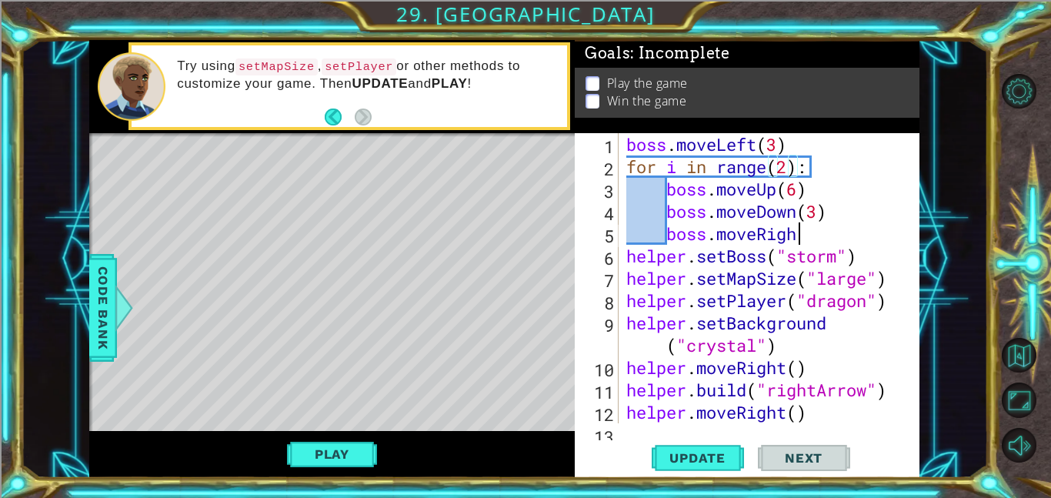
click at [803, 242] on div "boss . moveLeft ( 3 ) for i in range ( 2 ) : boss . moveUp ( 6 ) boss . moveDow…" at bounding box center [773, 300] width 301 height 335
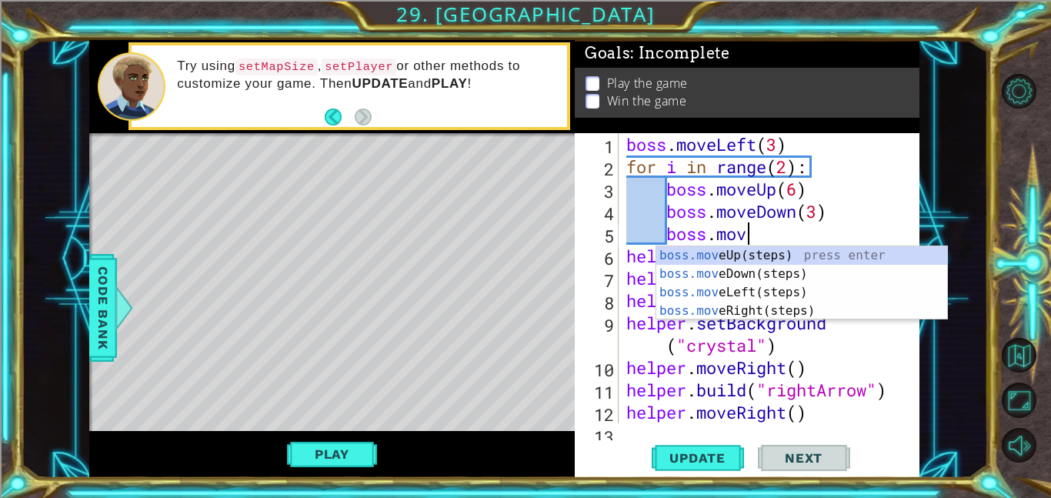
scroll to position [0, 5]
click at [789, 165] on div "boss . moveLeft ( 3 ) for i in range ( 2 ) : boss . moveUp ( 6 ) boss . moveDow…" at bounding box center [773, 300] width 301 height 335
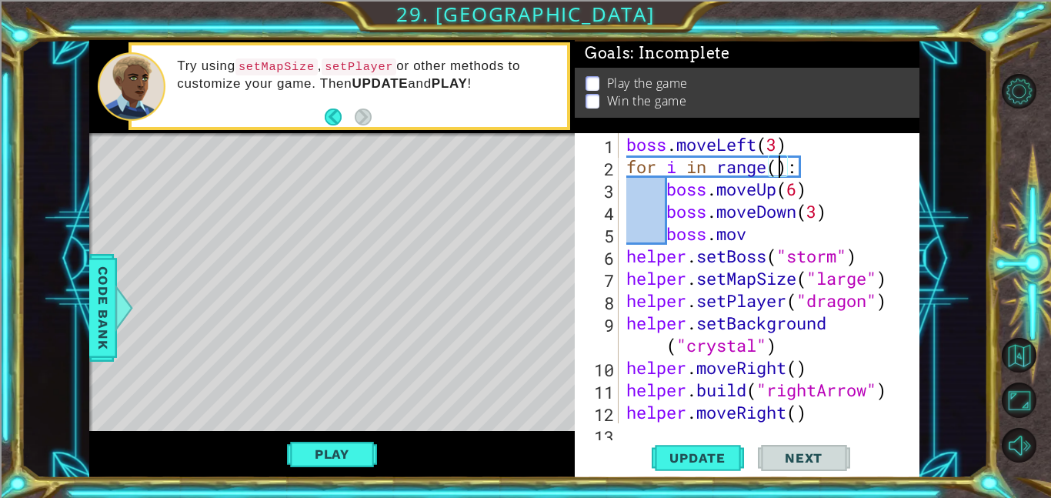
scroll to position [0, 7]
click at [766, 234] on div "boss . moveLeft ( 3 ) for i in range ( 1 ) : boss . moveUp ( 6 ) boss . moveDow…" at bounding box center [773, 300] width 301 height 335
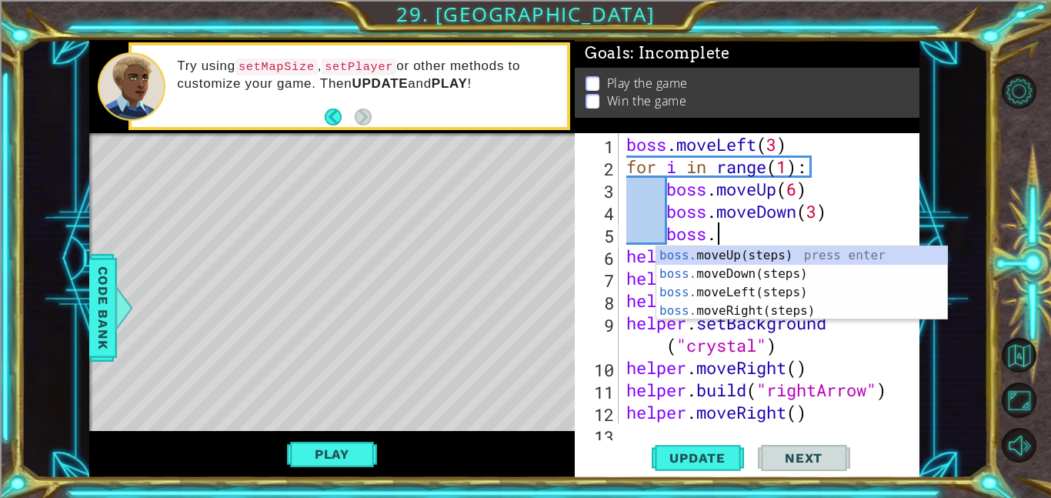
scroll to position [0, 3]
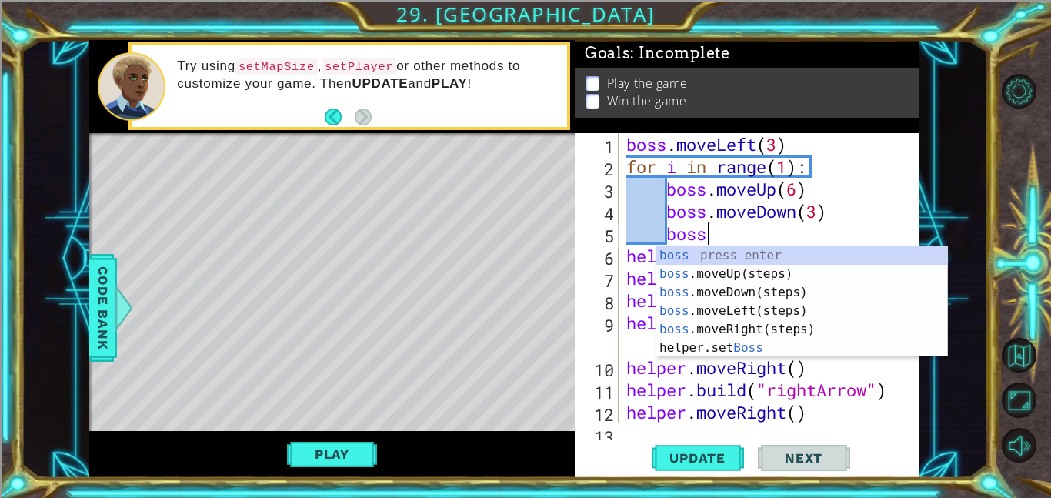
click at [789, 168] on div "boss . moveLeft ( 3 ) for i in range ( 1 ) : boss . moveUp ( 6 ) boss . moveDow…" at bounding box center [773, 300] width 301 height 335
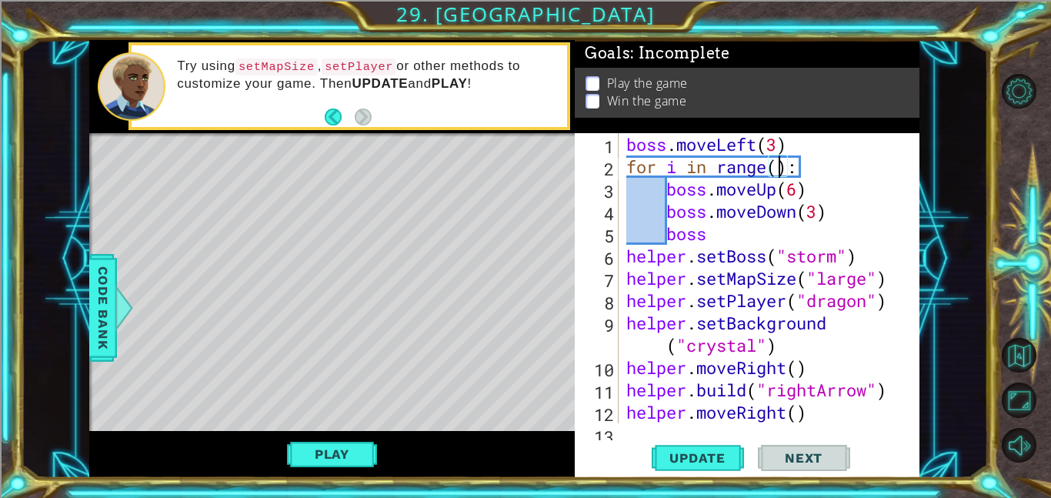
scroll to position [0, 7]
click at [772, 218] on div "boss . moveLeft ( 3 ) for i in range ( 3 ) : boss . moveUp ( 6 ) boss . moveDow…" at bounding box center [773, 300] width 301 height 335
click at [665, 237] on div "boss . moveLeft ( 3 ) for i in range ( 3 ) : boss . moveUp ( 6 ) boss . moveDow…" at bounding box center [773, 300] width 301 height 335
click at [698, 237] on div "boss . moveLeft ( 3 ) for i in range ( 3 ) : boss . moveUp ( 6 ) boss . moveDow…" at bounding box center [773, 300] width 301 height 335
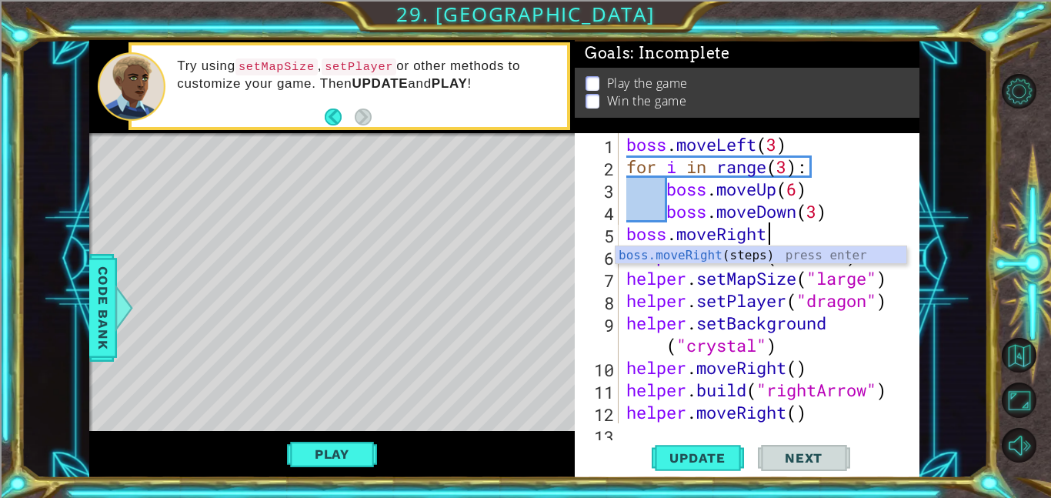
scroll to position [0, 5]
click at [790, 177] on div "boss . moveLeft ( 3 ) for i in range ( 3 ) : boss . moveUp ( 6 ) boss . moveDow…" at bounding box center [773, 300] width 301 height 335
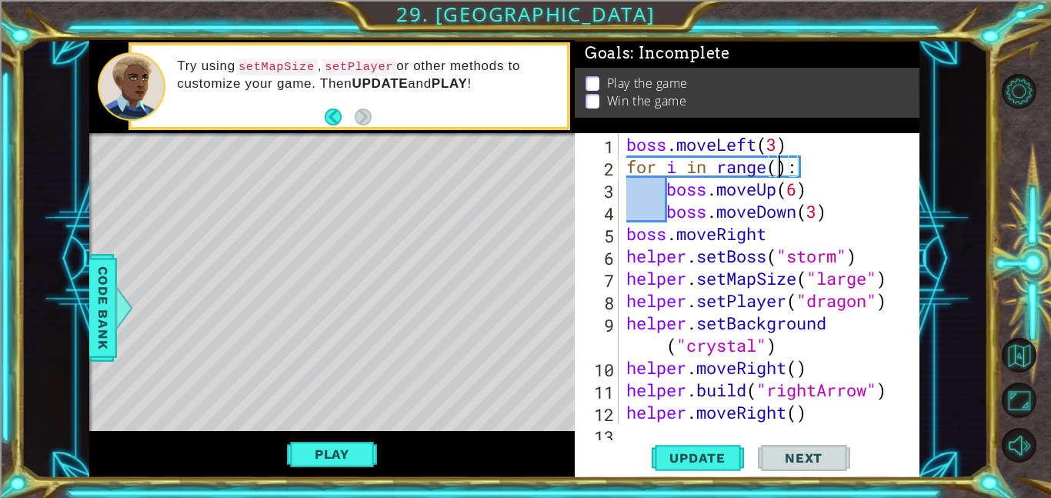
scroll to position [0, 7]
click at [799, 226] on div "boss . moveLeft ( 3 ) for i in range ( 2 ) : boss . moveUp ( 6 ) boss . moveDow…" at bounding box center [773, 300] width 301 height 335
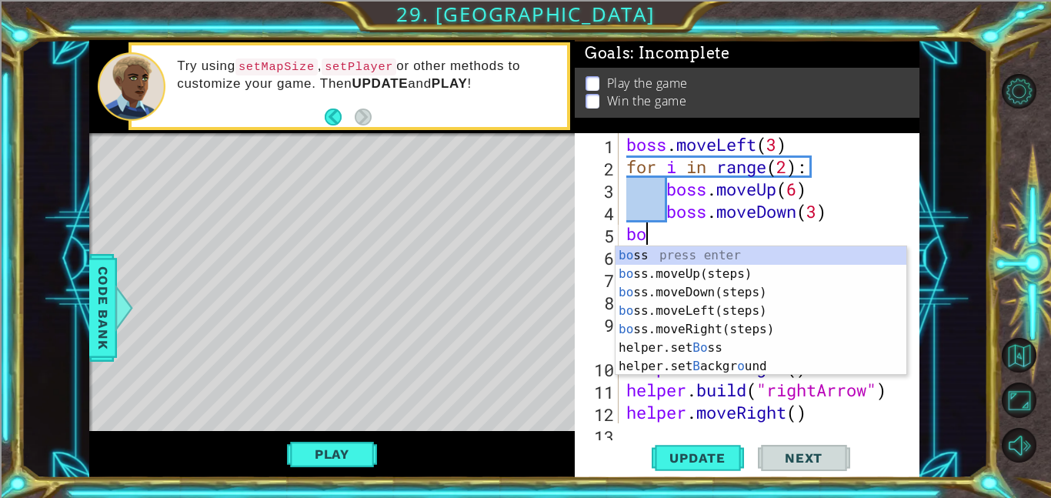
scroll to position [0, 0]
type textarea "b"
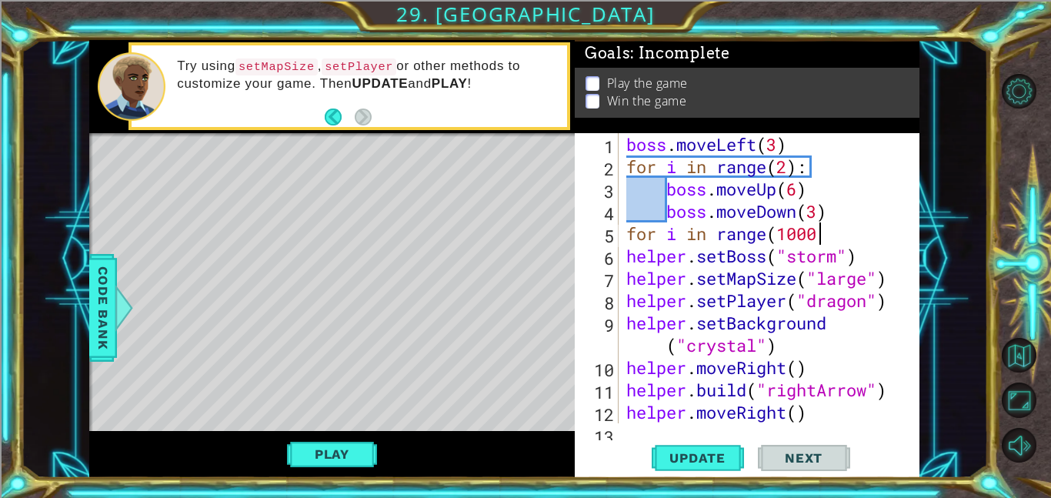
scroll to position [0, 8]
type textarea "for i in range(1000):"
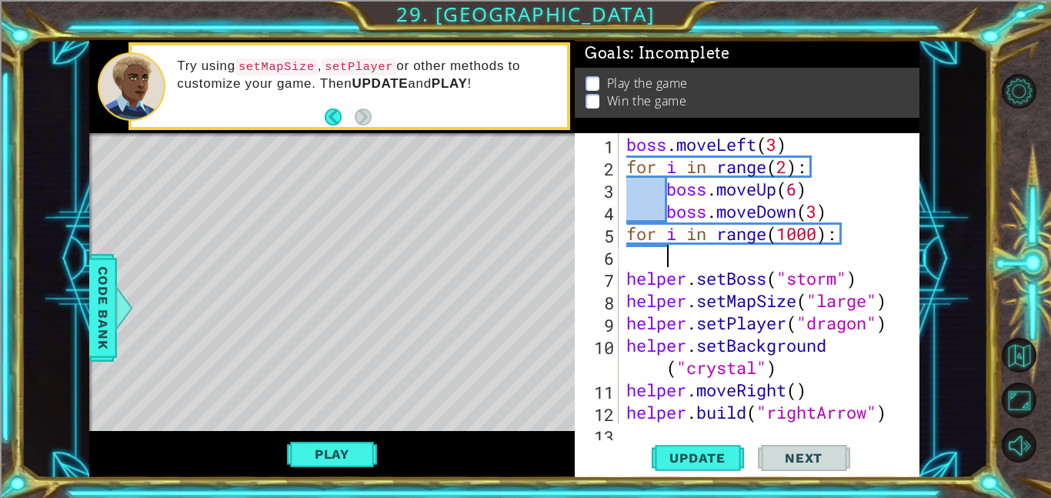
type textarea "e"
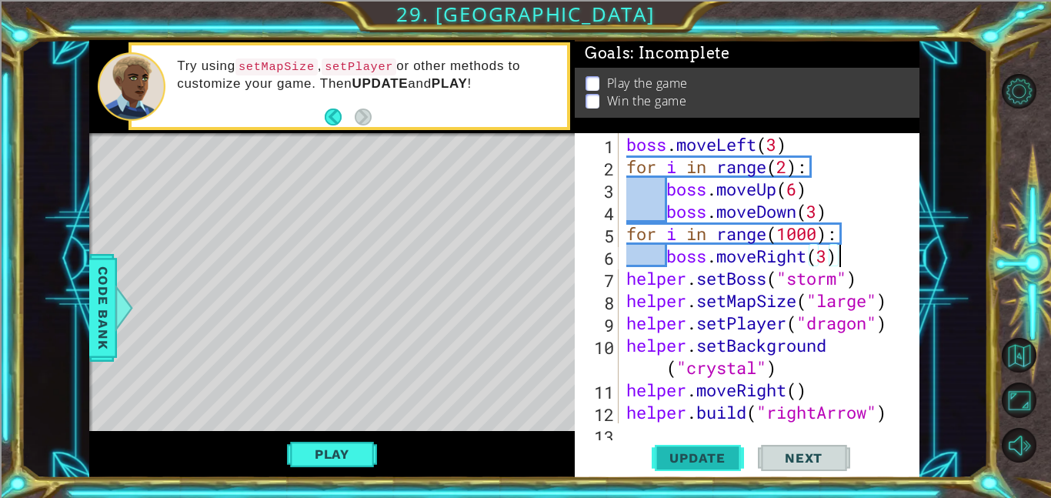
click at [683, 453] on span "Update" at bounding box center [697, 457] width 87 height 15
click at [342, 466] on button "Play" at bounding box center [332, 453] width 90 height 29
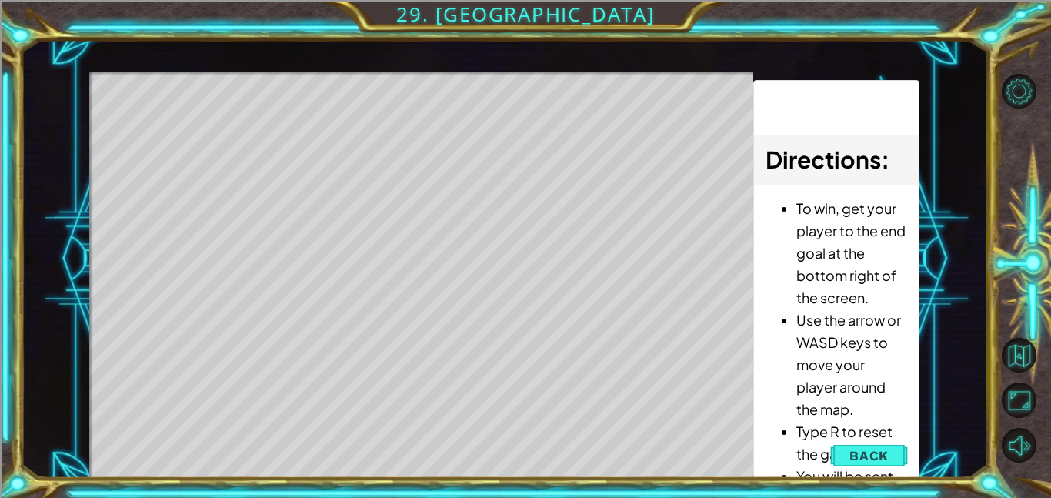
click at [820, 460] on li "Type R to reset the game." at bounding box center [851, 442] width 111 height 45
click at [840, 458] on button "Back" at bounding box center [869, 455] width 78 height 31
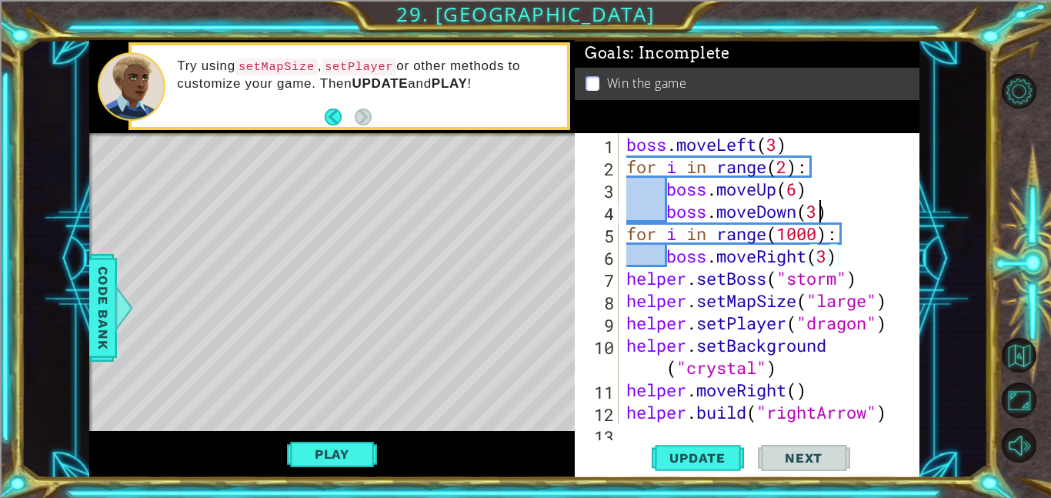
click at [815, 209] on div "boss . moveLeft ( 3 ) for i in range ( 2 ) : boss . moveUp ( 6 ) boss . moveDow…" at bounding box center [773, 300] width 301 height 335
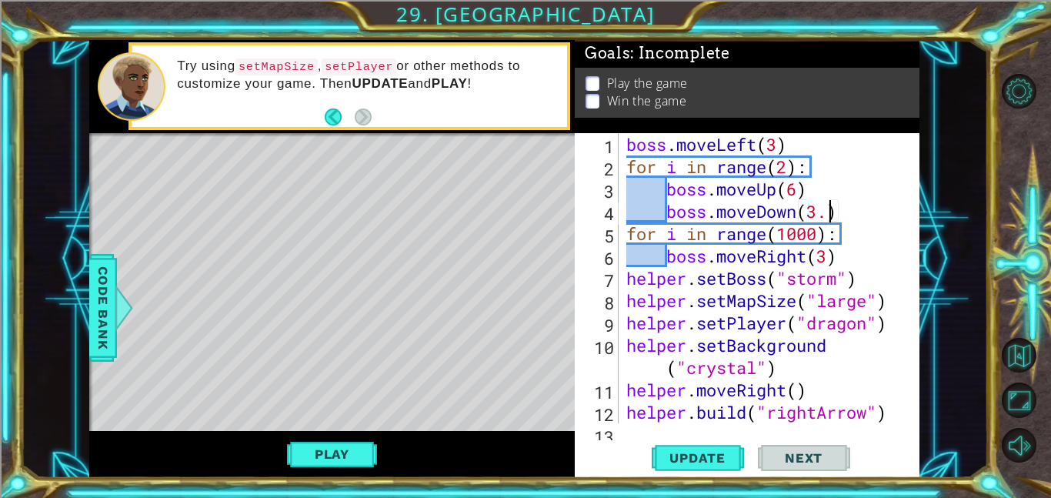
type textarea "boss.moveDown(3.5)"
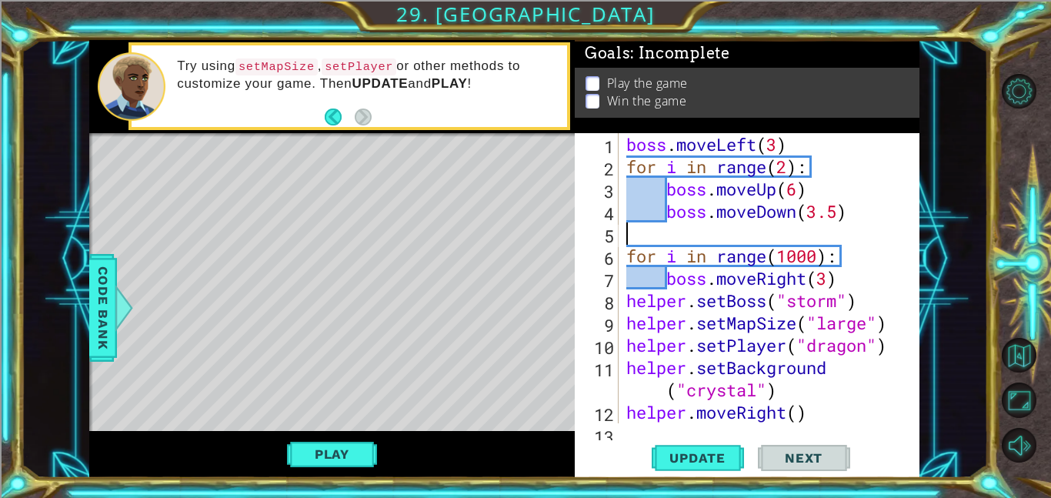
scroll to position [0, 0]
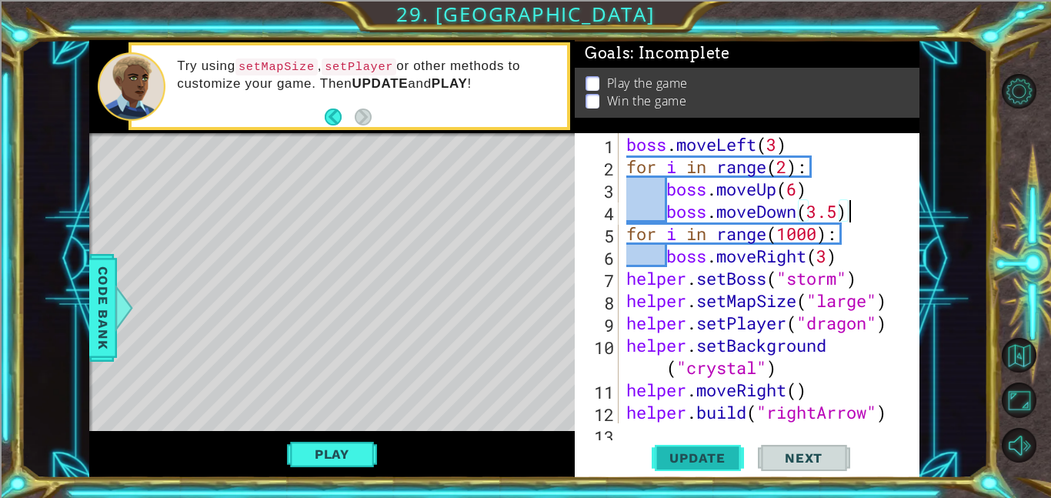
click at [701, 459] on span "Update" at bounding box center [697, 457] width 87 height 15
click at [318, 465] on button "Play" at bounding box center [332, 453] width 90 height 29
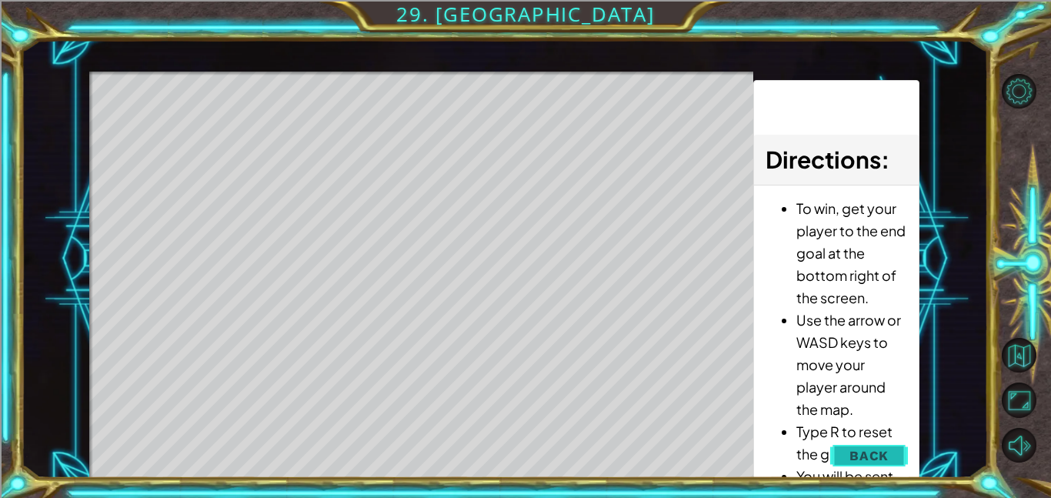
click at [863, 450] on span "Back" at bounding box center [868, 455] width 39 height 15
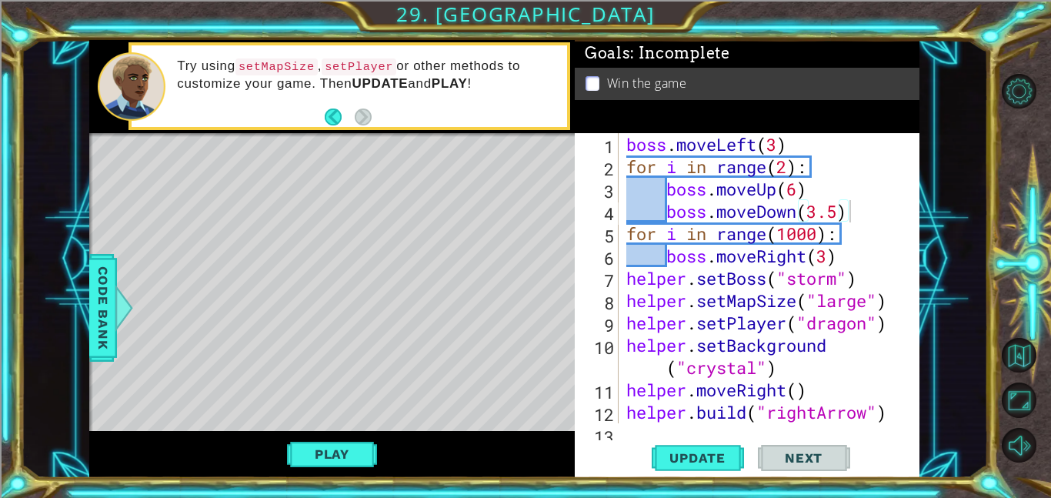
type textarea "boss.moveRight(3)"
click at [832, 257] on div "boss . moveLeft ( 3 ) for i in range ( 2 ) : boss . moveUp ( 6 ) boss . moveDow…" at bounding box center [773, 300] width 301 height 335
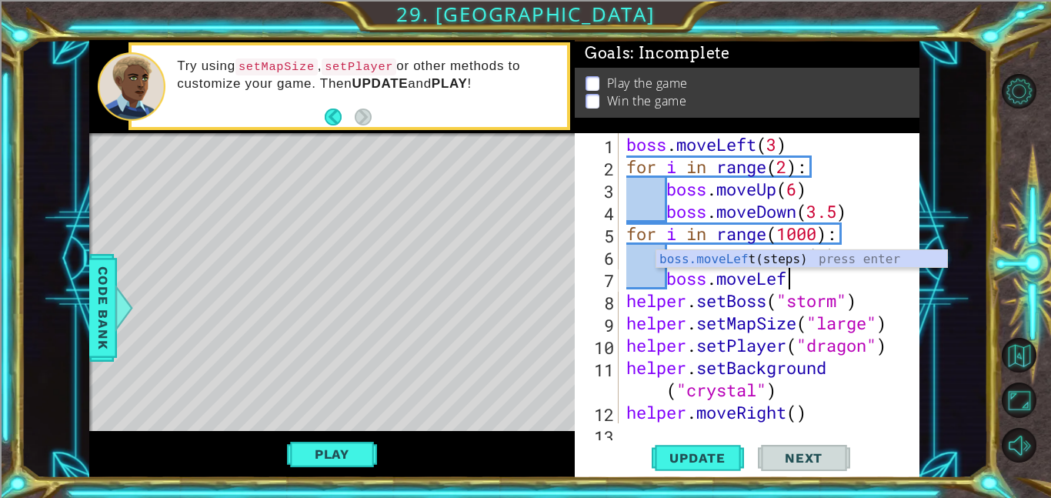
type textarea "boss.moveLeft"
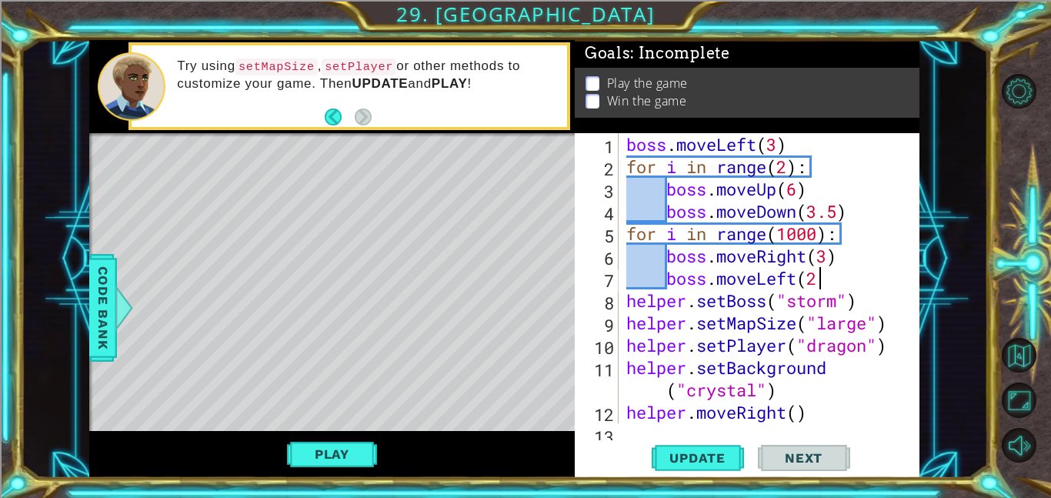
scroll to position [0, 8]
click at [676, 439] on div "boss.moveLeft(2) 1 2 3 4 5 6 7 8 9 10 11 12 13 boss . moveLeft ( 3 ) for i in r…" at bounding box center [747, 305] width 345 height 345
click at [689, 456] on span "Update" at bounding box center [697, 457] width 87 height 15
click at [353, 461] on button "Play" at bounding box center [332, 453] width 90 height 29
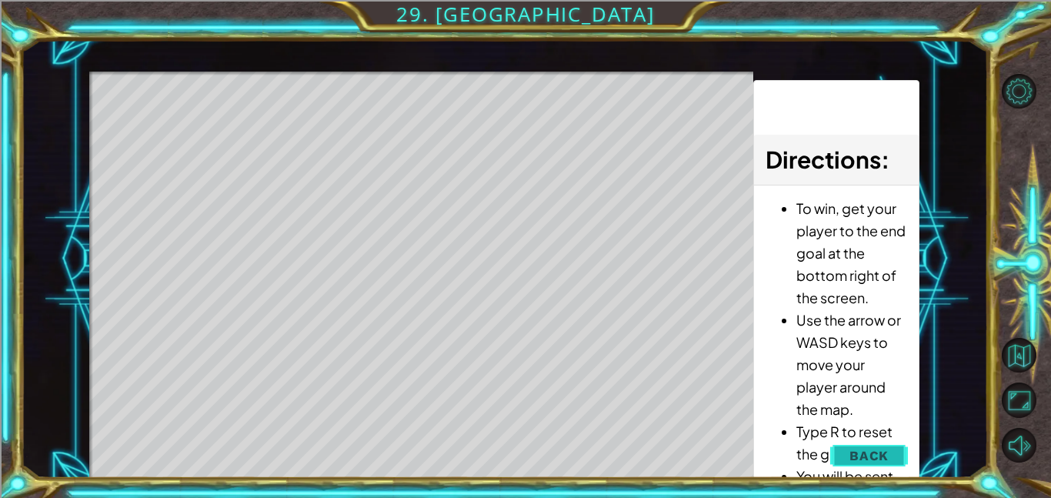
click at [859, 454] on span "Back" at bounding box center [868, 455] width 39 height 15
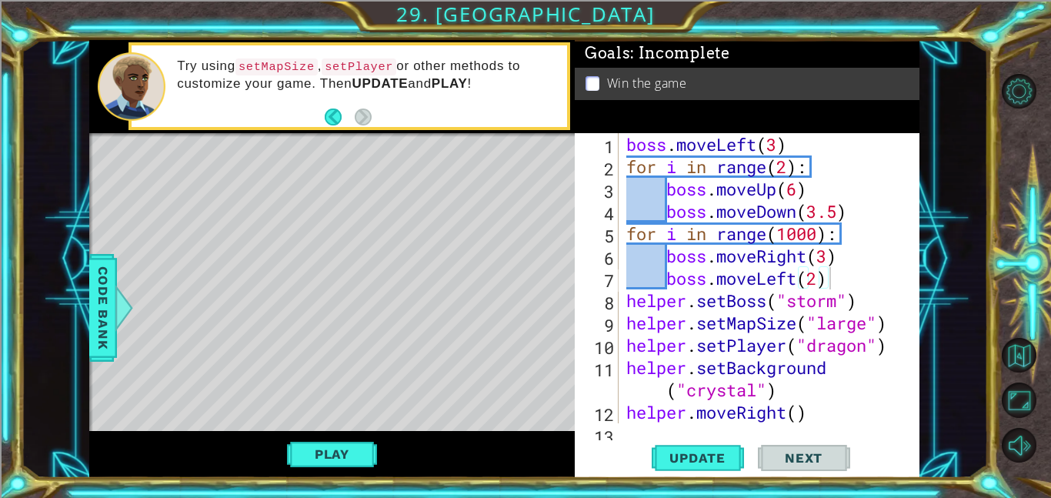
click at [821, 280] on div "boss . moveLeft ( 3 ) for i in range ( 2 ) : boss . moveUp ( 6 ) boss . moveDow…" at bounding box center [773, 300] width 301 height 335
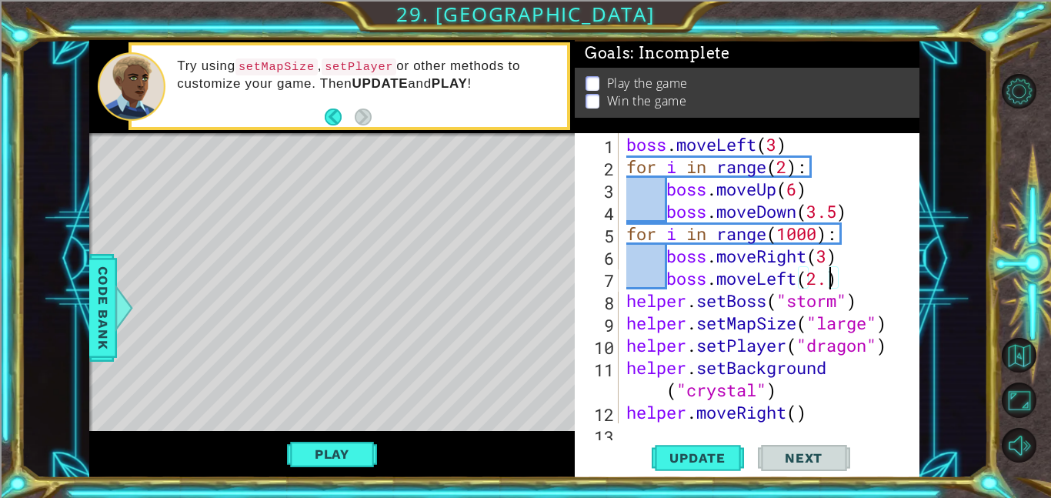
scroll to position [0, 9]
type textarea "boss.moveLeft(2.35)"
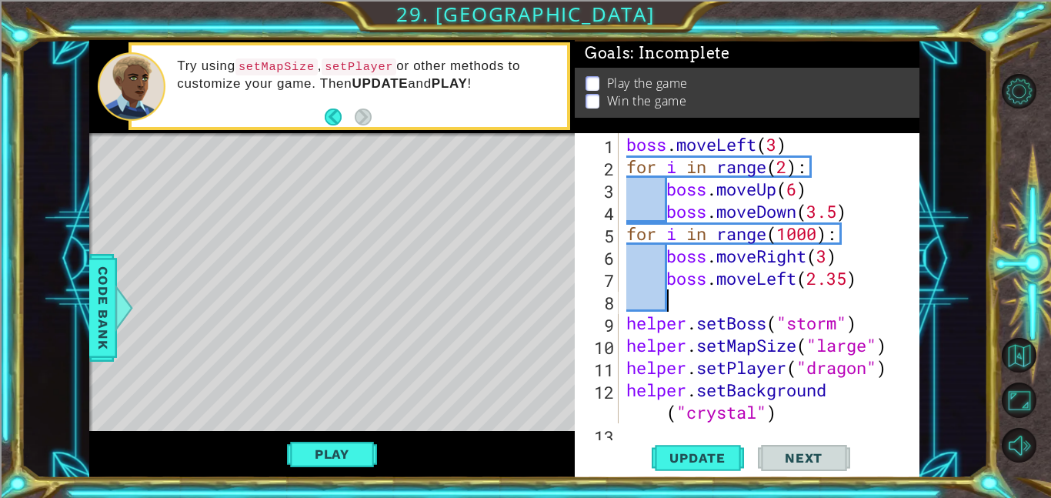
scroll to position [0, 0]
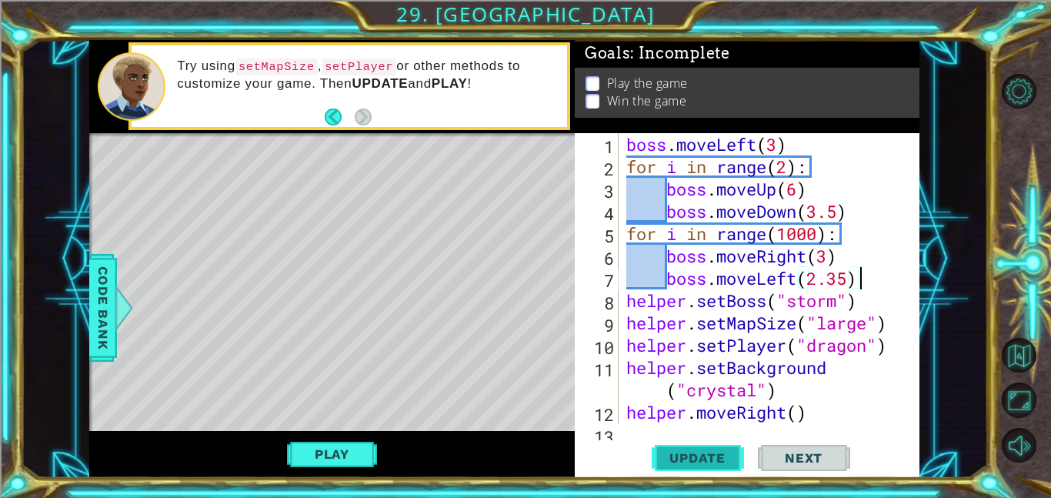
click at [722, 442] on button "Update" at bounding box center [698, 457] width 92 height 35
type textarea "boss.moveLeft(2.35)"
click at [348, 465] on button "Play" at bounding box center [332, 453] width 90 height 29
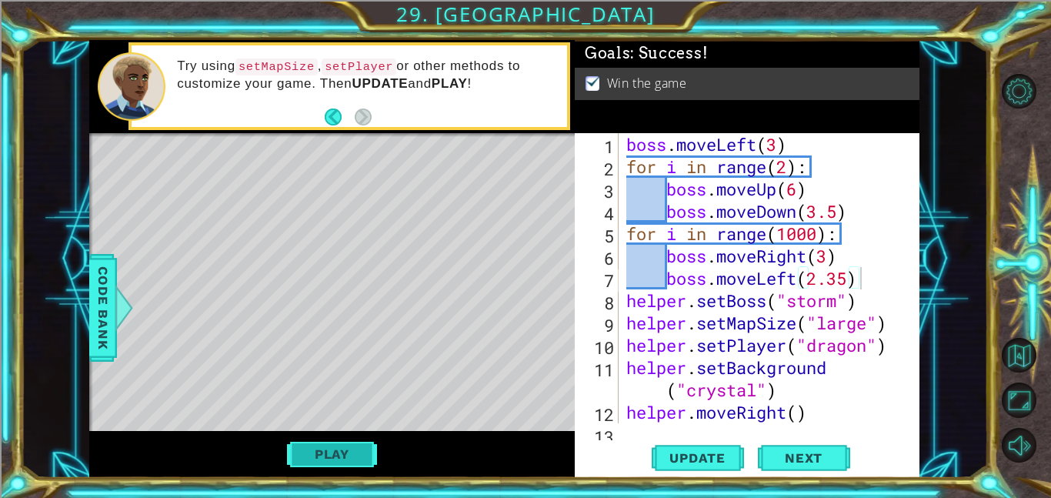
click at [317, 442] on button "Play" at bounding box center [332, 453] width 90 height 29
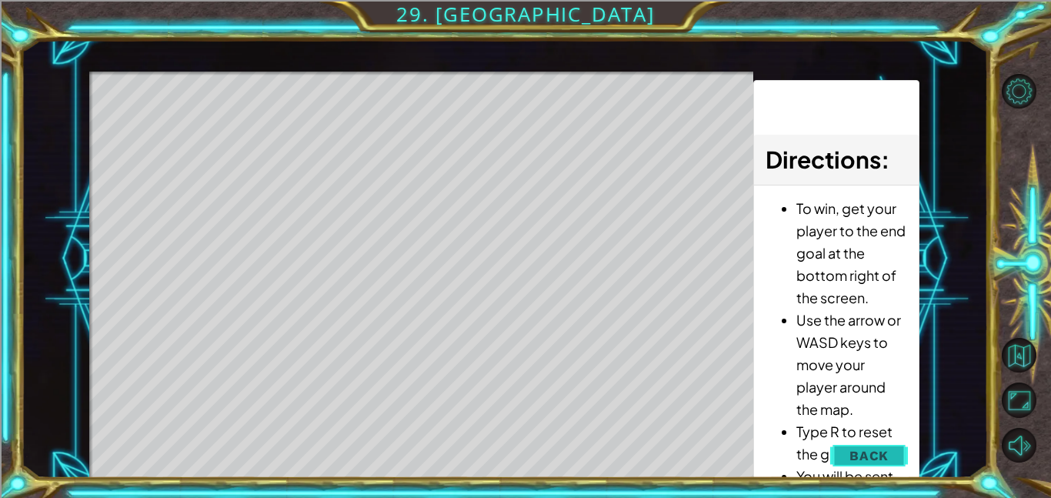
click at [903, 449] on button "Back" at bounding box center [869, 455] width 78 height 31
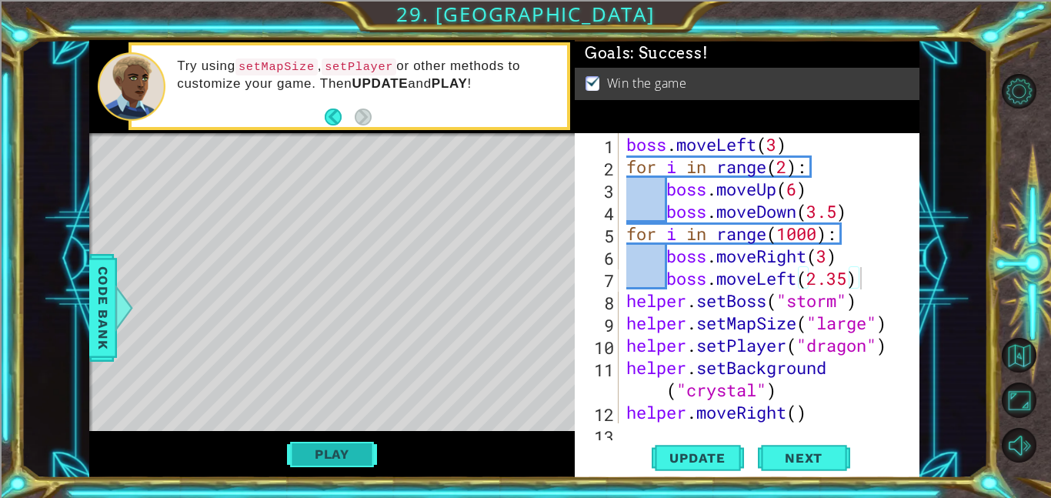
click at [349, 451] on button "Play" at bounding box center [332, 453] width 90 height 29
click at [714, 450] on span "Update" at bounding box center [697, 457] width 87 height 15
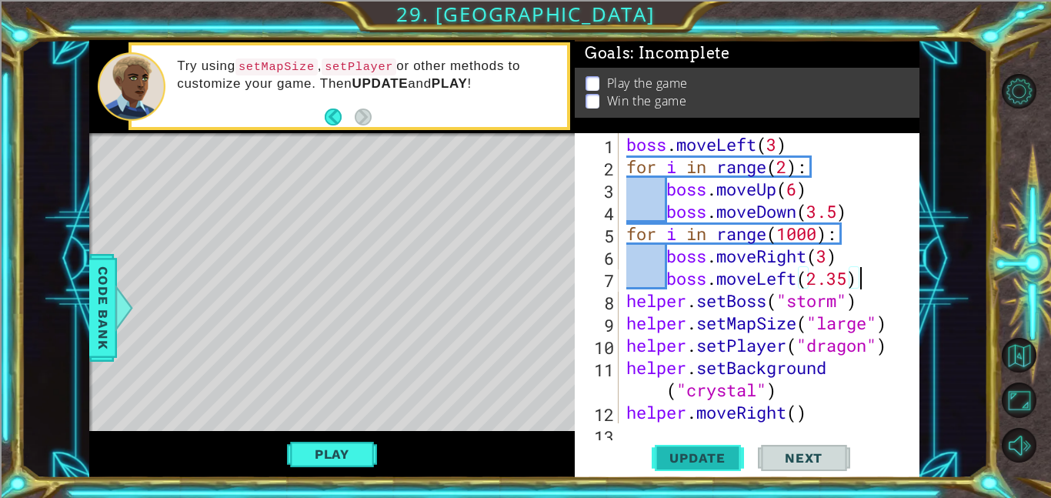
click at [714, 450] on span "Update" at bounding box center [697, 457] width 87 height 15
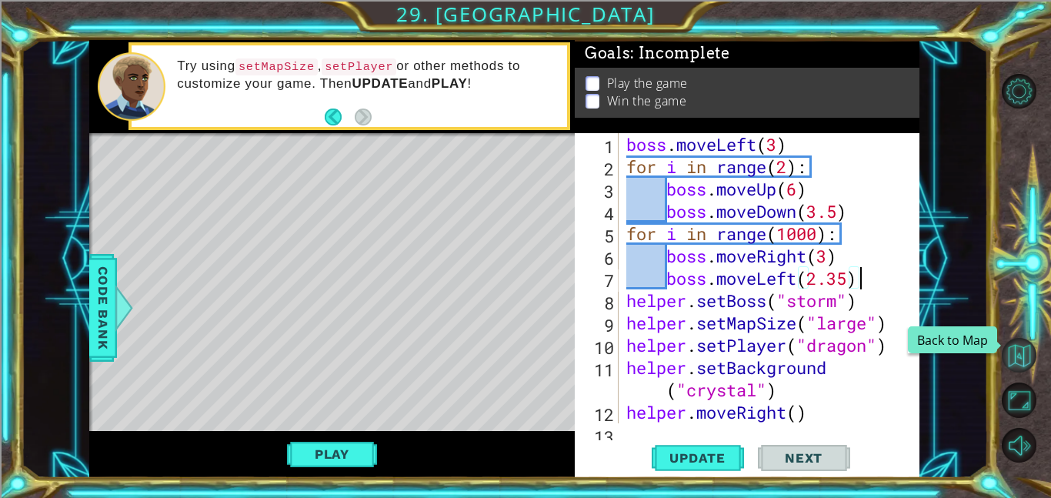
click at [1030, 359] on button "Back to Map" at bounding box center [1019, 355] width 35 height 35
